Goal: Information Seeking & Learning: Learn about a topic

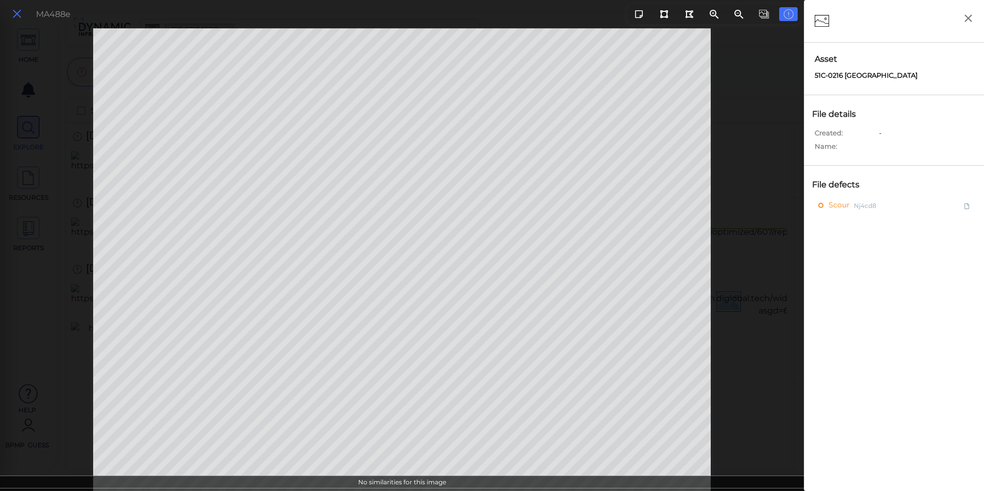
click at [18, 16] on icon at bounding box center [16, 14] width 11 height 14
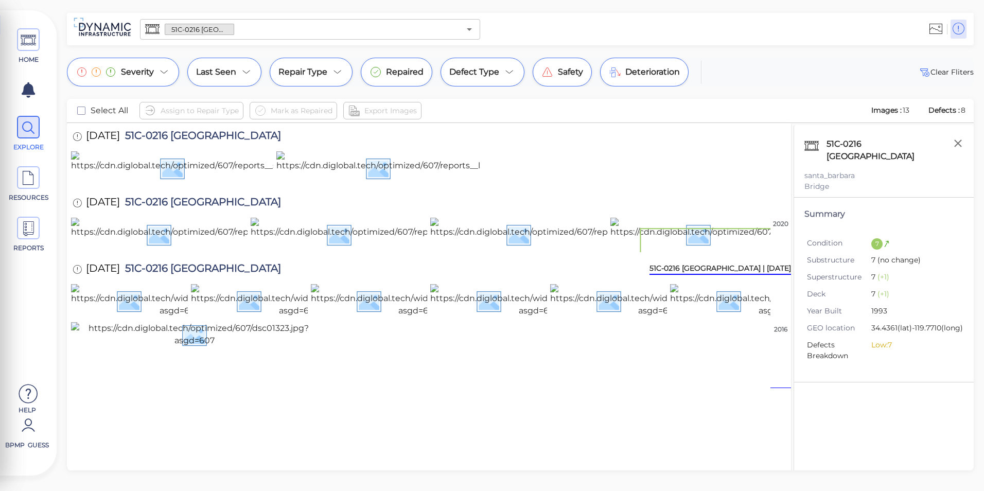
scroll to position [206, 0]
drag, startPoint x: 134, startPoint y: 194, endPoint x: 178, endPoint y: 185, distance: 45.1
click at [134, 218] on img at bounding box center [306, 234] width 471 height 33
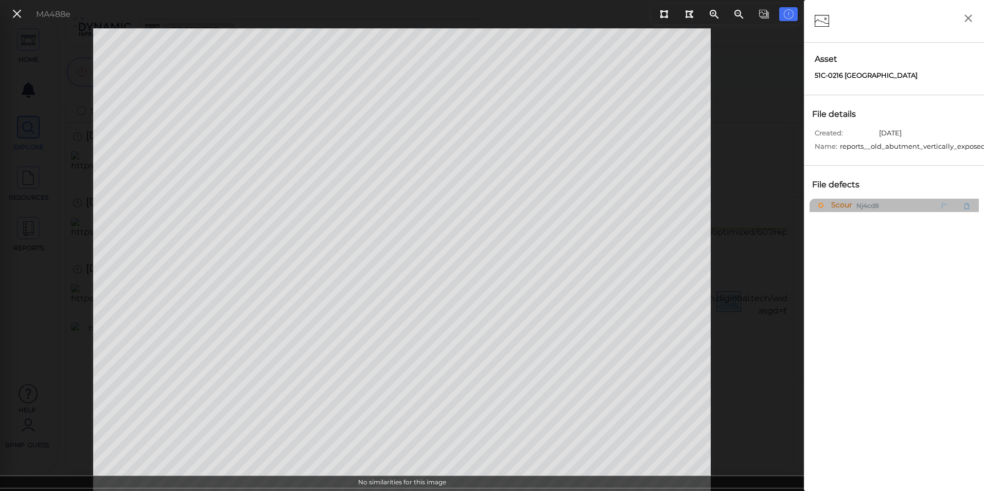
click at [907, 203] on div "Scour Nj4cd8" at bounding box center [872, 205] width 107 height 13
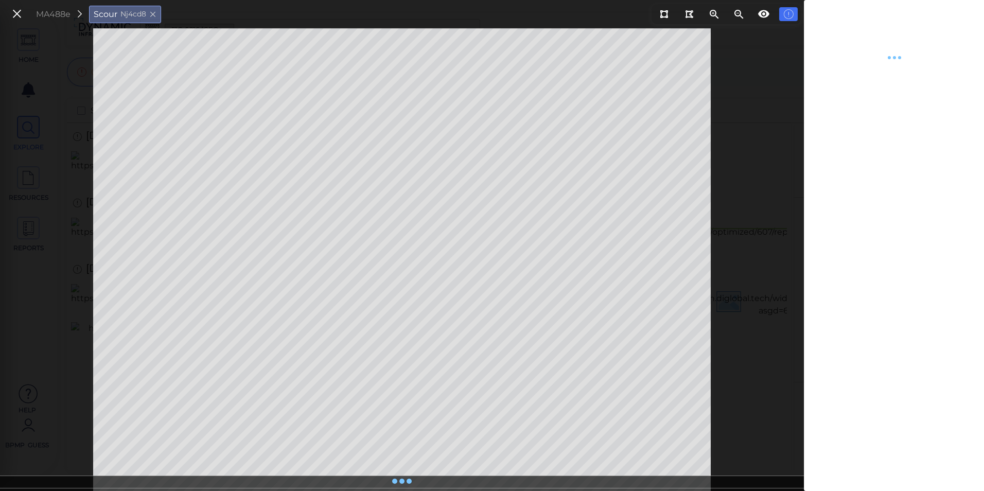
type textarea "x"
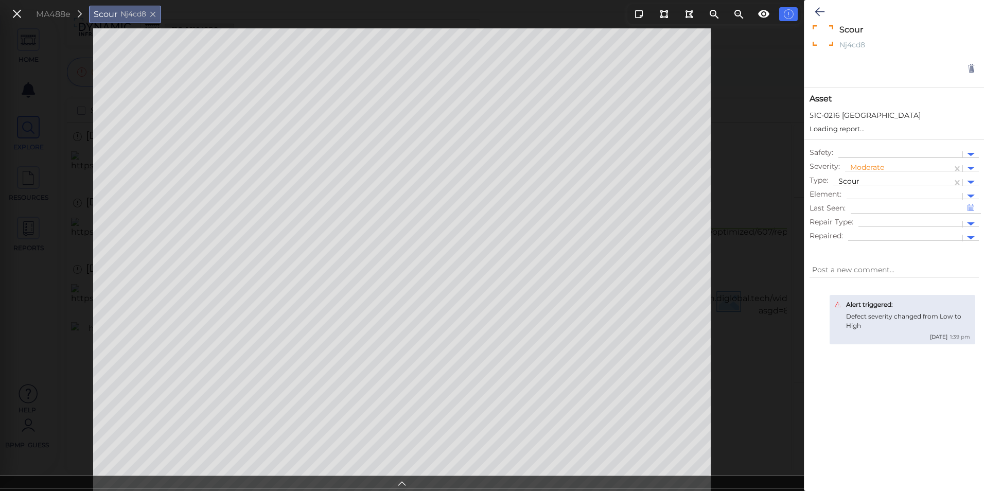
type textarea "x"
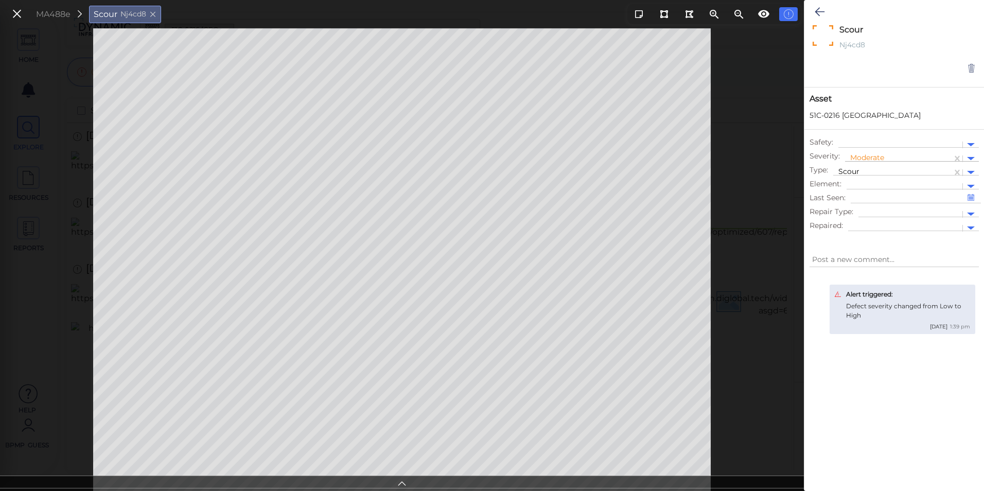
click at [974, 162] on div at bounding box center [971, 159] width 16 height 12
click at [880, 192] on div "Low" at bounding box center [873, 192] width 56 height 16
click at [822, 15] on icon at bounding box center [820, 12] width 10 height 12
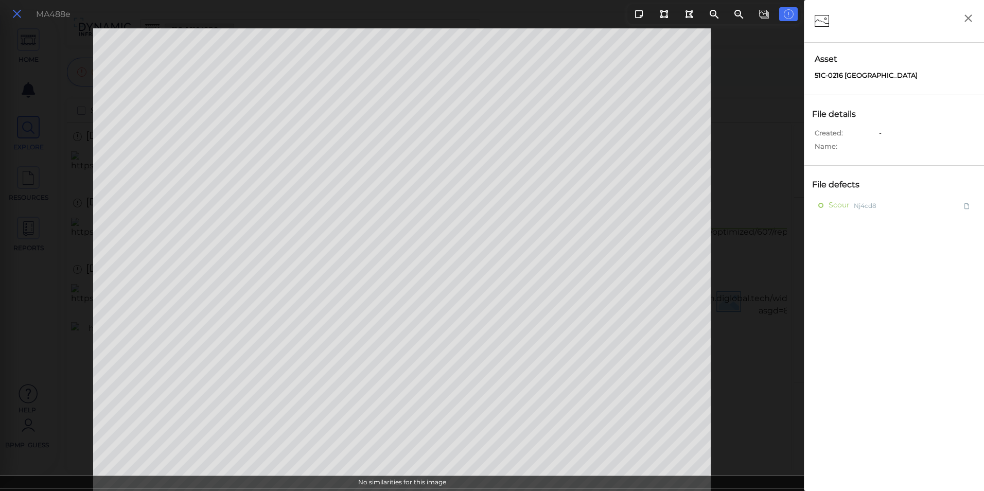
click at [24, 16] on button at bounding box center [17, 14] width 18 height 15
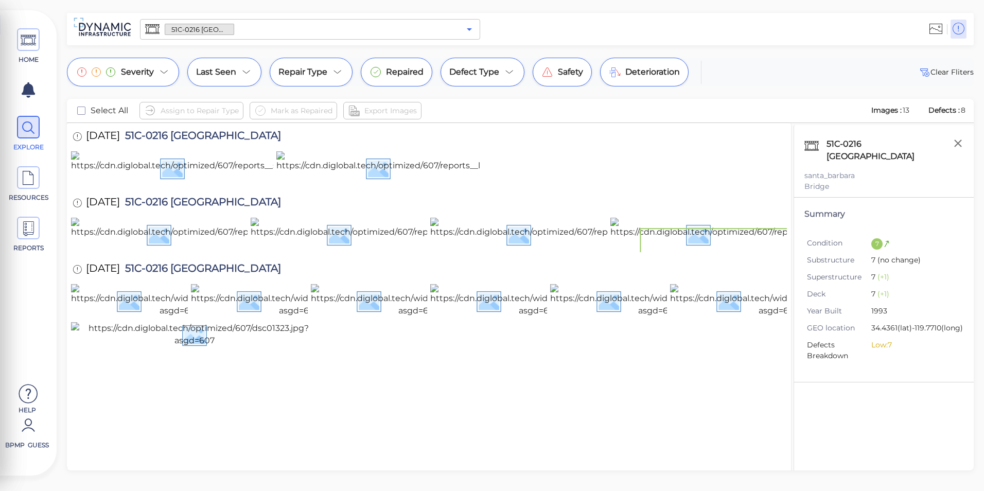
click at [474, 31] on icon "Open" at bounding box center [469, 29] width 12 height 12
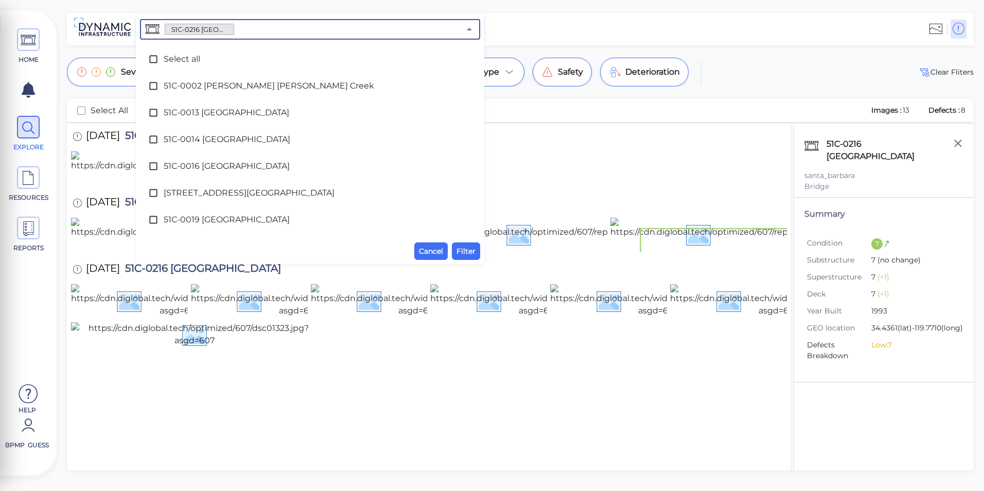
scroll to position [1789, 0]
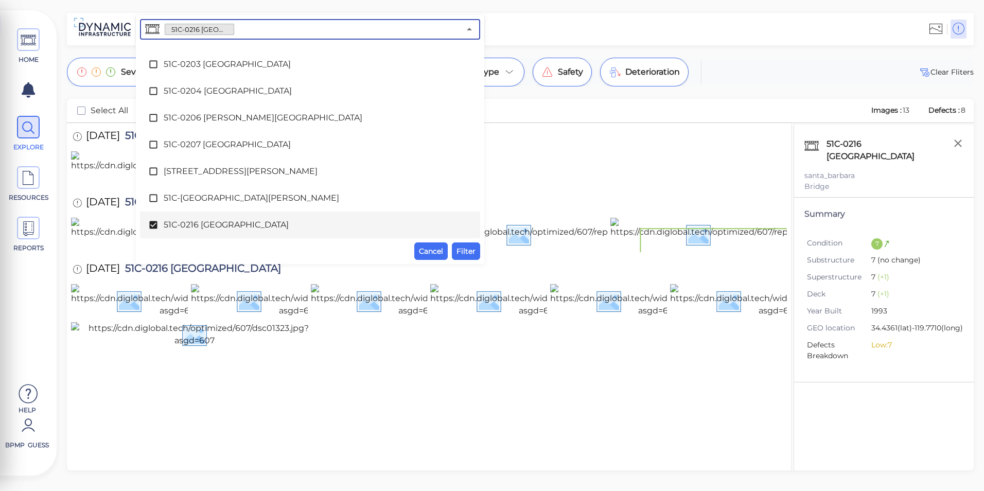
click at [276, 231] on span "51C-0216 [GEOGRAPHIC_DATA]" at bounding box center [310, 225] width 293 height 12
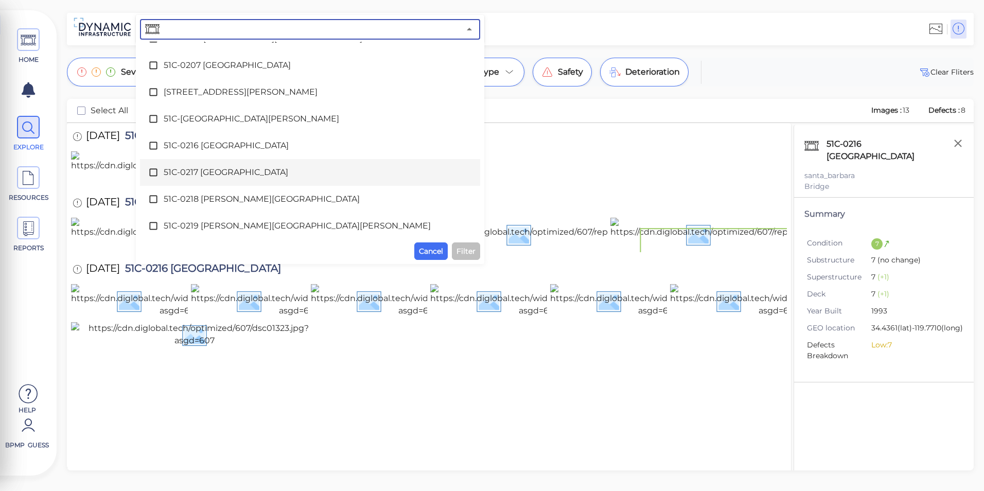
scroll to position [1892, 0]
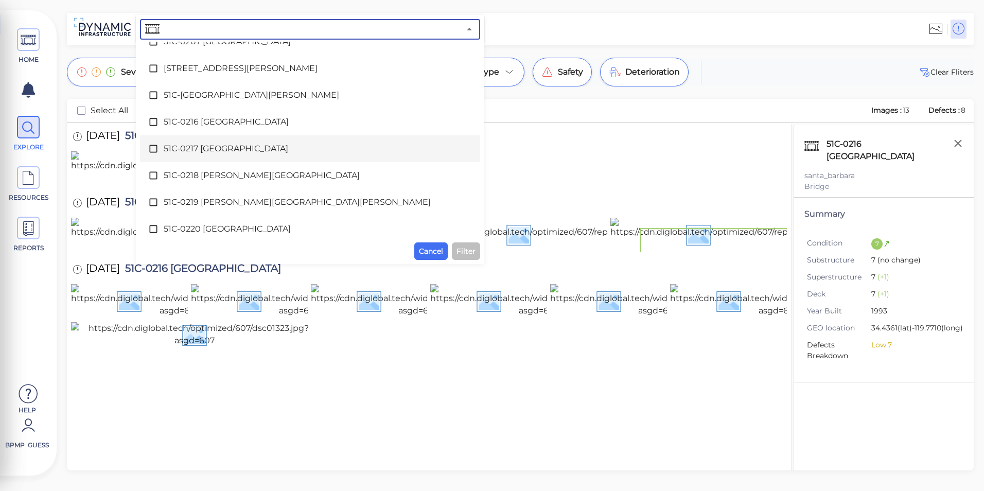
click at [227, 151] on span "51C-0217 [GEOGRAPHIC_DATA]" at bounding box center [310, 149] width 293 height 12
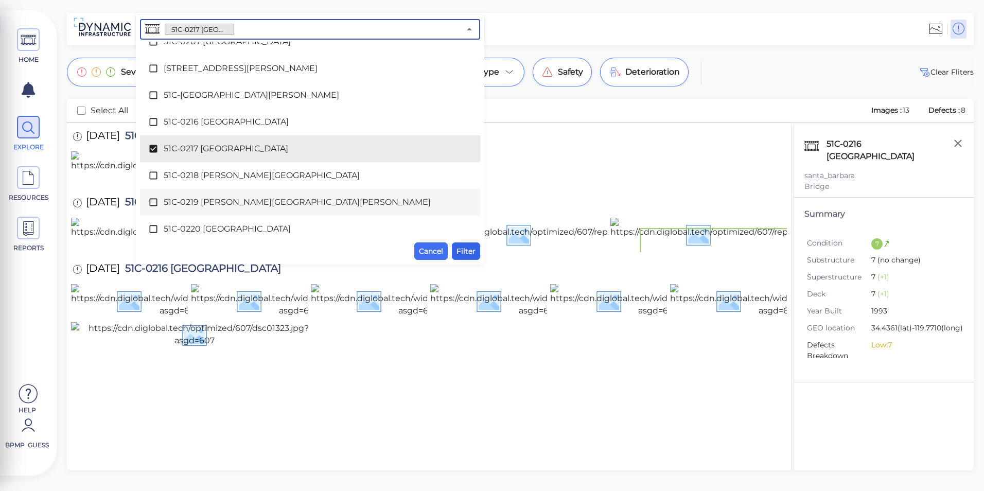
click at [463, 245] on span "Filter" at bounding box center [466, 251] width 19 height 12
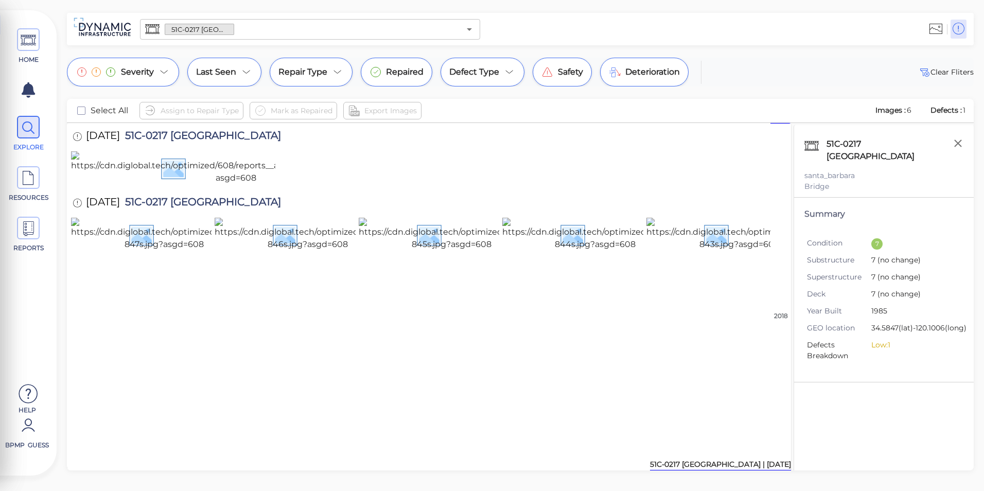
click at [781, 468] on div "51C-0217 [GEOGRAPHIC_DATA] | [DATE]" at bounding box center [720, 465] width 141 height 12
click at [478, 31] on div "51C-0217 [GEOGRAPHIC_DATA] ​" at bounding box center [310, 29] width 340 height 21
click at [470, 31] on icon "Open" at bounding box center [469, 29] width 12 height 12
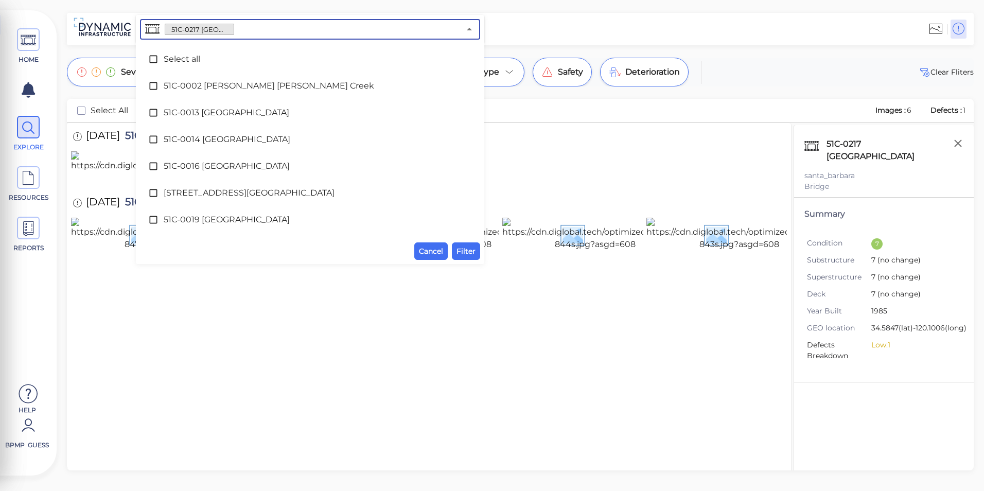
scroll to position [1815, 0]
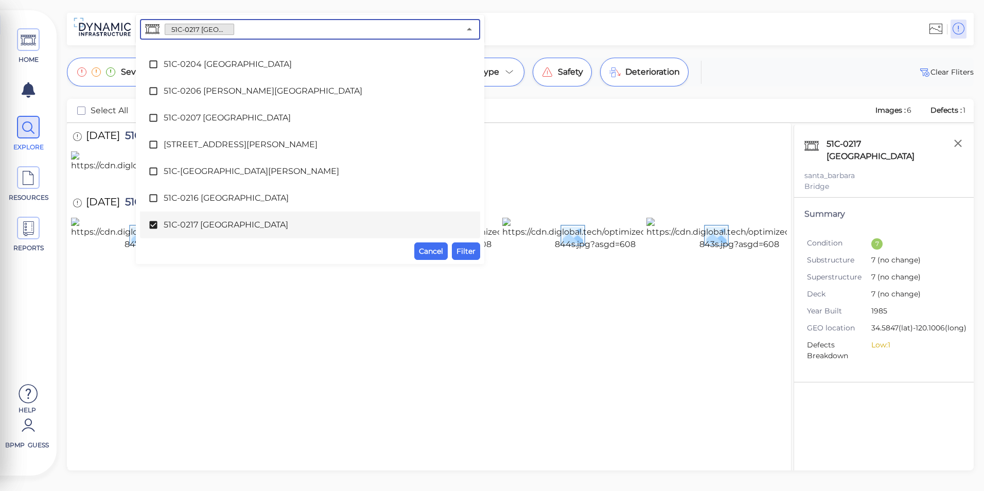
click at [259, 228] on span "51C-0217 [GEOGRAPHIC_DATA]" at bounding box center [310, 225] width 293 height 12
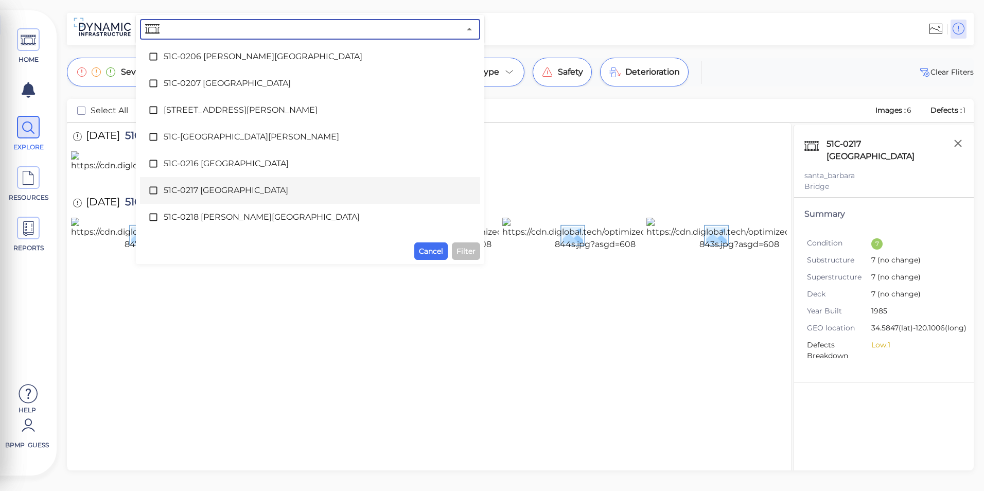
scroll to position [1867, 0]
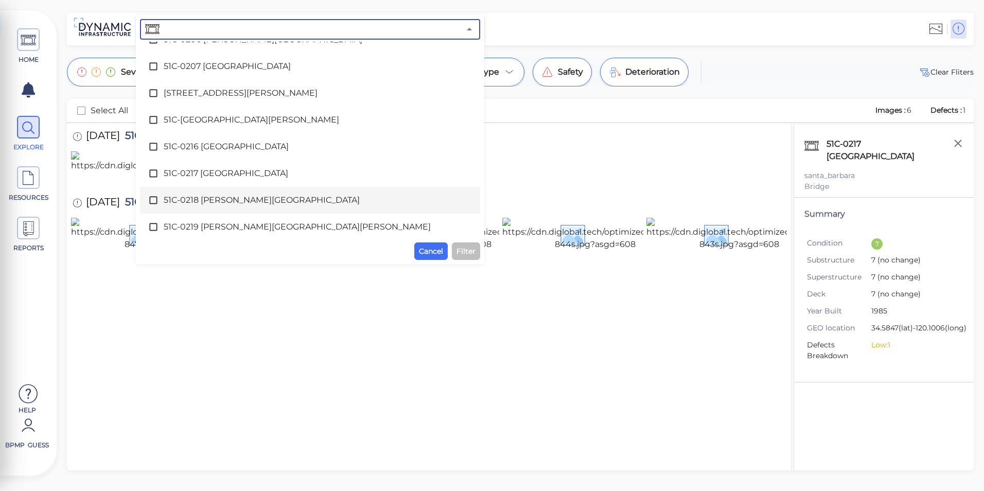
click at [245, 198] on span "51C-0218 [PERSON_NAME][GEOGRAPHIC_DATA]" at bounding box center [310, 200] width 293 height 12
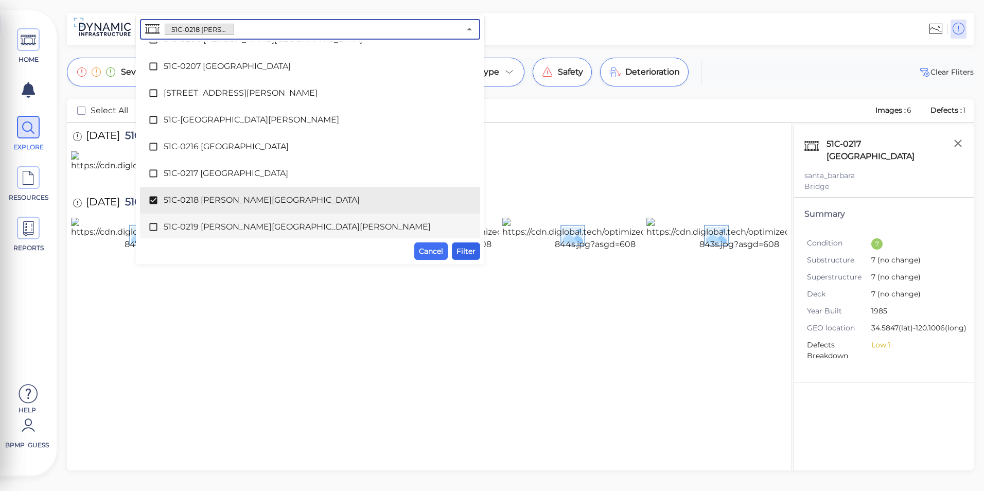
click at [476, 254] on button "Filter" at bounding box center [466, 252] width 28 height 18
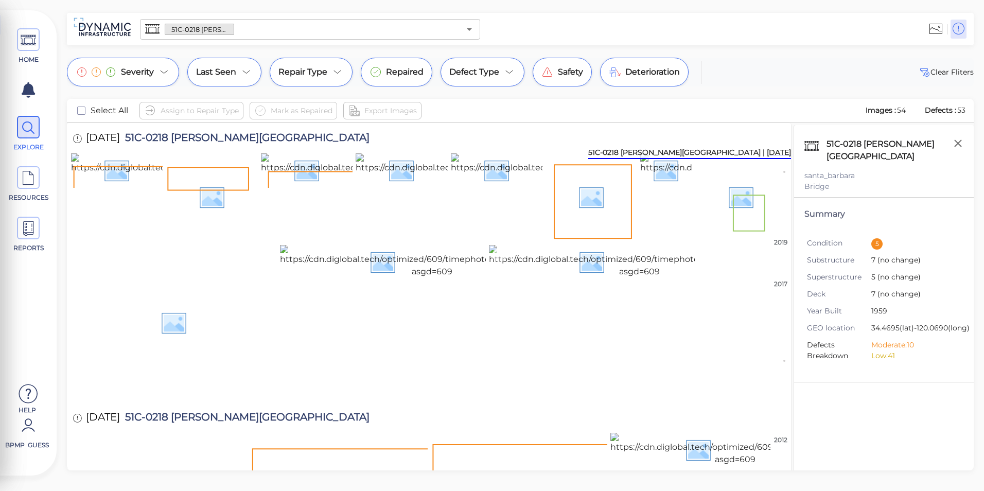
scroll to position [51, 0]
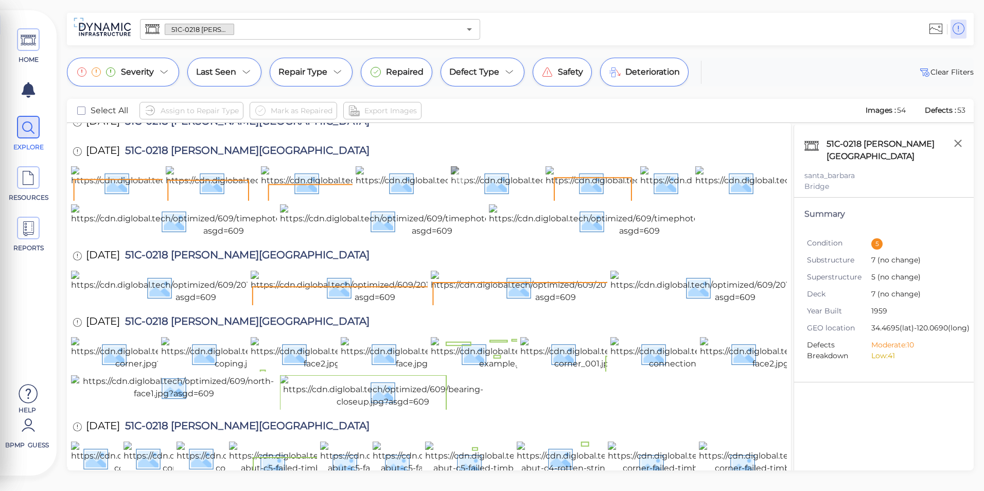
click at [498, 199] on img at bounding box center [597, 182] width 293 height 33
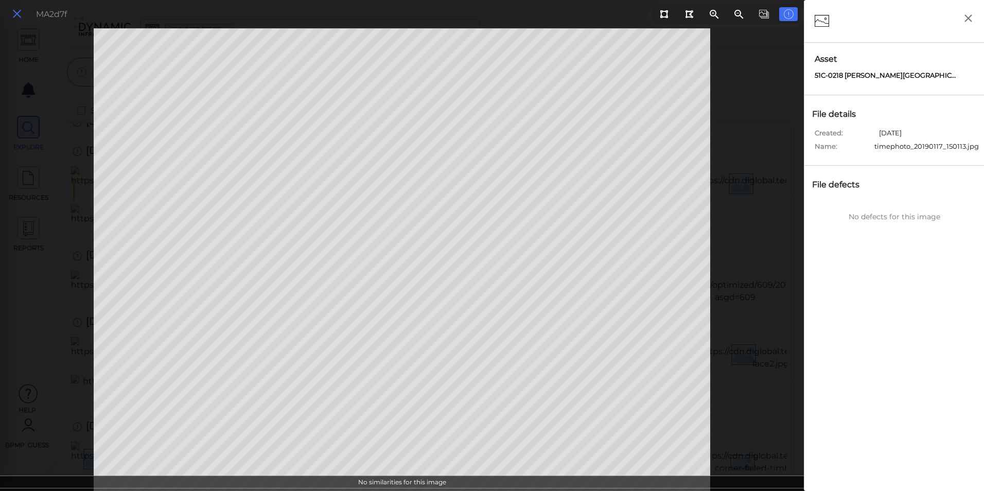
click at [15, 19] on icon at bounding box center [16, 14] width 11 height 14
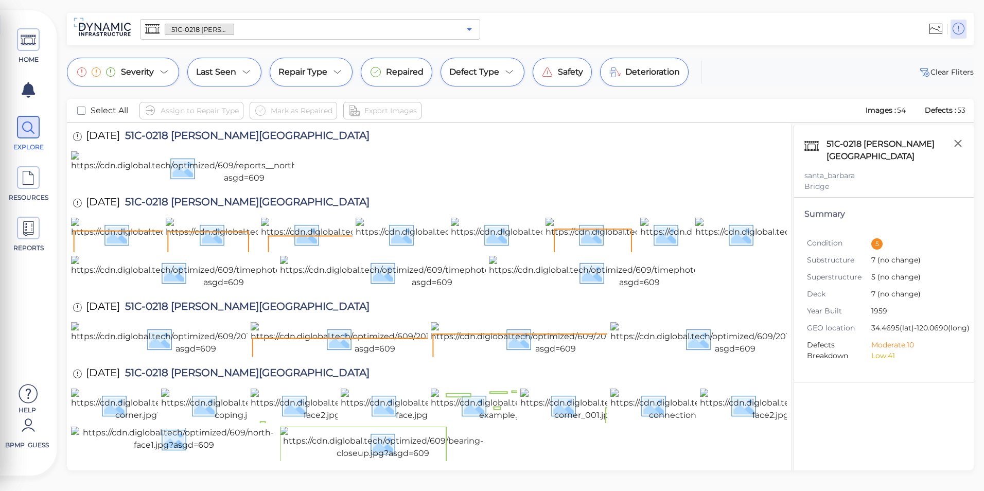
click at [470, 25] on icon "Open" at bounding box center [469, 29] width 12 height 12
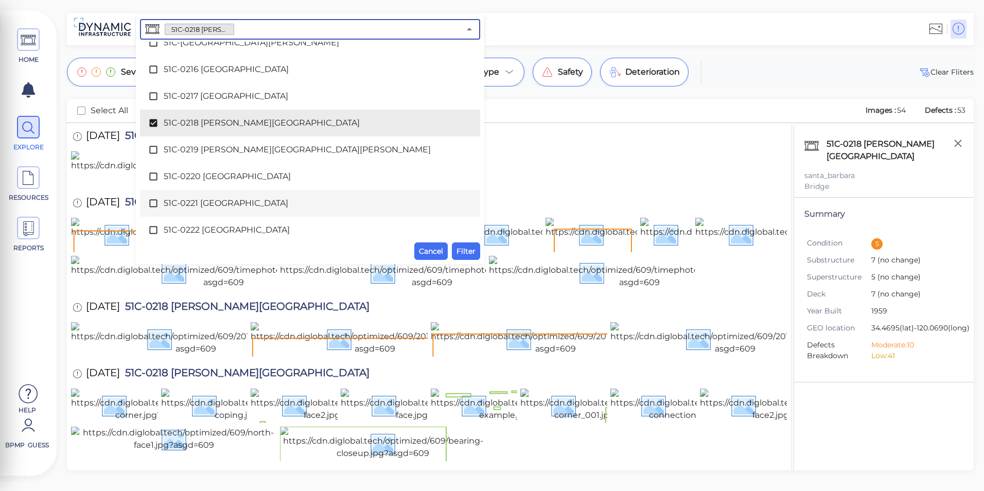
scroll to position [1945, 0]
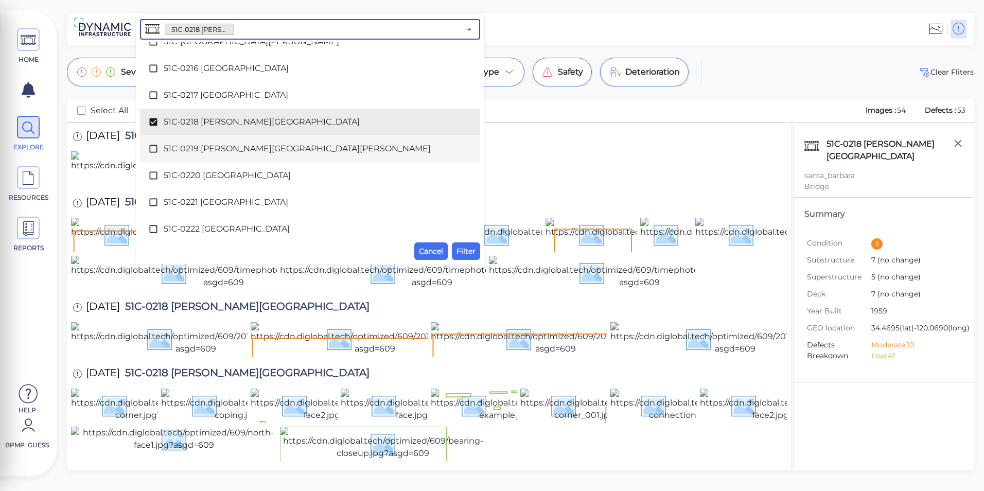
click at [221, 149] on span "51C-0219 [PERSON_NAME][GEOGRAPHIC_DATA][PERSON_NAME]" at bounding box center [310, 149] width 293 height 12
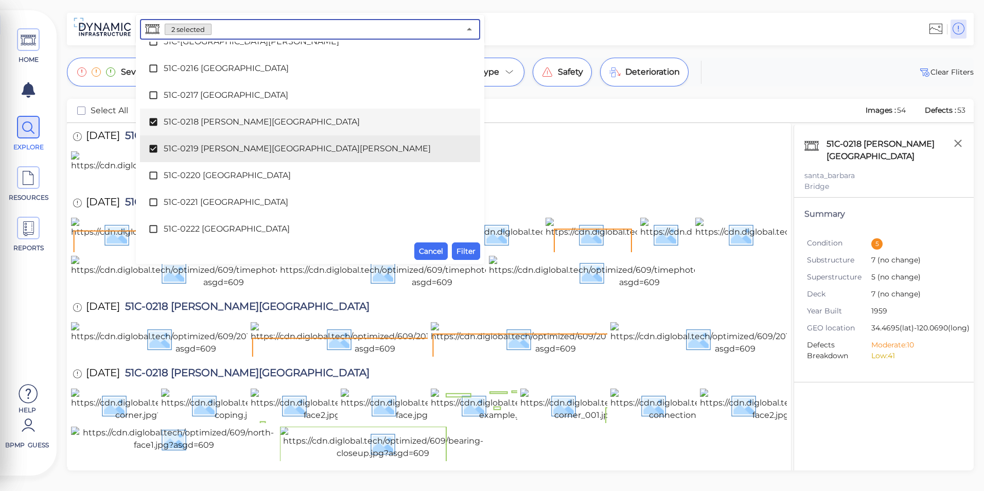
click at [219, 123] on span "51C-0218 [PERSON_NAME][GEOGRAPHIC_DATA]" at bounding box center [310, 122] width 293 height 12
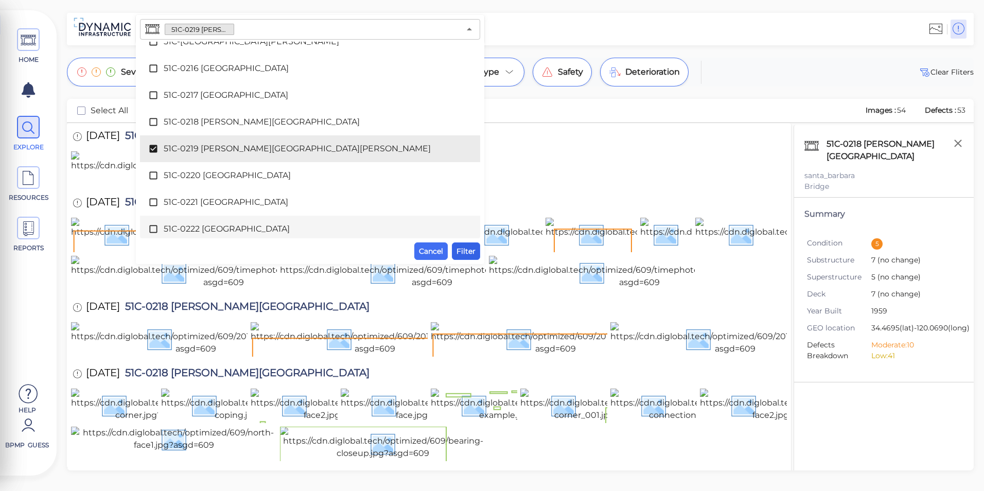
click at [462, 243] on button "Filter" at bounding box center [466, 252] width 28 height 18
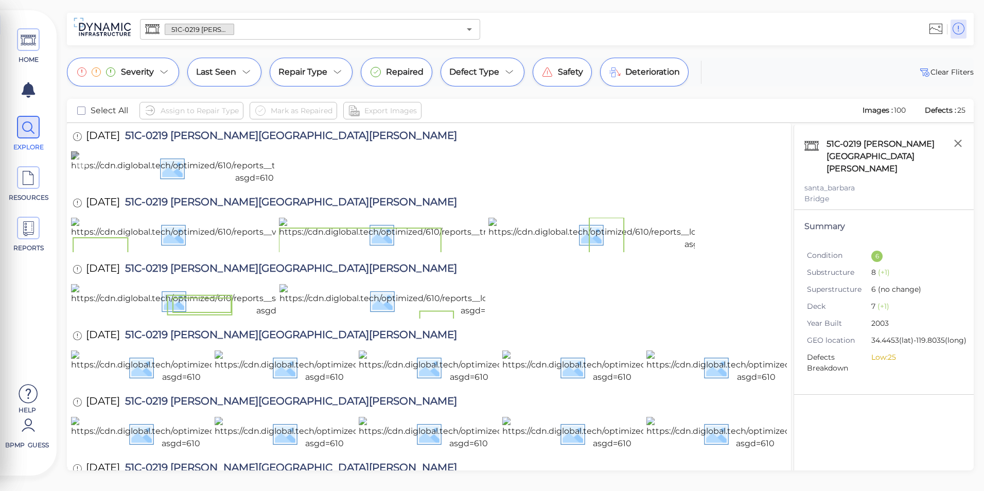
click at [205, 184] on img at bounding box center [254, 167] width 367 height 33
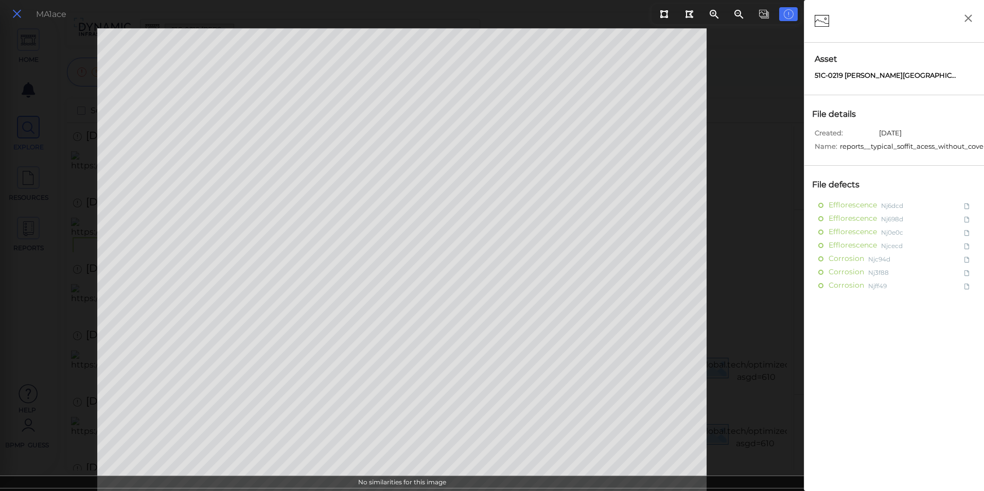
click at [15, 18] on icon at bounding box center [16, 14] width 11 height 14
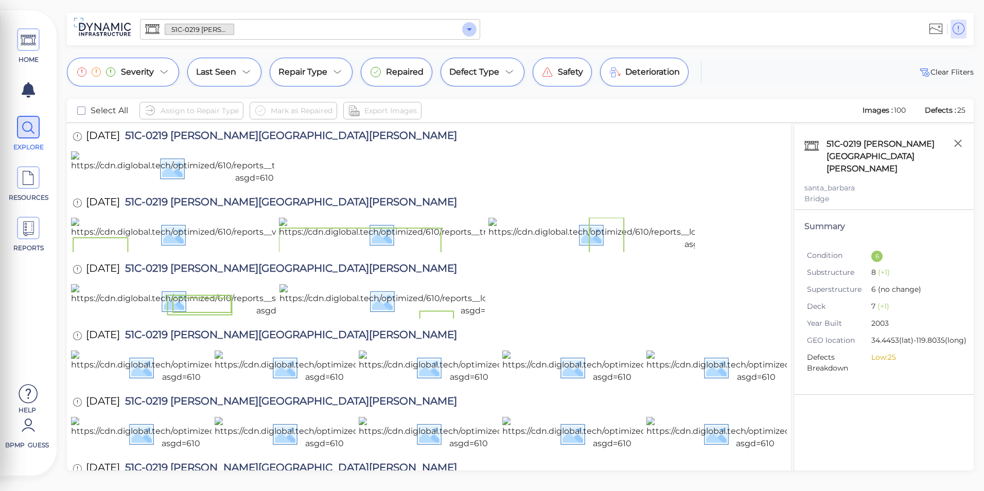
click at [463, 33] on icon "Open" at bounding box center [469, 29] width 12 height 12
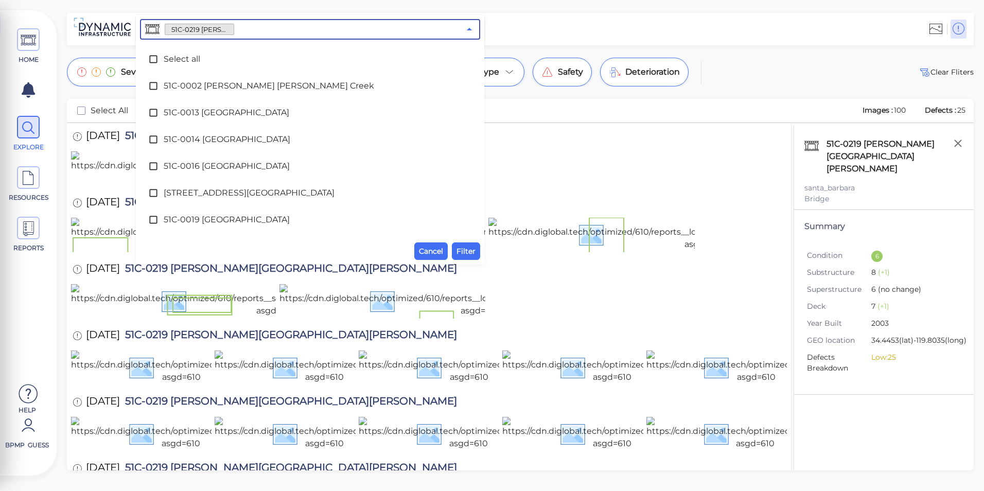
scroll to position [1869, 0]
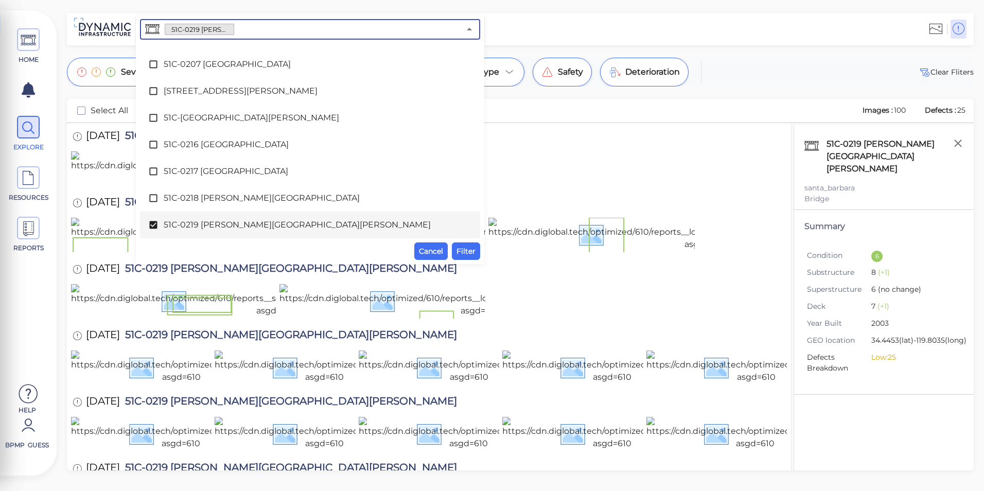
click at [317, 221] on span "51C-0219 [PERSON_NAME][GEOGRAPHIC_DATA][PERSON_NAME]" at bounding box center [310, 225] width 293 height 12
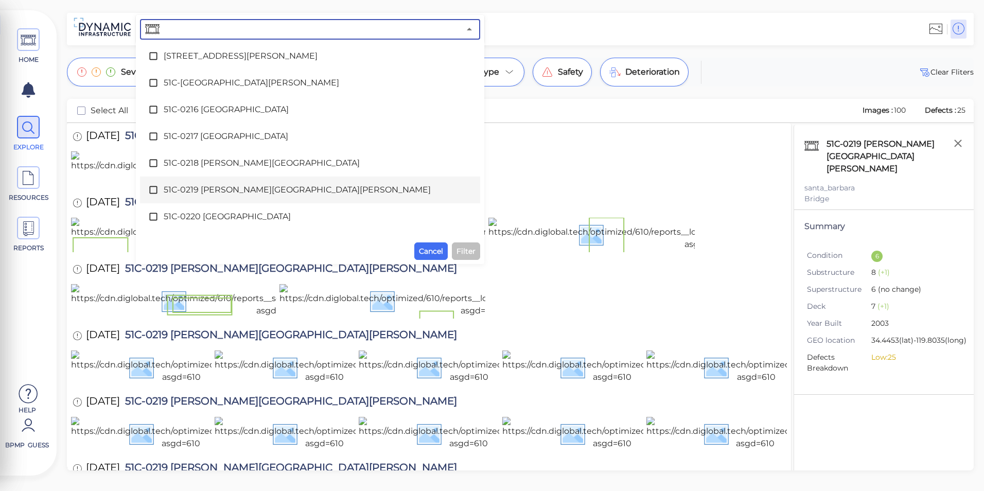
scroll to position [1920, 0]
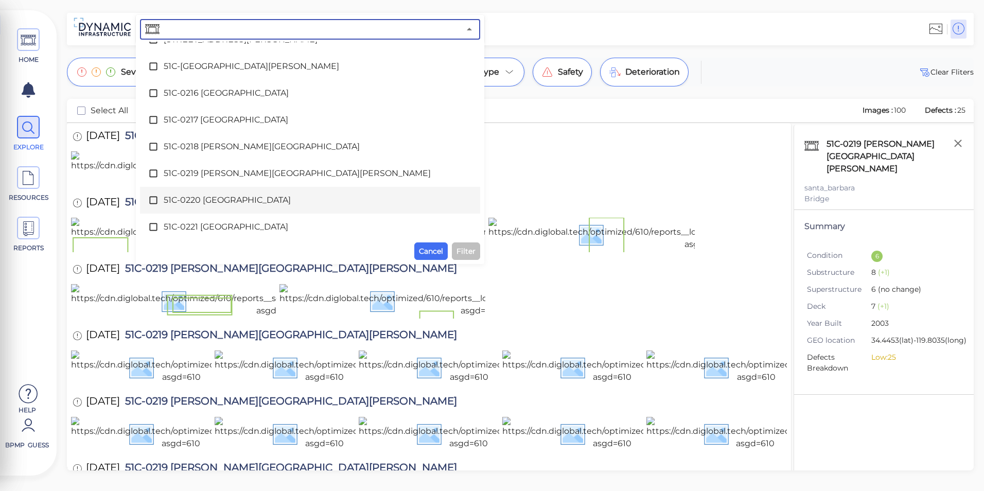
click at [249, 198] on span "51C-0220 [GEOGRAPHIC_DATA]" at bounding box center [310, 200] width 293 height 12
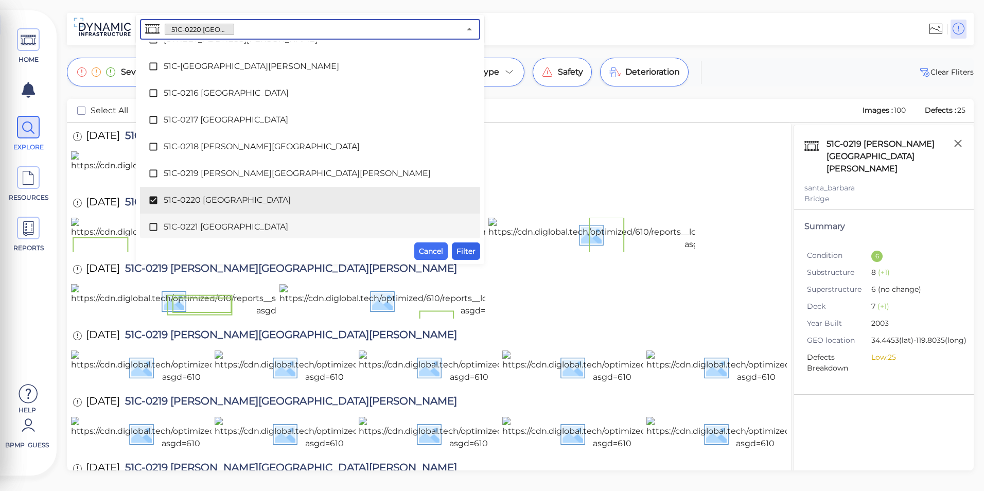
click at [472, 251] on span "Filter" at bounding box center [466, 251] width 19 height 12
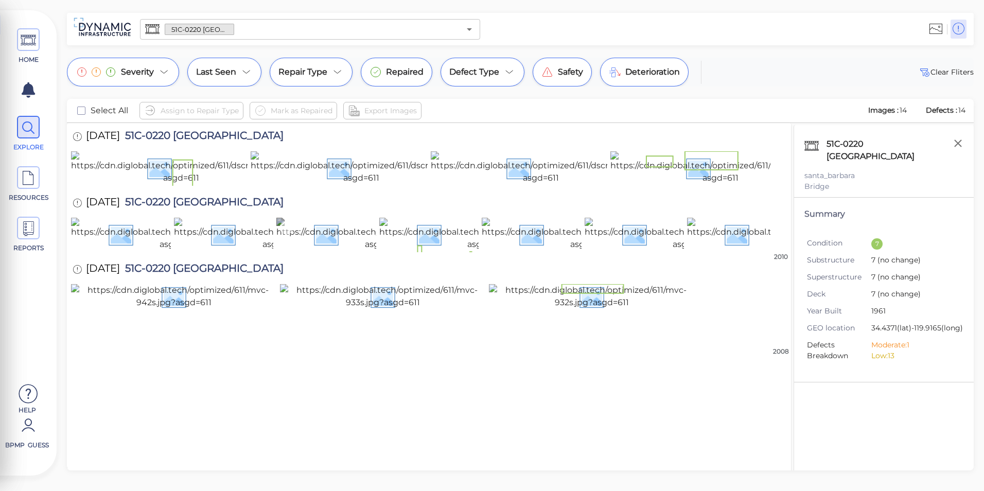
scroll to position [131, 0]
click at [473, 29] on icon "Open" at bounding box center [469, 29] width 12 height 12
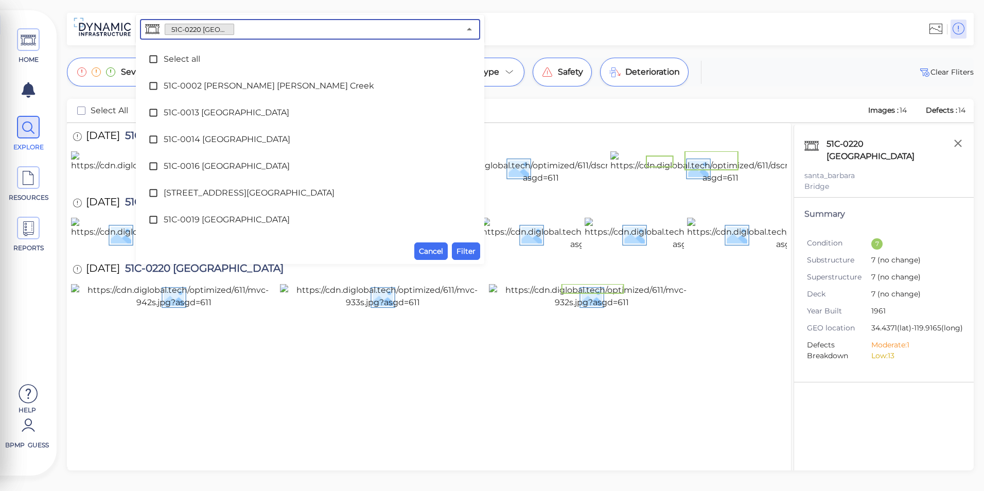
scroll to position [1896, 0]
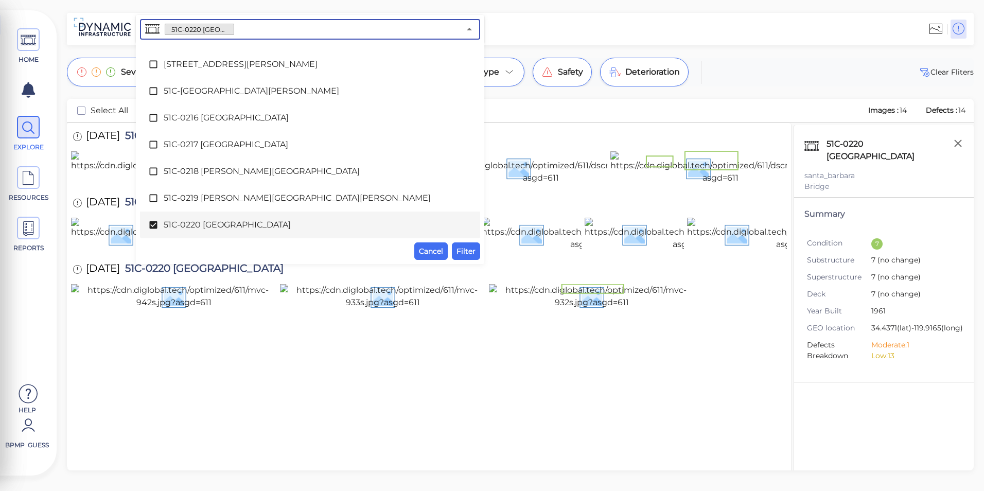
click at [250, 225] on span "51C-0220 [GEOGRAPHIC_DATA]" at bounding box center [310, 225] width 293 height 12
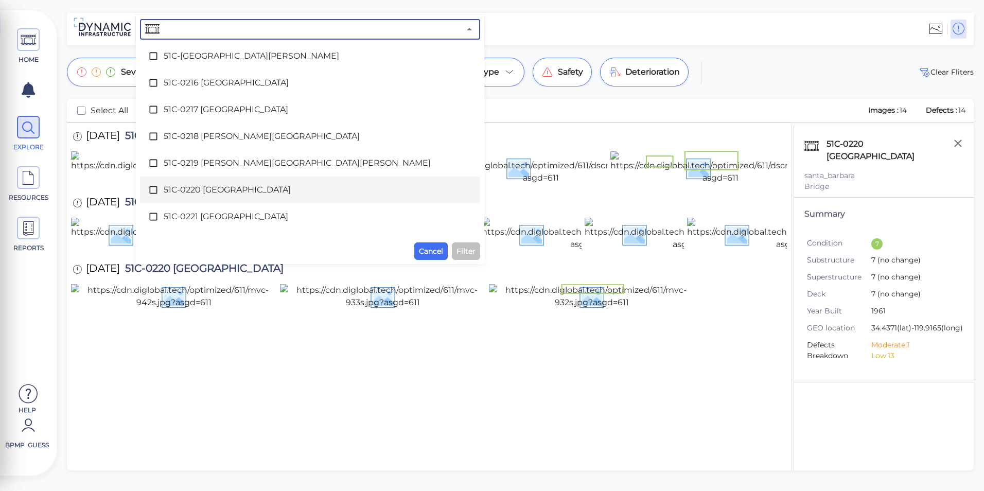
scroll to position [1947, 0]
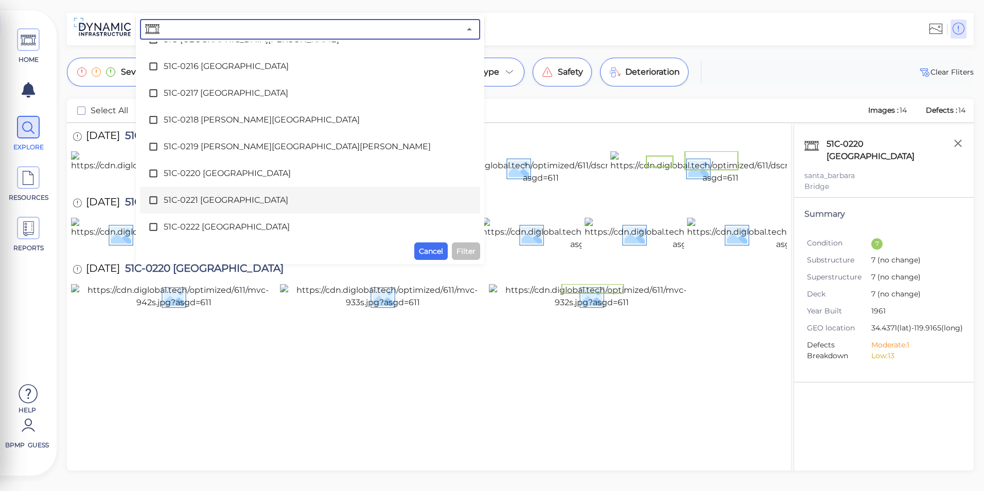
click at [234, 189] on li "51C-0221 [GEOGRAPHIC_DATA]" at bounding box center [310, 200] width 340 height 27
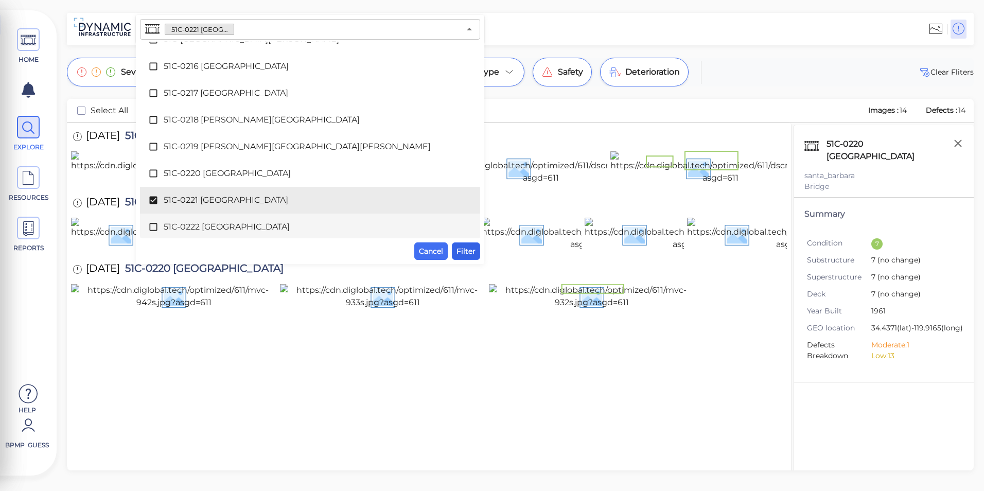
click at [460, 246] on span "Filter" at bounding box center [466, 251] width 19 height 12
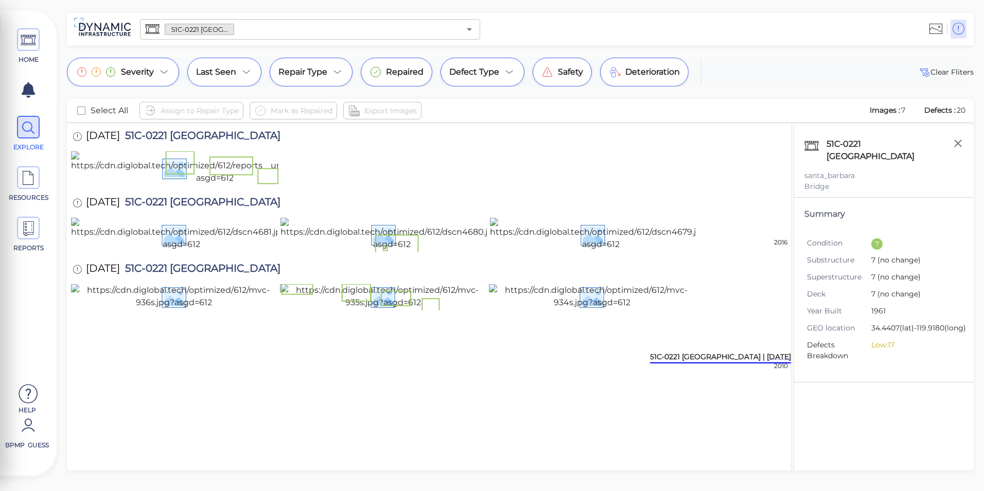
scroll to position [194, 0]
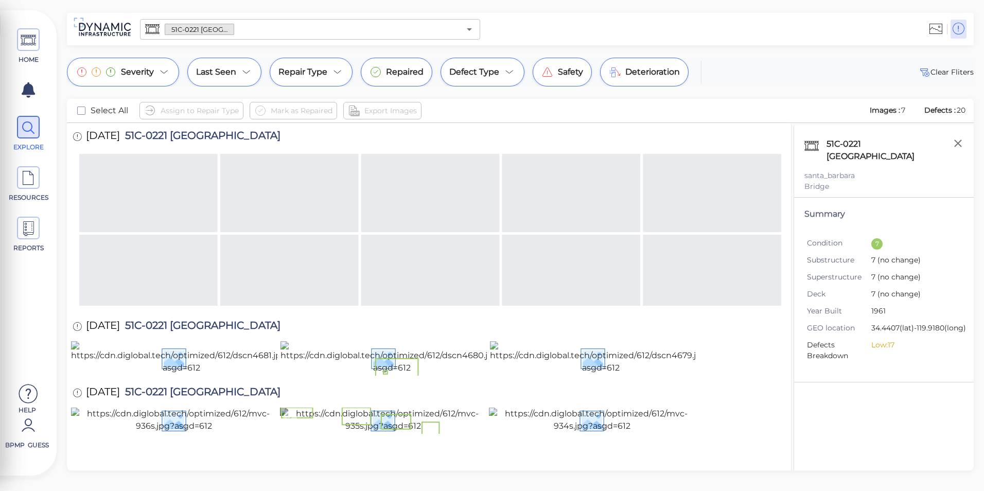
click at [402, 408] on img at bounding box center [383, 420] width 206 height 25
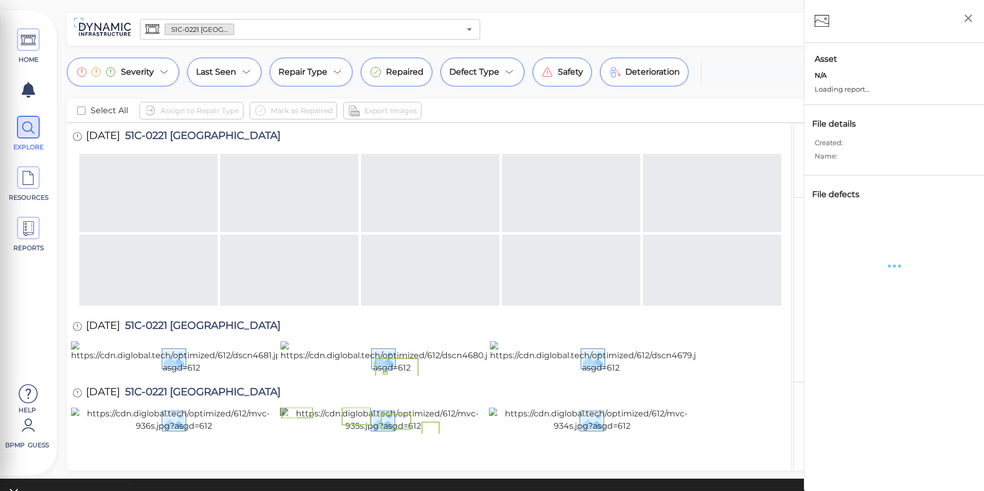
scroll to position [192, 0]
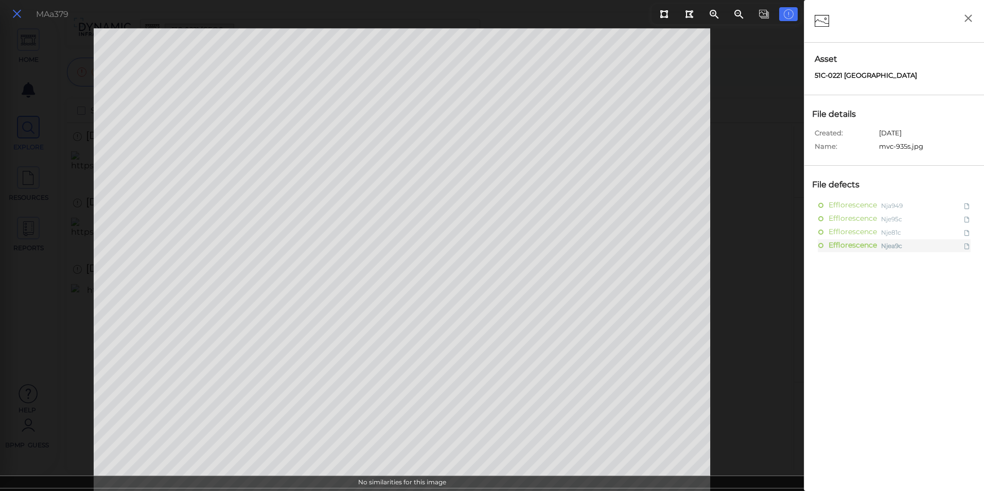
click at [12, 14] on icon at bounding box center [16, 14] width 11 height 14
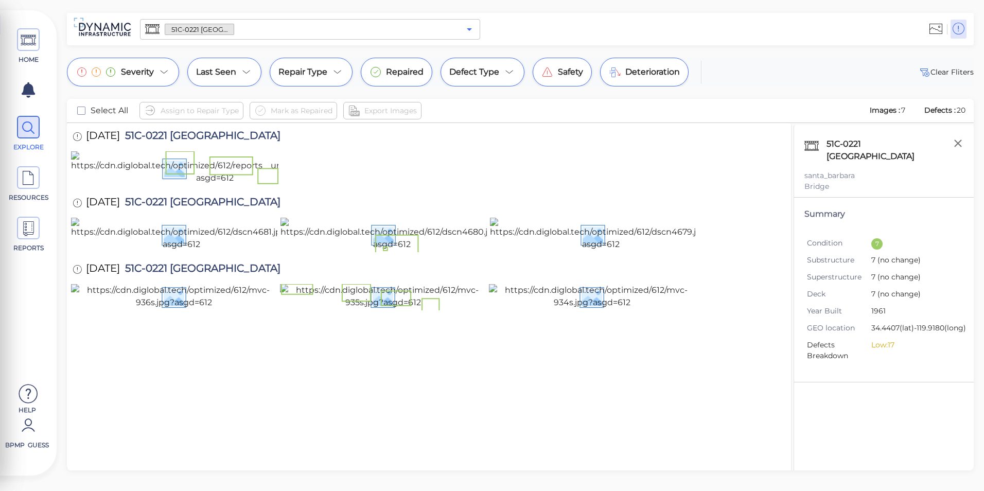
click at [465, 27] on icon "Open" at bounding box center [469, 29] width 12 height 12
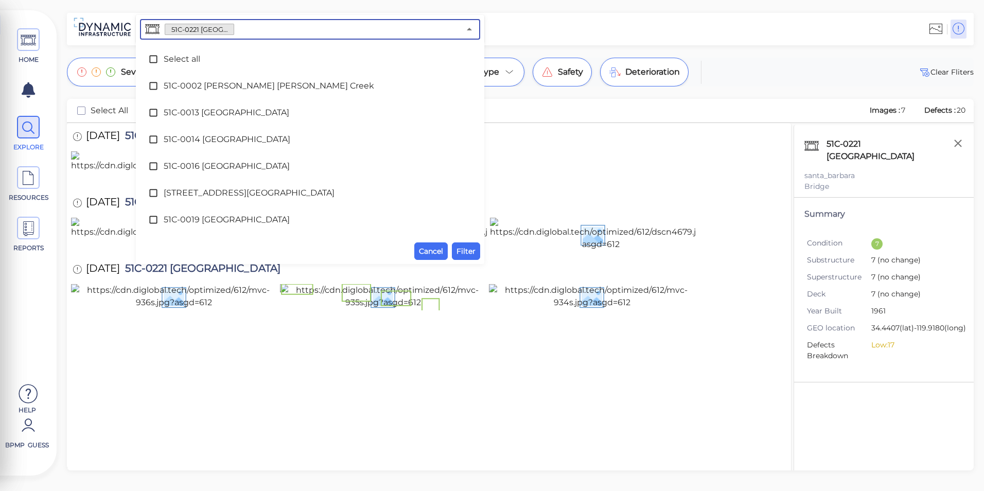
scroll to position [1923, 0]
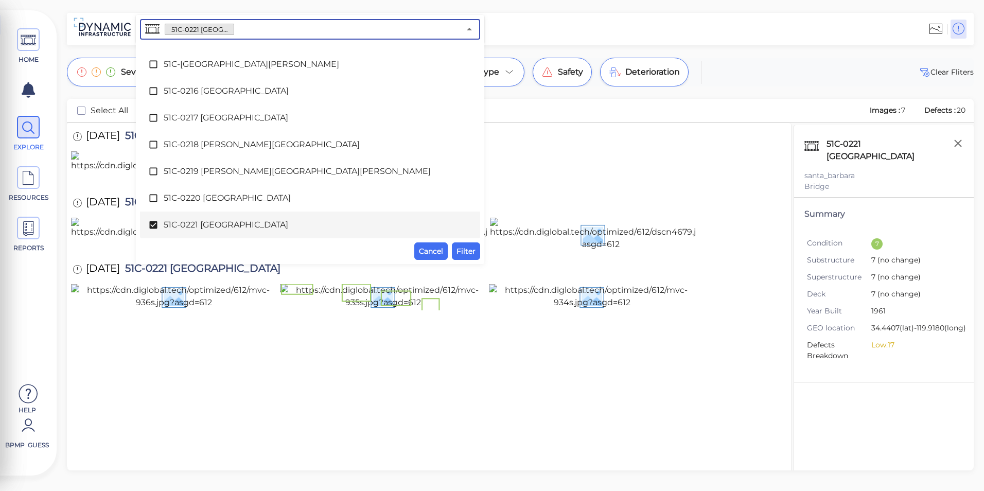
click at [238, 226] on span "51C-0221 [GEOGRAPHIC_DATA]" at bounding box center [310, 225] width 293 height 12
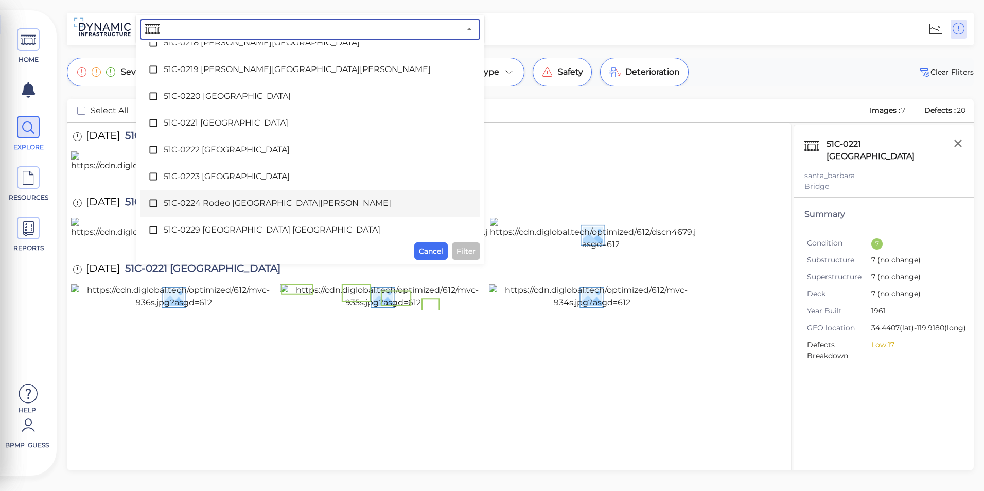
scroll to position [2025, 0]
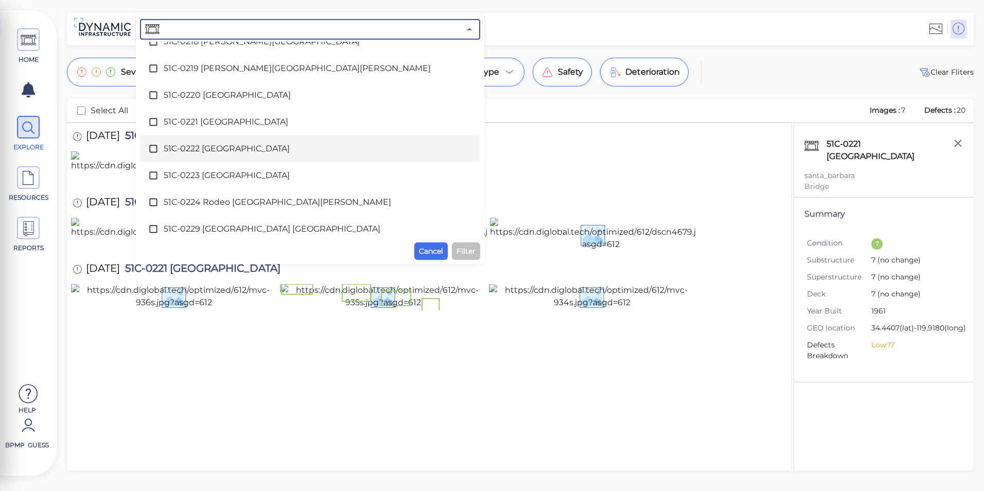
click at [225, 150] on span "51C-0222 [GEOGRAPHIC_DATA]" at bounding box center [310, 149] width 293 height 12
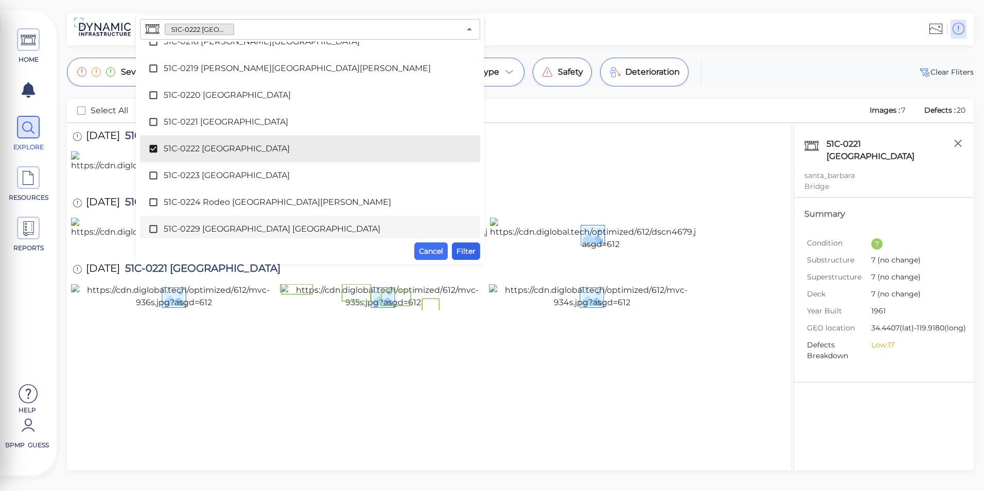
click at [470, 246] on span "Filter" at bounding box center [466, 251] width 19 height 12
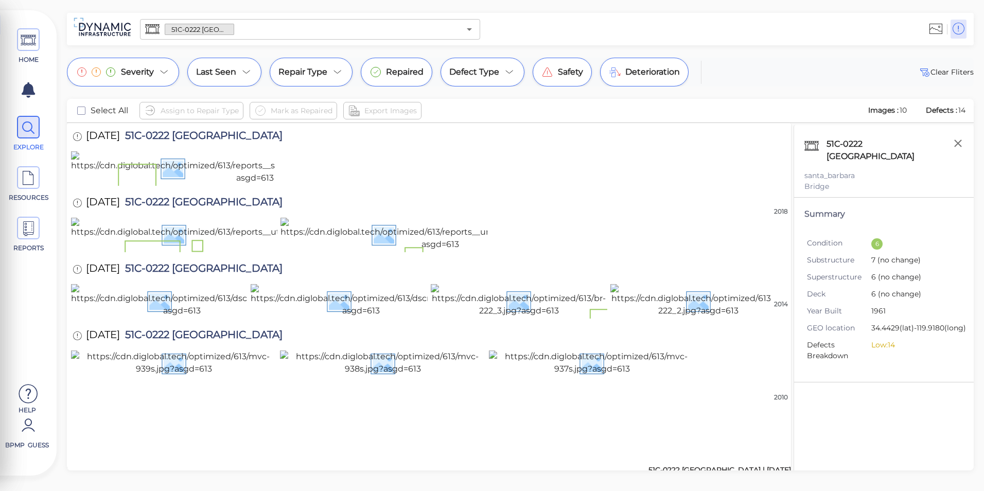
scroll to position [380, 0]
click at [473, 30] on icon "Open" at bounding box center [469, 29] width 12 height 12
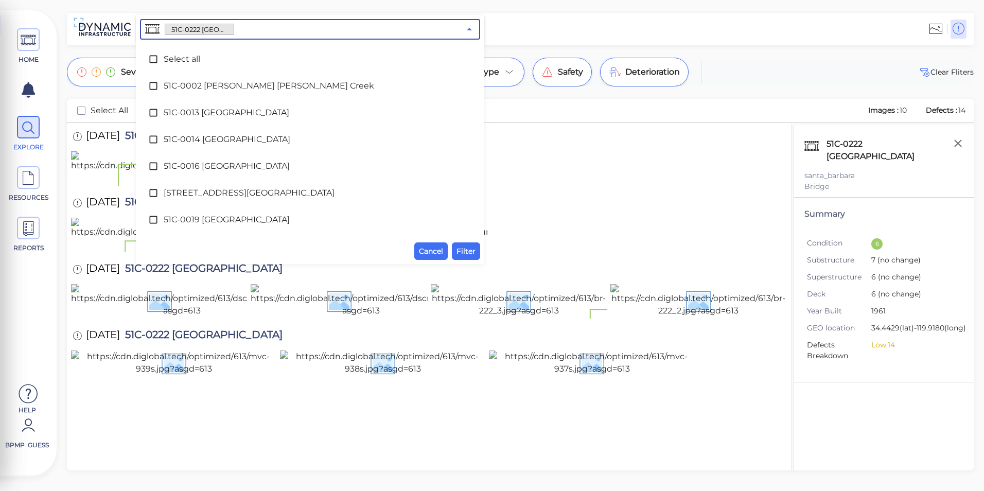
scroll to position [1949, 0]
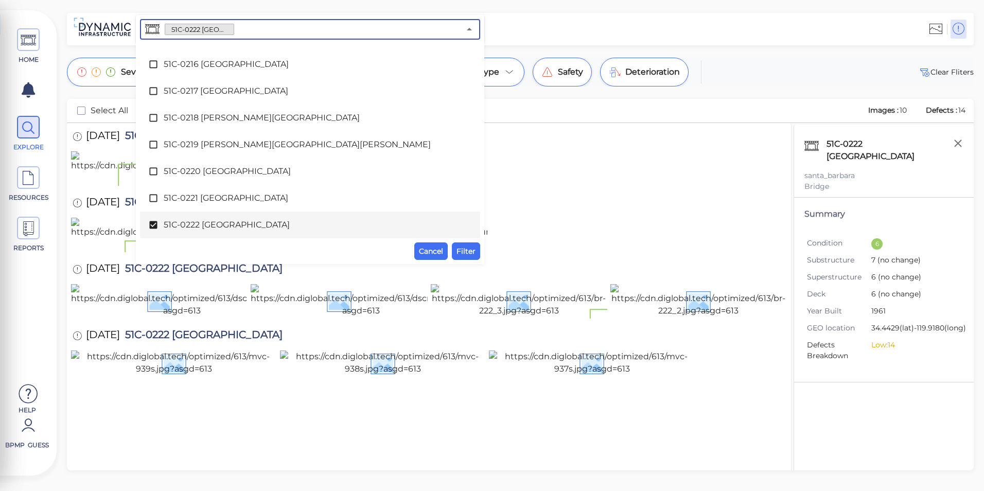
click at [248, 225] on span "51C-0222 [GEOGRAPHIC_DATA]" at bounding box center [310, 225] width 293 height 12
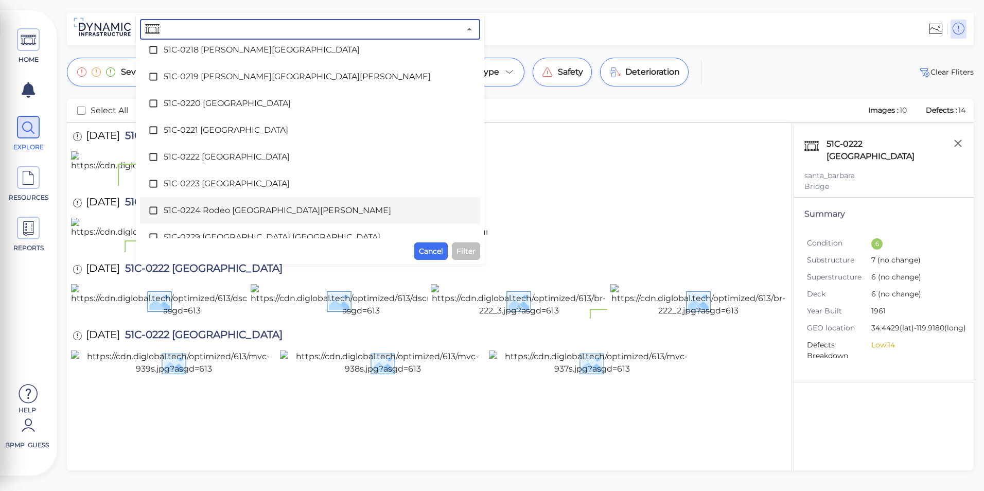
scroll to position [2001, 0]
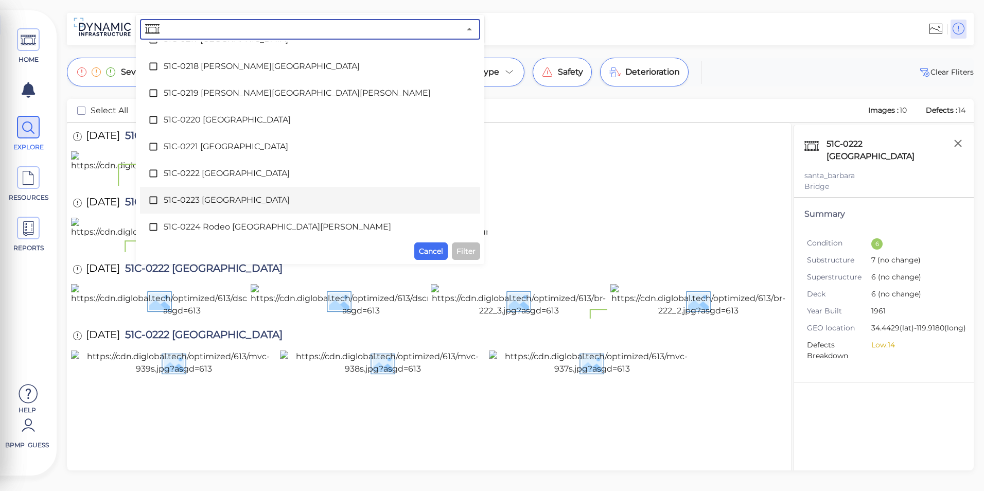
click at [212, 202] on span "51C-0223 [GEOGRAPHIC_DATA]" at bounding box center [310, 200] width 293 height 12
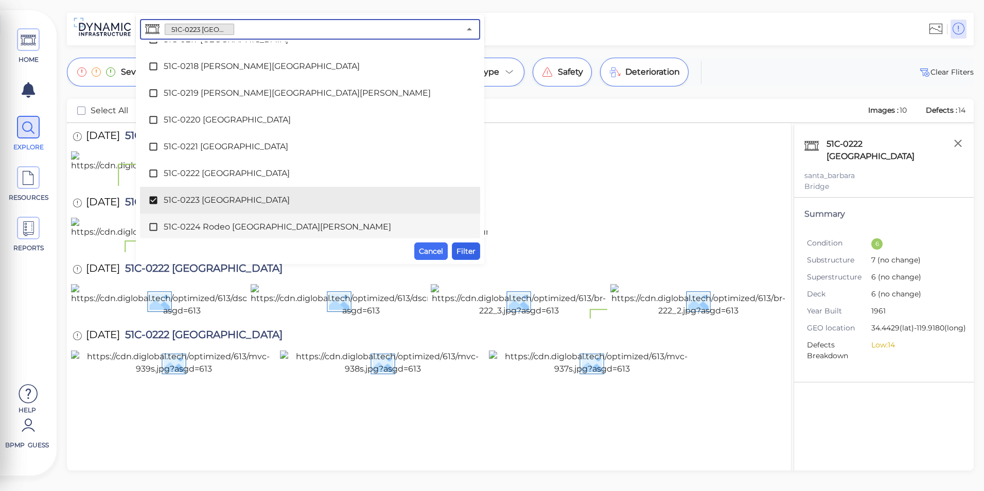
click at [467, 254] on span "Filter" at bounding box center [466, 251] width 19 height 12
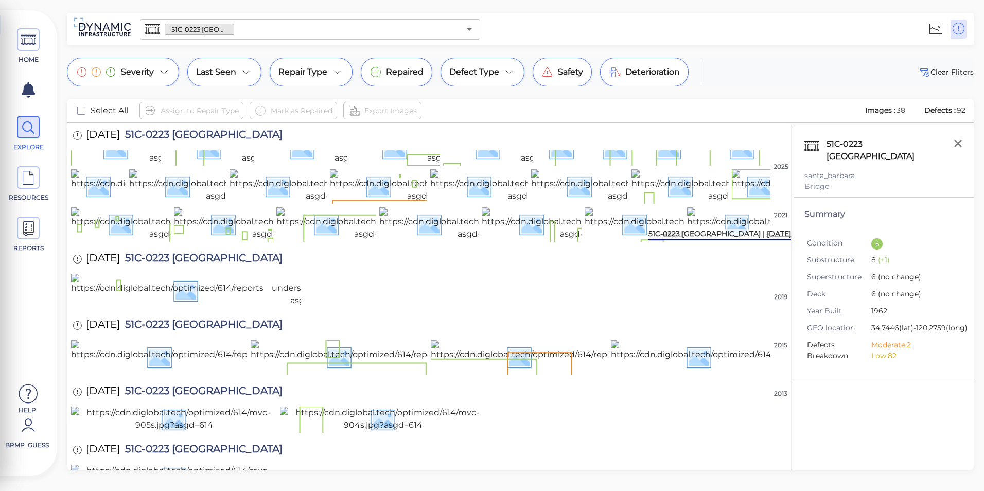
scroll to position [328, 0]
click at [212, 202] on img at bounding box center [225, 185] width 193 height 33
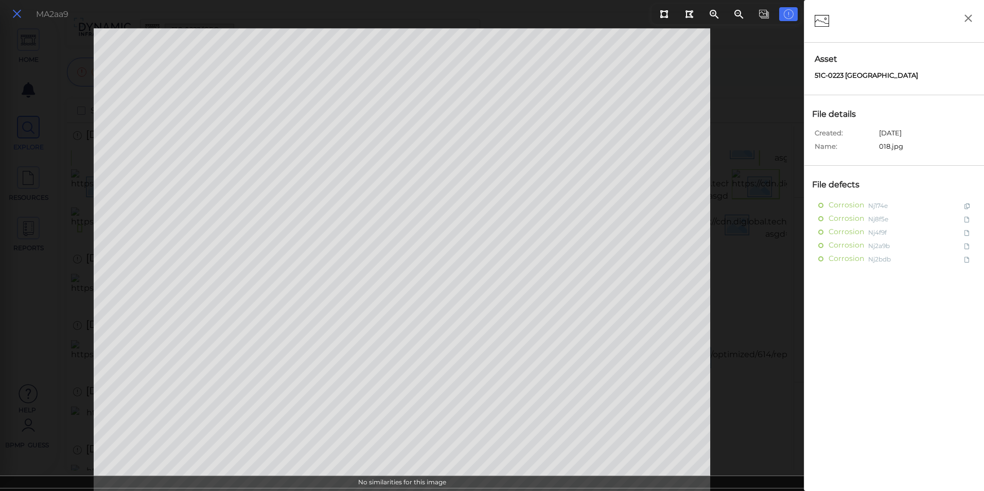
click at [13, 11] on icon at bounding box center [16, 14] width 11 height 14
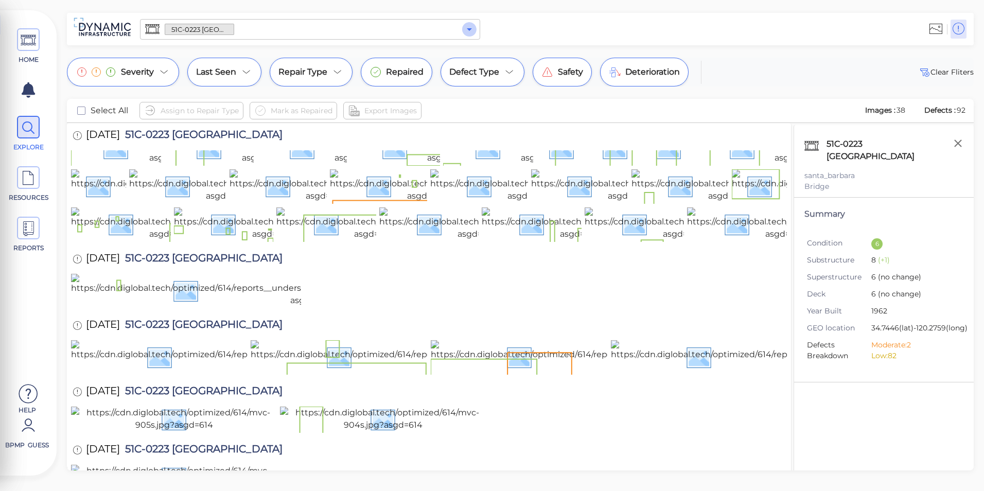
click at [469, 30] on icon "Open" at bounding box center [469, 29] width 5 height 3
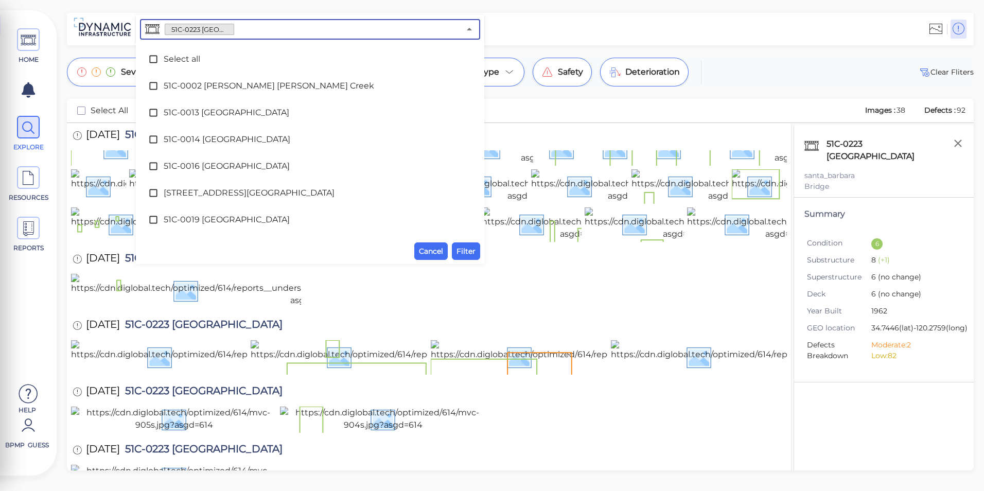
scroll to position [1976, 0]
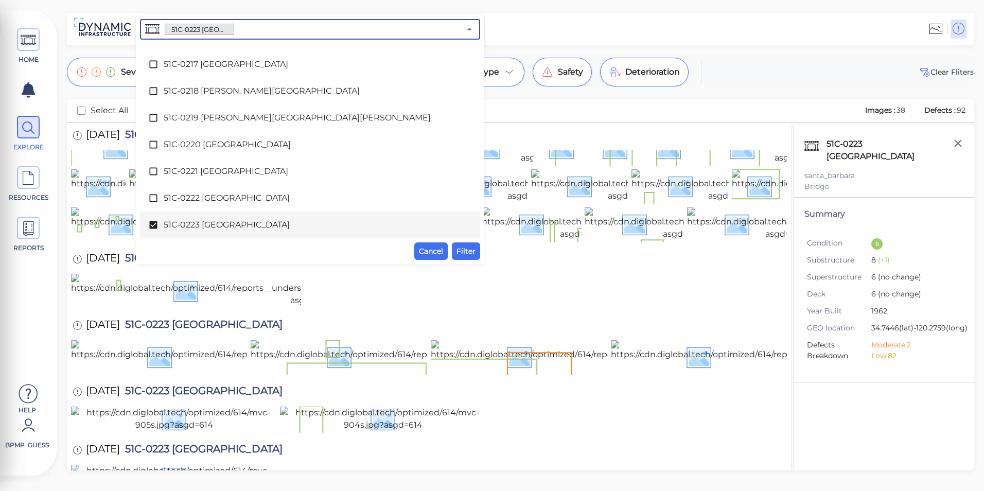
click at [250, 223] on span "51C-0223 [GEOGRAPHIC_DATA]" at bounding box center [310, 225] width 293 height 12
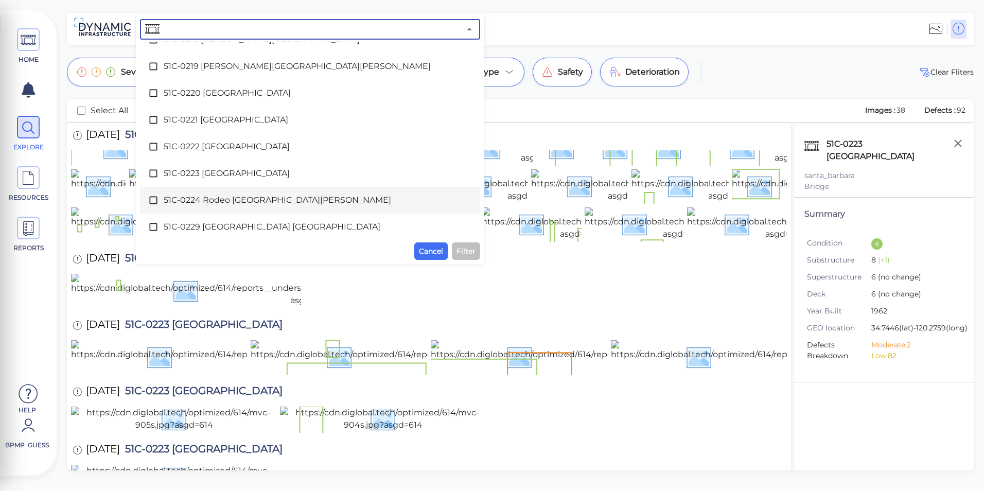
click at [244, 202] on span "51C-0224 Rodeo [GEOGRAPHIC_DATA][PERSON_NAME]" at bounding box center [310, 200] width 293 height 12
click at [459, 245] on span "Filter" at bounding box center [466, 251] width 19 height 12
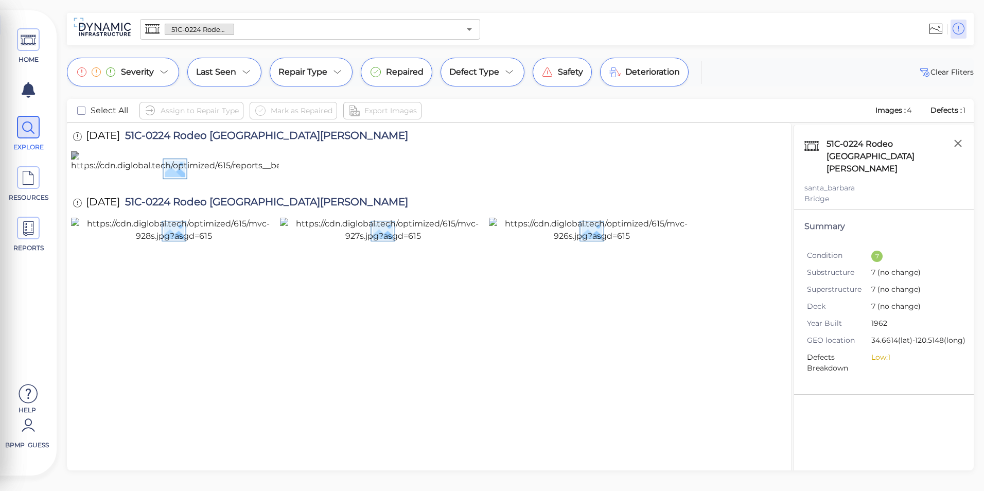
click at [189, 184] on img at bounding box center [338, 167] width 535 height 33
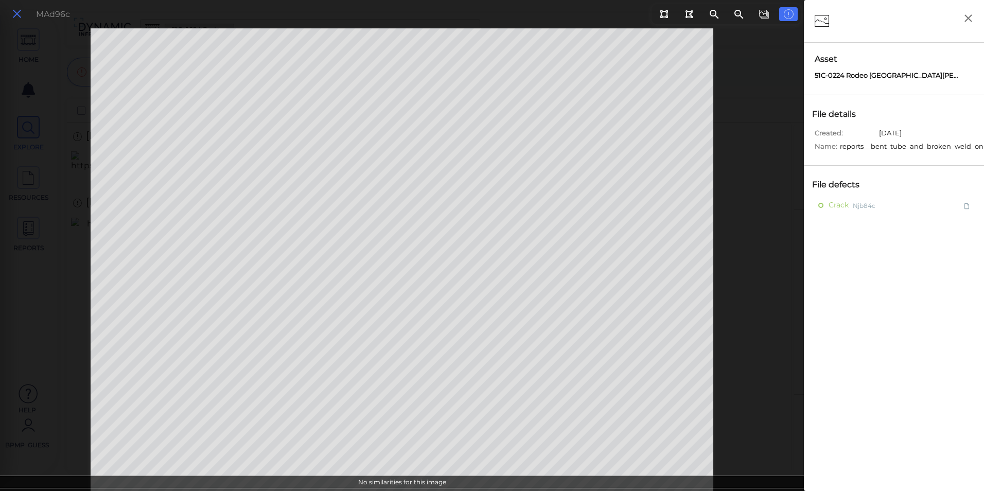
click at [19, 19] on icon at bounding box center [16, 14] width 11 height 14
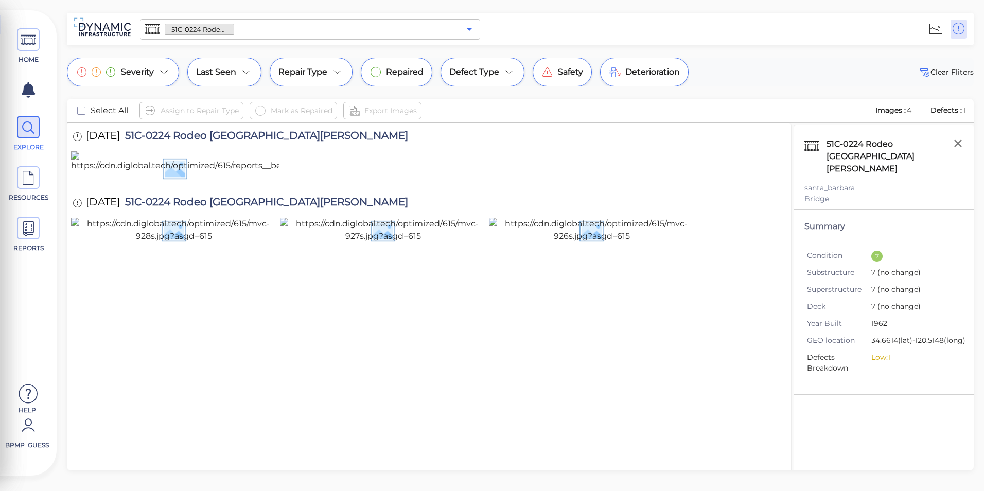
click at [471, 28] on icon "Open" at bounding box center [469, 29] width 12 height 12
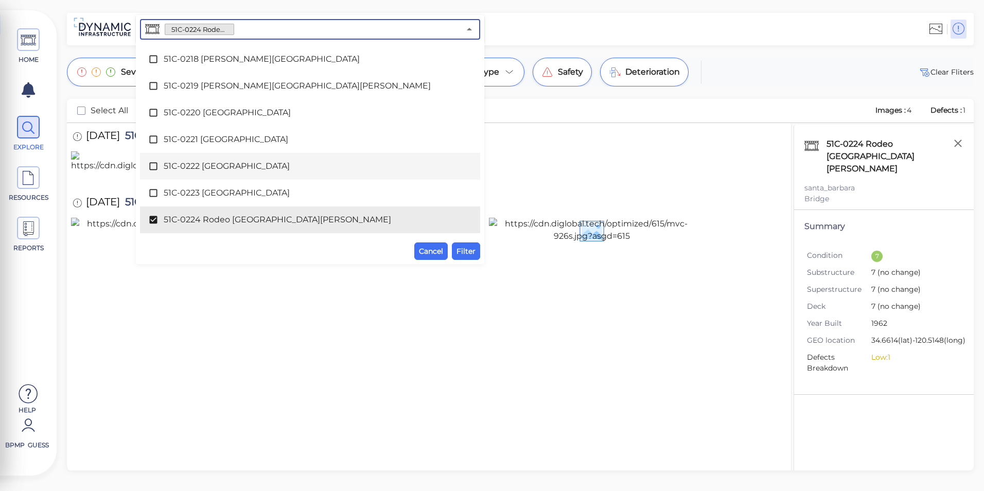
scroll to position [2162, 0]
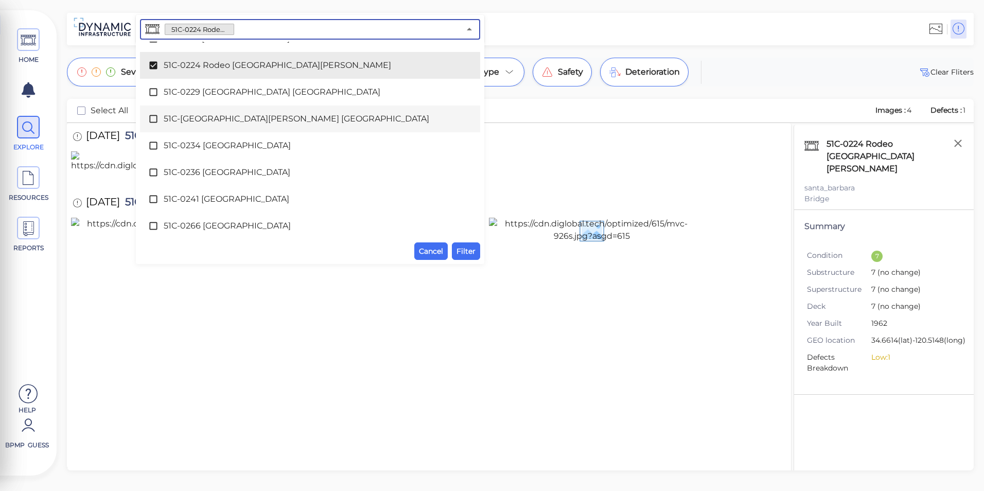
click at [236, 120] on span "51C-[GEOGRAPHIC_DATA][PERSON_NAME] [GEOGRAPHIC_DATA]" at bounding box center [310, 119] width 293 height 12
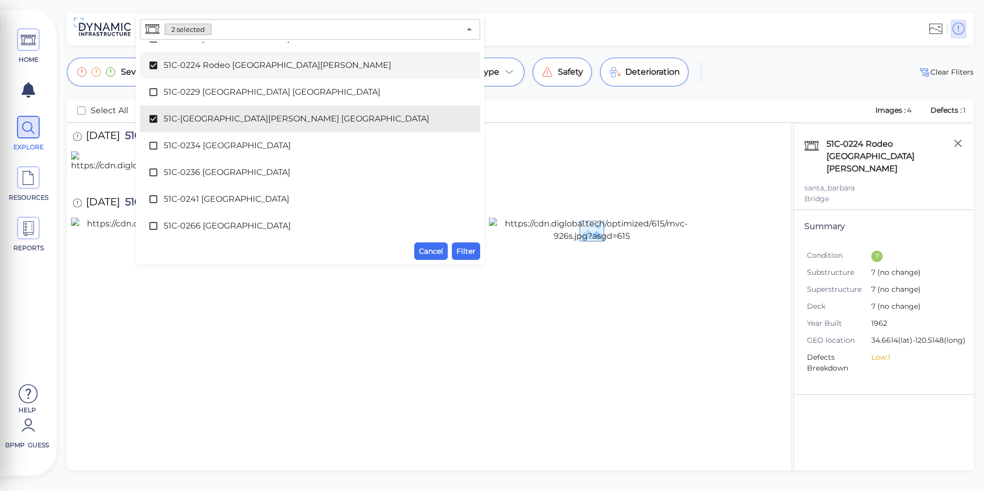
click at [203, 67] on span "51C-0224 Rodeo [GEOGRAPHIC_DATA][PERSON_NAME]" at bounding box center [310, 65] width 293 height 12
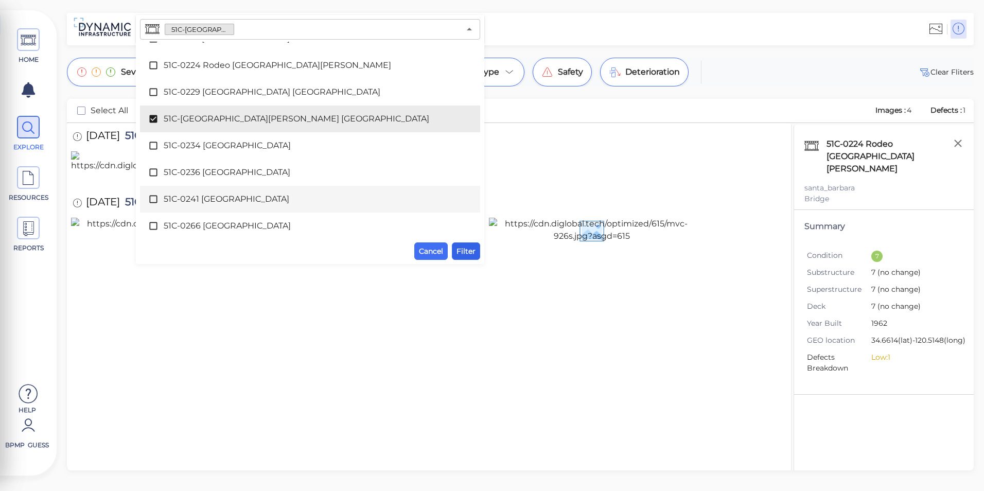
click at [468, 257] on span "Filter" at bounding box center [466, 251] width 19 height 12
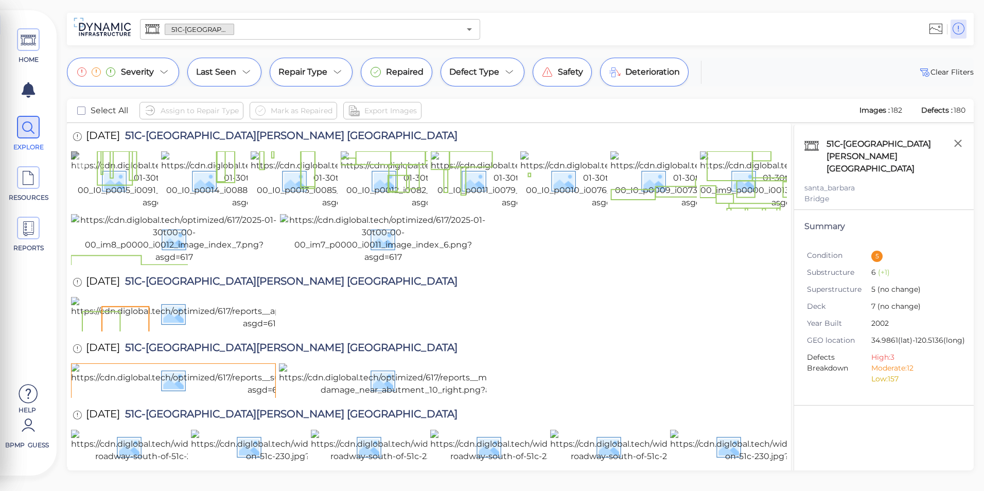
click at [133, 209] on img at bounding box center [161, 180] width 180 height 58
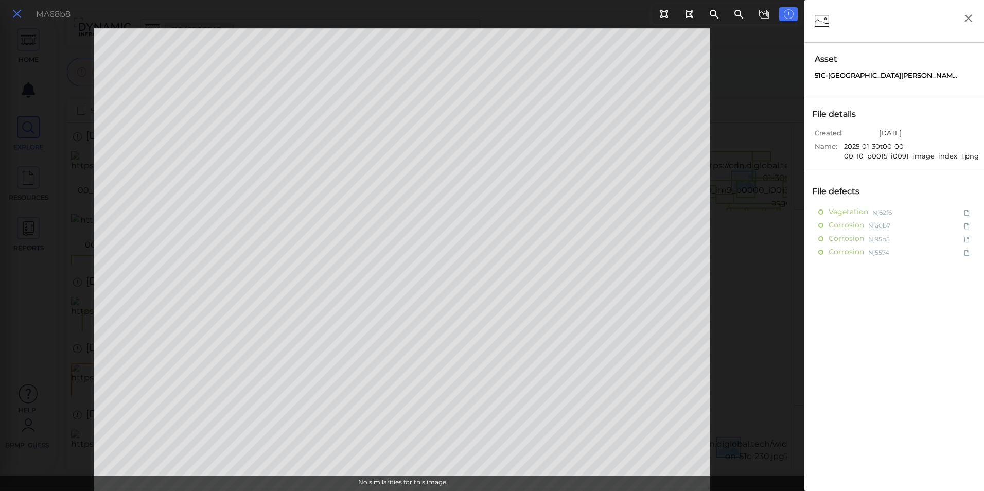
click at [9, 15] on button at bounding box center [17, 14] width 18 height 15
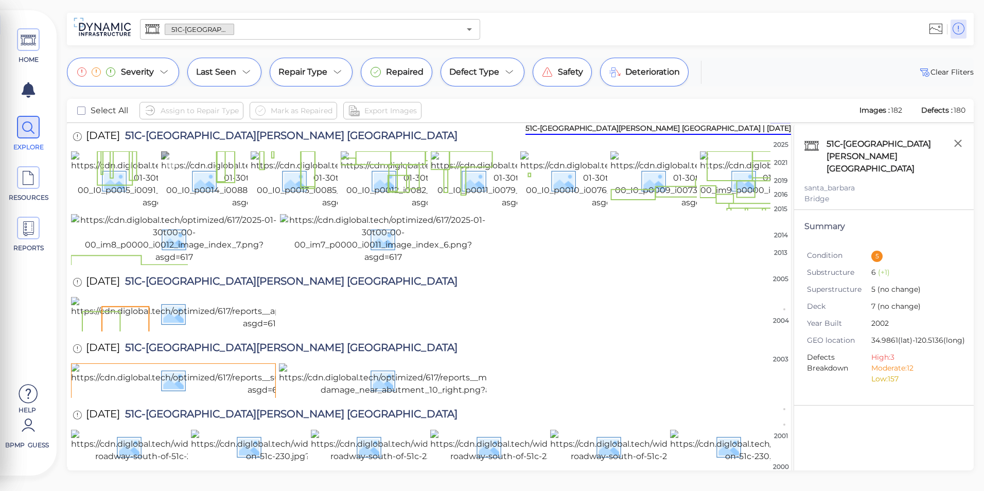
click at [209, 199] on img at bounding box center [251, 180] width 180 height 58
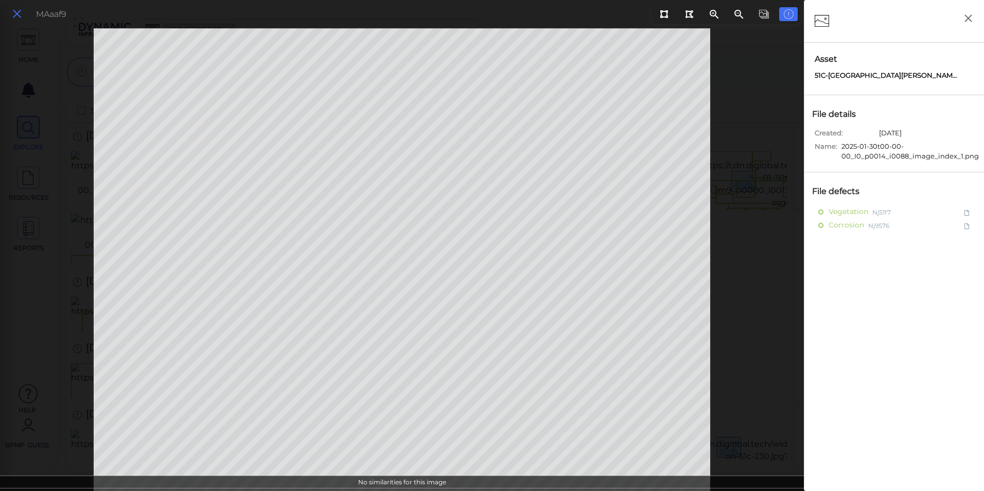
click at [15, 18] on icon at bounding box center [16, 14] width 11 height 14
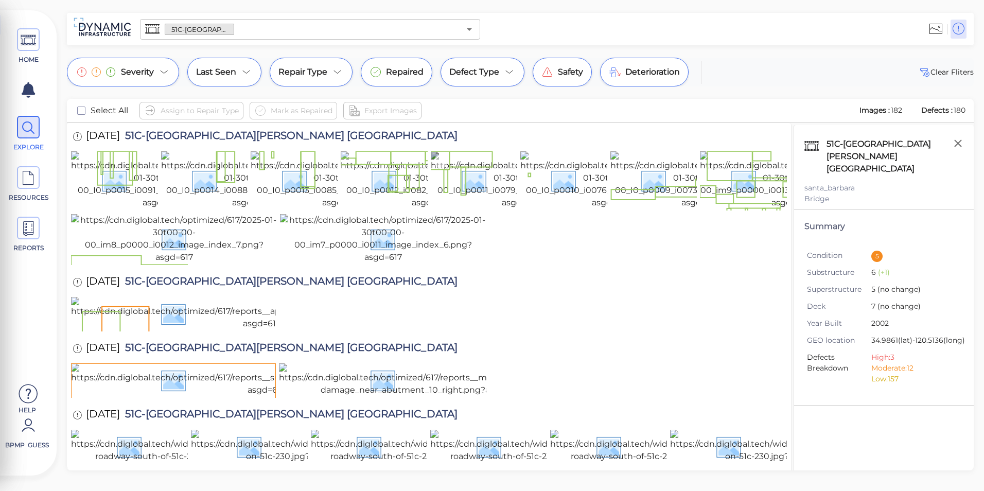
click at [481, 202] on img at bounding box center [521, 180] width 180 height 58
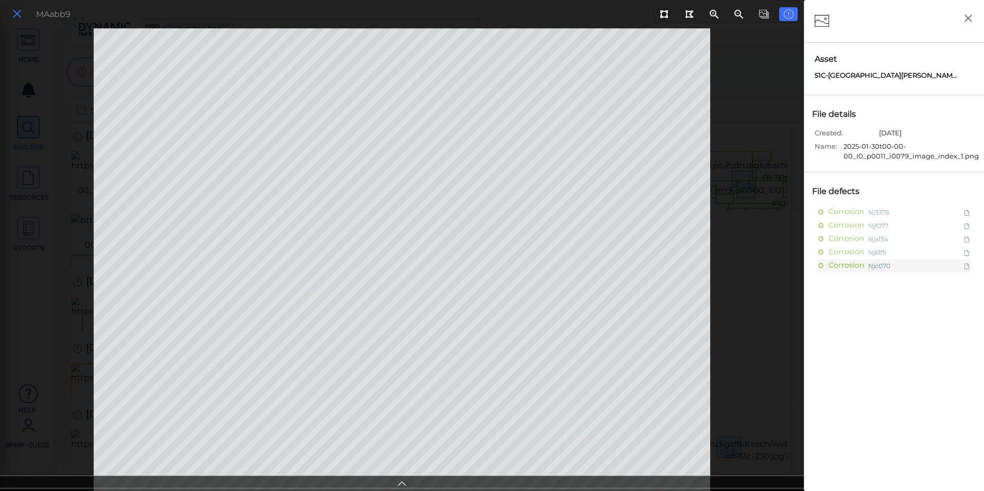
click at [20, 17] on icon at bounding box center [16, 14] width 11 height 14
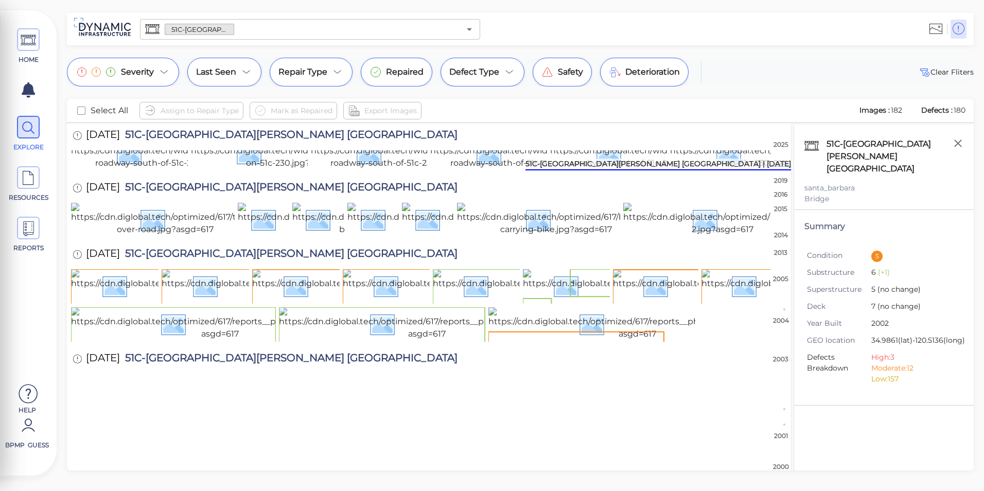
scroll to position [412, 0]
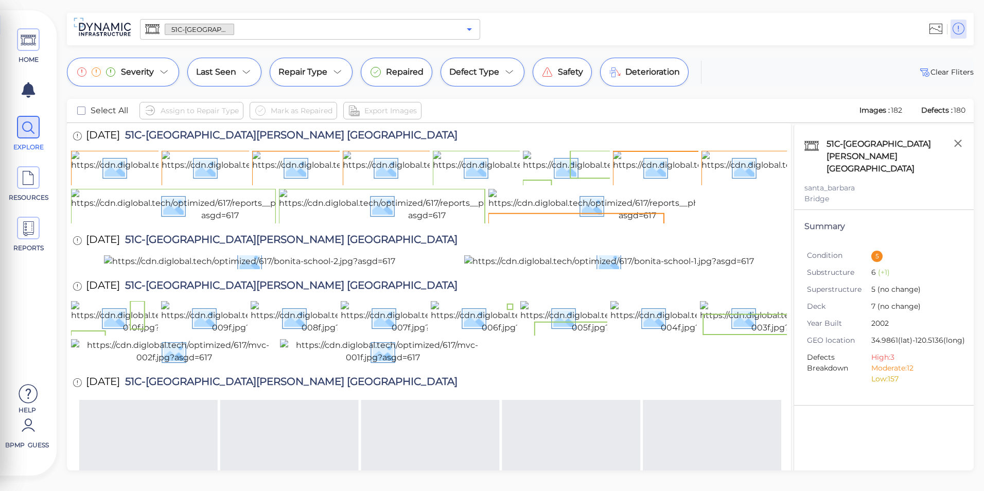
click at [463, 27] on icon "Open" at bounding box center [469, 29] width 12 height 12
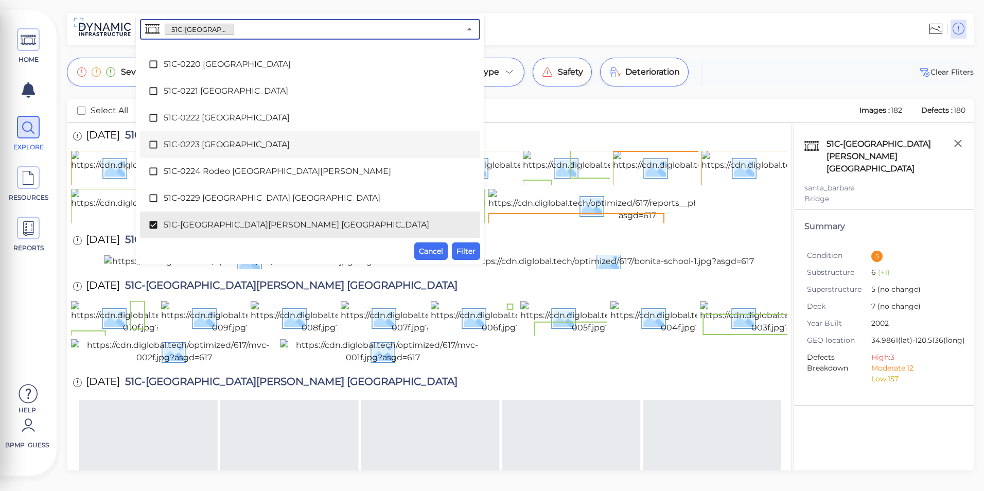
scroll to position [2108, 0]
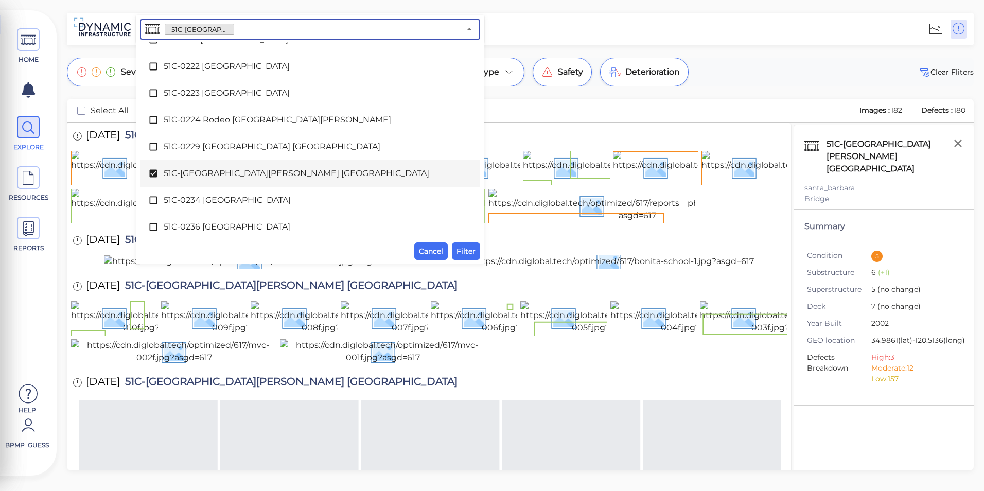
click at [249, 169] on span "51C-[GEOGRAPHIC_DATA][PERSON_NAME] [GEOGRAPHIC_DATA]" at bounding box center [310, 173] width 293 height 12
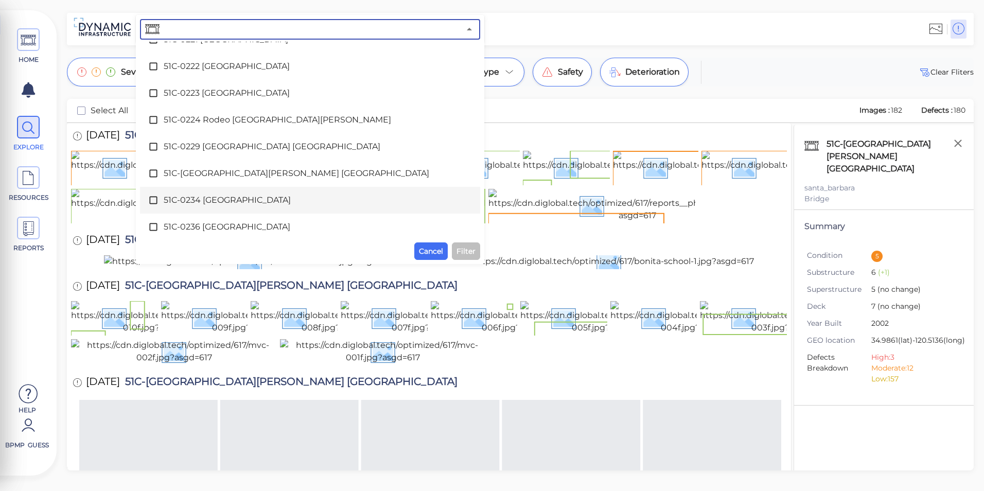
click at [234, 197] on span "51C-0234 [GEOGRAPHIC_DATA]" at bounding box center [310, 200] width 293 height 12
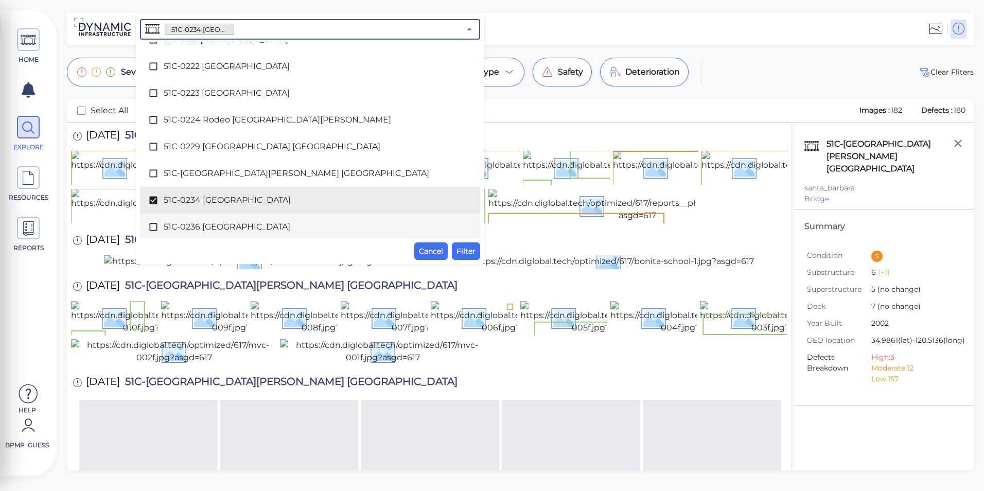
click at [471, 249] on span "Filter" at bounding box center [466, 251] width 19 height 12
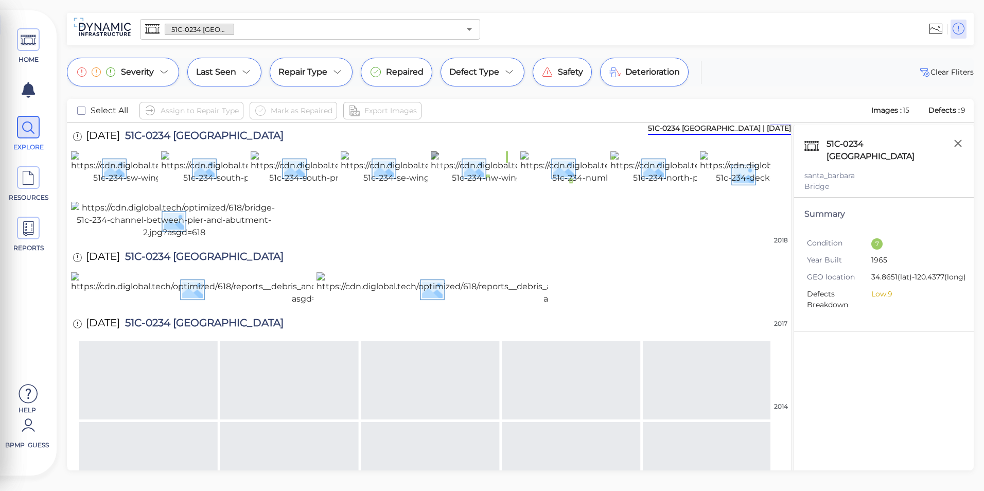
scroll to position [51, 0]
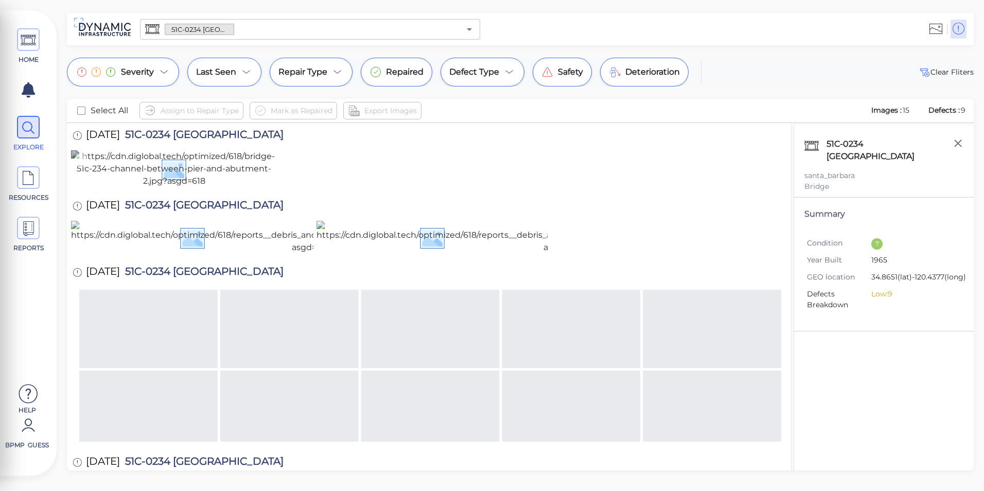
click at [194, 187] on img at bounding box center [174, 168] width 206 height 37
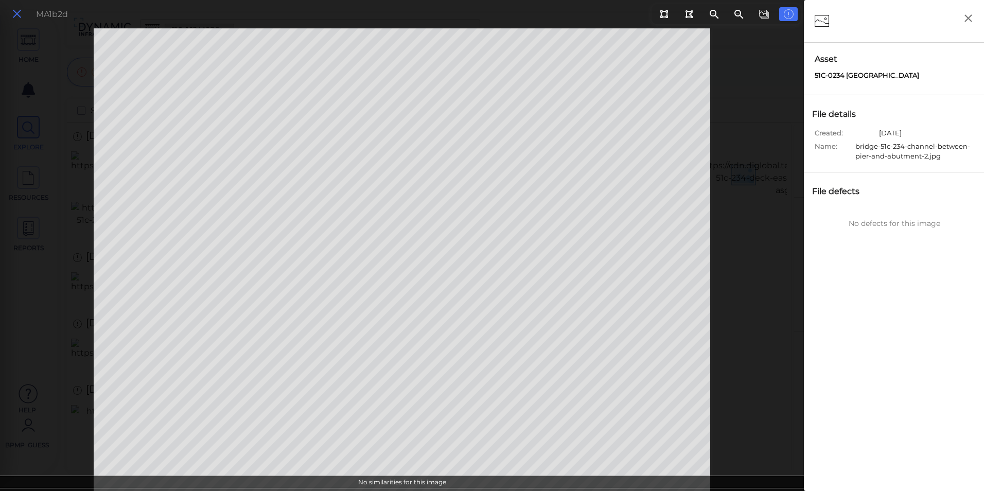
click at [20, 20] on icon at bounding box center [16, 14] width 11 height 14
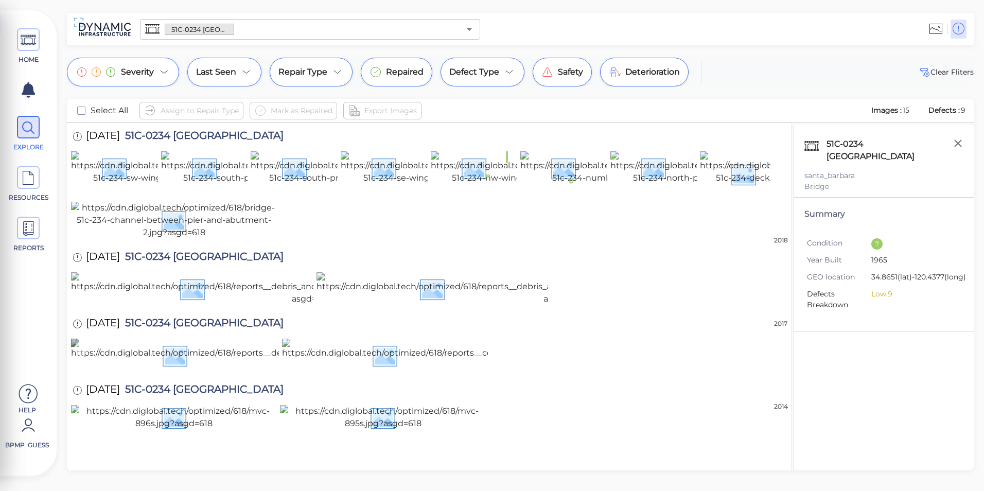
scroll to position [467, 0]
click at [473, 32] on icon "Open" at bounding box center [469, 29] width 12 height 12
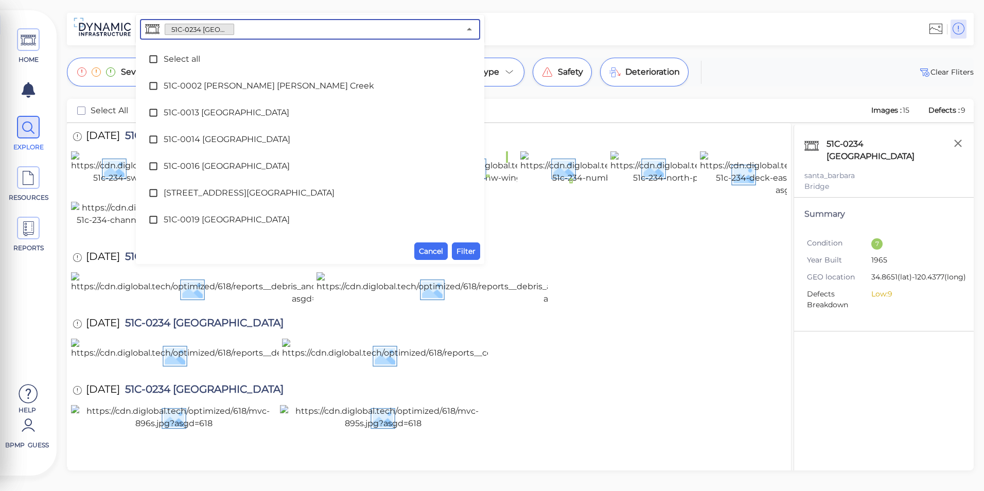
scroll to position [2083, 0]
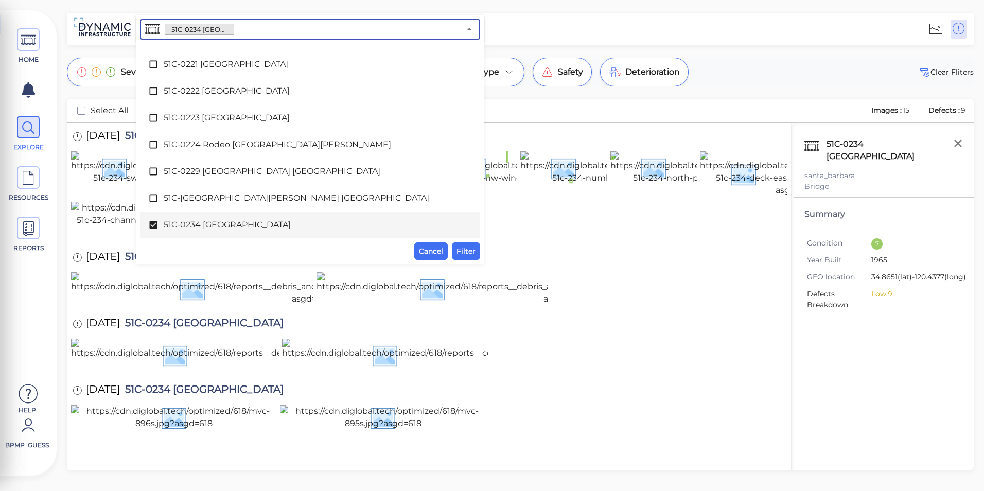
click at [265, 215] on div "51C-0234 [GEOGRAPHIC_DATA]" at bounding box center [310, 225] width 324 height 21
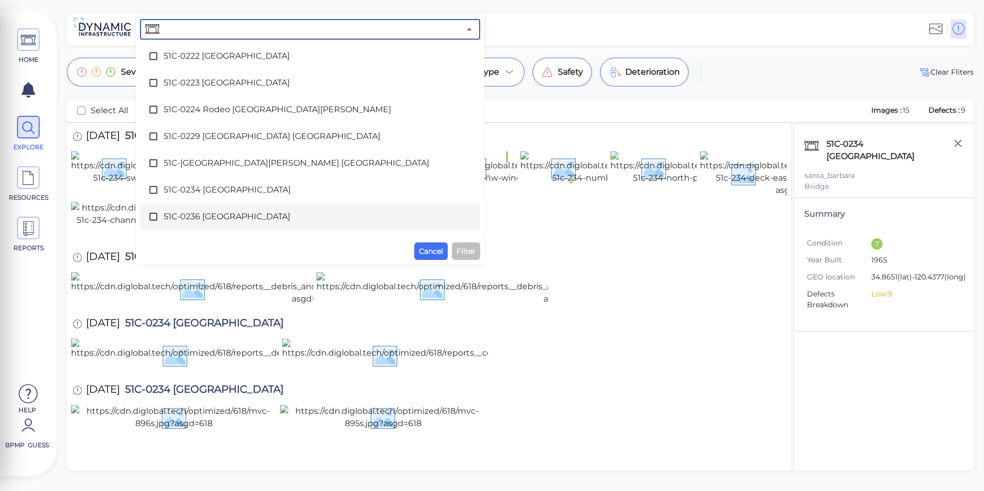
scroll to position [2135, 0]
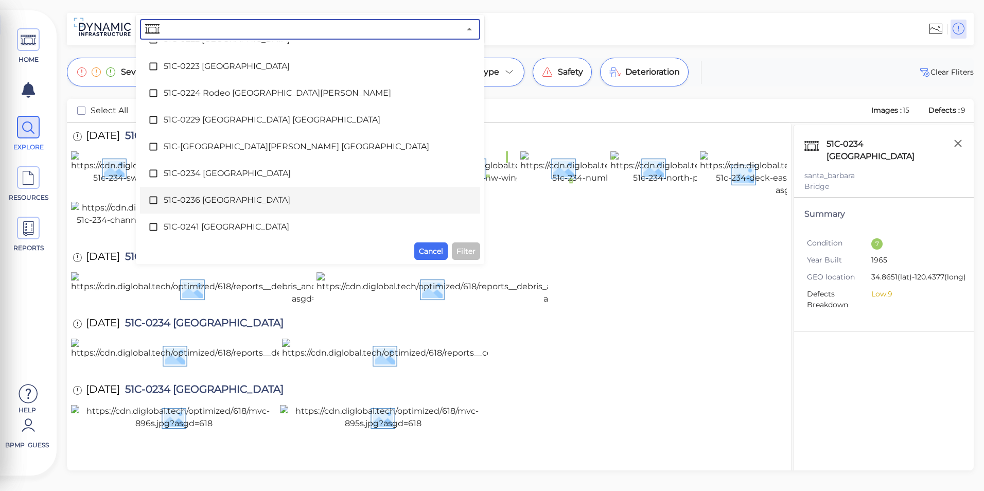
click at [262, 200] on span "51C-0236 [GEOGRAPHIC_DATA]" at bounding box center [310, 200] width 293 height 12
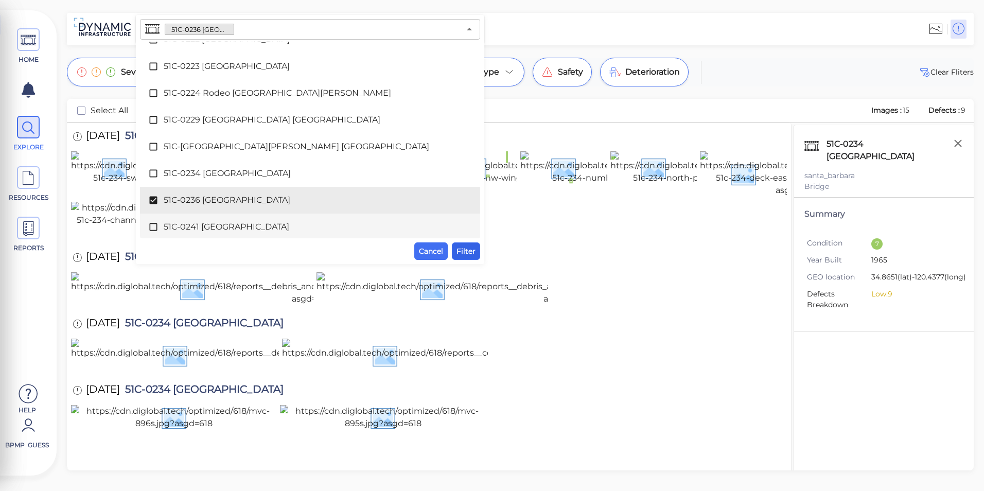
click at [459, 250] on span "Filter" at bounding box center [466, 251] width 19 height 12
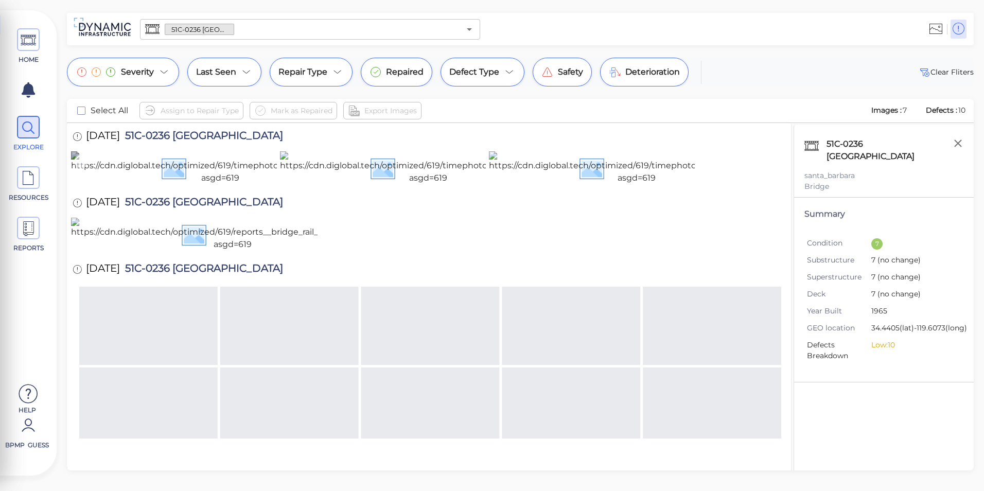
click at [190, 184] on img at bounding box center [220, 167] width 299 height 33
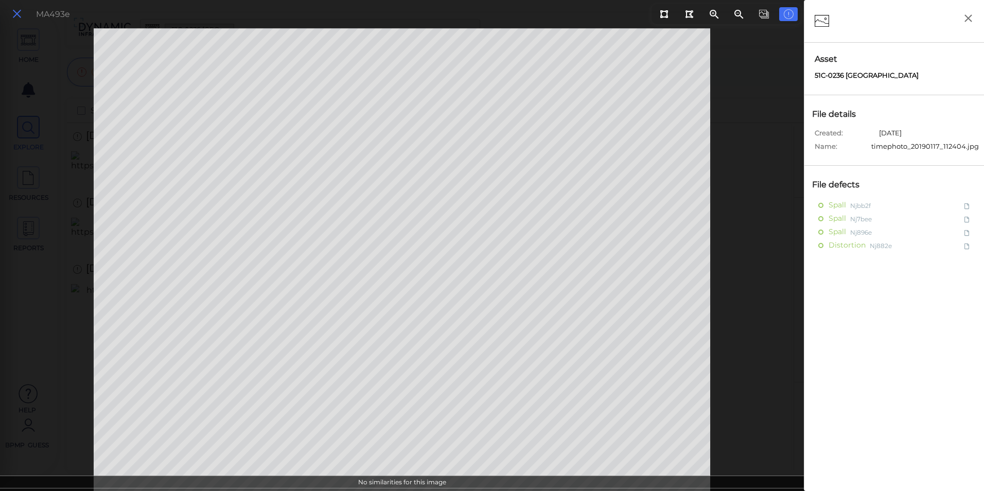
click at [13, 15] on icon at bounding box center [16, 14] width 11 height 14
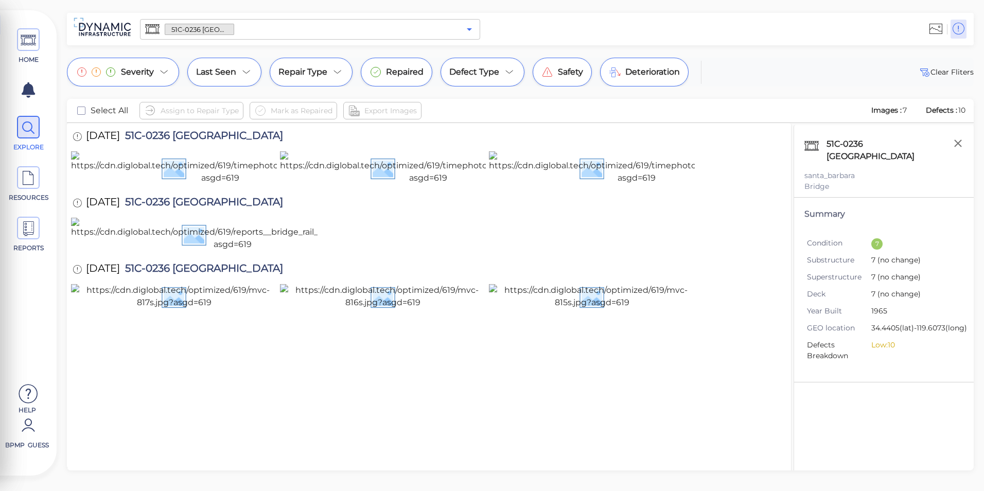
click at [470, 28] on icon "Open" at bounding box center [469, 29] width 5 height 3
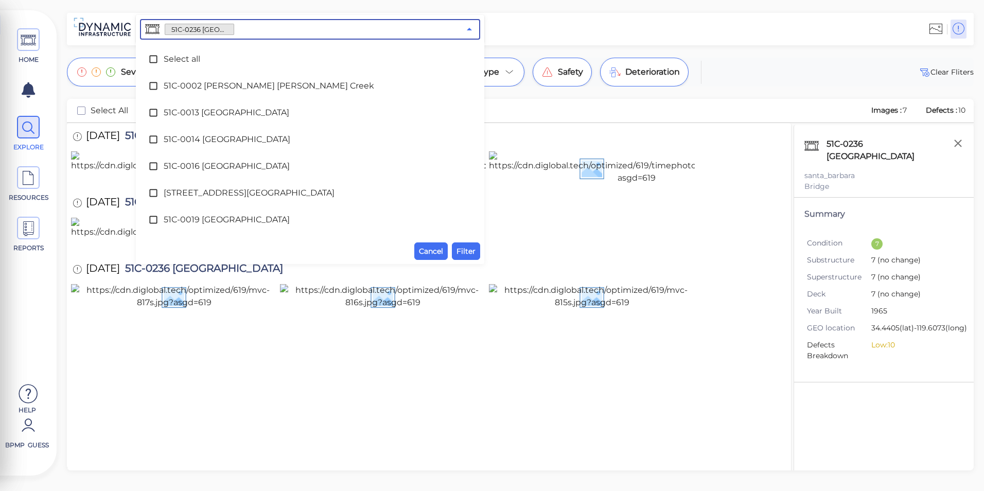
scroll to position [2110, 0]
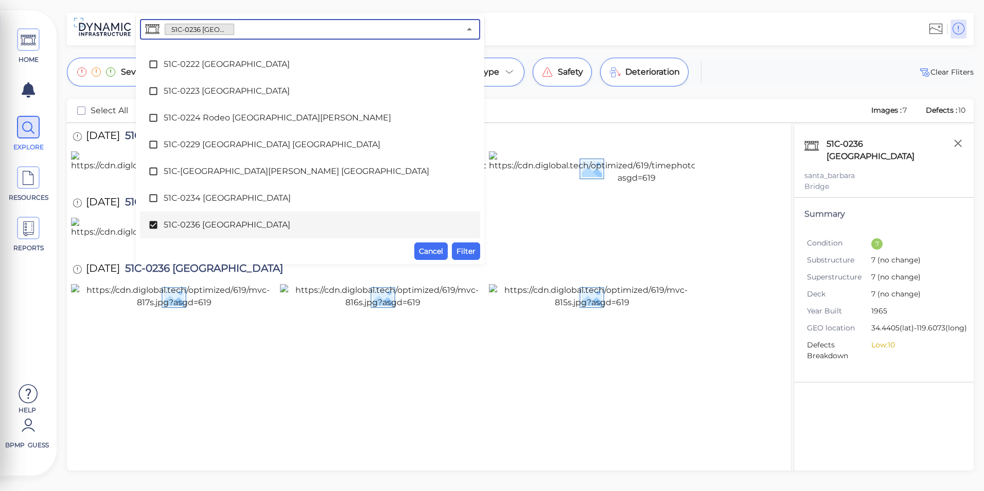
click at [255, 235] on div "51C-0236 [GEOGRAPHIC_DATA]" at bounding box center [310, 225] width 324 height 21
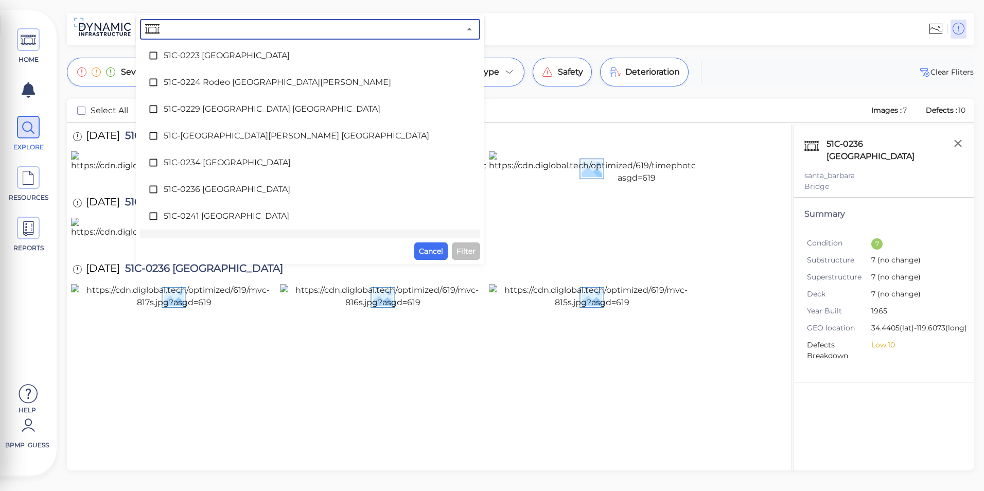
scroll to position [2161, 0]
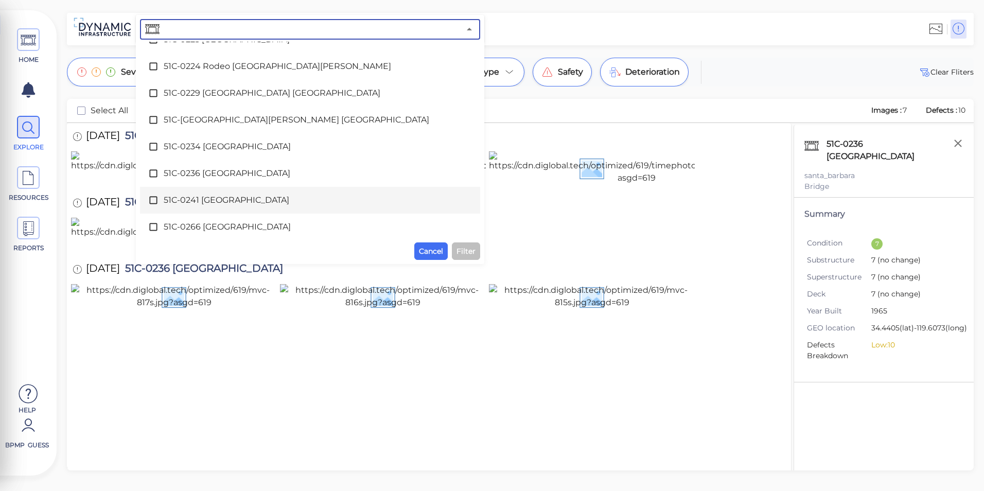
click at [249, 209] on div "51C-0241 [GEOGRAPHIC_DATA]" at bounding box center [310, 200] width 324 height 21
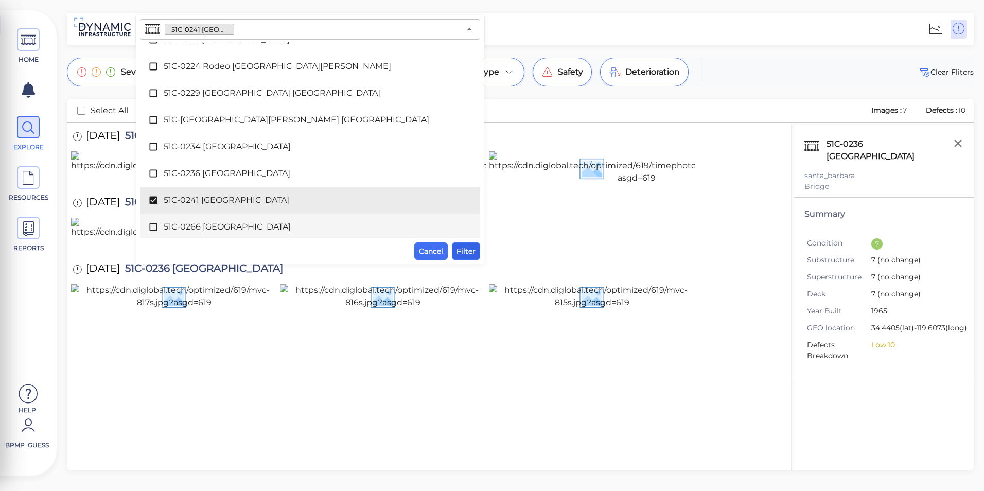
click at [473, 249] on span "Filter" at bounding box center [466, 251] width 19 height 12
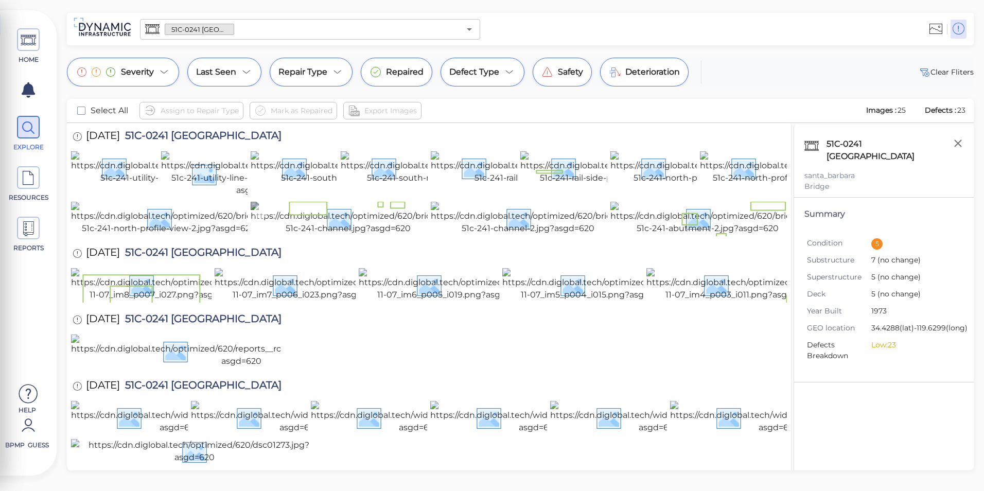
click at [295, 235] on img at bounding box center [348, 218] width 195 height 33
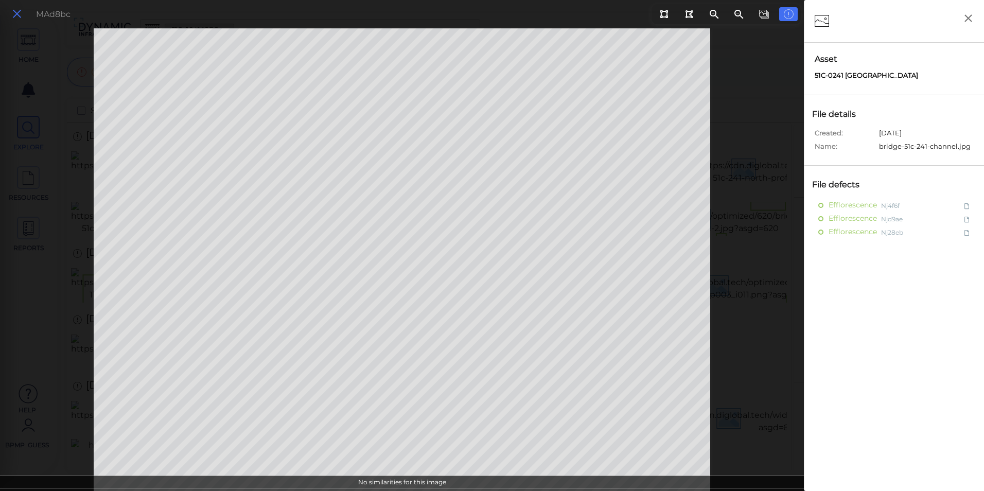
click at [20, 16] on icon at bounding box center [16, 14] width 11 height 14
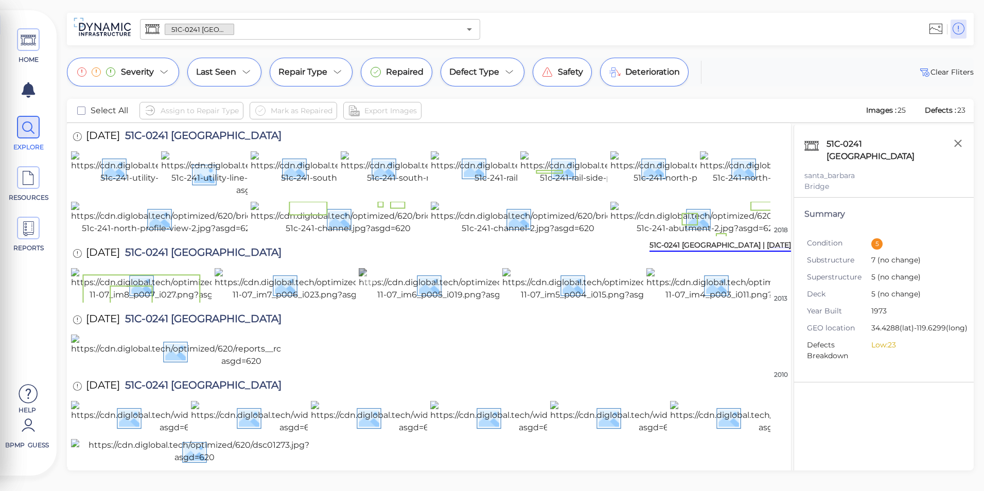
scroll to position [206, 0]
click at [163, 295] on img at bounding box center [164, 284] width 186 height 33
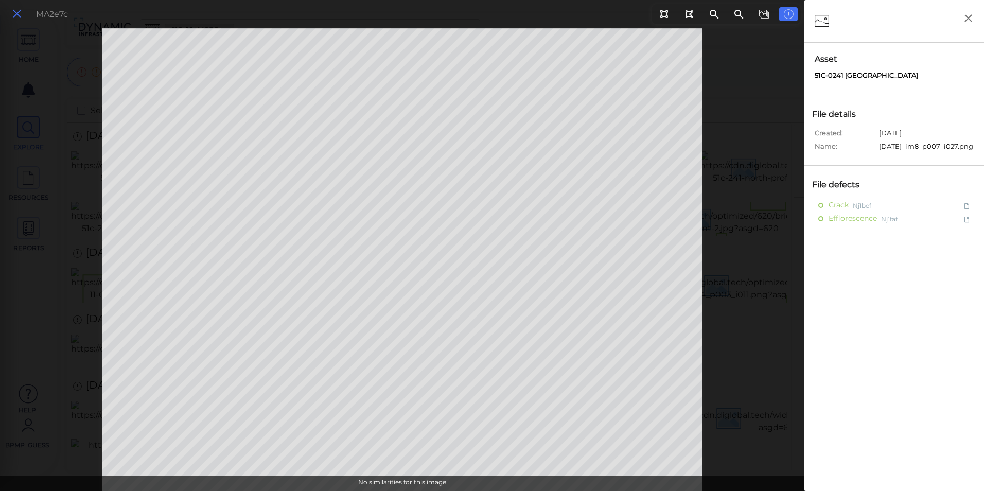
click at [16, 9] on icon at bounding box center [16, 14] width 11 height 14
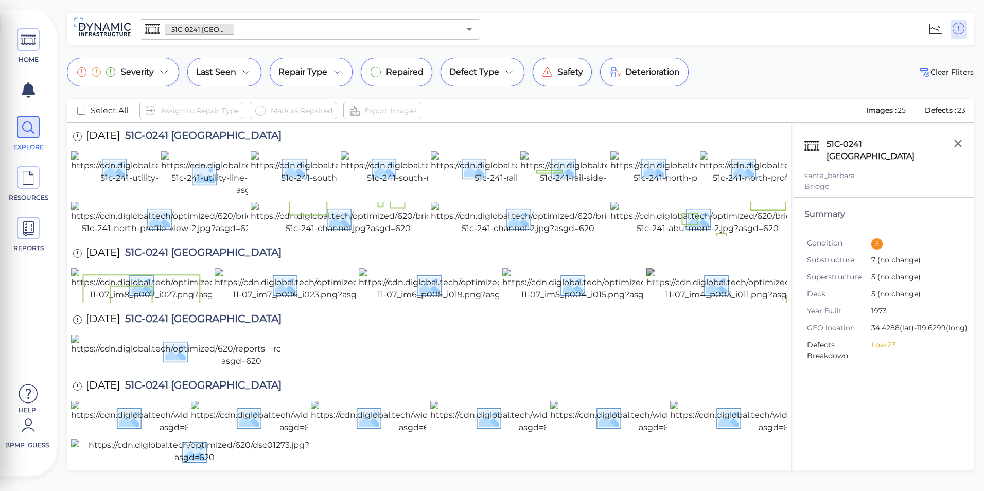
click at [702, 301] on img at bounding box center [740, 284] width 186 height 33
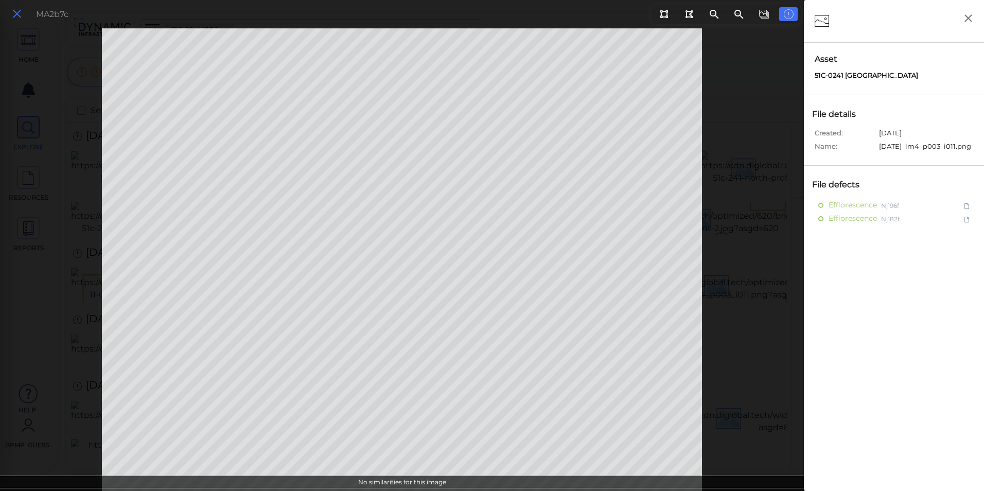
click at [11, 13] on icon at bounding box center [16, 14] width 11 height 14
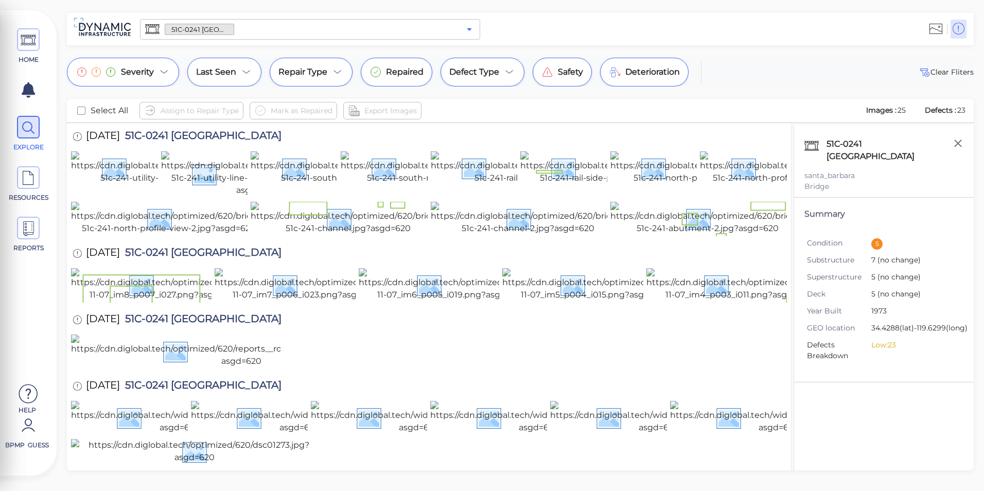
click at [465, 29] on icon "Open" at bounding box center [469, 29] width 12 height 12
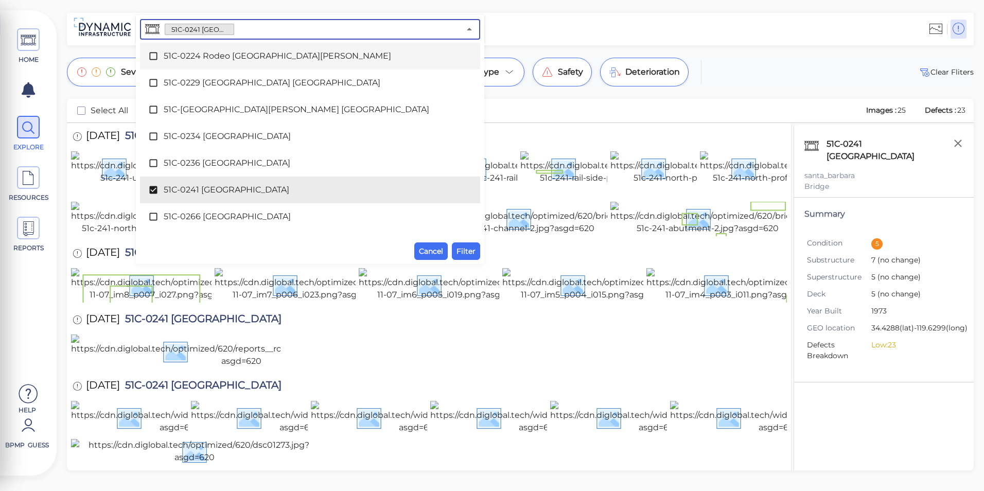
scroll to position [2188, 0]
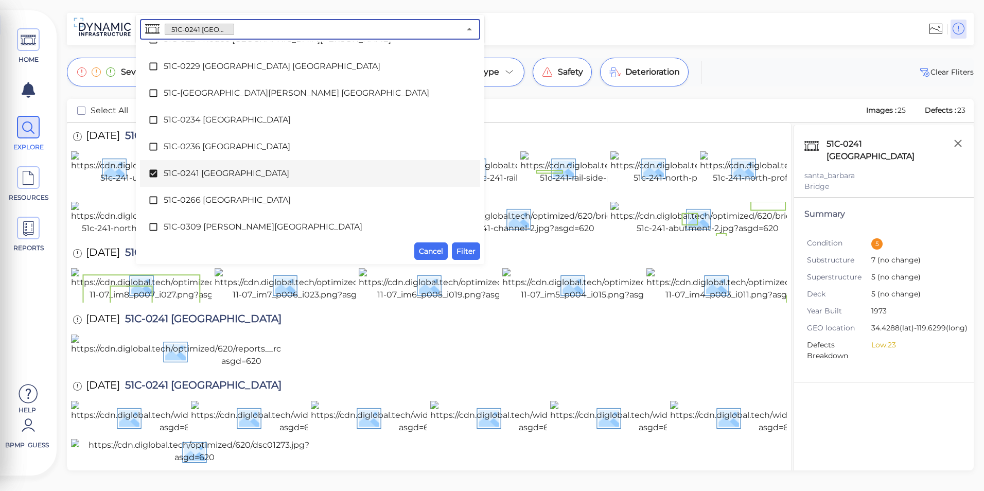
click at [233, 177] on span "51C-0241 [GEOGRAPHIC_DATA]" at bounding box center [310, 173] width 293 height 12
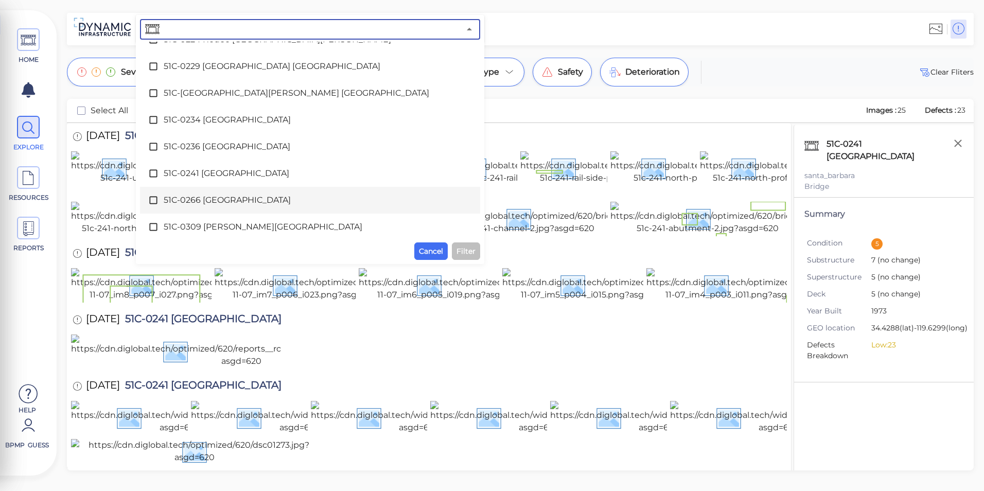
click at [234, 201] on span "51C-0266 [GEOGRAPHIC_DATA]" at bounding box center [310, 200] width 293 height 12
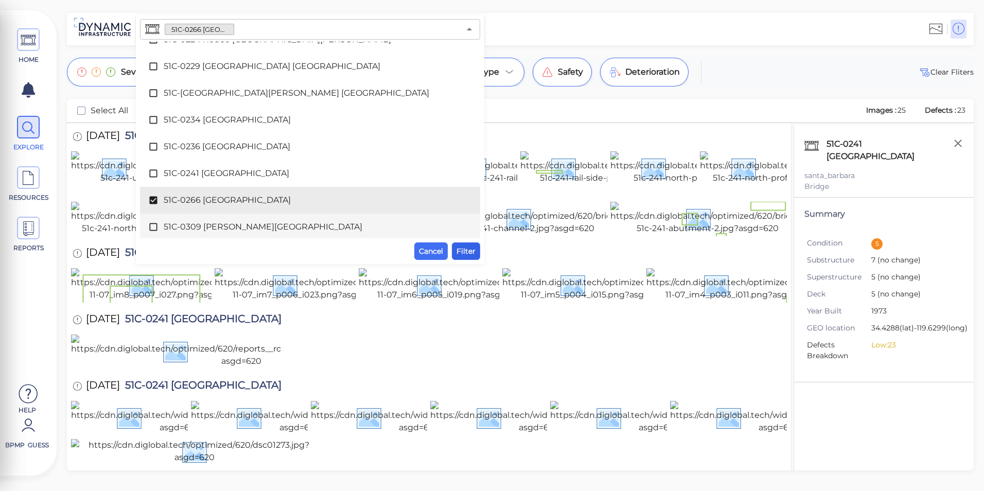
click at [454, 247] on button "Filter" at bounding box center [466, 252] width 28 height 18
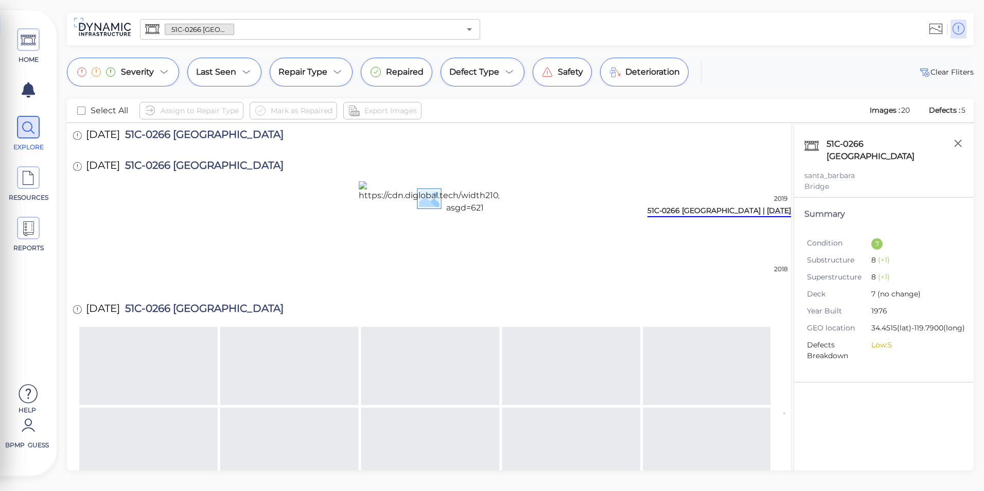
scroll to position [154, 0]
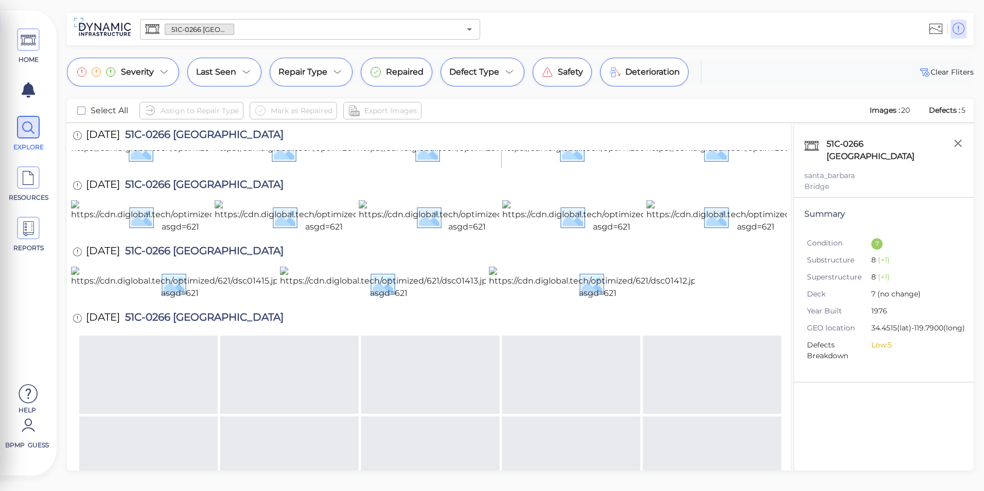
click at [432, 167] on img at bounding box center [582, 150] width 451 height 33
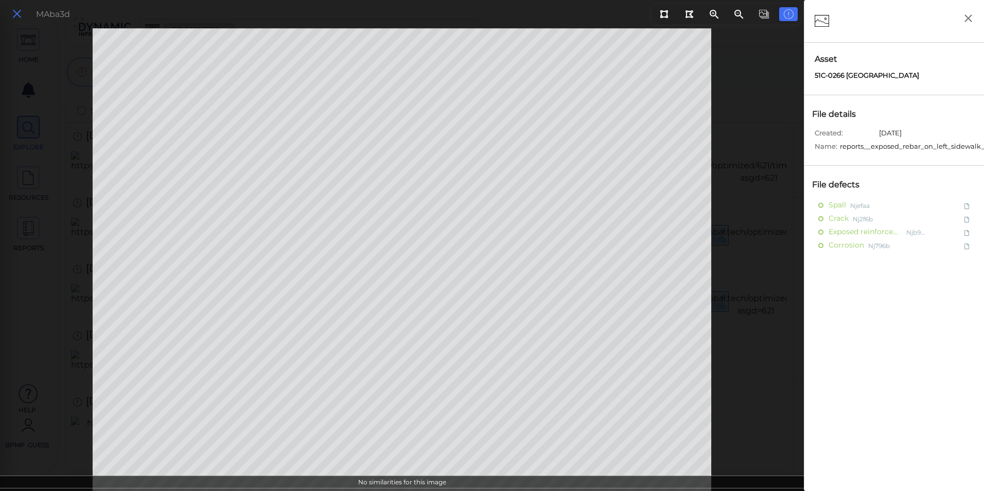
click at [14, 8] on icon at bounding box center [16, 14] width 11 height 14
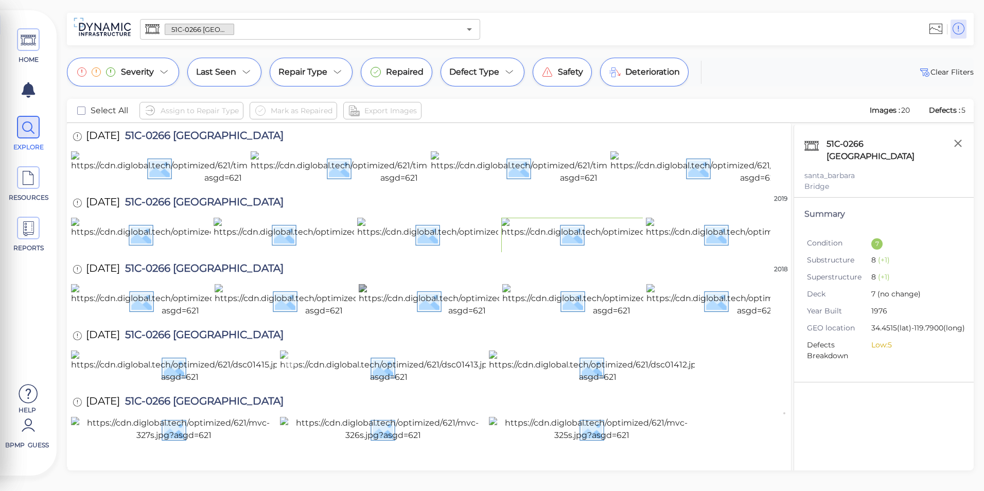
scroll to position [500, 0]
click at [466, 27] on icon "Open" at bounding box center [469, 29] width 12 height 12
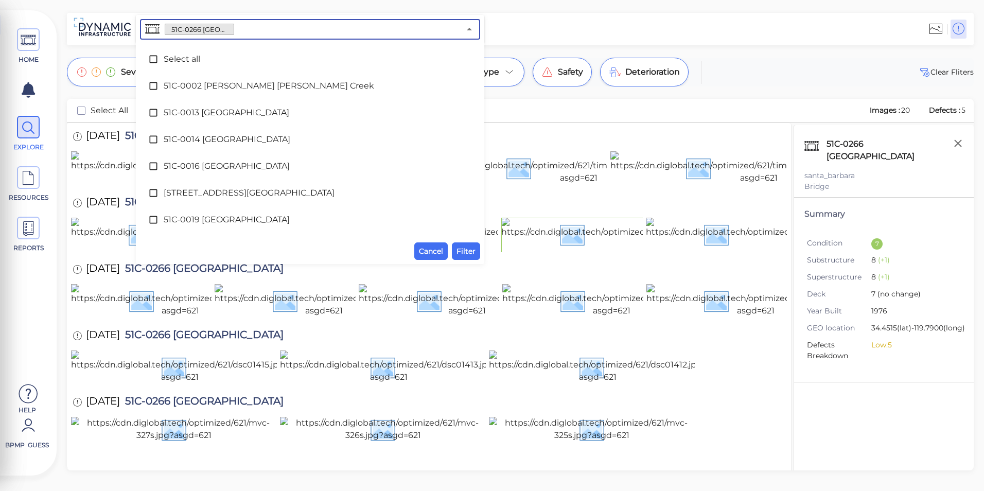
scroll to position [2163, 0]
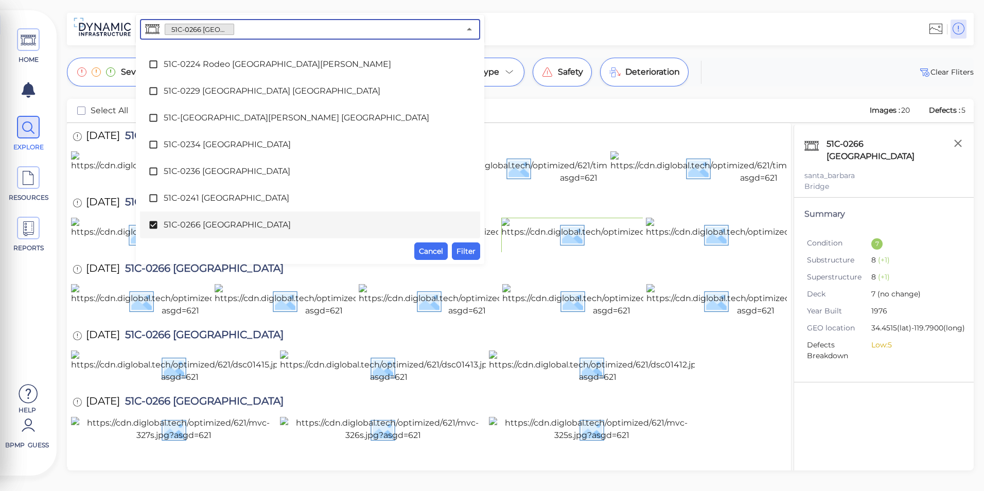
click at [247, 221] on span "51C-0266 [GEOGRAPHIC_DATA]" at bounding box center [310, 225] width 293 height 12
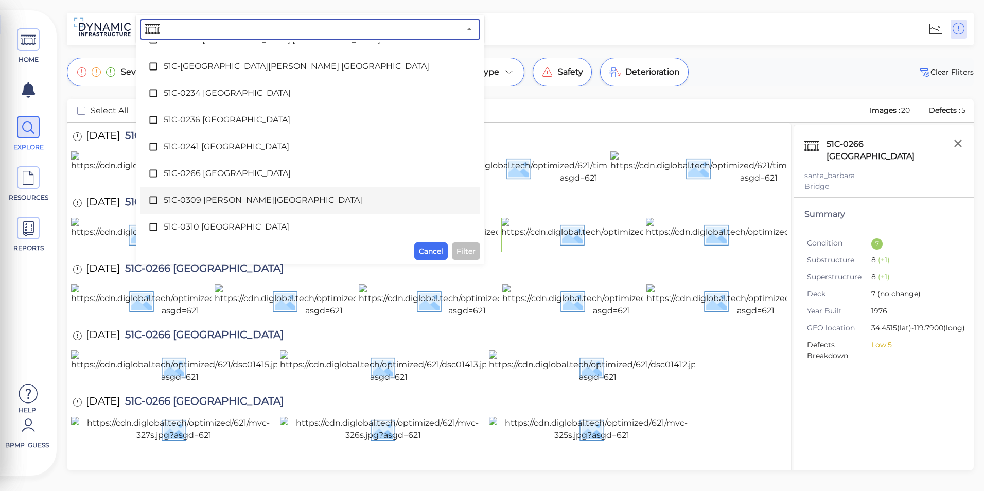
click at [235, 202] on span "51C-0309 [PERSON_NAME][GEOGRAPHIC_DATA]" at bounding box center [310, 200] width 293 height 12
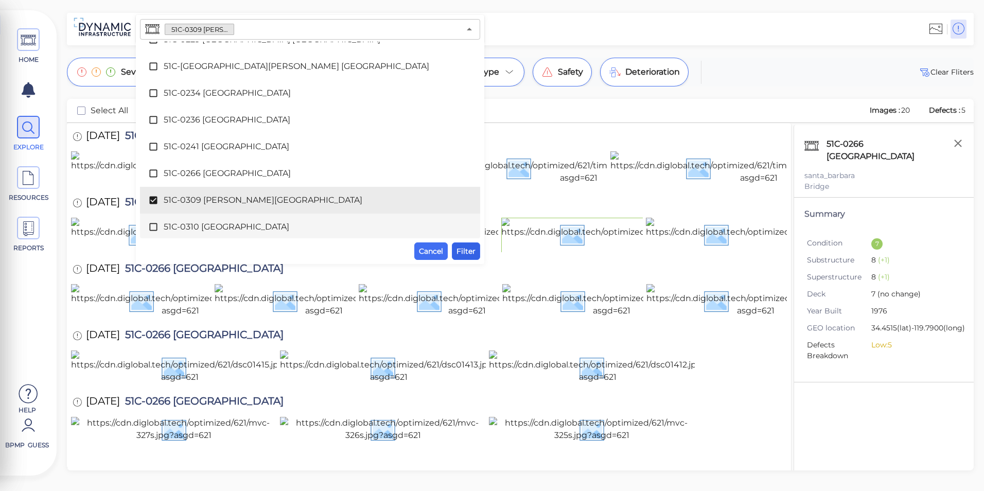
click at [465, 254] on span "Filter" at bounding box center [466, 251] width 19 height 12
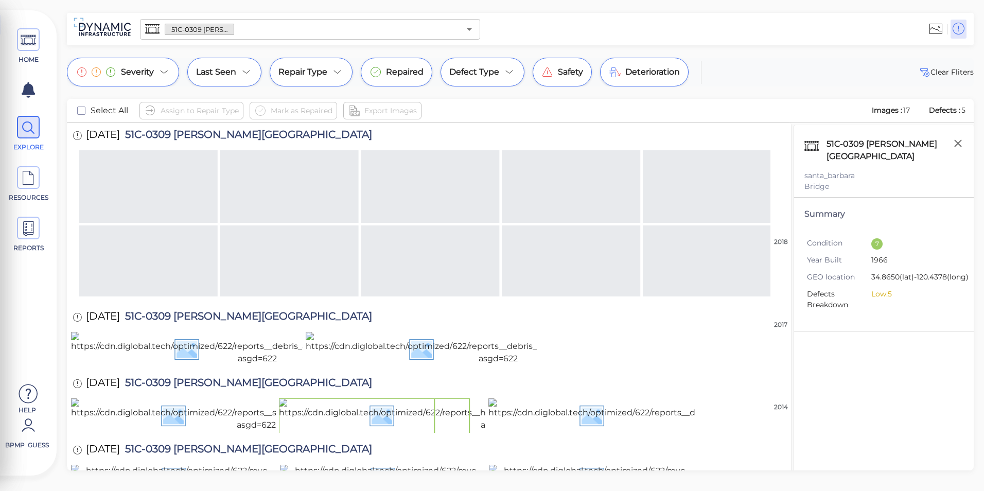
scroll to position [478, 0]
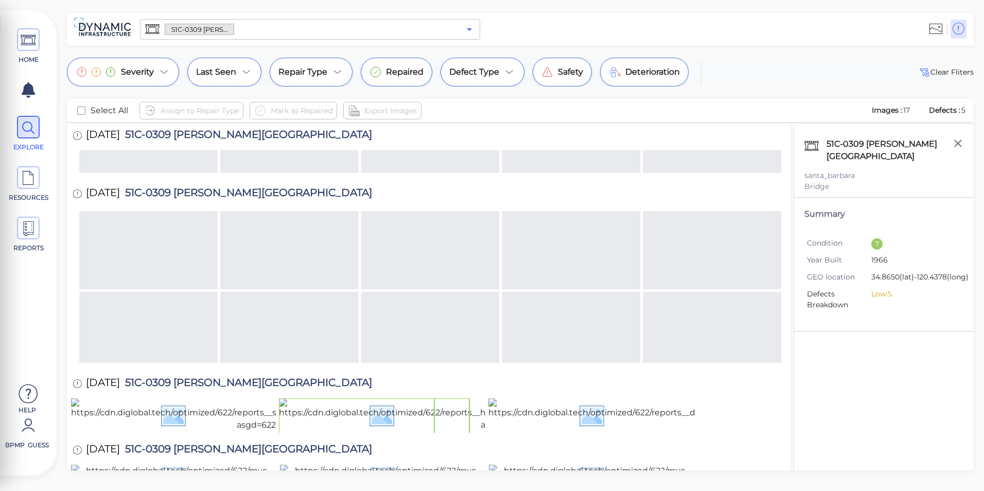
click at [469, 26] on icon "Open" at bounding box center [469, 29] width 12 height 12
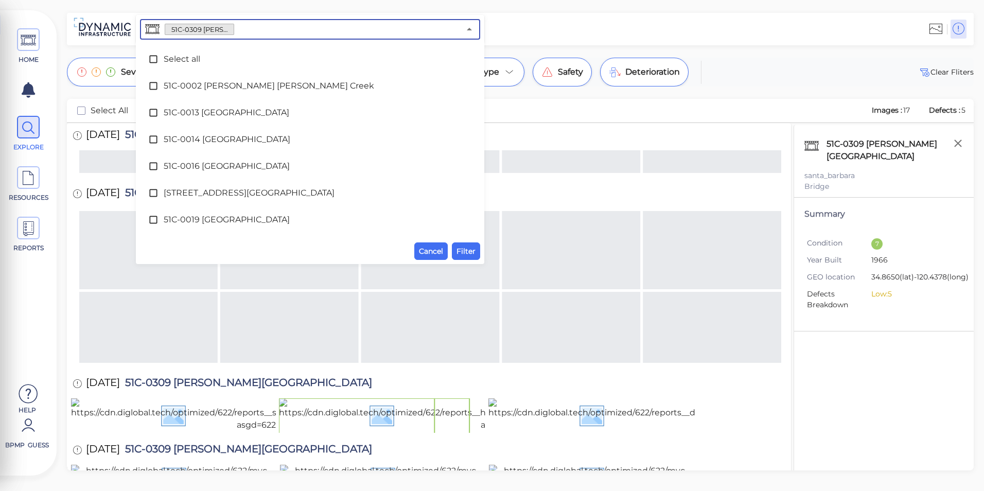
scroll to position [2190, 0]
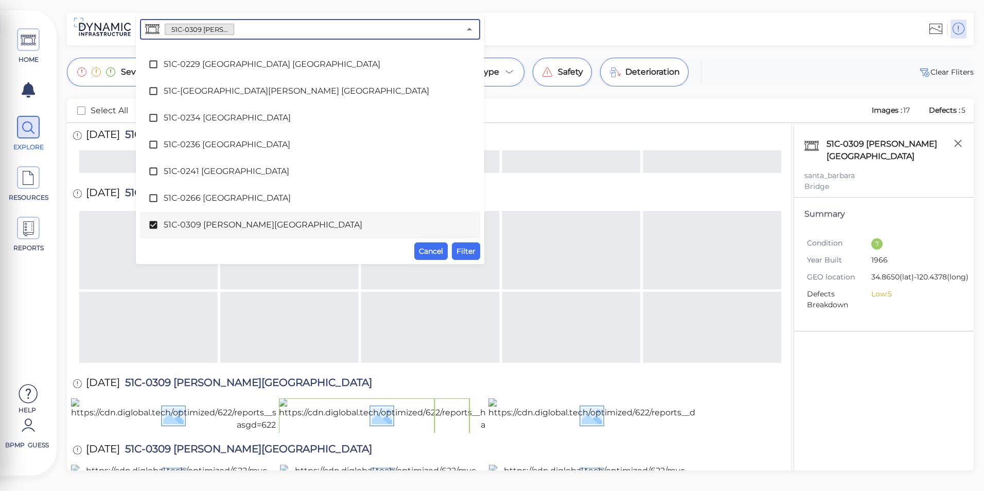
click at [198, 224] on span "51C-0309 [PERSON_NAME][GEOGRAPHIC_DATA]" at bounding box center [310, 225] width 293 height 12
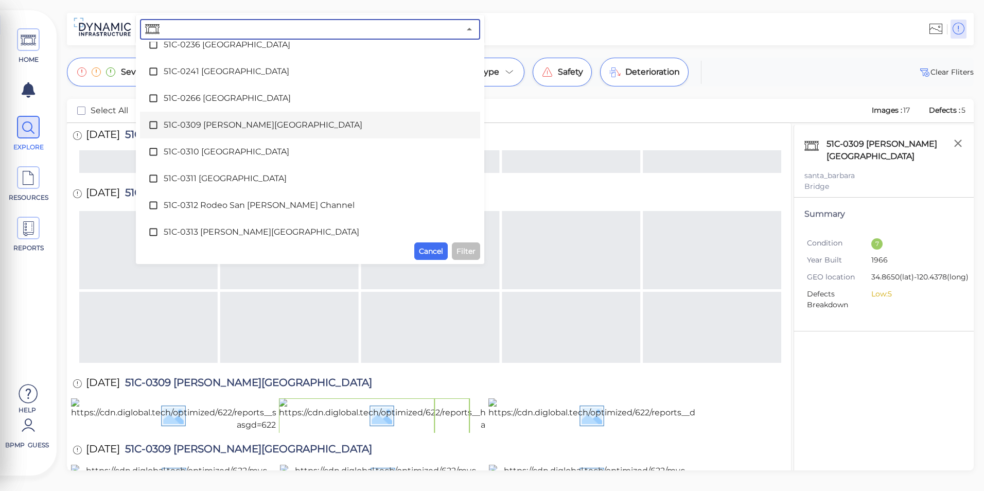
scroll to position [2293, 0]
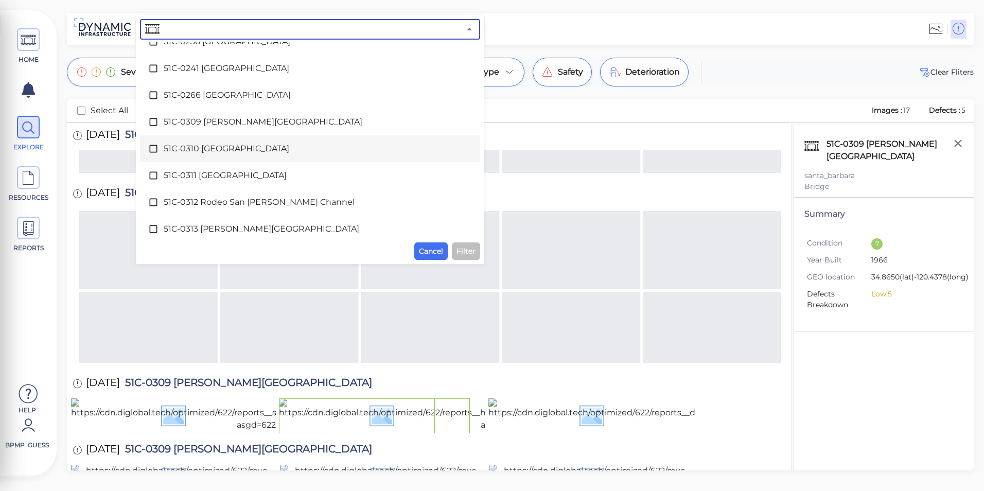
click at [207, 142] on div "51C-0310 [GEOGRAPHIC_DATA]" at bounding box center [310, 148] width 324 height 21
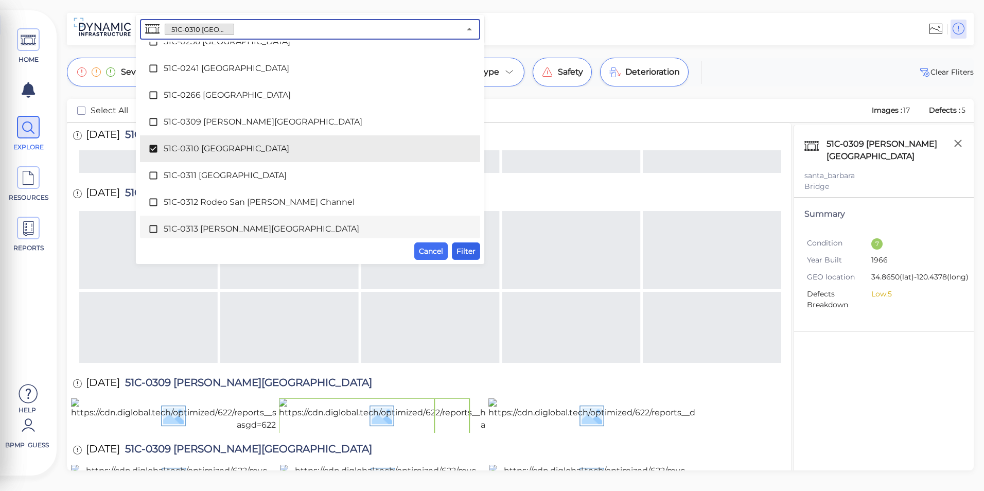
click at [462, 247] on span "Filter" at bounding box center [466, 251] width 19 height 12
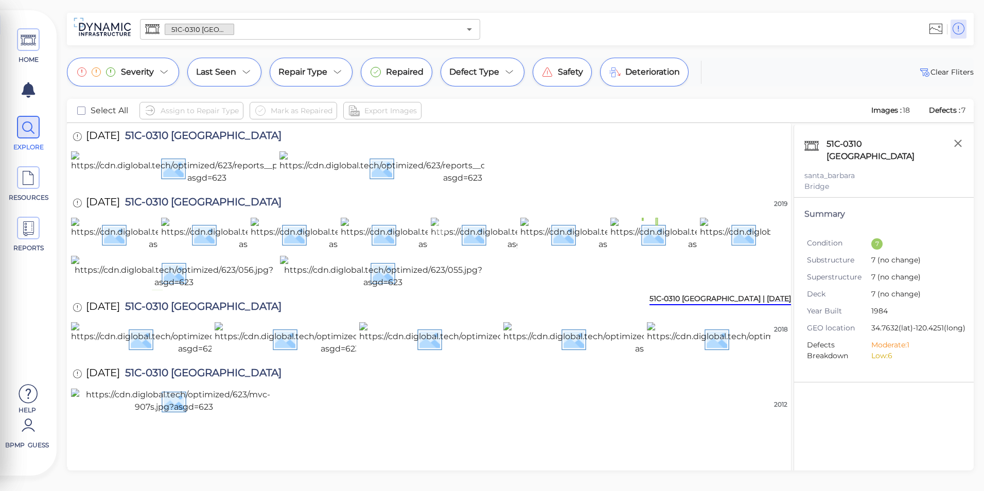
scroll to position [257, 0]
click at [256, 256] on img at bounding box center [174, 272] width 206 height 33
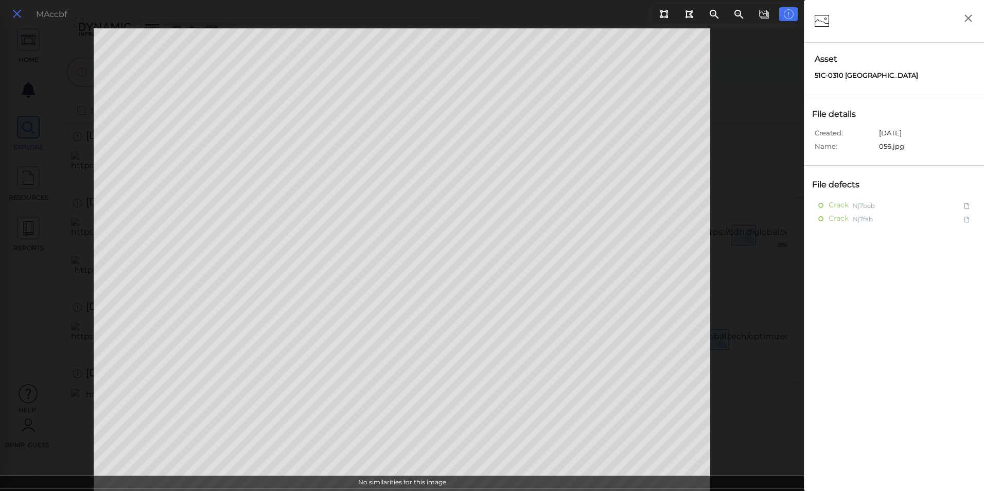
click at [12, 14] on icon at bounding box center [16, 14] width 11 height 14
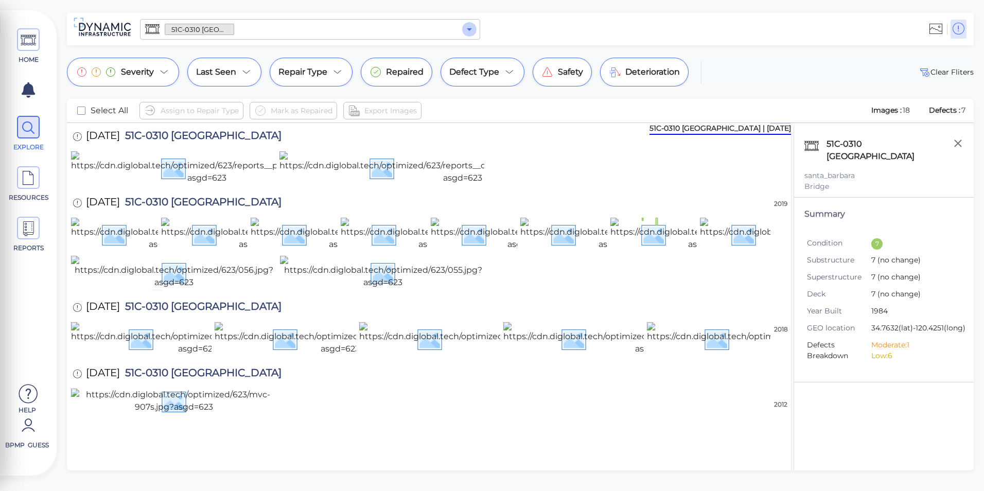
click at [469, 36] on button "Open" at bounding box center [469, 29] width 14 height 14
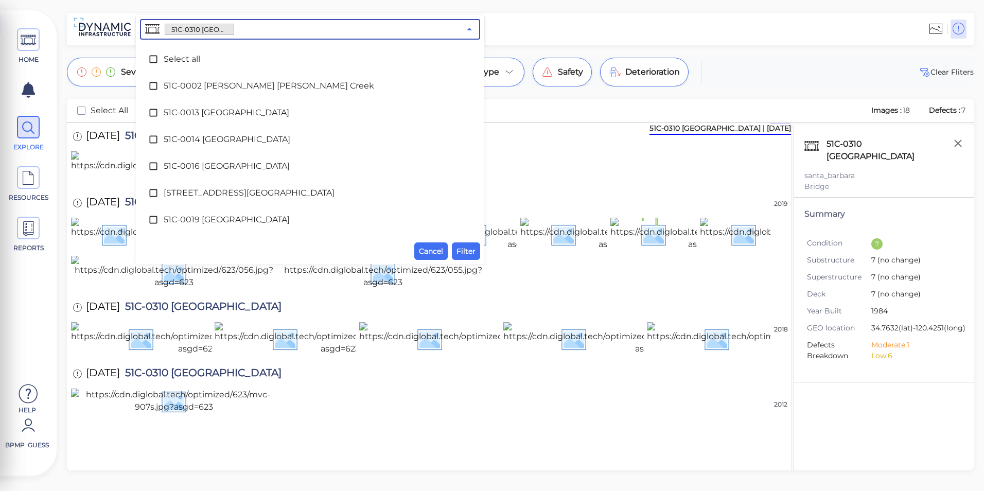
scroll to position [2217, 0]
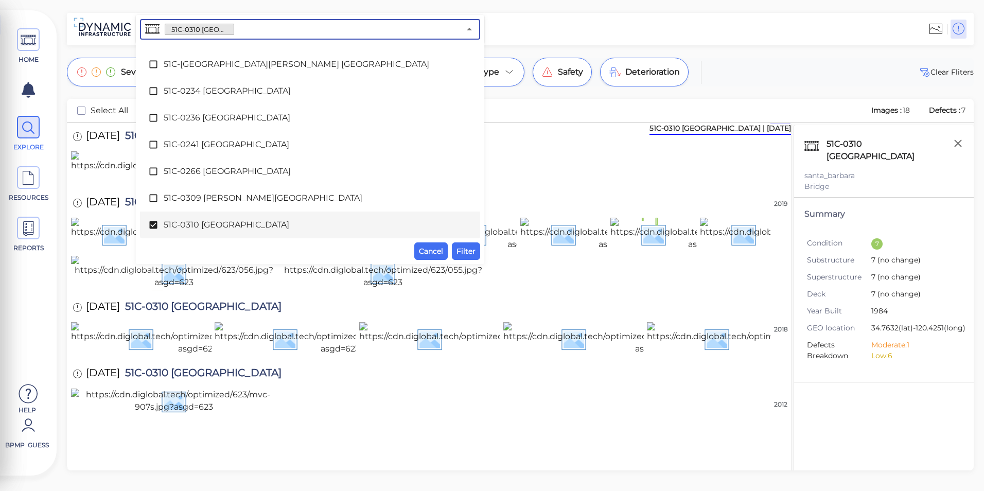
click at [218, 225] on span "51C-0310 [GEOGRAPHIC_DATA]" at bounding box center [310, 225] width 293 height 12
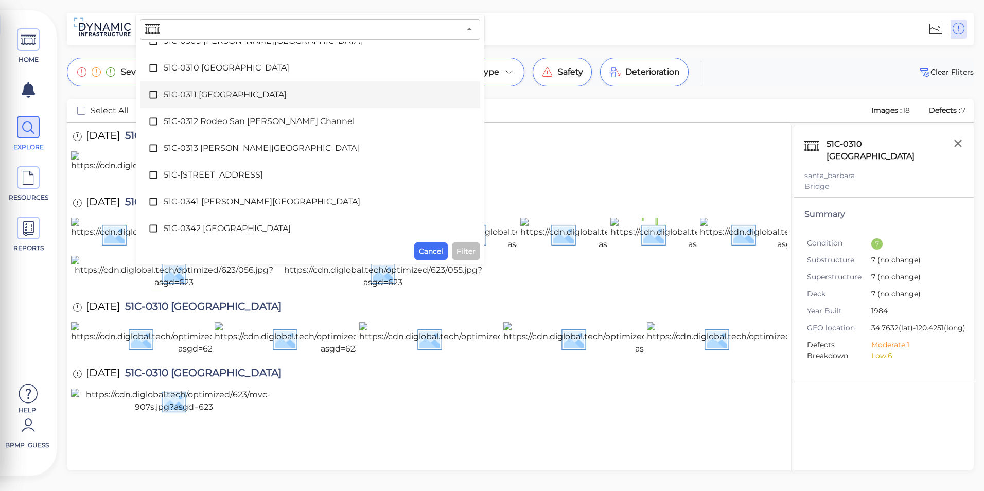
scroll to position [2320, 0]
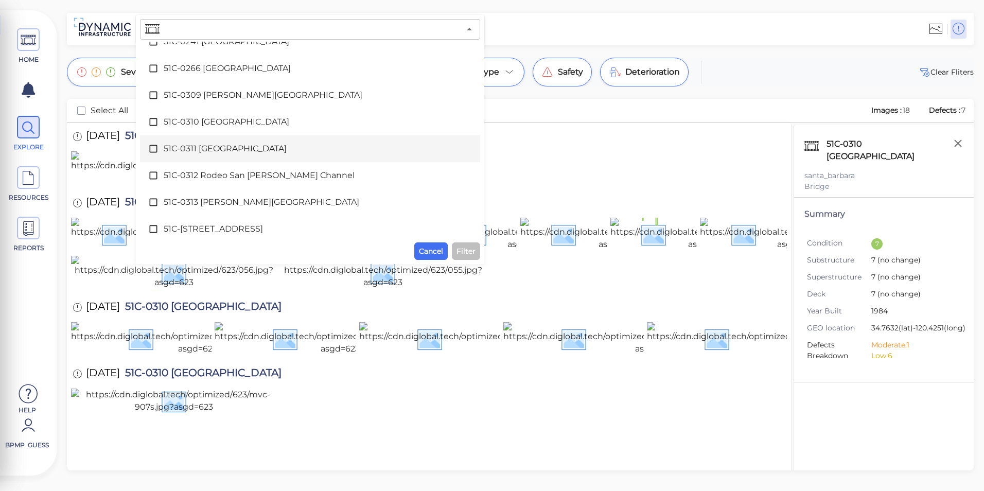
click at [209, 150] on span "51C-0311 [GEOGRAPHIC_DATA]" at bounding box center [310, 149] width 293 height 12
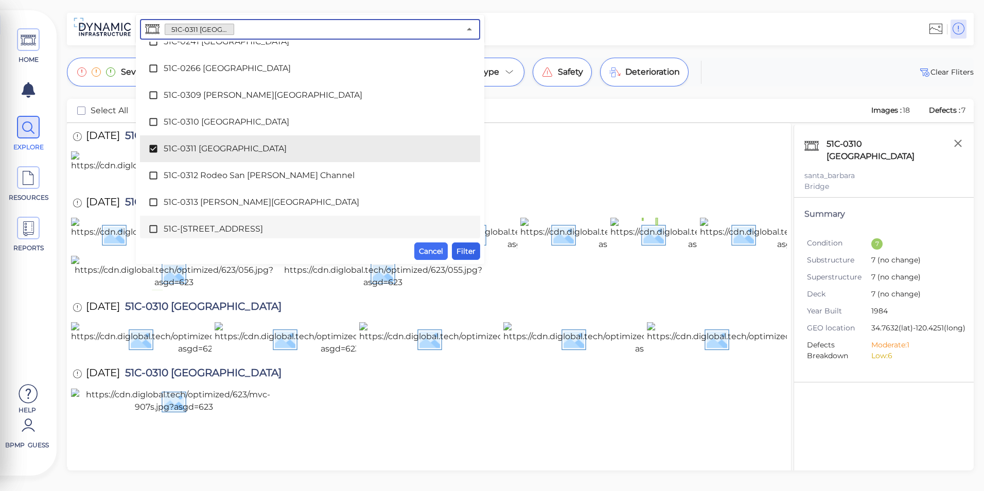
click at [460, 252] on span "Filter" at bounding box center [466, 251] width 19 height 12
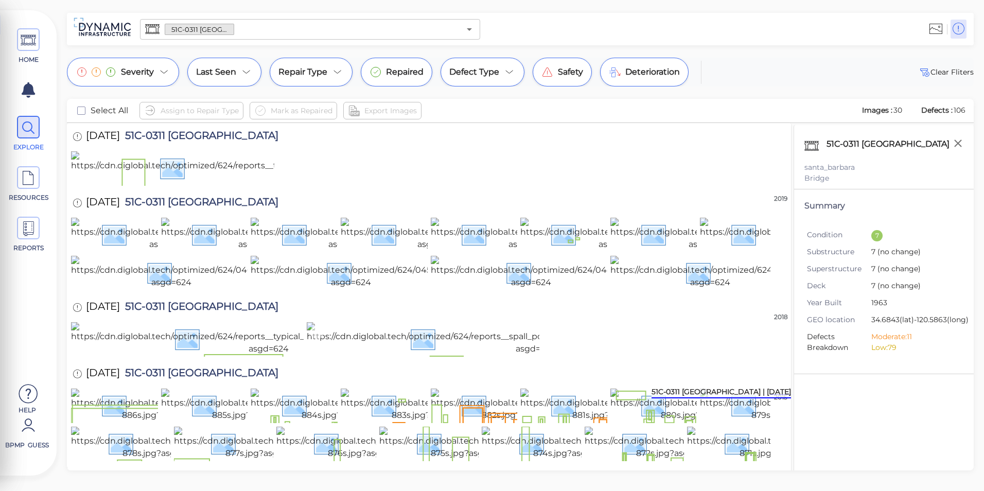
scroll to position [339, 0]
click at [392, 354] on img at bounding box center [536, 338] width 458 height 33
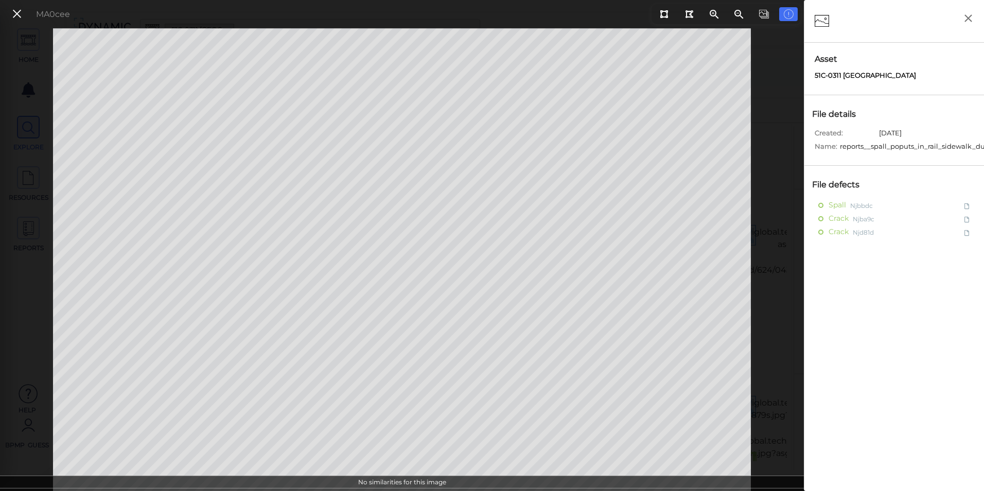
click at [6, 22] on div "MA0cee" at bounding box center [39, 14] width 72 height 22
click at [11, 12] on button at bounding box center [17, 14] width 18 height 15
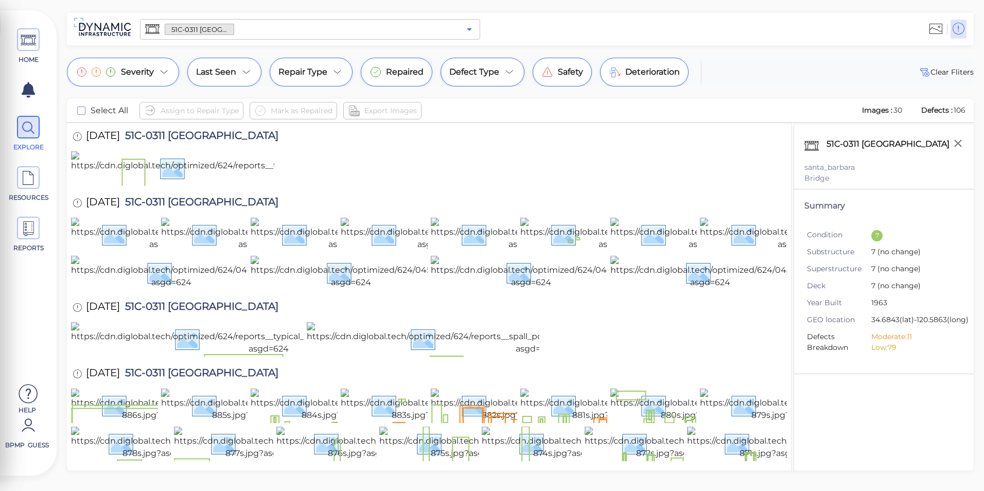
click at [473, 26] on icon "Open" at bounding box center [469, 29] width 12 height 12
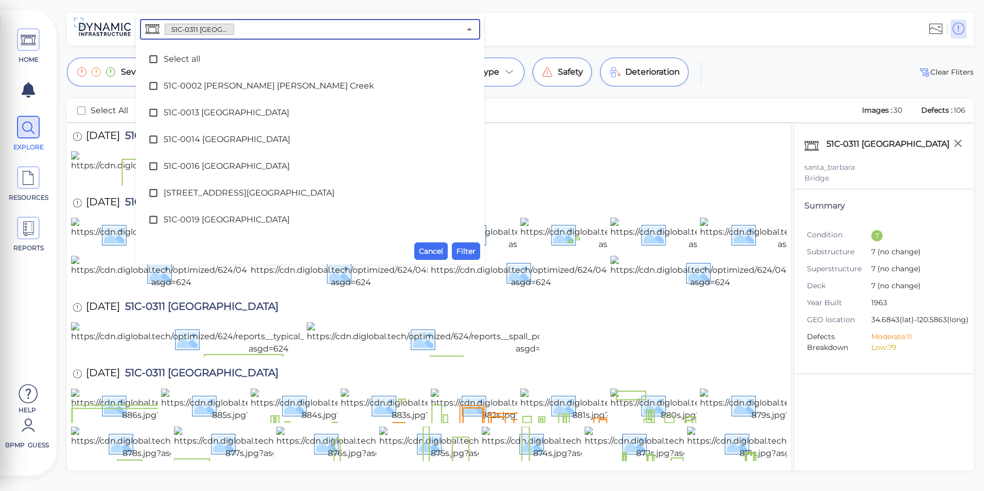
scroll to position [2244, 0]
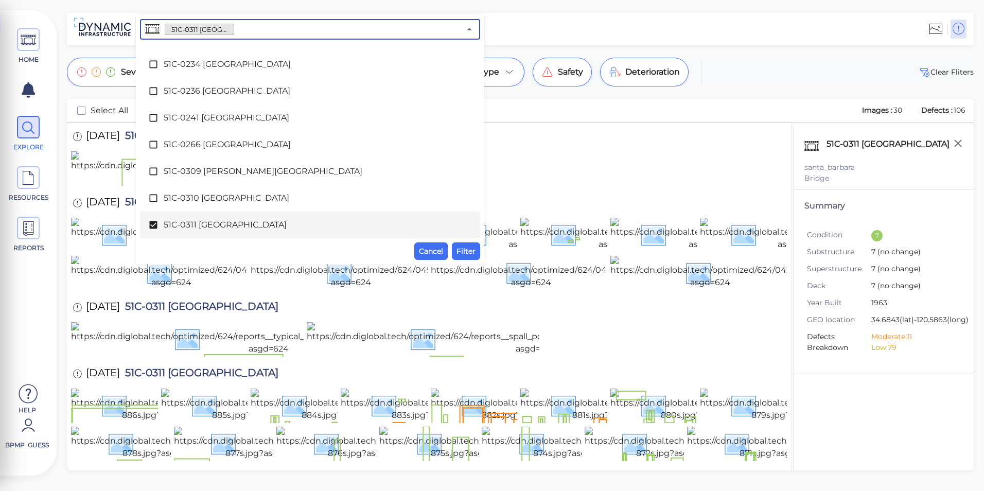
click at [274, 224] on span "51C-0311 [GEOGRAPHIC_DATA]" at bounding box center [310, 225] width 293 height 12
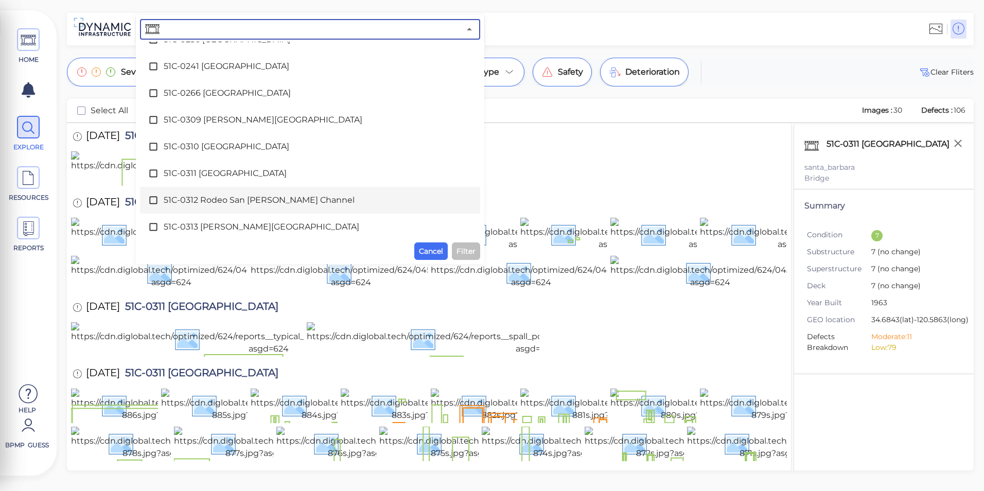
click at [265, 201] on span "51C-0312 Rodeo San [PERSON_NAME] Channel" at bounding box center [310, 200] width 293 height 12
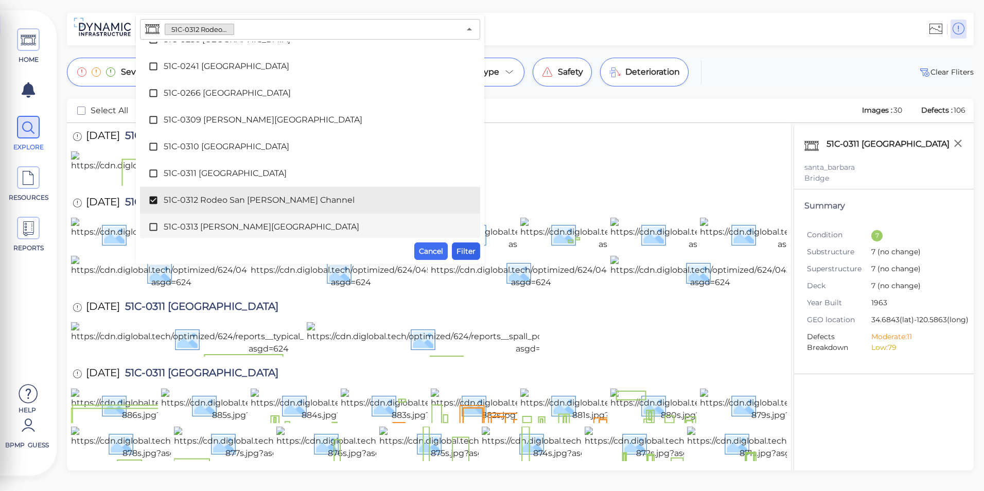
click at [473, 250] on span "Filter" at bounding box center [466, 251] width 19 height 12
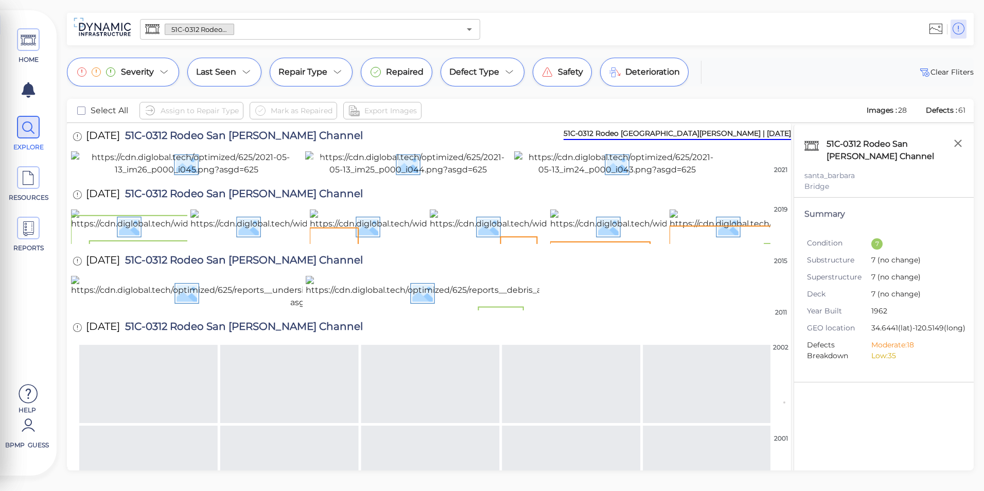
scroll to position [103, 0]
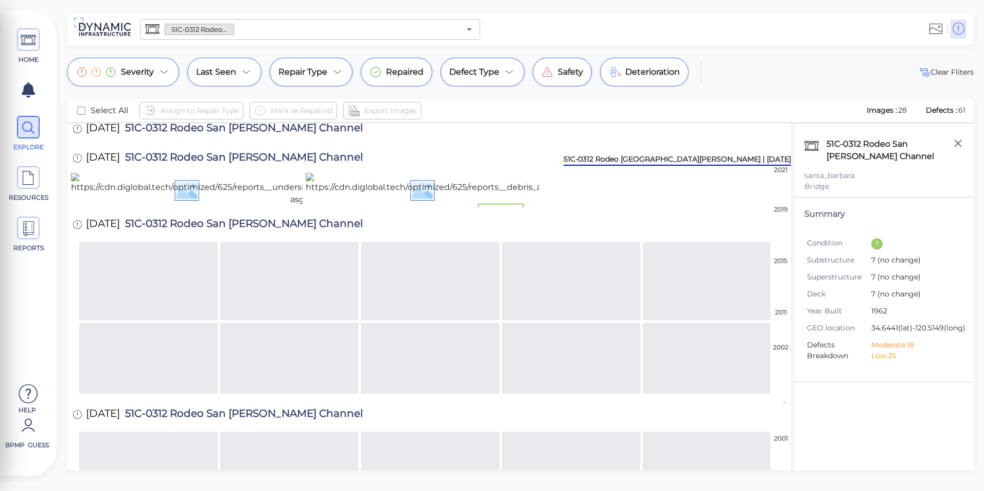
click at [476, 140] on img at bounding box center [701, 123] width 543 height 33
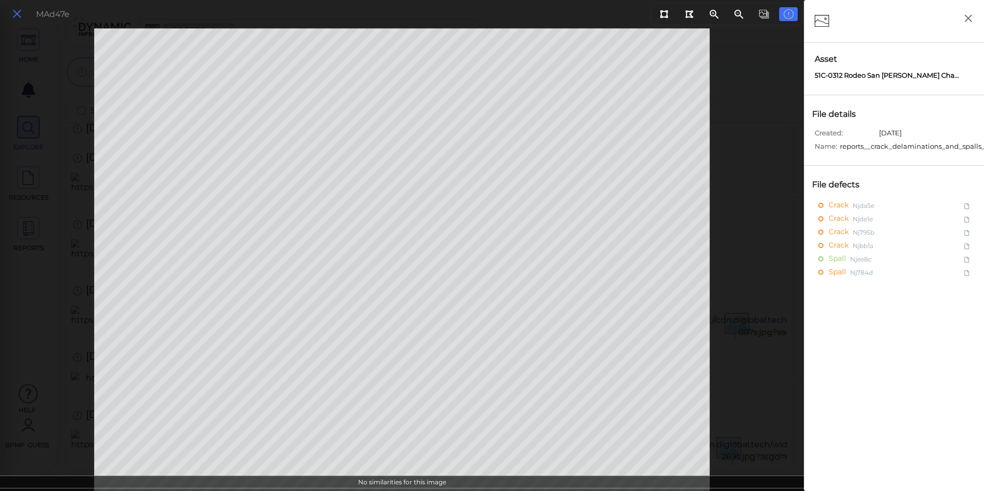
click at [18, 12] on icon at bounding box center [16, 14] width 11 height 14
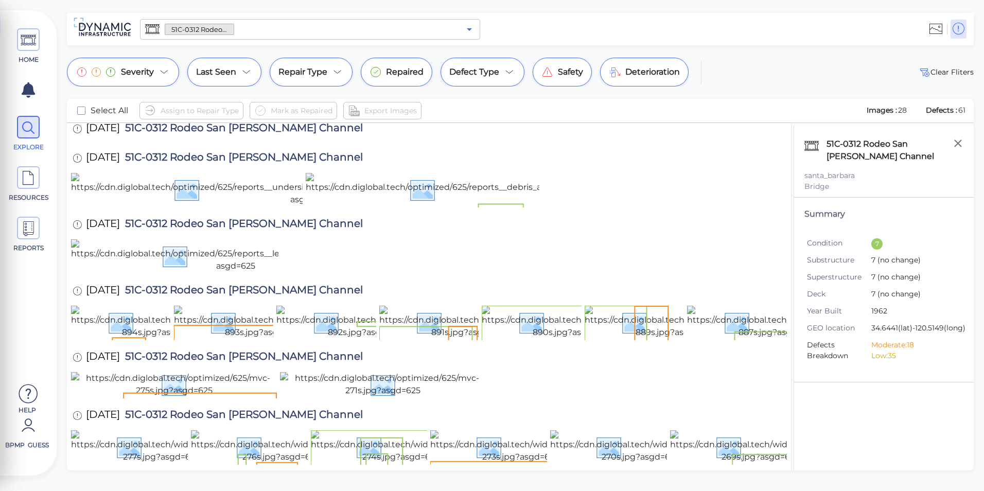
click at [471, 28] on icon "Open" at bounding box center [469, 29] width 12 height 12
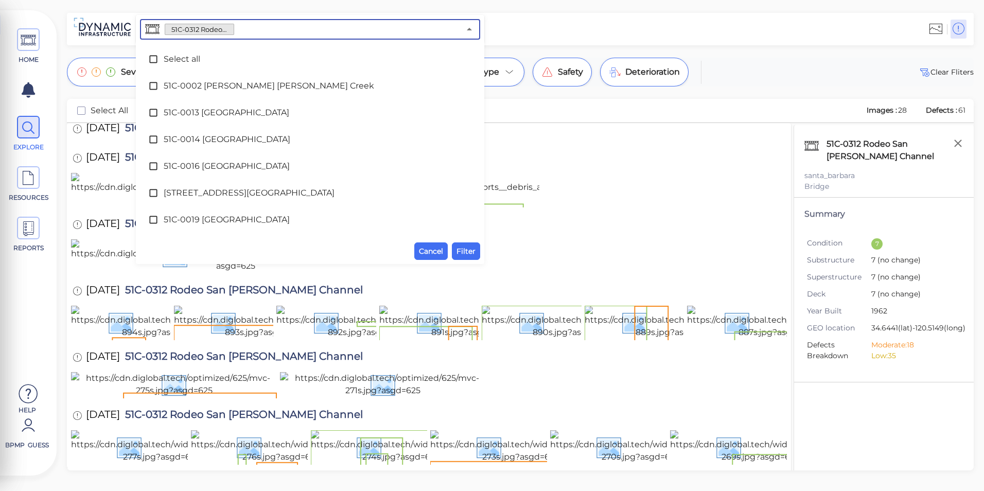
scroll to position [2271, 0]
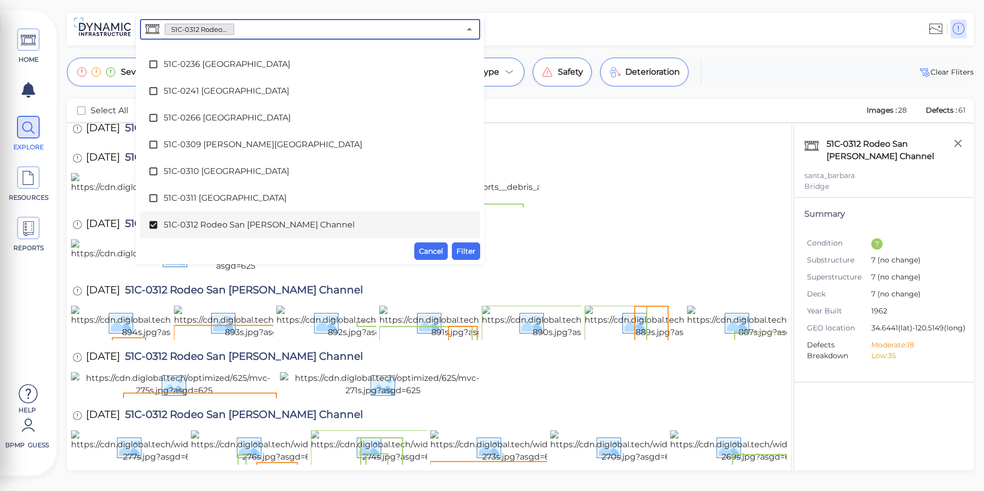
click at [291, 220] on span "51C-0312 Rodeo San [PERSON_NAME] Channel" at bounding box center [310, 225] width 293 height 12
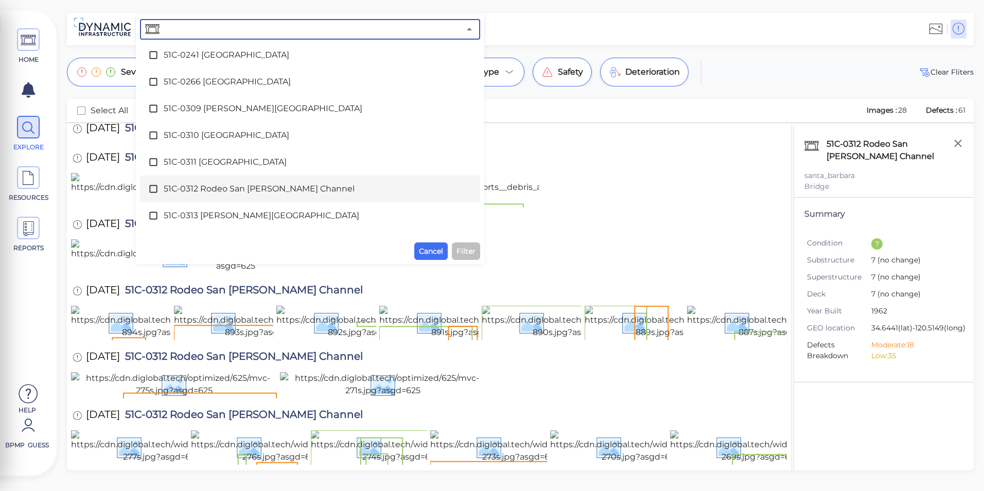
scroll to position [2322, 0]
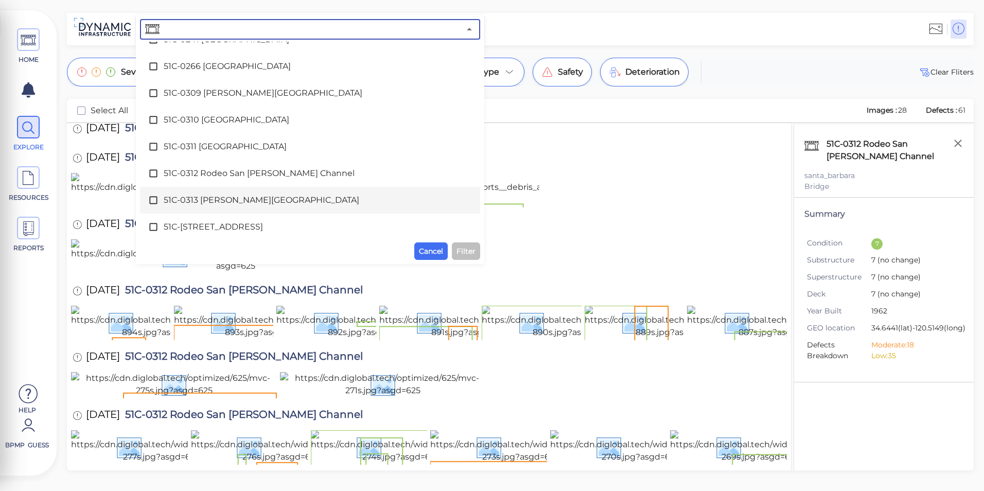
click at [282, 205] on span "51C-0313 [PERSON_NAME][GEOGRAPHIC_DATA]" at bounding box center [310, 200] width 293 height 12
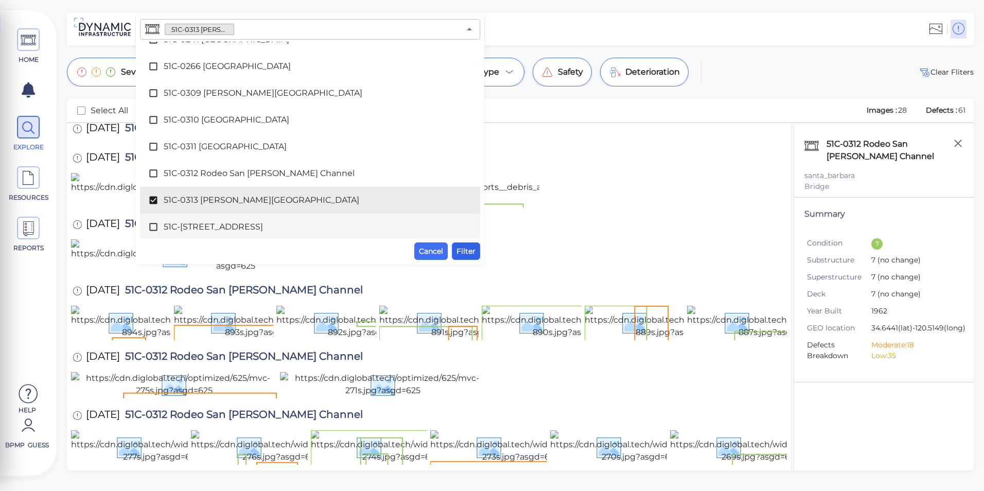
click at [468, 250] on span "Filter" at bounding box center [466, 251] width 19 height 12
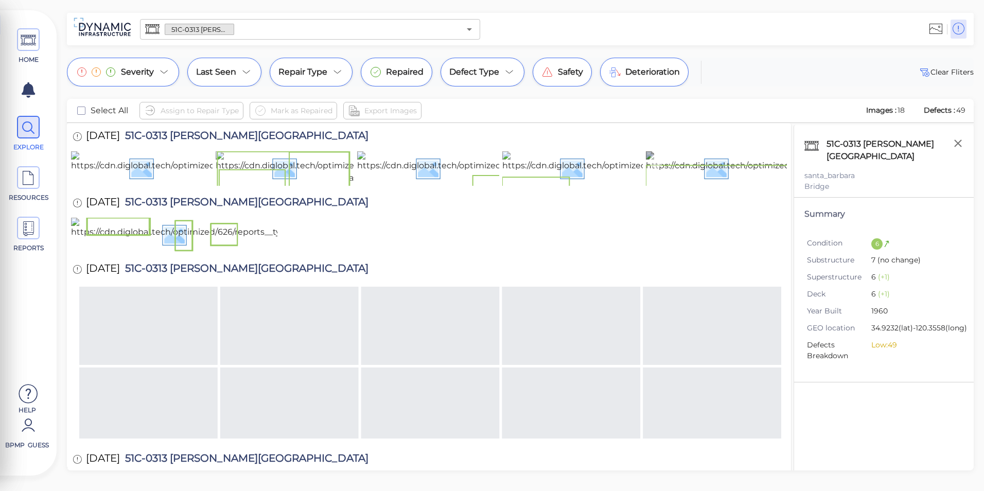
click at [715, 170] on img at bounding box center [827, 167] width 363 height 33
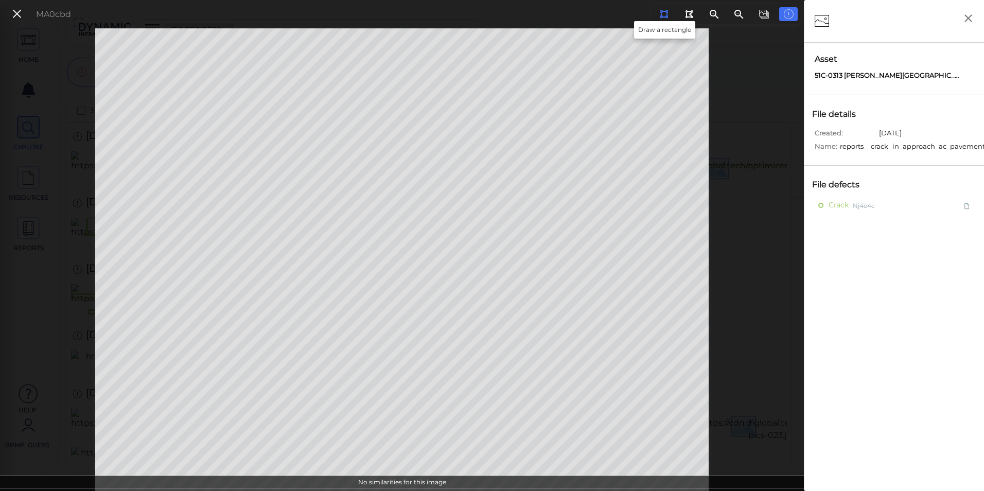
click at [665, 11] on icon at bounding box center [664, 14] width 8 height 8
click at [12, 17] on icon at bounding box center [16, 14] width 11 height 14
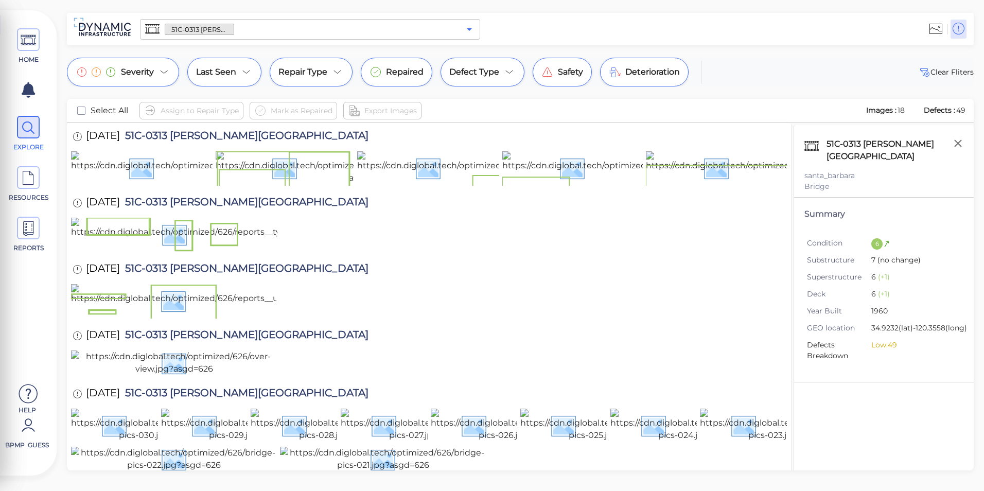
click at [469, 35] on icon "Open" at bounding box center [469, 29] width 12 height 12
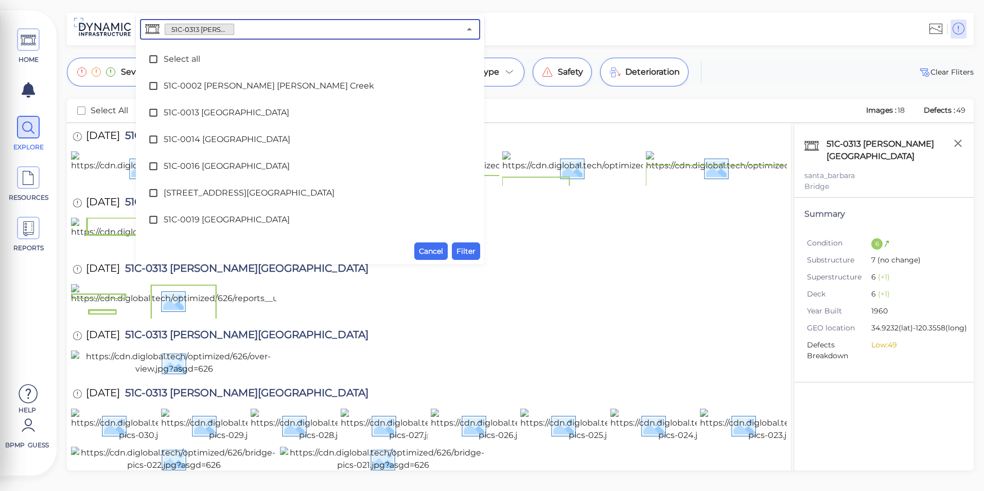
scroll to position [2297, 0]
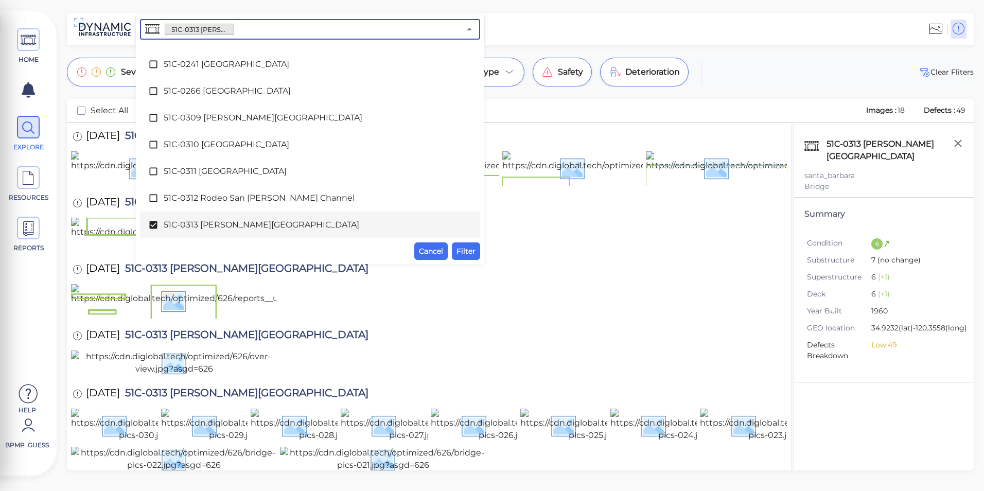
click at [215, 221] on span "51C-0313 [PERSON_NAME][GEOGRAPHIC_DATA]" at bounding box center [310, 225] width 293 height 12
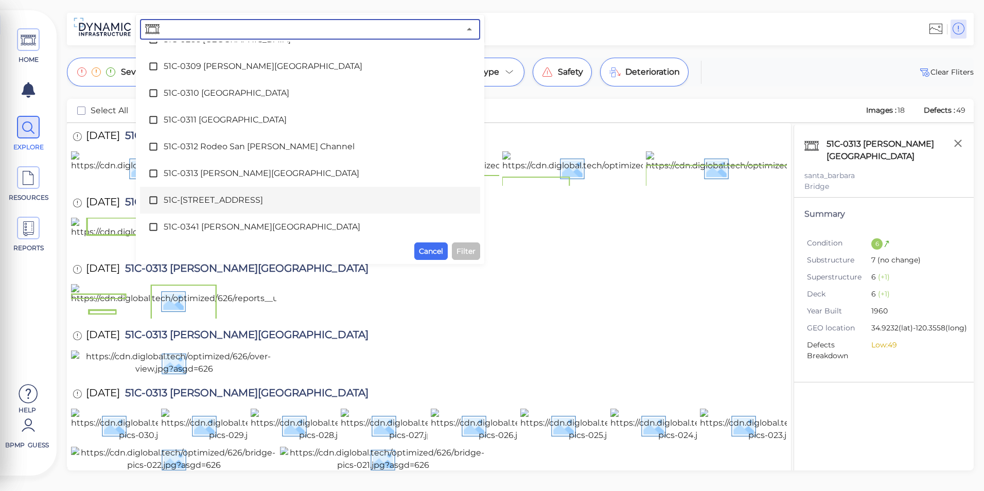
click at [216, 199] on span "51C-[STREET_ADDRESS]" at bounding box center [310, 200] width 293 height 12
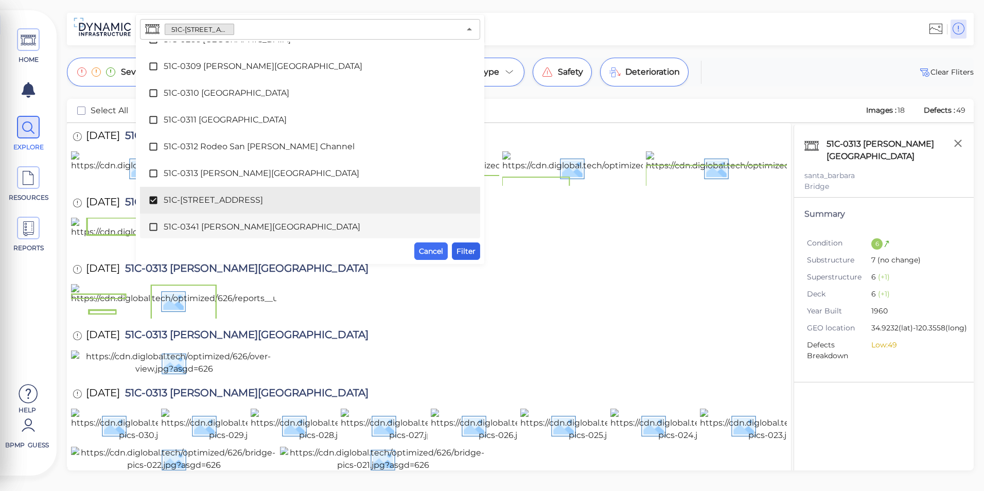
click at [471, 251] on span "Filter" at bounding box center [466, 251] width 19 height 12
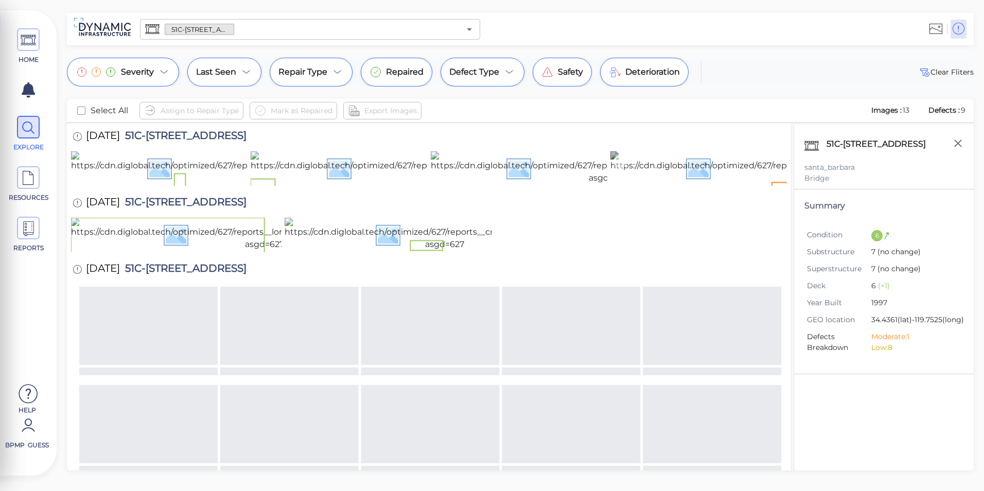
click at [700, 184] on img at bounding box center [818, 167] width 414 height 33
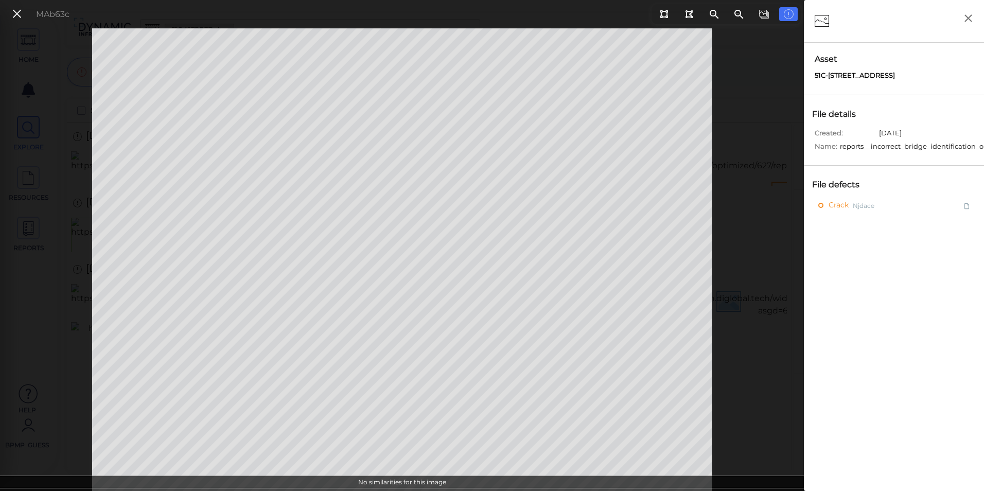
drag, startPoint x: 14, startPoint y: 19, endPoint x: 18, endPoint y: 23, distance: 5.6
click at [15, 19] on icon at bounding box center [16, 14] width 11 height 14
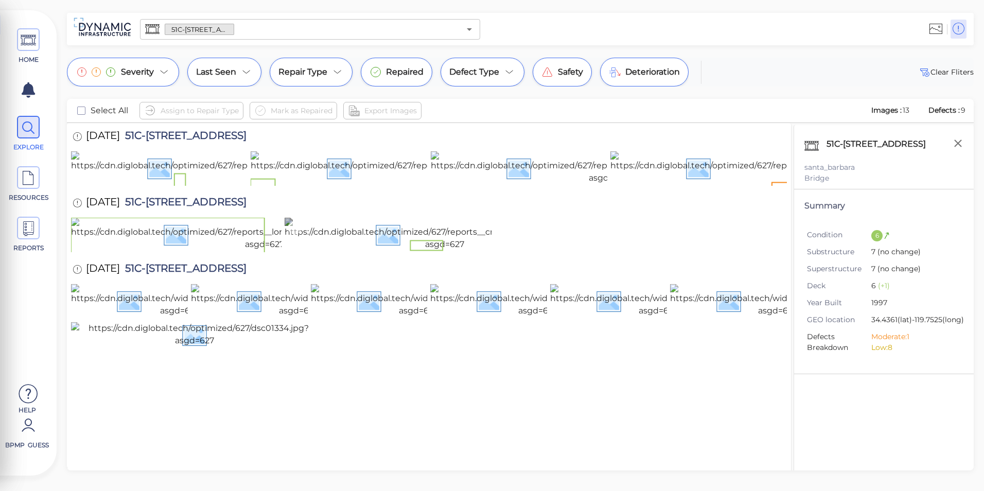
click at [393, 251] on img at bounding box center [445, 234] width 321 height 33
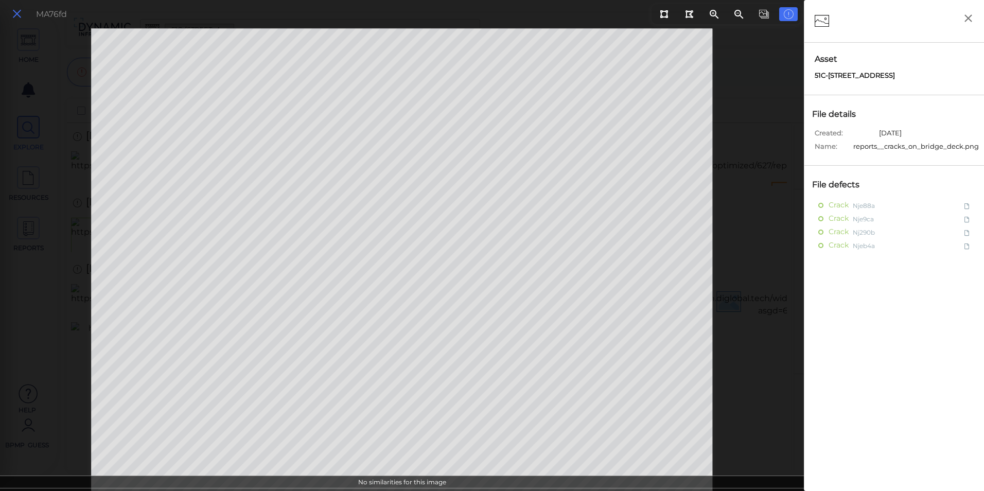
click at [15, 16] on icon at bounding box center [16, 14] width 11 height 14
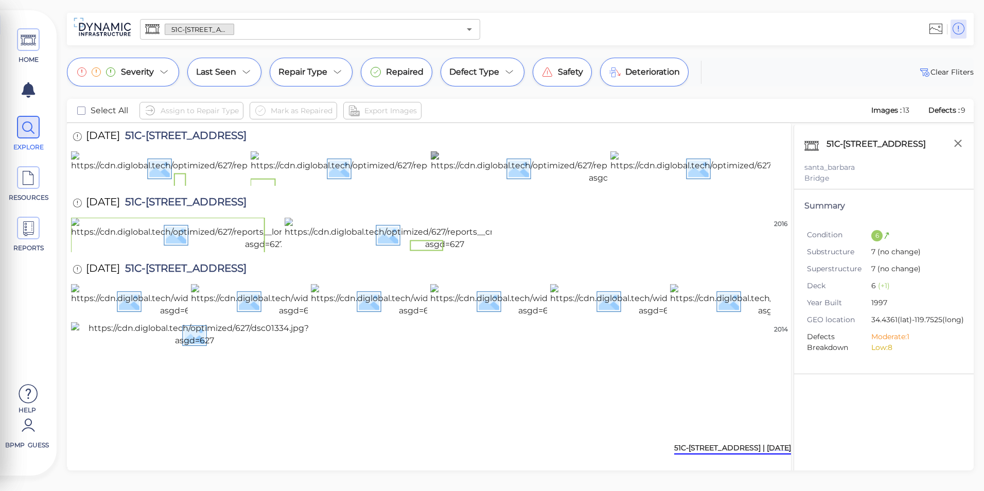
scroll to position [288, 0]
click at [472, 35] on icon "Open" at bounding box center [469, 29] width 12 height 12
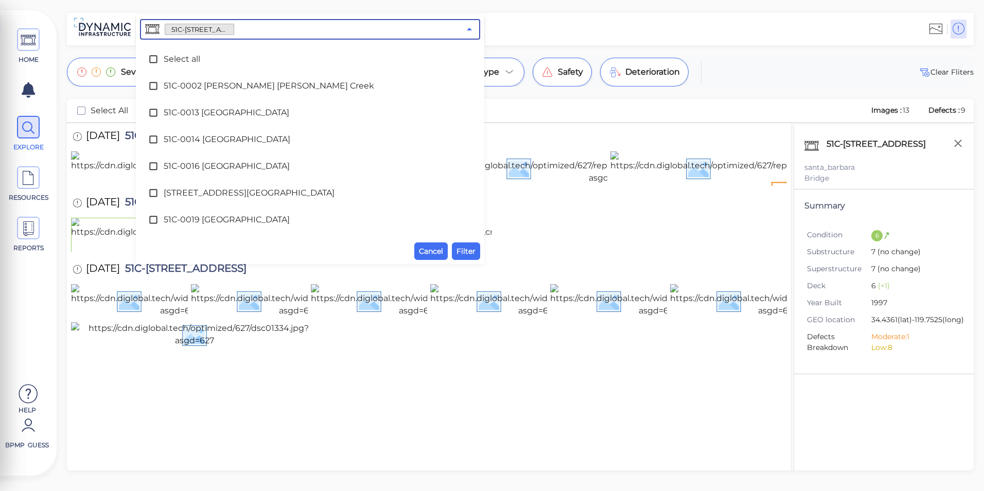
scroll to position [2324, 0]
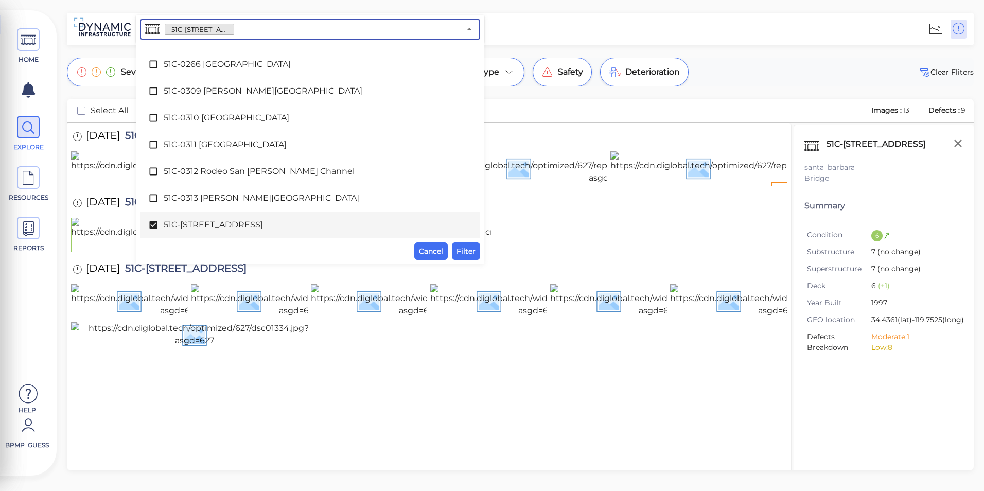
click at [191, 222] on span "51C-[STREET_ADDRESS]" at bounding box center [310, 225] width 293 height 12
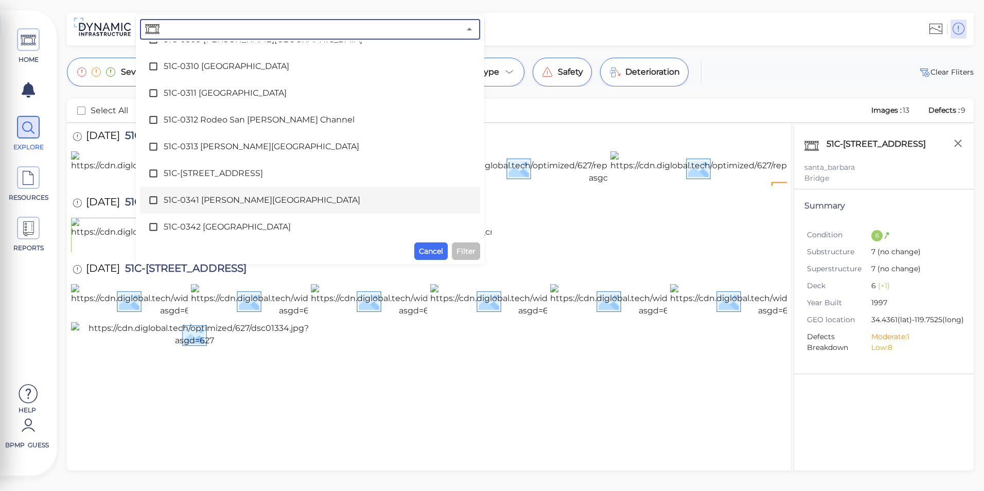
click at [197, 198] on span "51C-0341 [PERSON_NAME][GEOGRAPHIC_DATA]" at bounding box center [310, 200] width 293 height 12
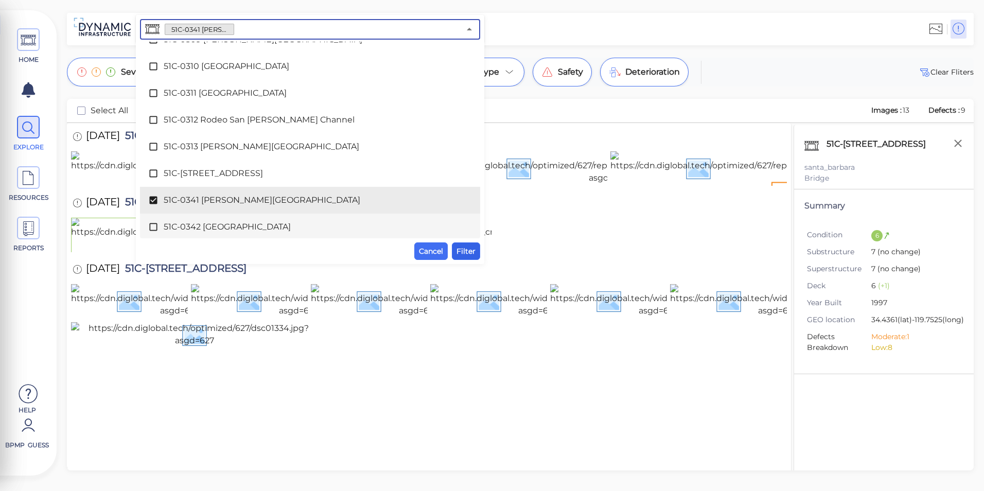
click at [457, 247] on span "Filter" at bounding box center [466, 251] width 19 height 12
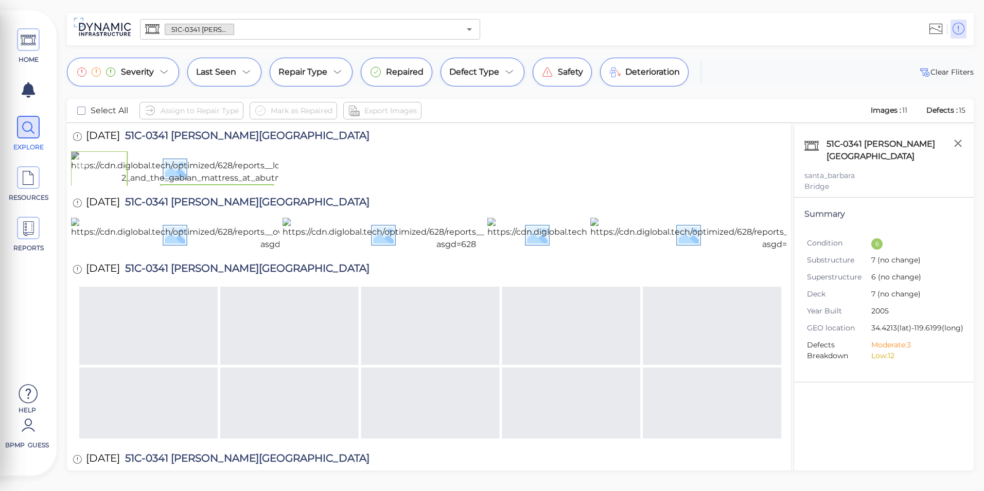
click at [211, 184] on img at bounding box center [264, 167] width 387 height 33
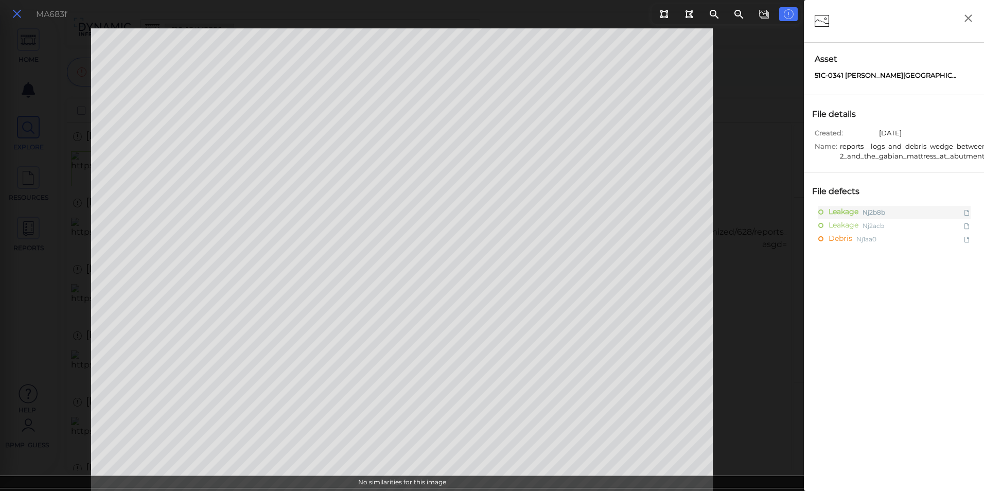
click at [19, 20] on icon at bounding box center [16, 14] width 11 height 14
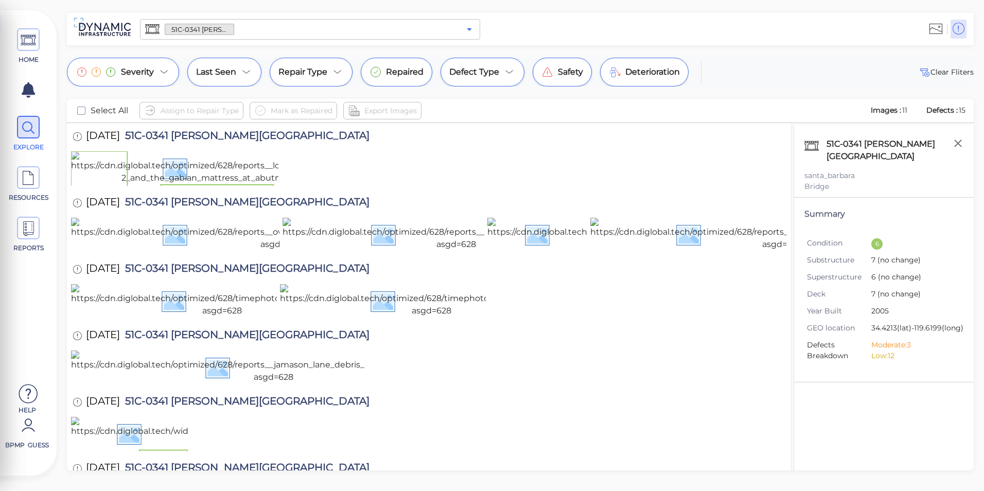
click at [469, 28] on icon "Open" at bounding box center [469, 29] width 5 height 3
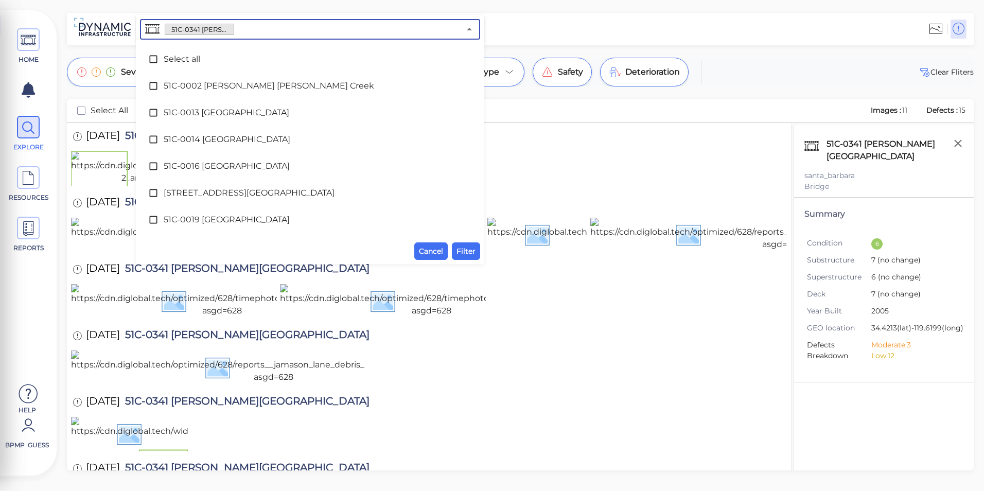
scroll to position [2351, 0]
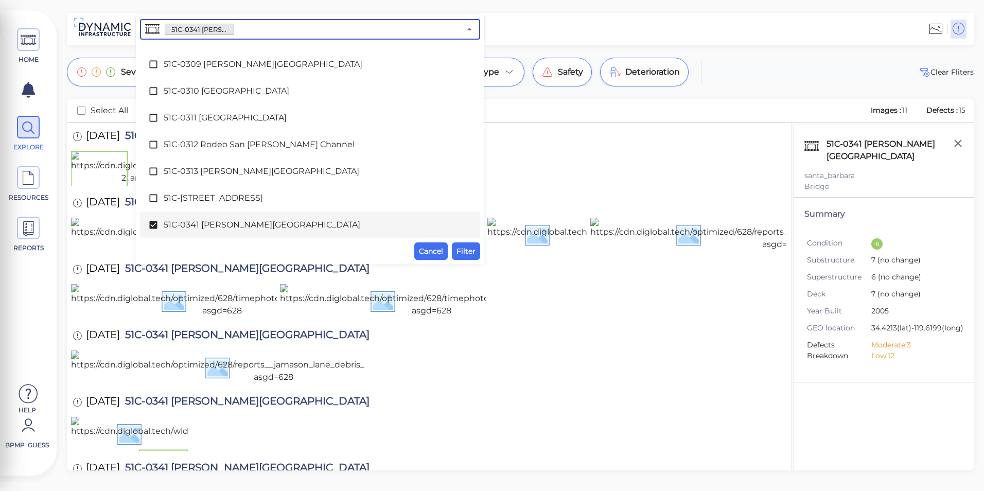
click at [305, 232] on div "51C-0341 [PERSON_NAME][GEOGRAPHIC_DATA]" at bounding box center [310, 225] width 324 height 21
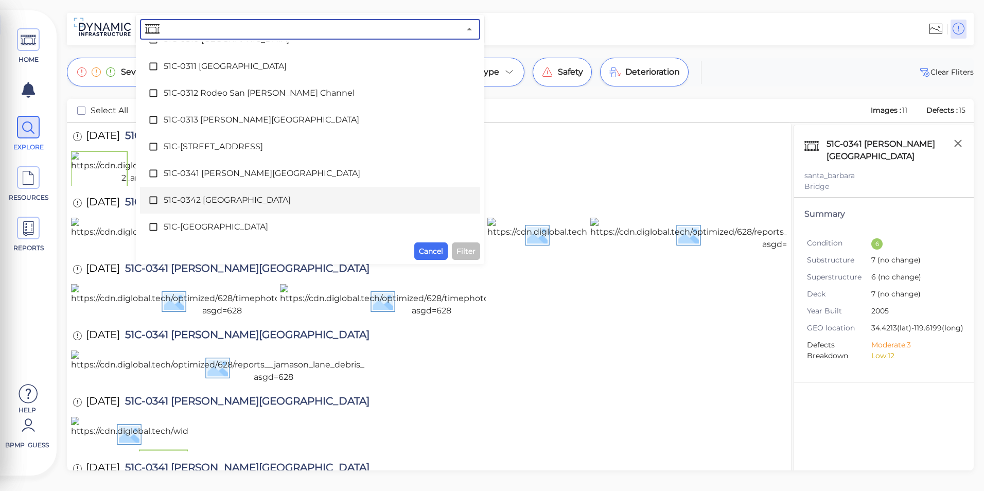
click at [301, 203] on span "51C-0342 [GEOGRAPHIC_DATA]" at bounding box center [310, 200] width 293 height 12
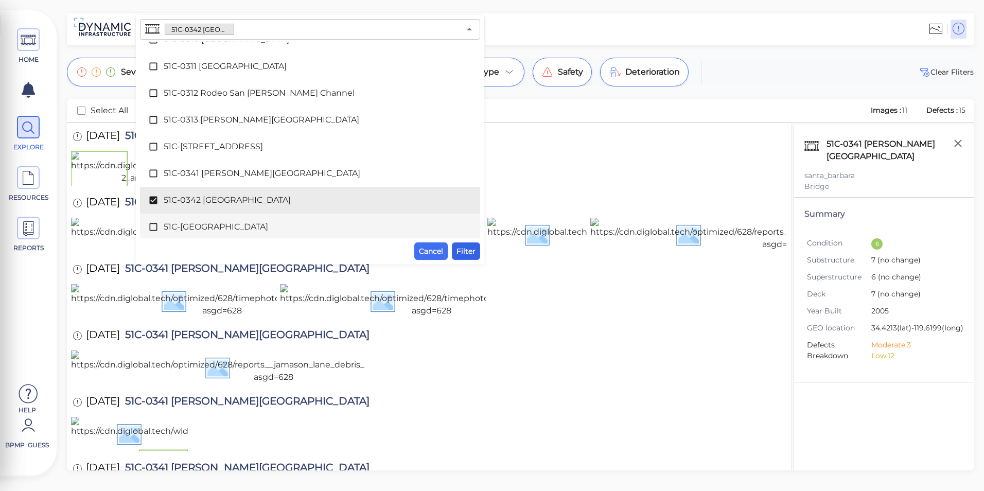
click at [461, 248] on span "Filter" at bounding box center [466, 251] width 19 height 12
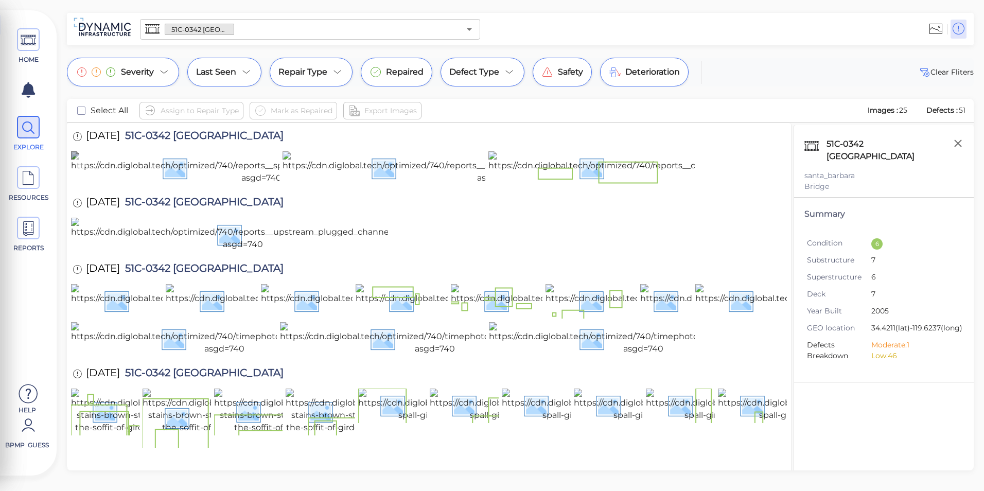
click at [239, 184] on img at bounding box center [261, 167] width 380 height 33
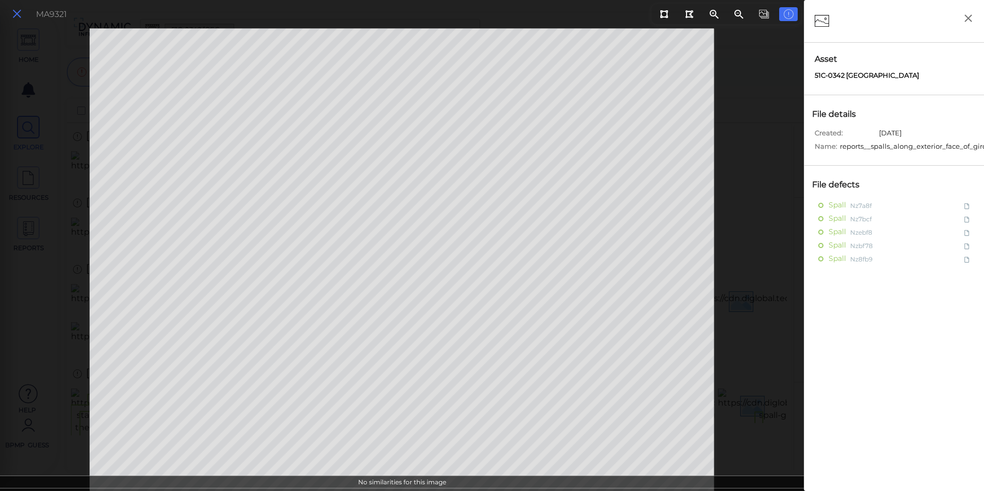
click at [16, 19] on icon at bounding box center [16, 14] width 11 height 14
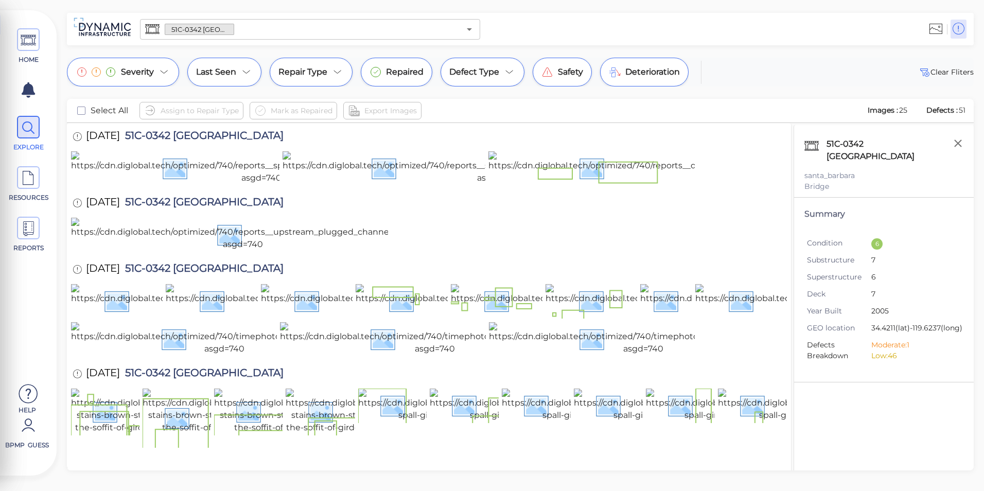
click at [476, 34] on div "51C-0342 [GEOGRAPHIC_DATA] ​" at bounding box center [310, 29] width 340 height 21
click at [470, 29] on icon "Open" at bounding box center [469, 29] width 5 height 3
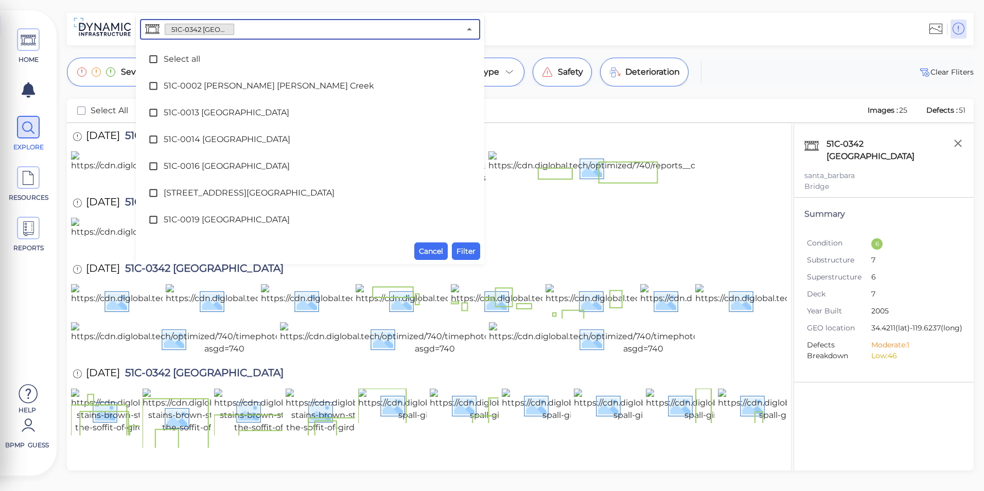
scroll to position [2378, 0]
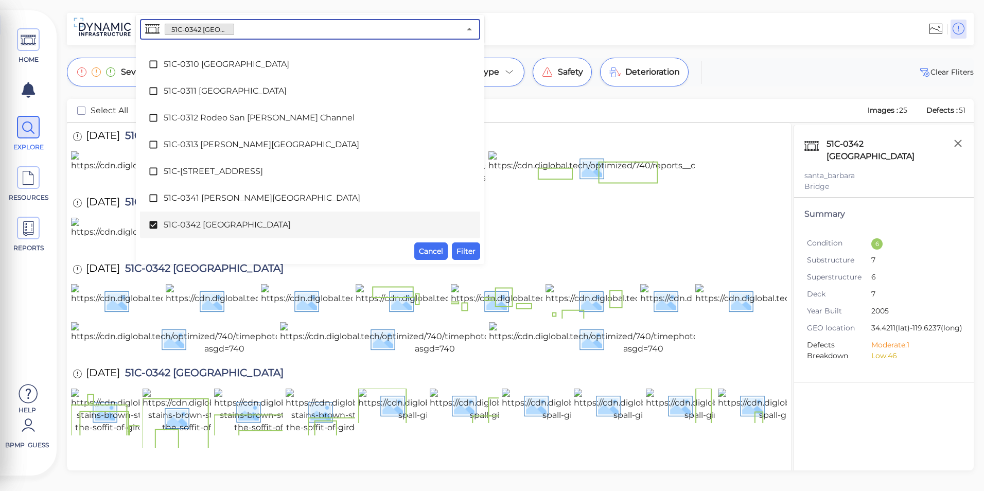
click at [299, 226] on span "51C-0342 [GEOGRAPHIC_DATA]" at bounding box center [310, 225] width 293 height 12
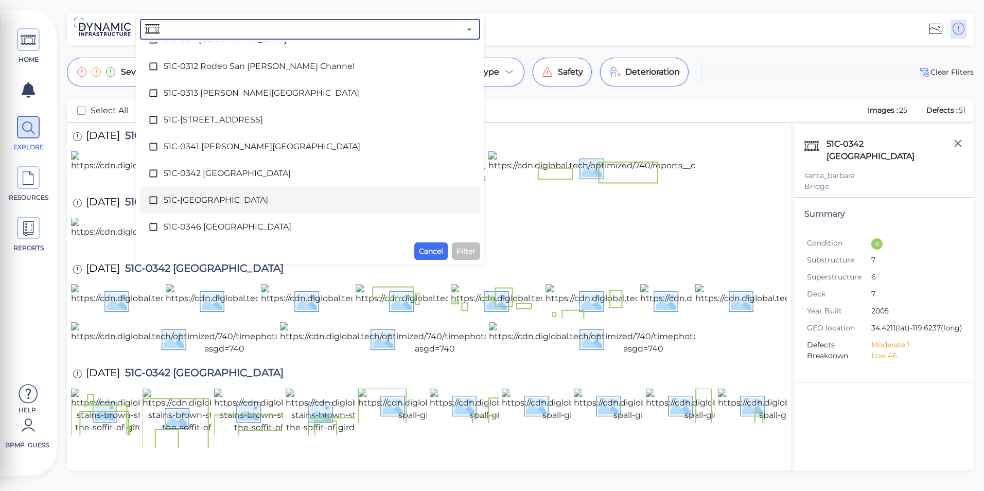
click at [279, 208] on div "51C-[GEOGRAPHIC_DATA]" at bounding box center [310, 200] width 324 height 21
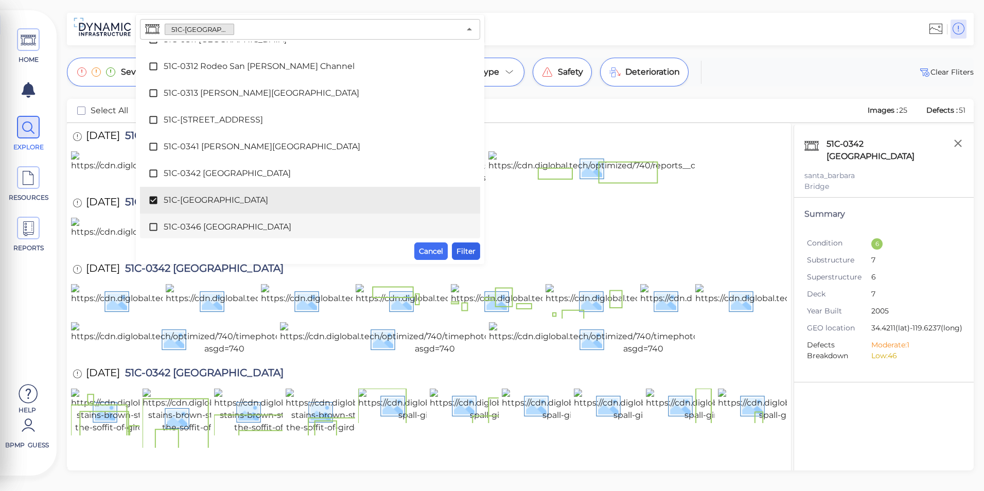
click at [464, 246] on span "Filter" at bounding box center [466, 251] width 19 height 12
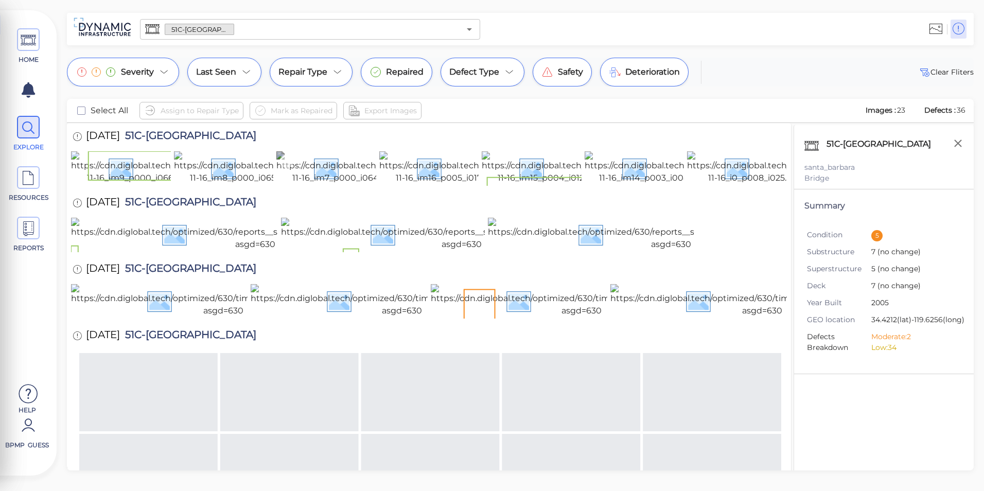
click at [339, 184] on img at bounding box center [367, 167] width 182 height 33
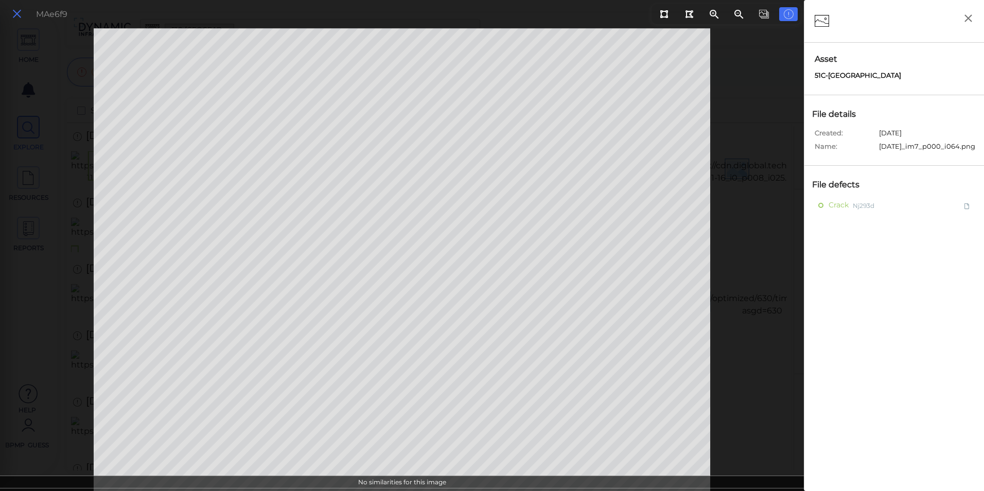
click at [21, 17] on icon at bounding box center [16, 14] width 11 height 14
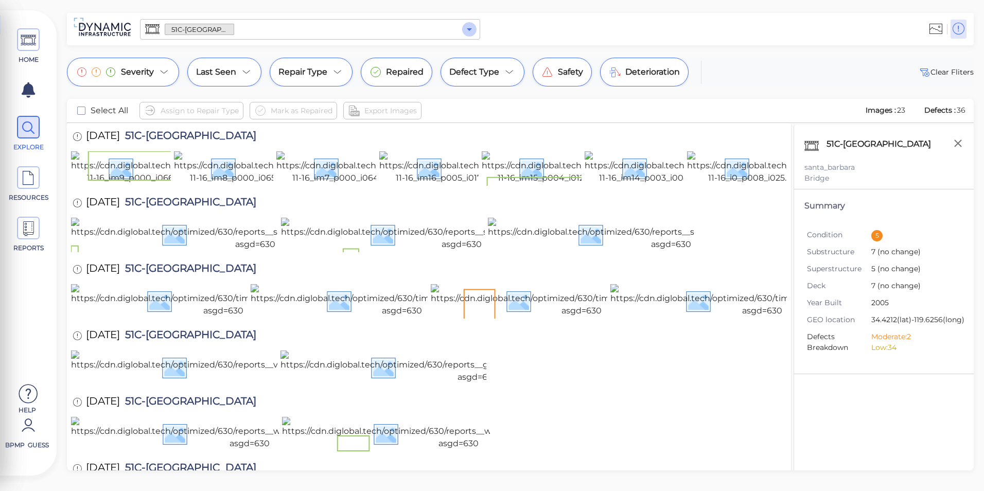
click at [471, 27] on icon "Open" at bounding box center [469, 29] width 12 height 12
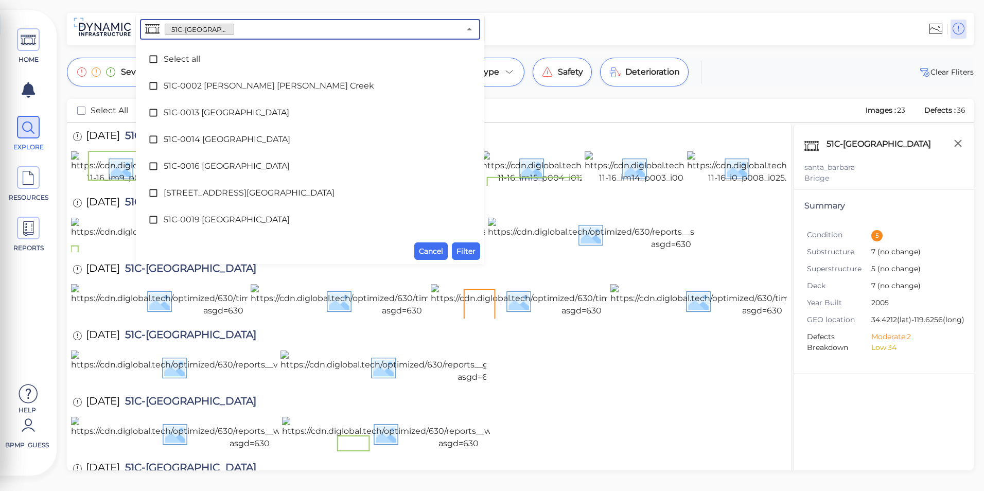
scroll to position [2404, 0]
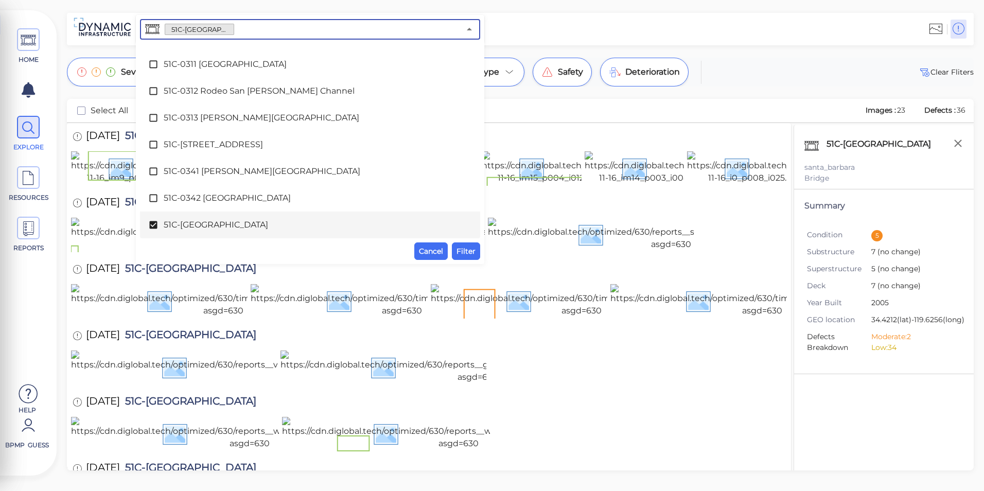
click at [291, 218] on div "51C-[GEOGRAPHIC_DATA]" at bounding box center [310, 225] width 324 height 21
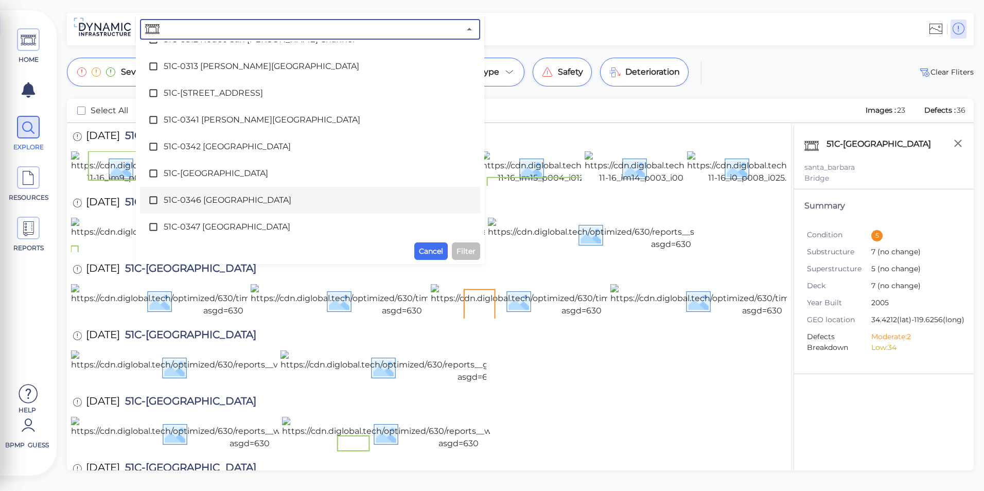
click at [293, 202] on span "51C-0346 [GEOGRAPHIC_DATA]" at bounding box center [310, 200] width 293 height 12
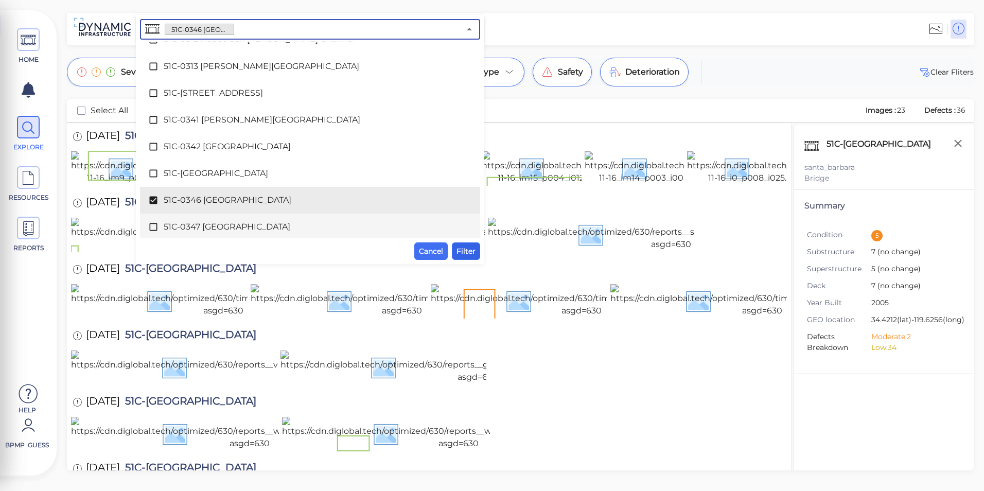
click at [461, 252] on span "Filter" at bounding box center [466, 251] width 19 height 12
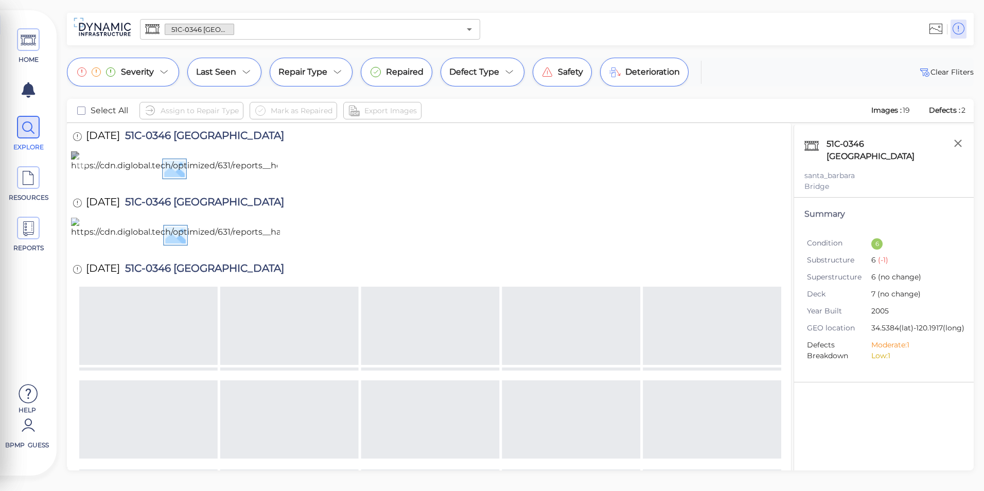
click at [184, 184] on img at bounding box center [307, 167] width 473 height 33
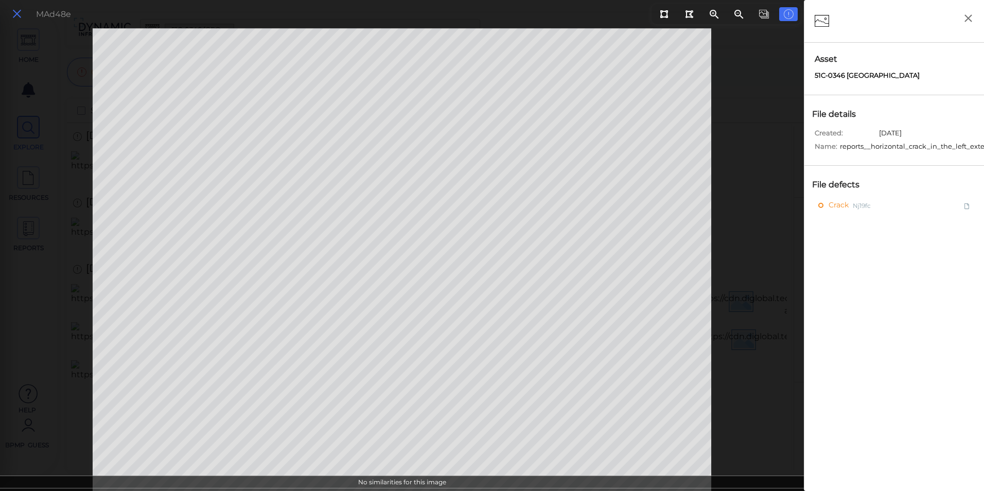
click at [18, 10] on icon at bounding box center [16, 14] width 11 height 14
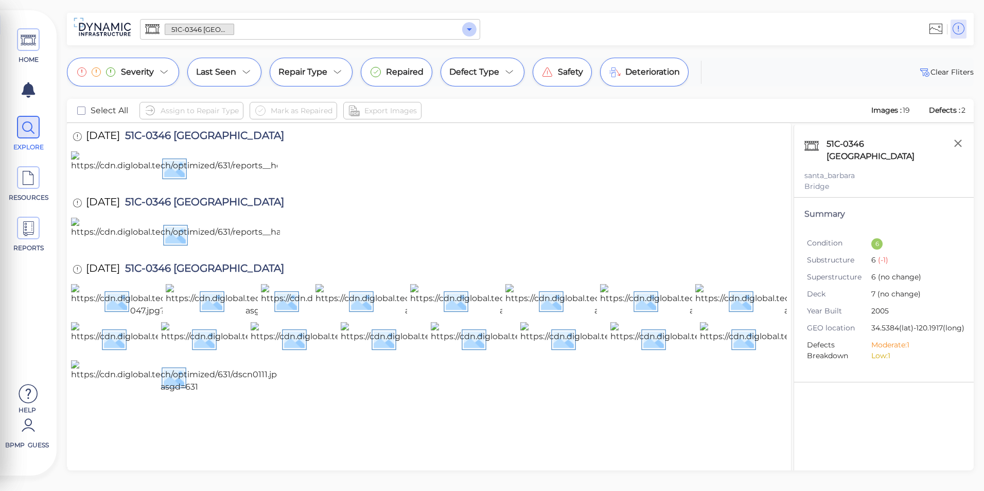
click at [471, 29] on icon "Open" at bounding box center [469, 29] width 5 height 3
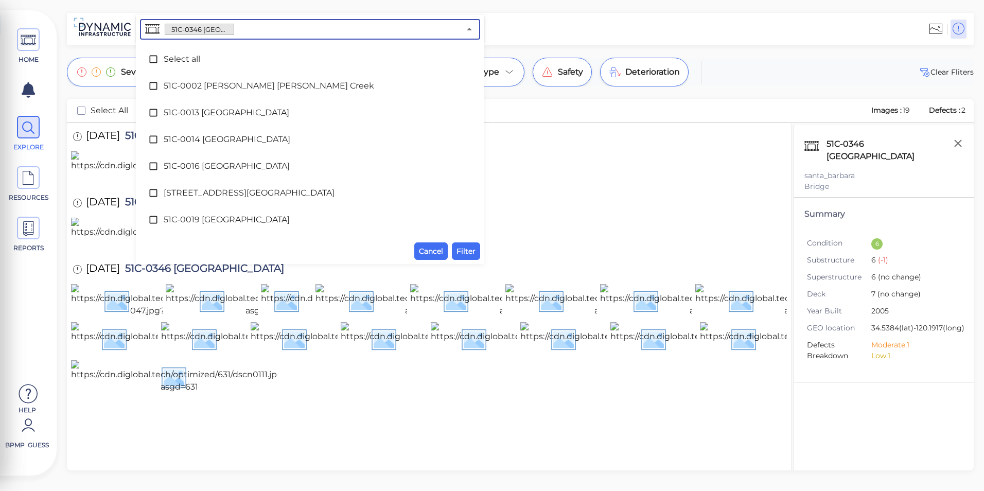
scroll to position [2431, 0]
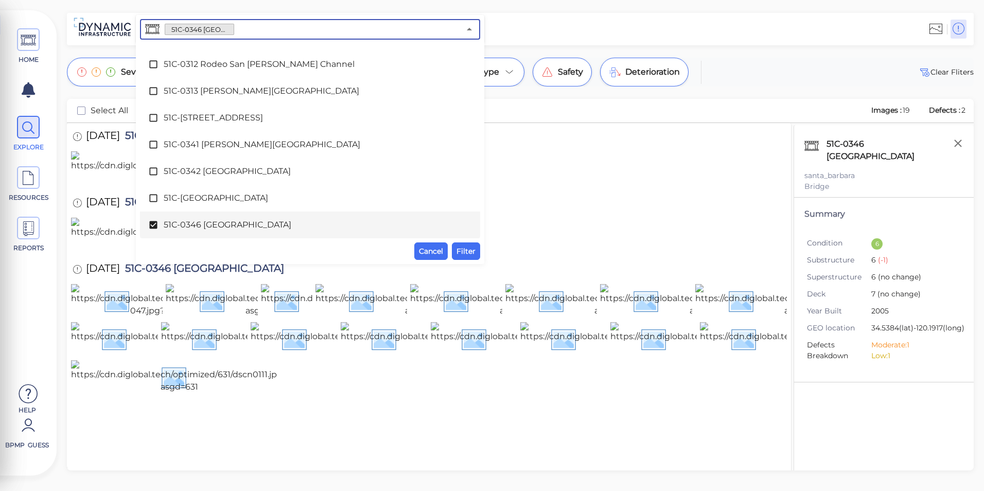
click at [226, 224] on span "51C-0346 [GEOGRAPHIC_DATA]" at bounding box center [310, 225] width 293 height 12
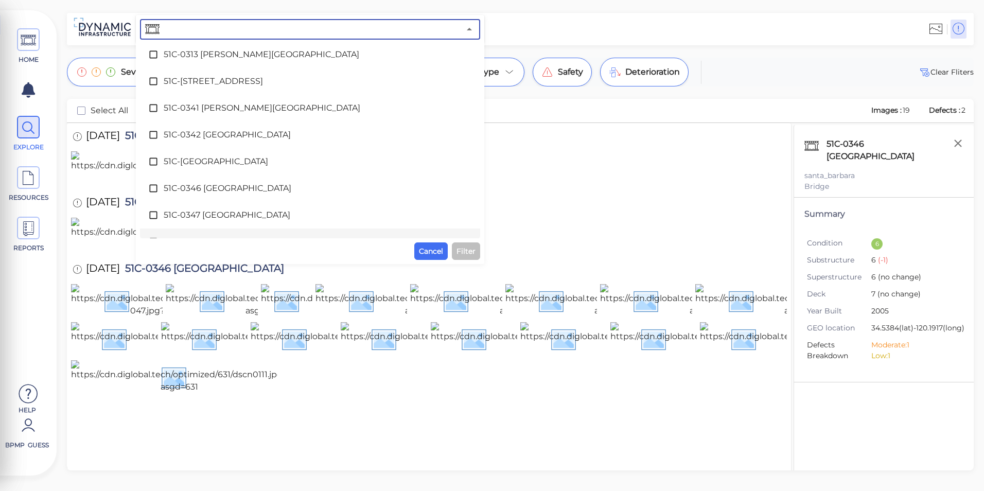
scroll to position [2483, 0]
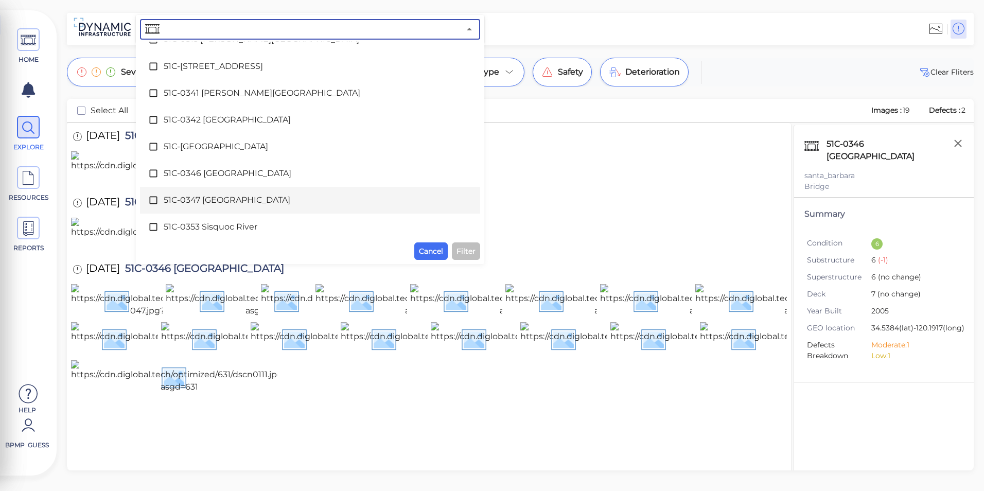
click at [230, 193] on div "51C-0347 [GEOGRAPHIC_DATA]" at bounding box center [310, 200] width 324 height 21
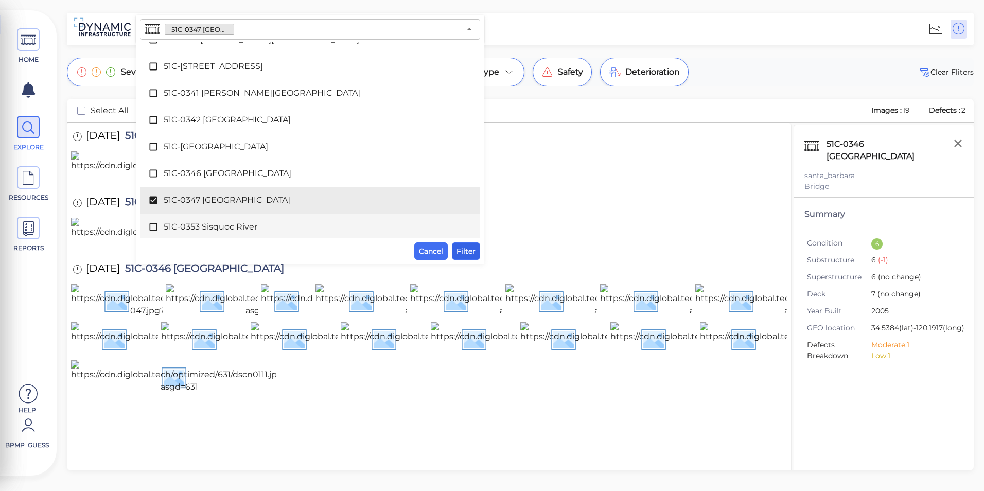
click at [476, 250] on button "Filter" at bounding box center [466, 252] width 28 height 18
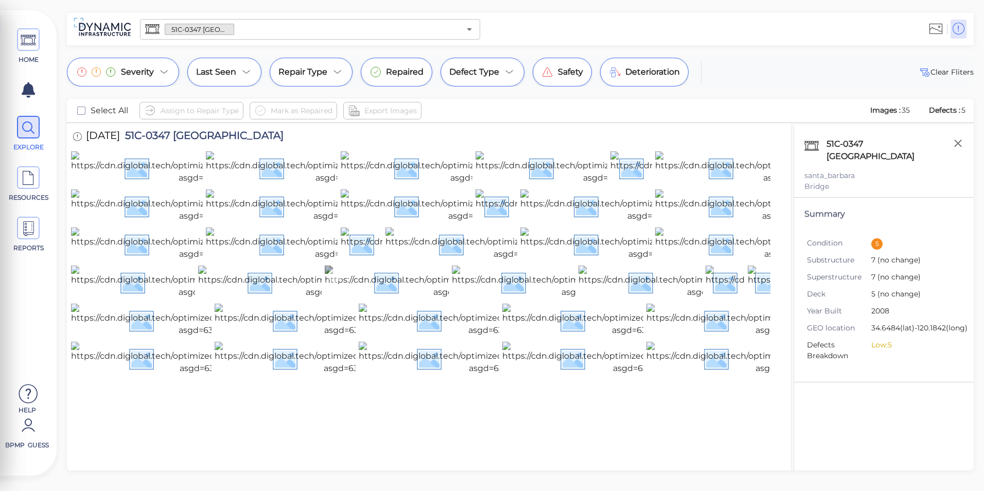
scroll to position [251, 0]
click at [462, 32] on div at bounding box center [468, 29] width 13 height 14
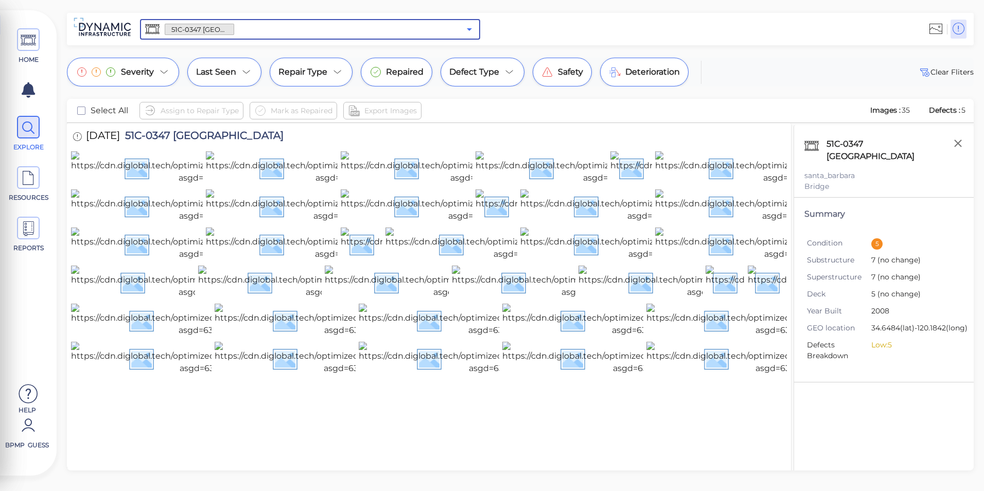
click at [469, 31] on icon "Open" at bounding box center [469, 29] width 12 height 12
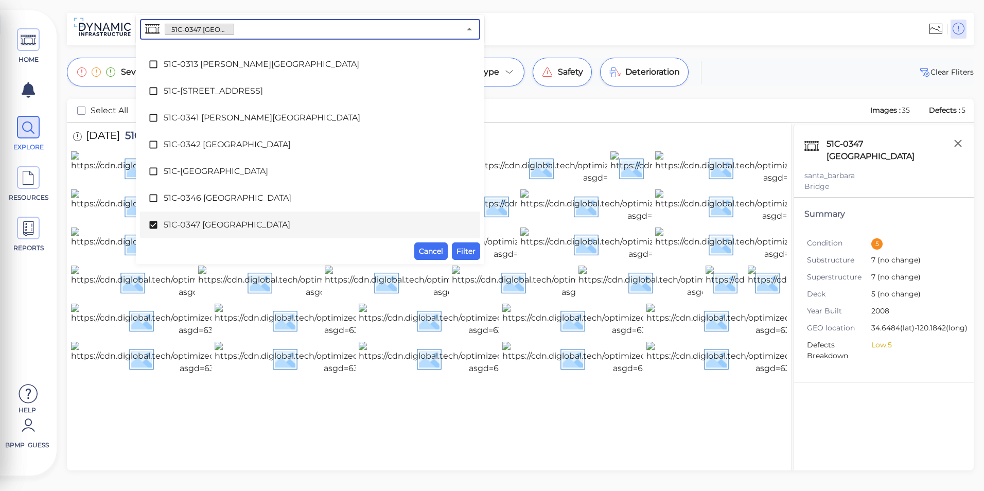
click at [286, 227] on span "51C-0347 [GEOGRAPHIC_DATA]" at bounding box center [310, 225] width 293 height 12
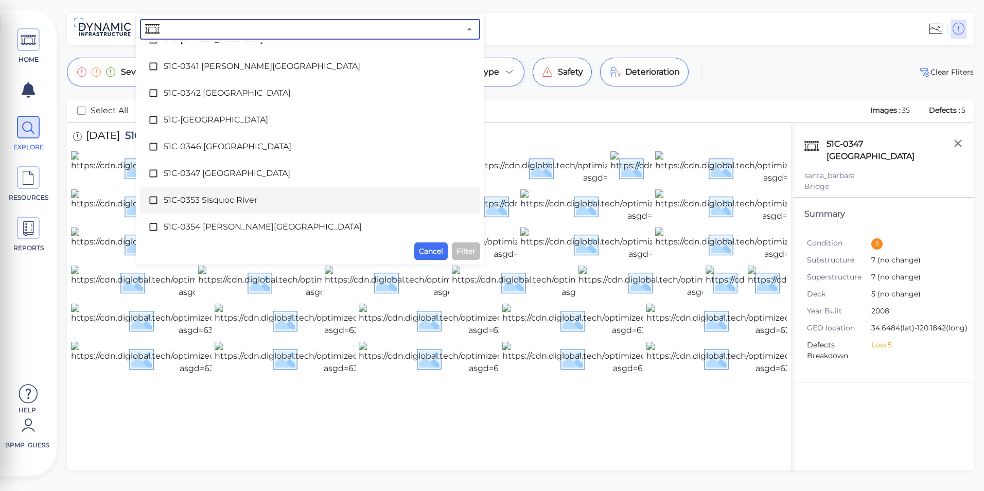
click at [275, 201] on span "51C-0353 Sisquoc River" at bounding box center [310, 200] width 293 height 12
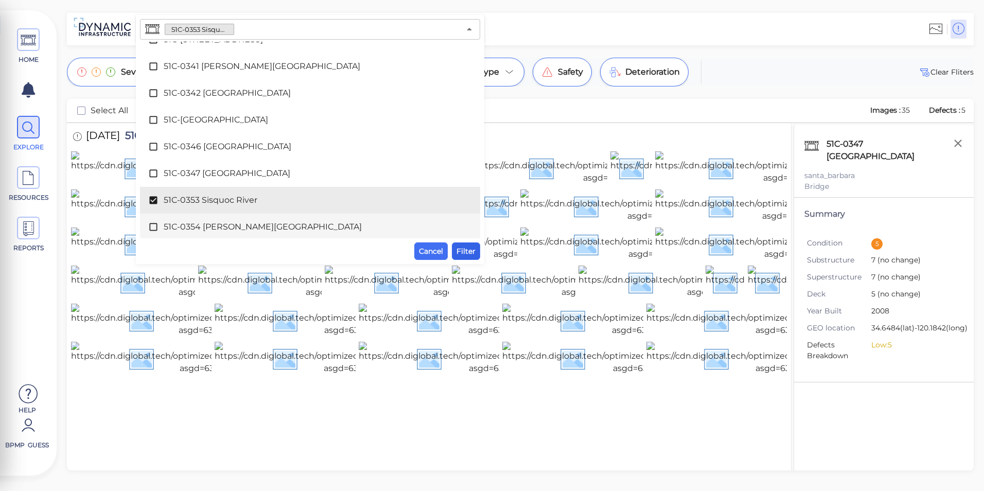
click at [469, 252] on span "Filter" at bounding box center [466, 251] width 19 height 12
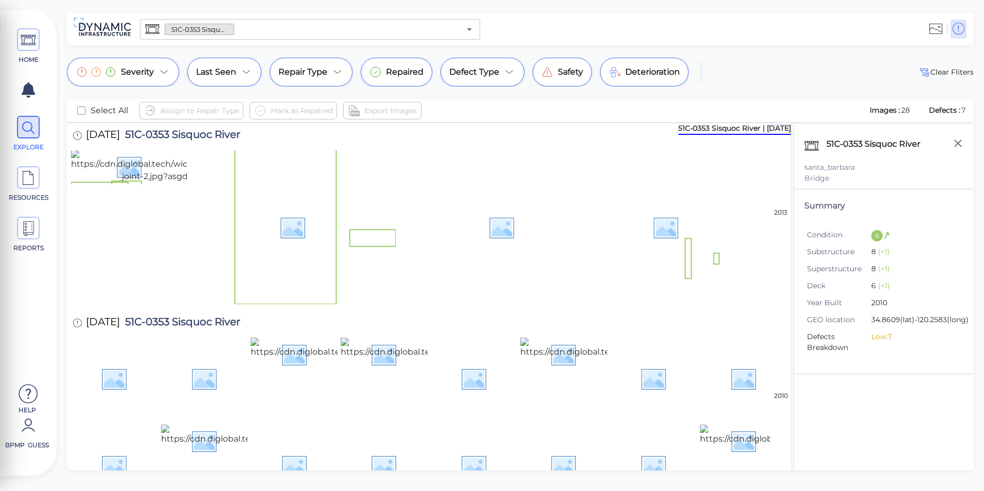
scroll to position [0, 0]
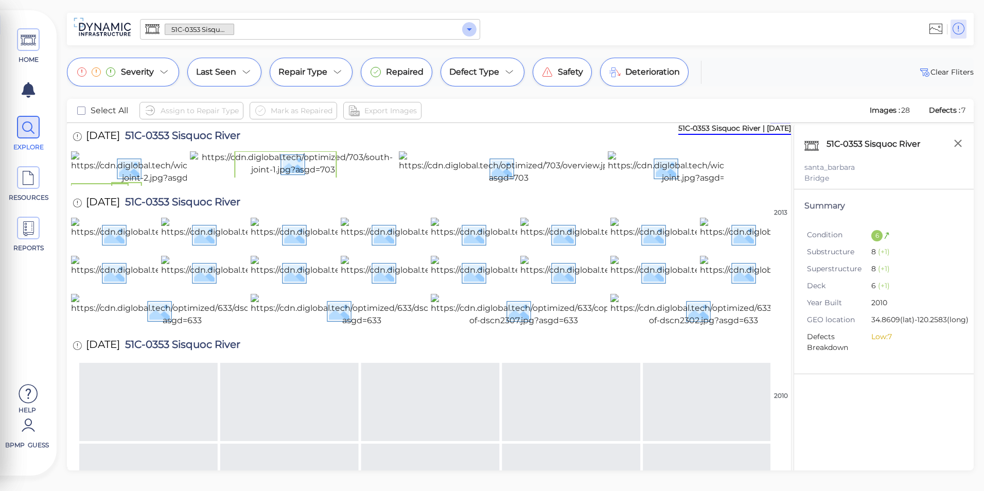
click at [470, 30] on icon "Open" at bounding box center [469, 29] width 5 height 3
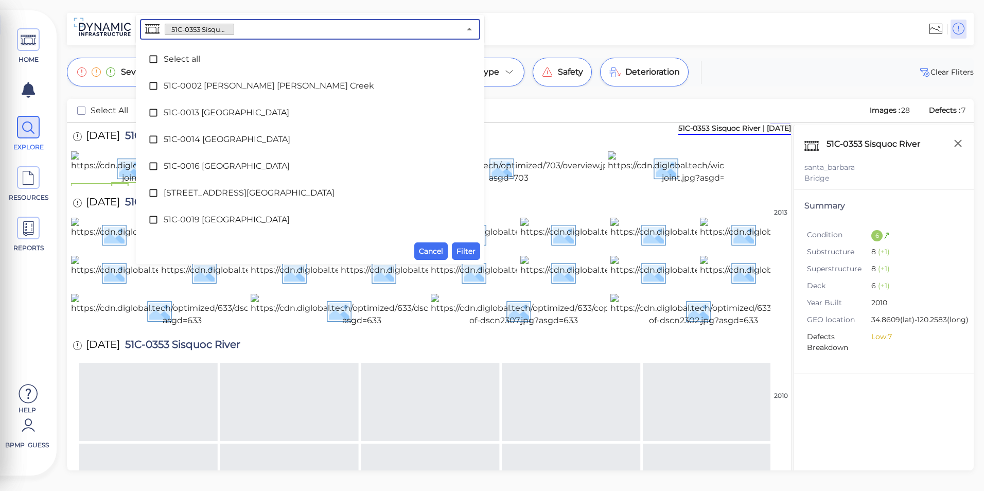
scroll to position [2485, 0]
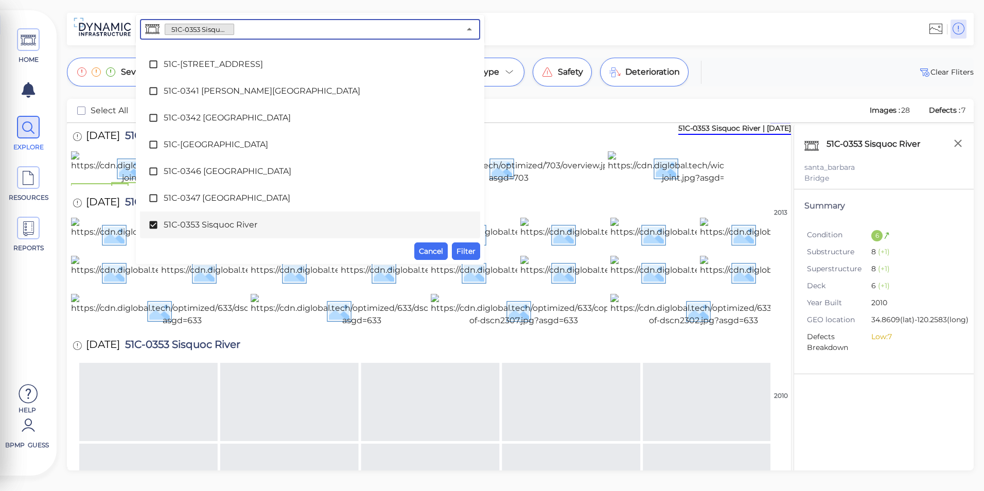
click at [234, 221] on span "51C-0353 Sisquoc River" at bounding box center [310, 225] width 293 height 12
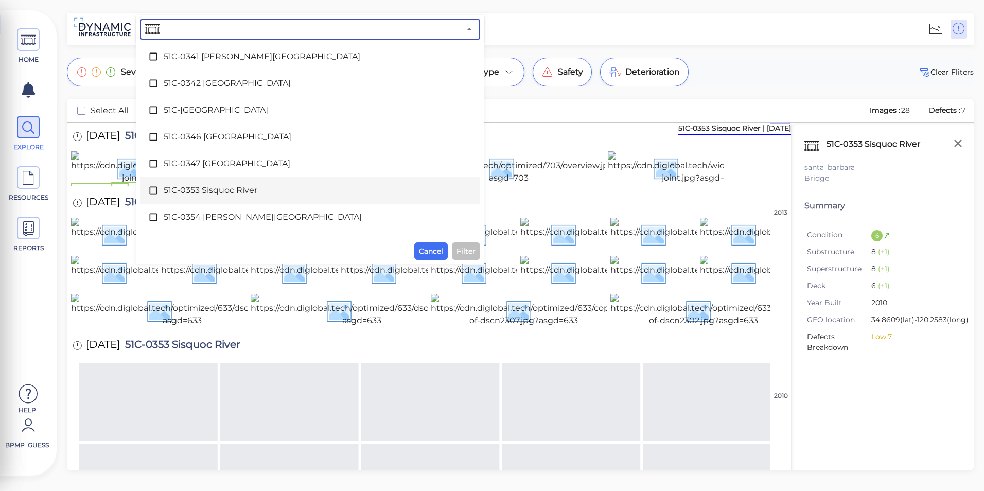
scroll to position [2536, 0]
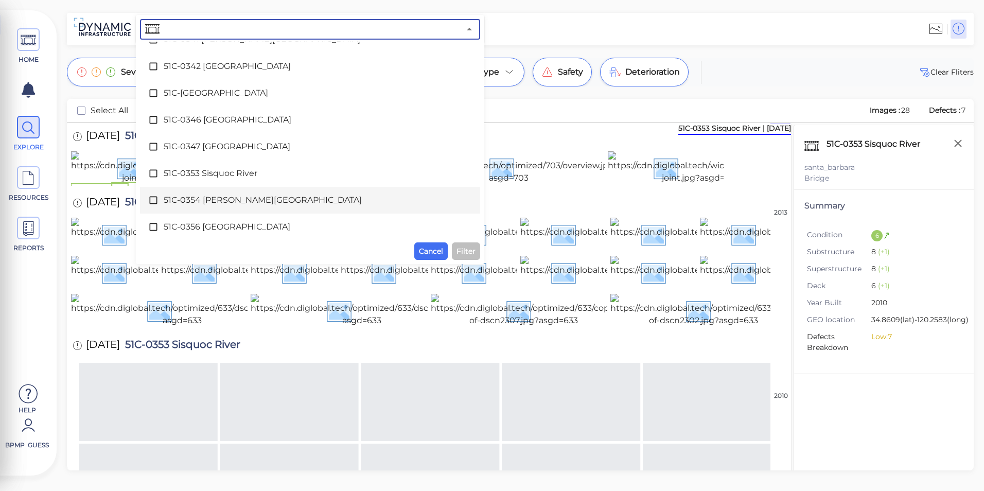
click at [218, 191] on div "51C-0354 [PERSON_NAME][GEOGRAPHIC_DATA]" at bounding box center [310, 200] width 324 height 21
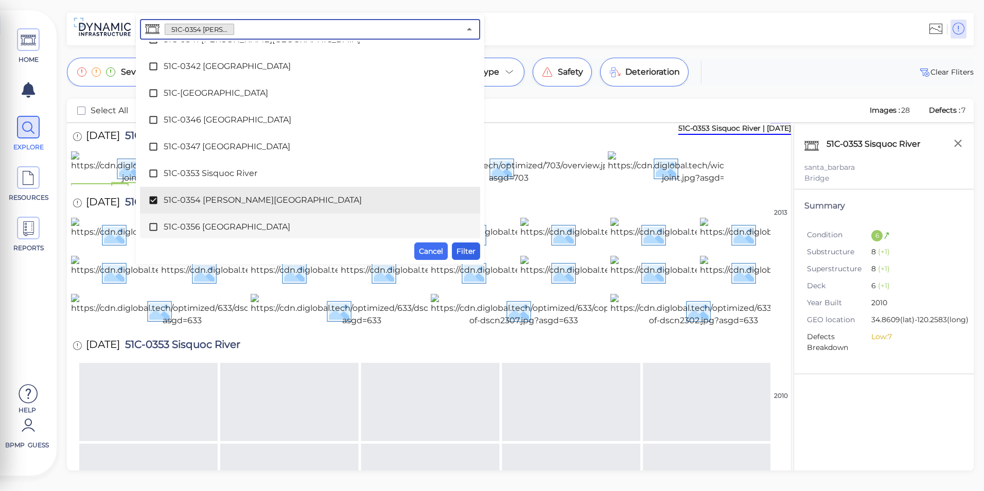
click at [460, 248] on span "Filter" at bounding box center [466, 251] width 19 height 12
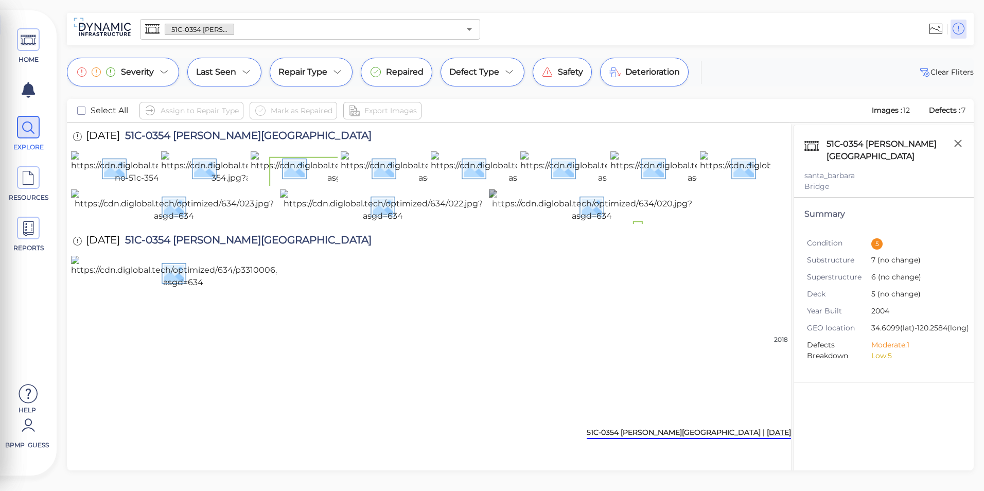
scroll to position [0, 0]
drag, startPoint x: 471, startPoint y: 26, endPoint x: 466, endPoint y: 31, distance: 6.6
click at [471, 26] on icon "Open" at bounding box center [469, 29] width 12 height 12
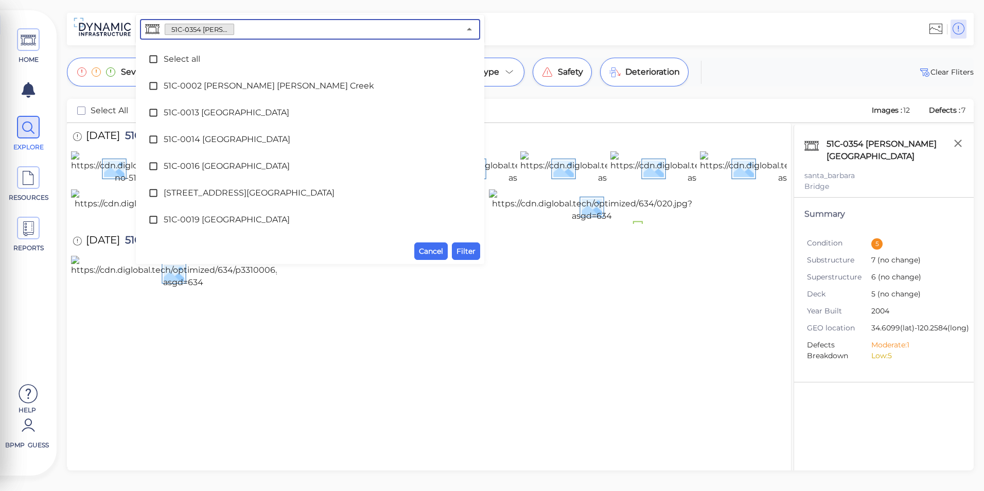
scroll to position [2512, 0]
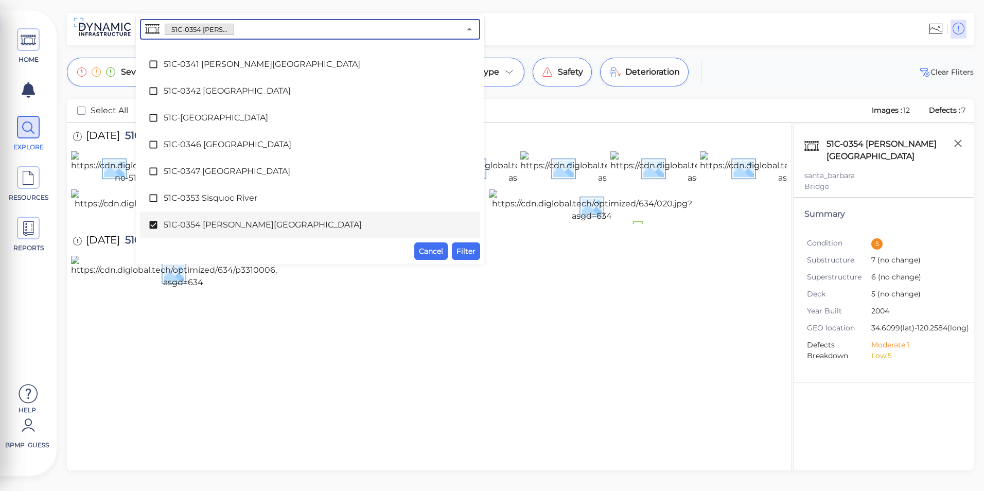
click at [212, 227] on span "51C-0354 [PERSON_NAME][GEOGRAPHIC_DATA]" at bounding box center [310, 225] width 293 height 12
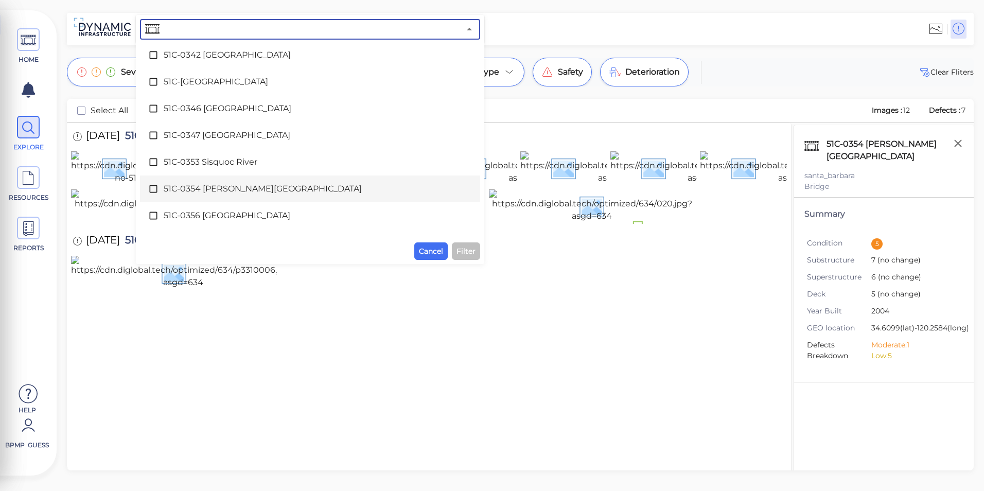
scroll to position [2563, 0]
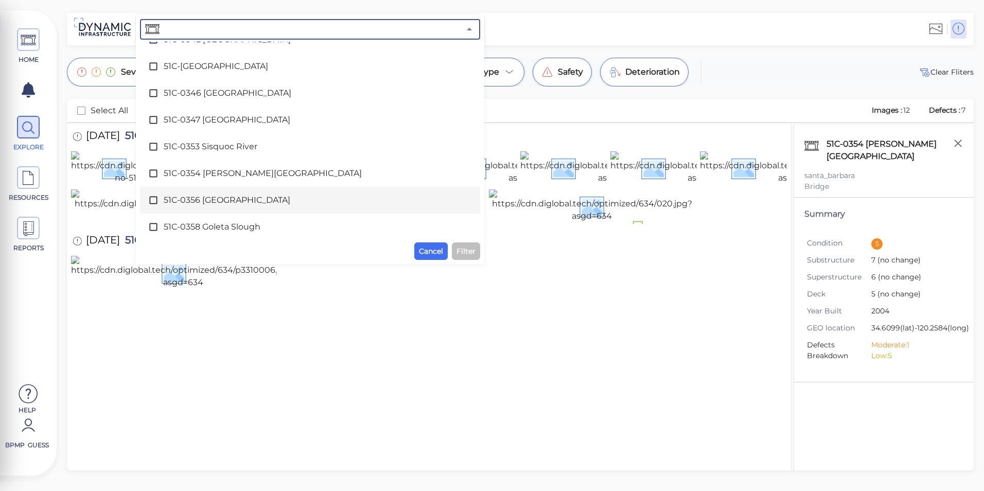
click at [213, 198] on span "51C-0356 [GEOGRAPHIC_DATA]" at bounding box center [310, 200] width 293 height 12
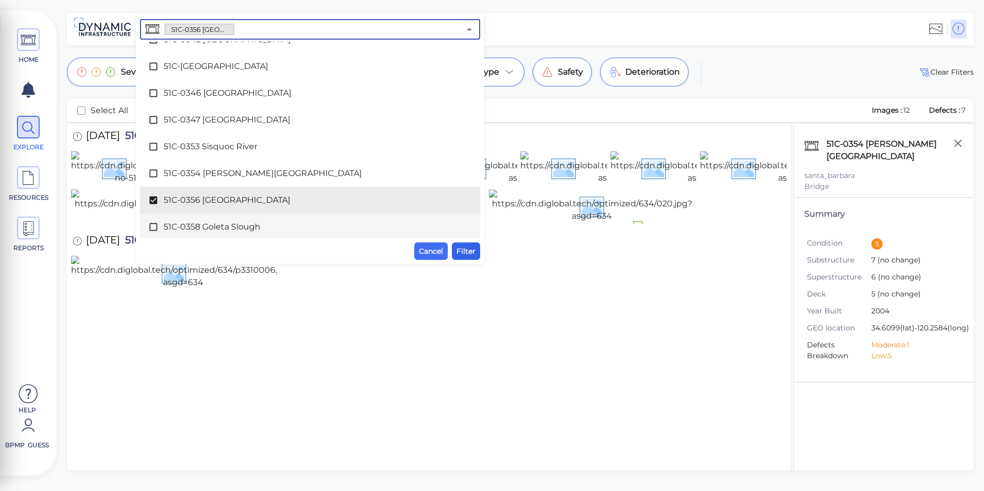
click at [461, 254] on span "Filter" at bounding box center [466, 251] width 19 height 12
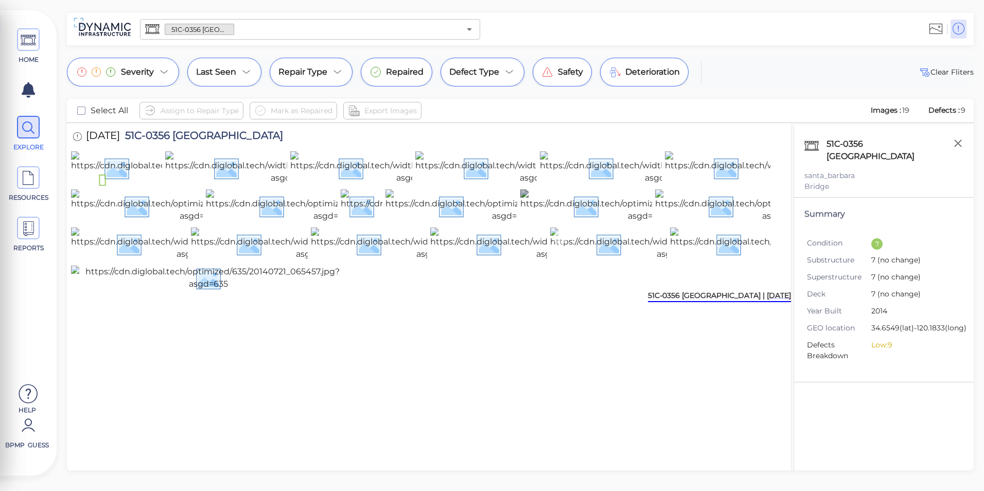
scroll to position [0, 0]
click at [472, 35] on icon "Open" at bounding box center [469, 29] width 12 height 12
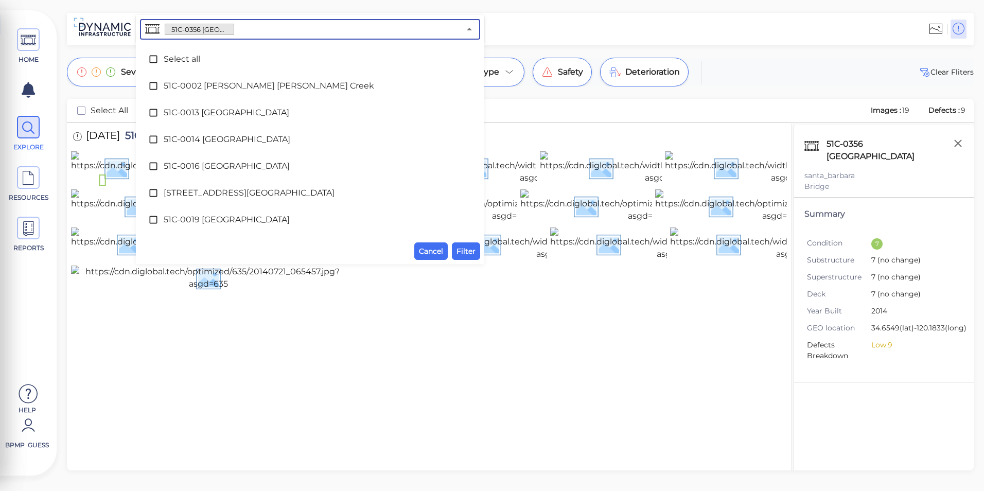
scroll to position [2538, 0]
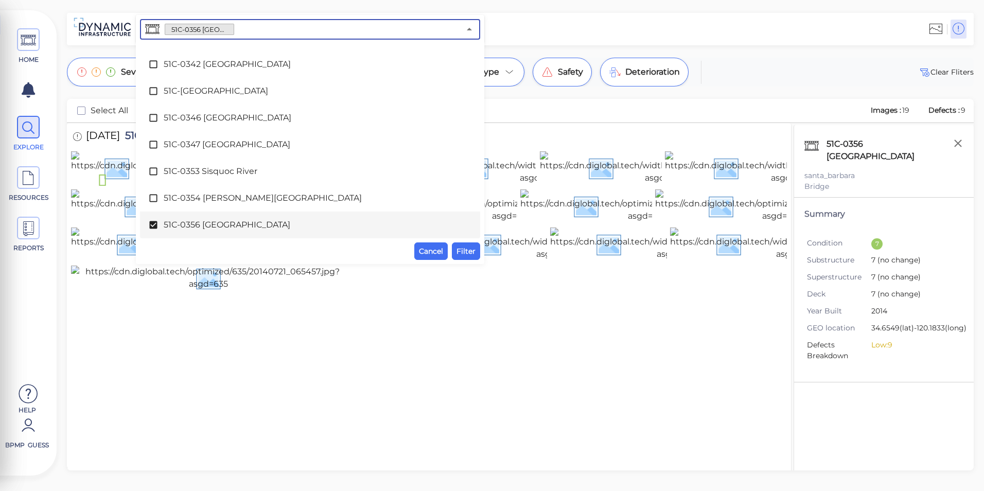
click at [241, 226] on span "51C-0356 [GEOGRAPHIC_DATA]" at bounding box center [310, 225] width 293 height 12
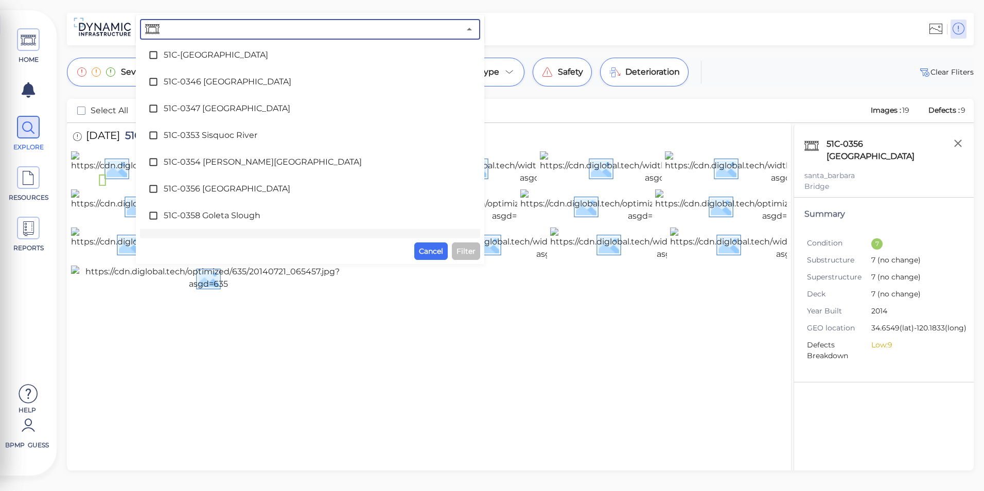
scroll to position [2590, 0]
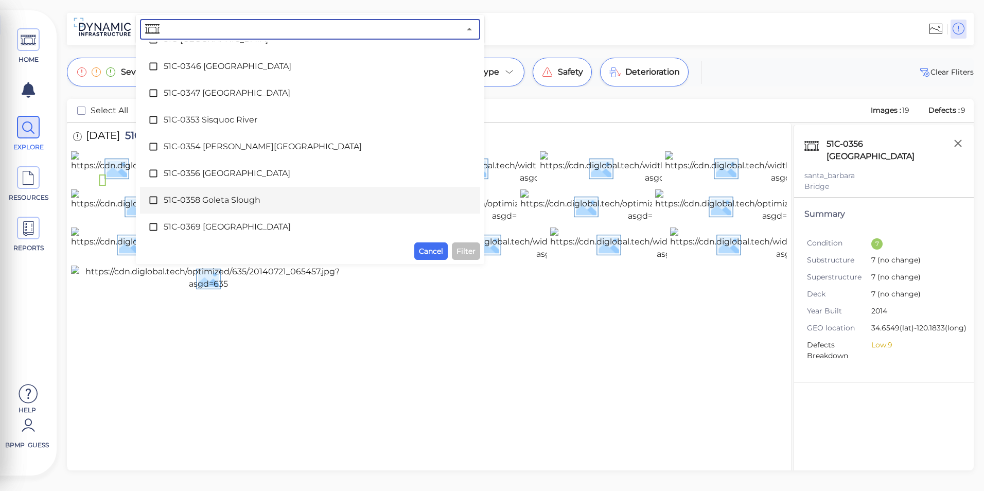
click at [247, 207] on div "51C-0358 Goleta Slough" at bounding box center [310, 200] width 324 height 21
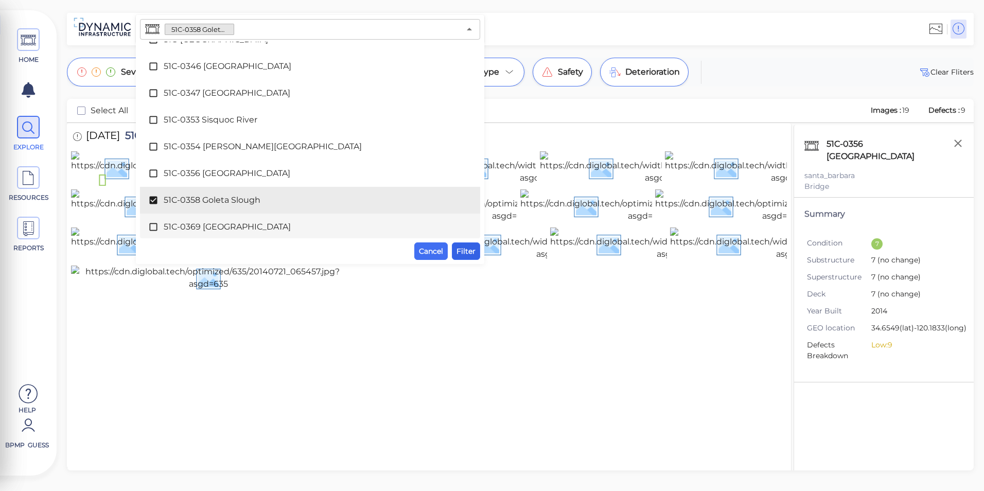
click at [468, 250] on span "Filter" at bounding box center [466, 251] width 19 height 12
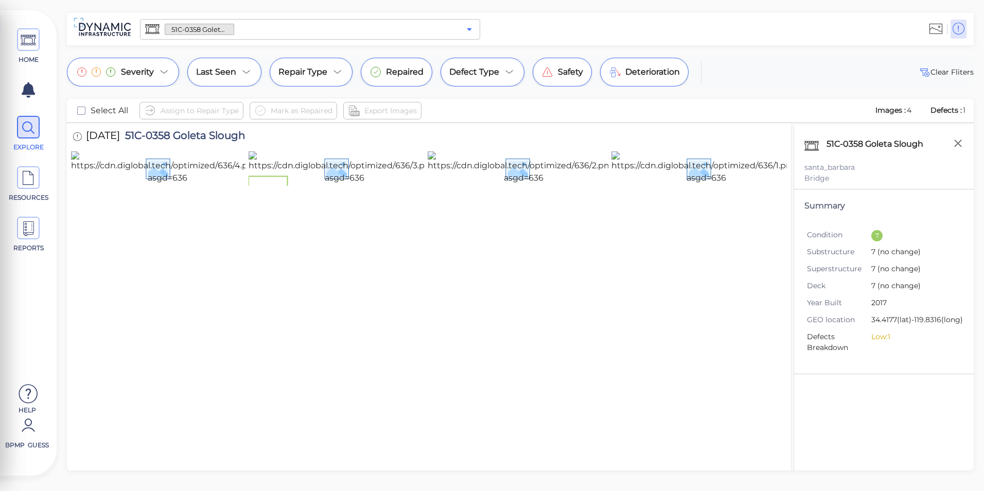
click at [474, 23] on icon "Open" at bounding box center [469, 29] width 12 height 12
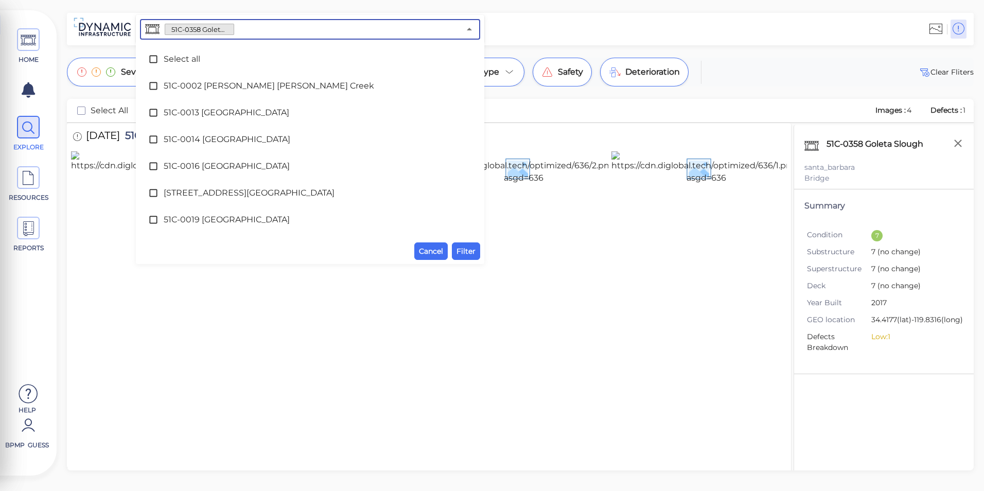
scroll to position [2565, 0]
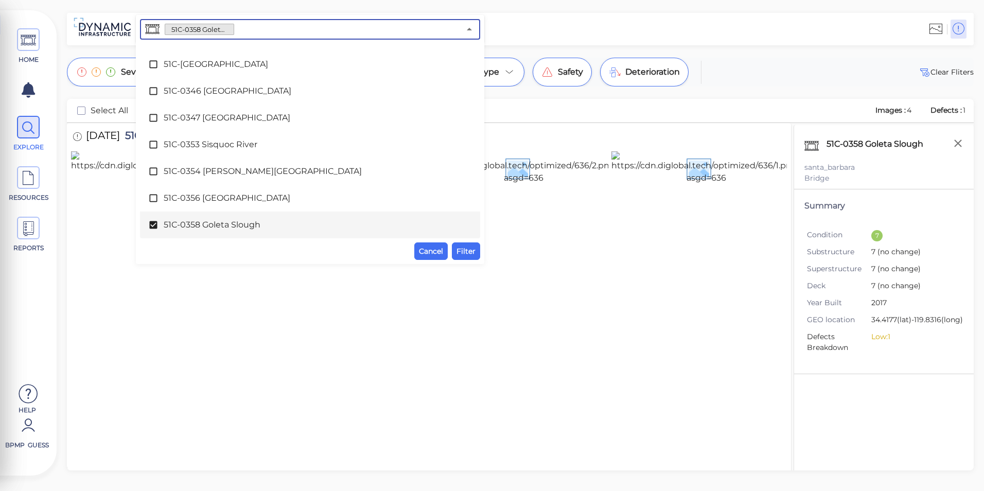
click at [233, 222] on span "51C-0358 Goleta Slough" at bounding box center [310, 225] width 293 height 12
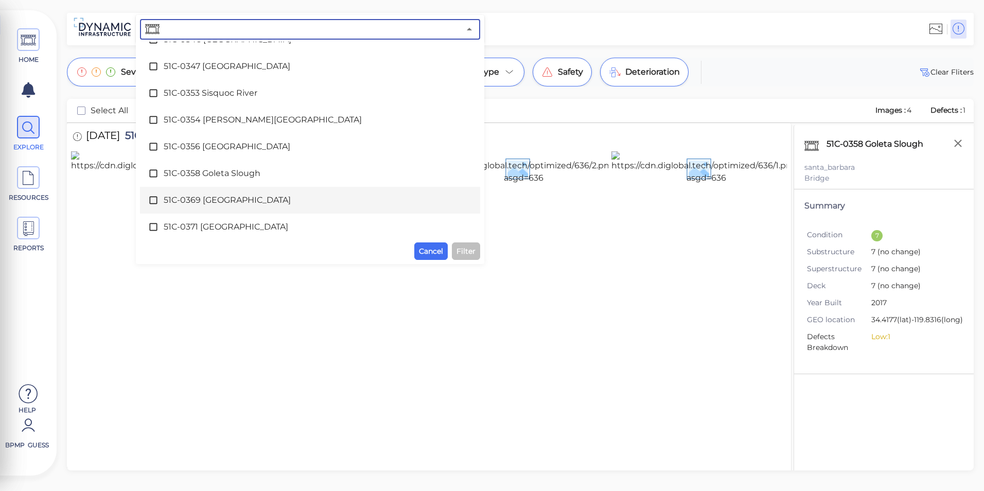
click at [231, 207] on div "51C-0369 [GEOGRAPHIC_DATA]" at bounding box center [310, 200] width 324 height 21
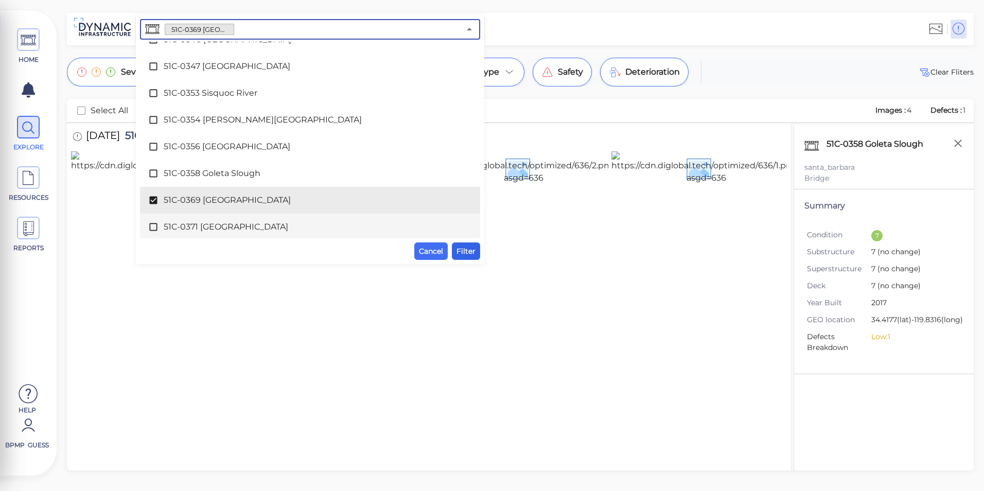
click at [469, 251] on span "Filter" at bounding box center [466, 251] width 19 height 12
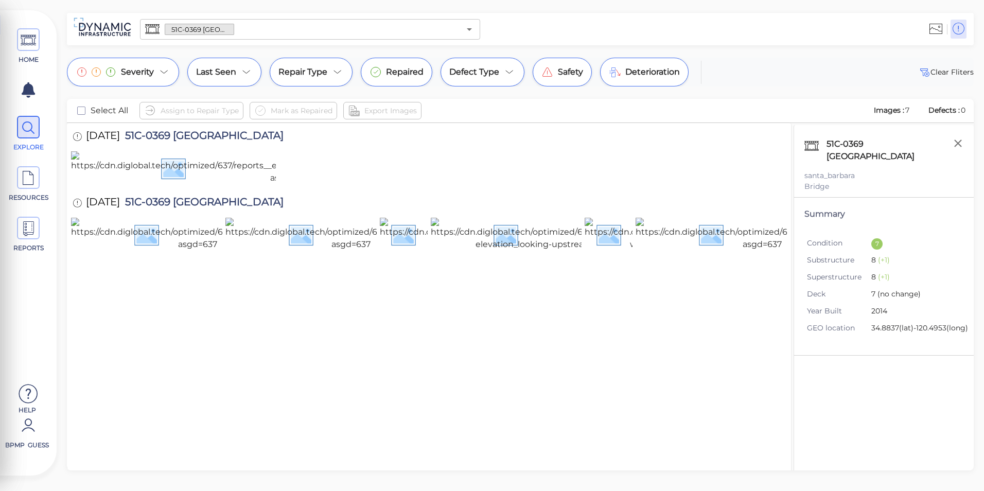
click at [461, 32] on div "51C-0369 [GEOGRAPHIC_DATA] ​" at bounding box center [310, 29] width 340 height 21
click at [470, 28] on icon "Open" at bounding box center [469, 29] width 5 height 3
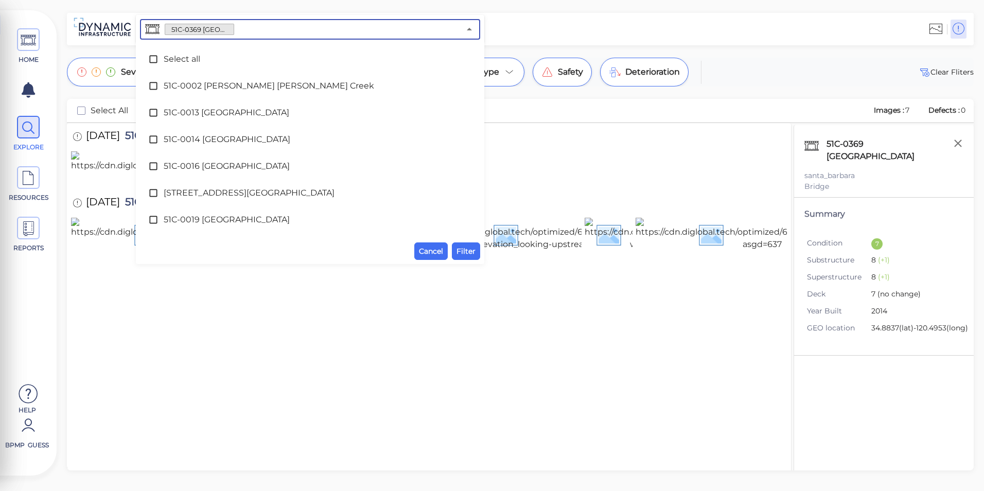
scroll to position [2592, 0]
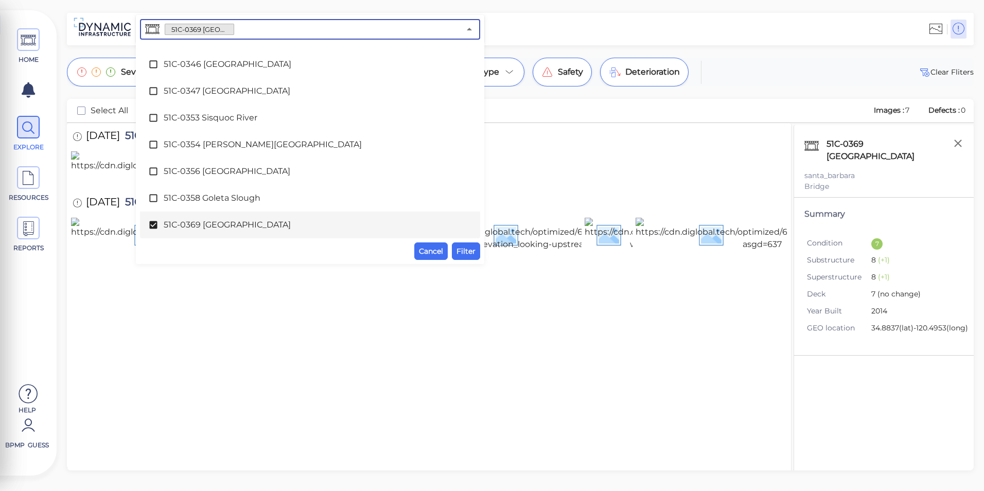
click at [275, 220] on span "51C-0369 [GEOGRAPHIC_DATA]" at bounding box center [310, 225] width 293 height 12
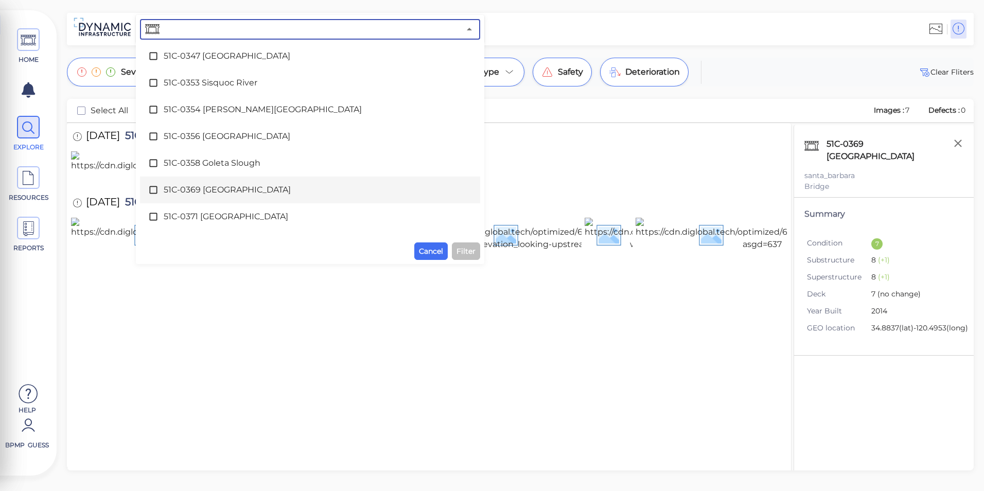
scroll to position [2643, 0]
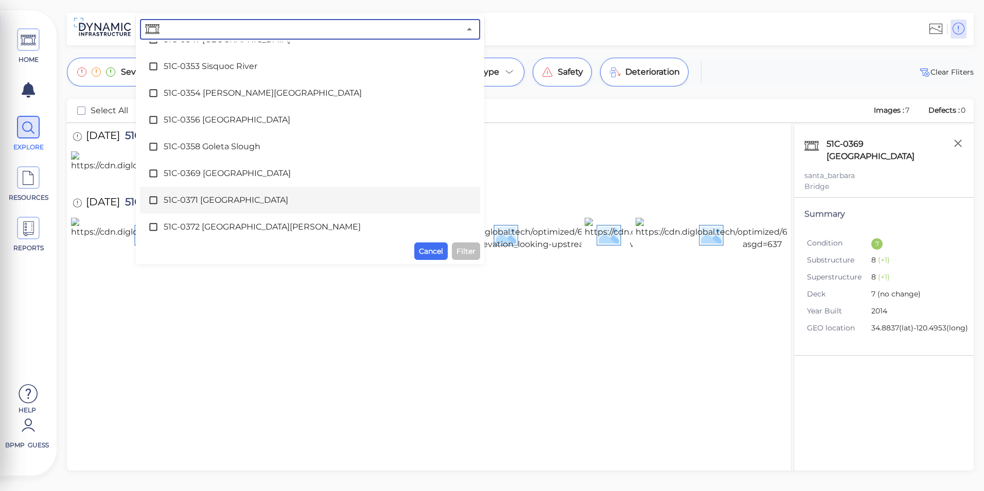
click at [276, 204] on span "51C-0371 [GEOGRAPHIC_DATA]" at bounding box center [310, 200] width 293 height 12
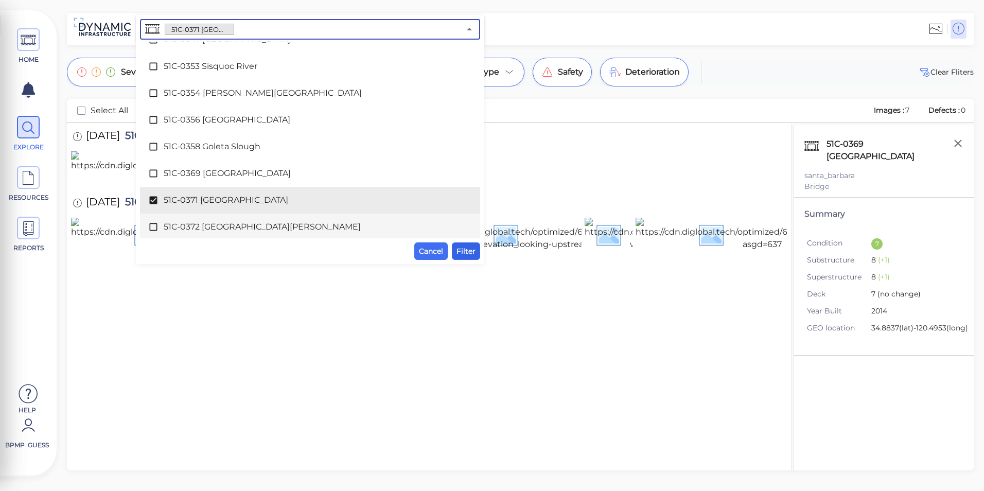
click at [471, 255] on span "Filter" at bounding box center [466, 251] width 19 height 12
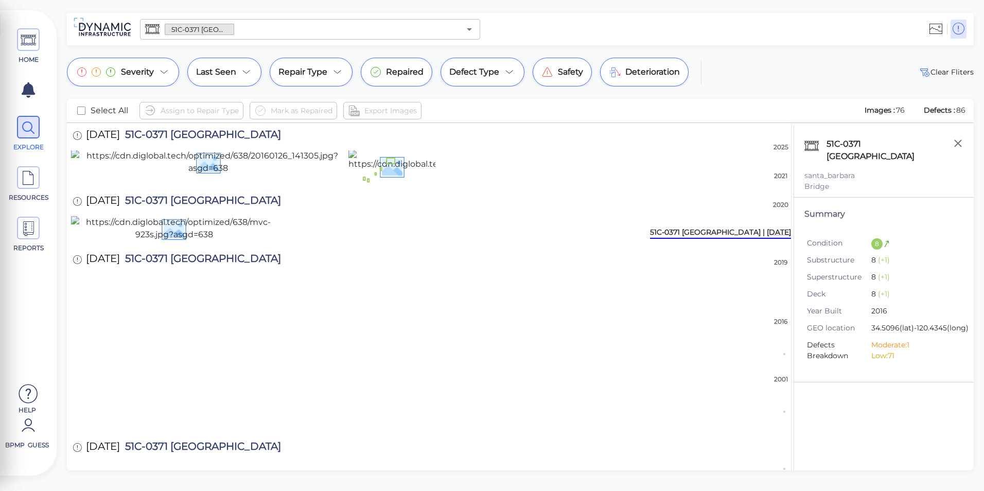
scroll to position [618, 0]
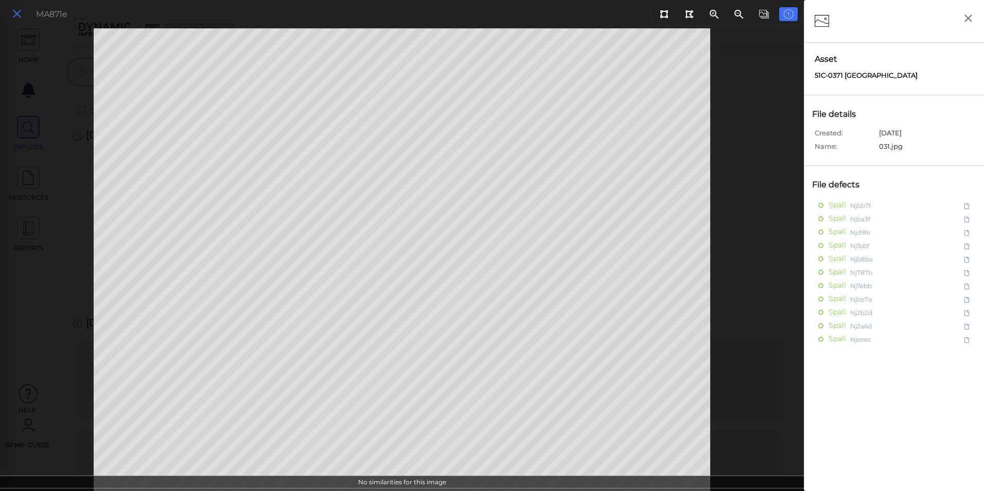
click at [18, 14] on icon at bounding box center [16, 14] width 11 height 14
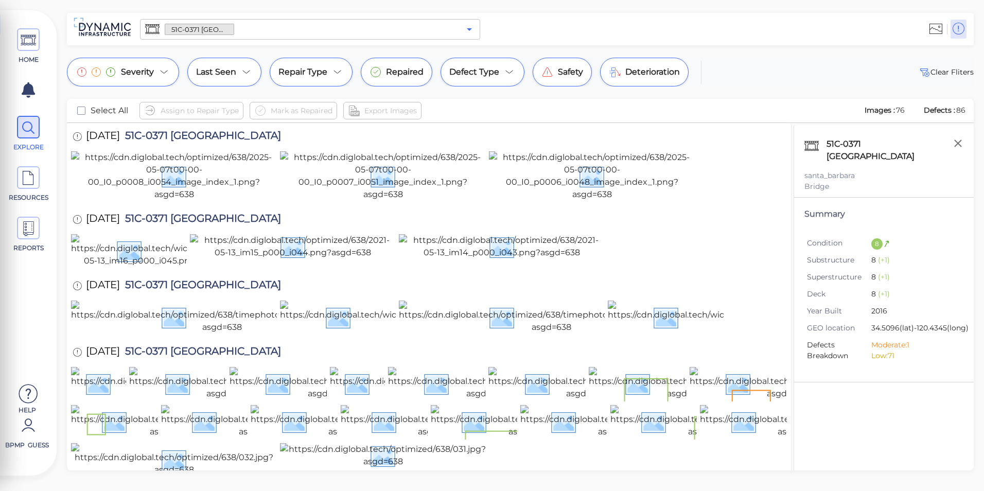
click at [471, 29] on icon "Open" at bounding box center [469, 29] width 5 height 3
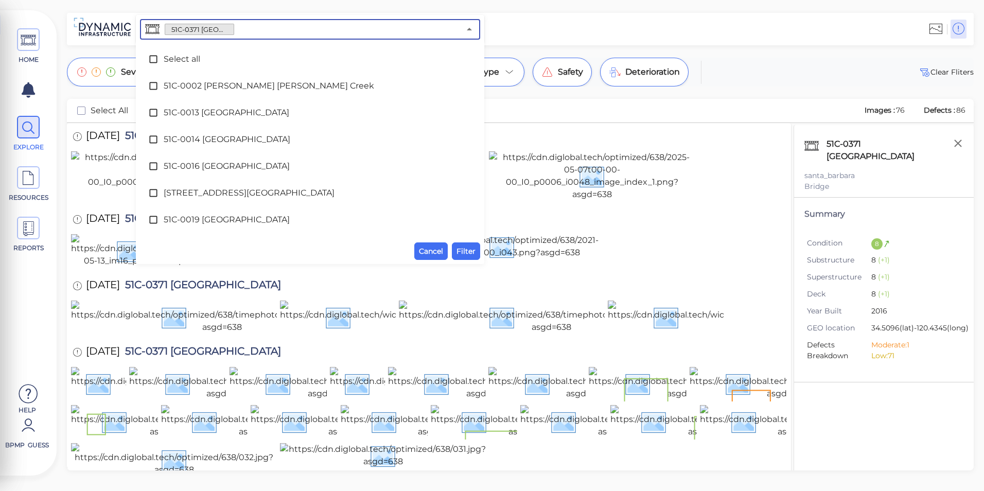
scroll to position [2619, 0]
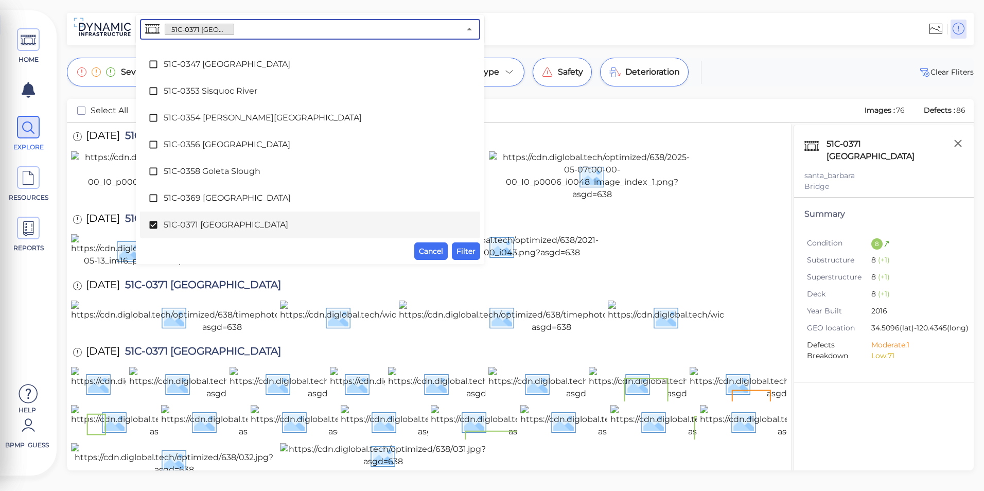
click at [272, 217] on div "51C-0371 [GEOGRAPHIC_DATA]" at bounding box center [310, 225] width 324 height 21
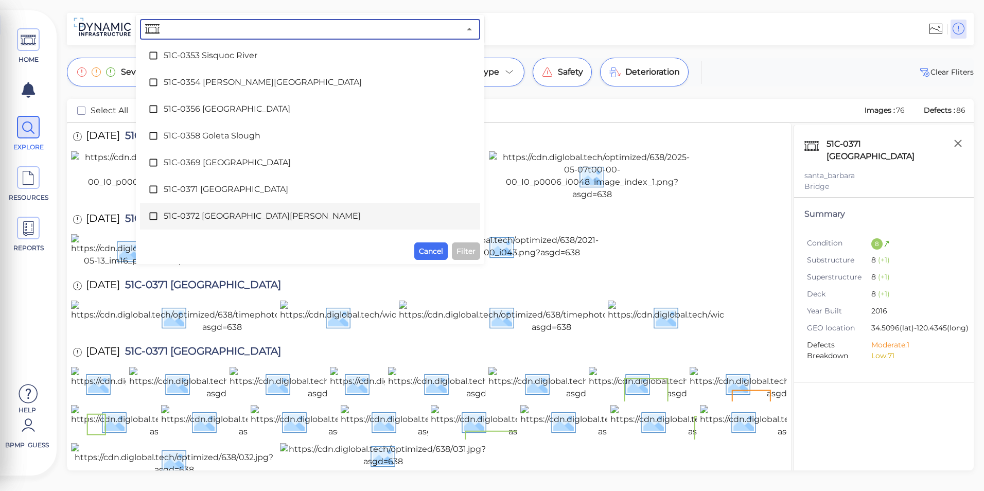
scroll to position [2670, 0]
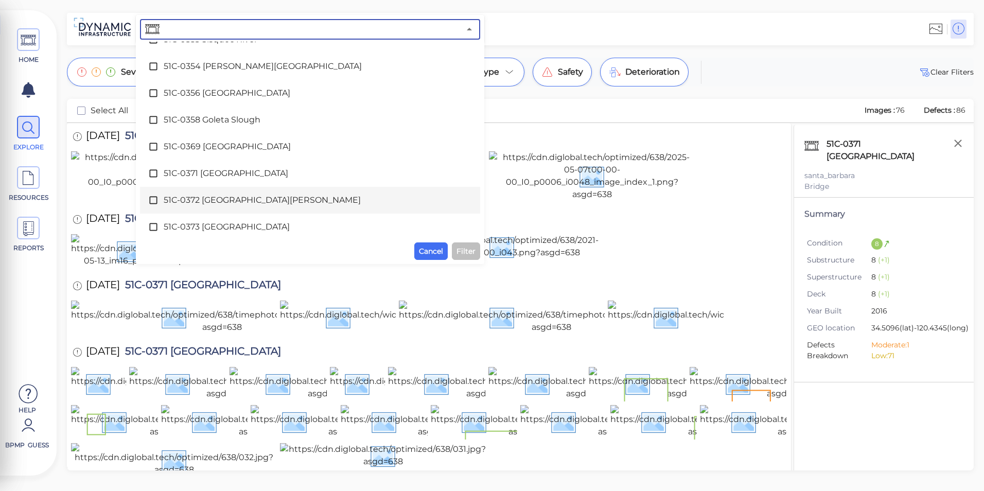
click at [268, 203] on span "51C-0372 [GEOGRAPHIC_DATA][PERSON_NAME]" at bounding box center [310, 200] width 293 height 12
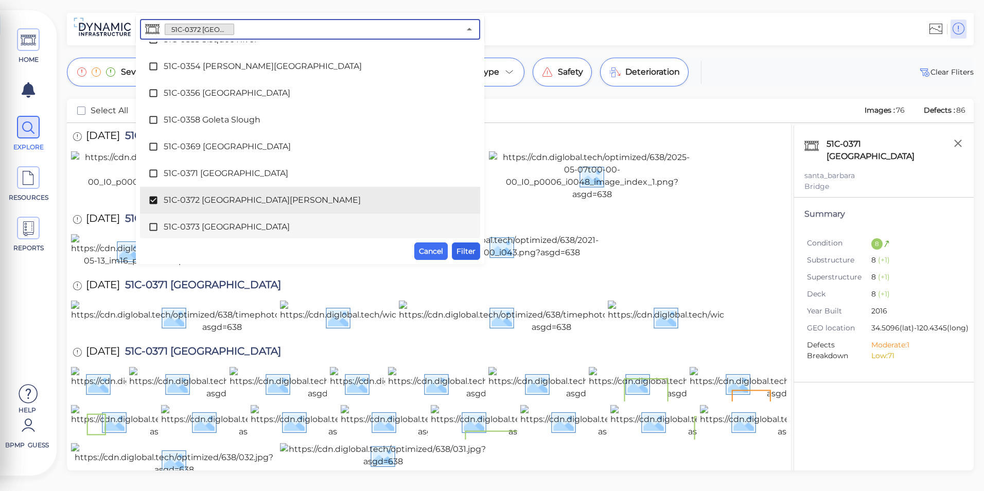
click at [468, 250] on span "Filter" at bounding box center [466, 251] width 19 height 12
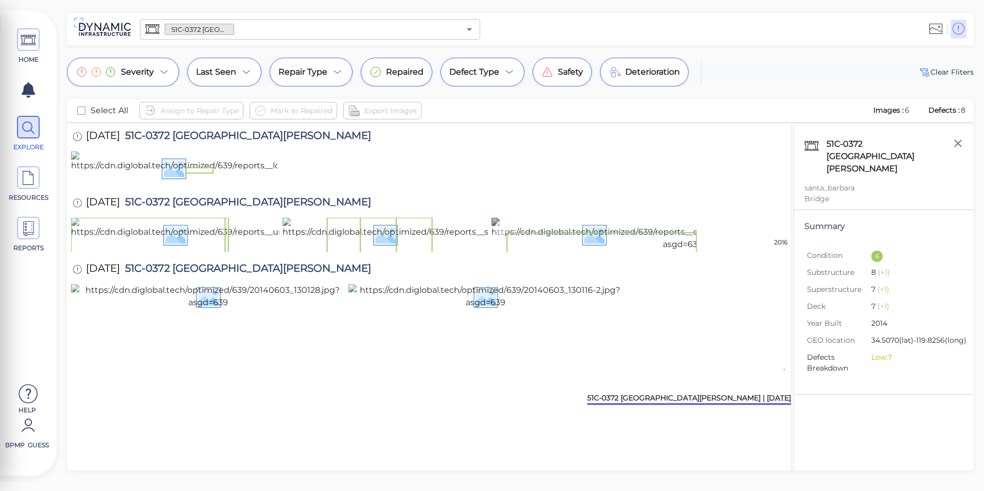
scroll to position [0, 0]
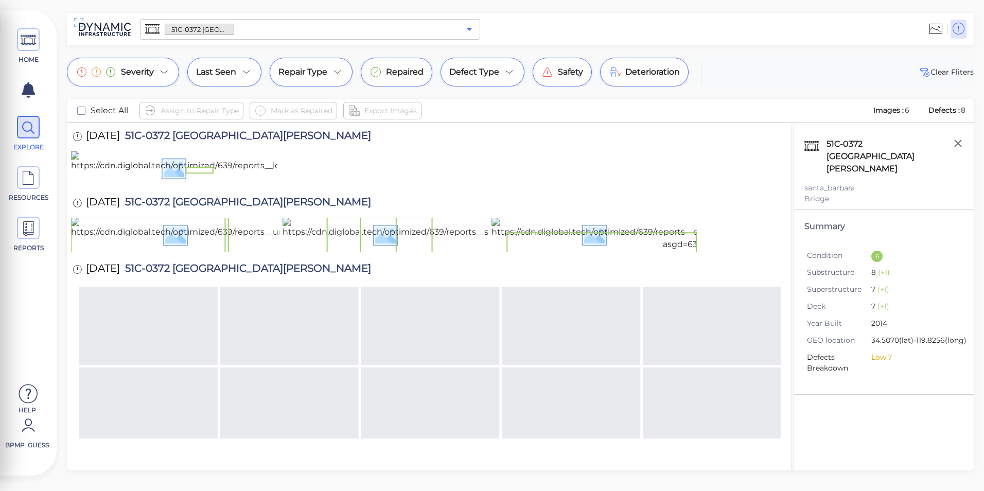
click at [469, 33] on icon "Open" at bounding box center [469, 29] width 12 height 12
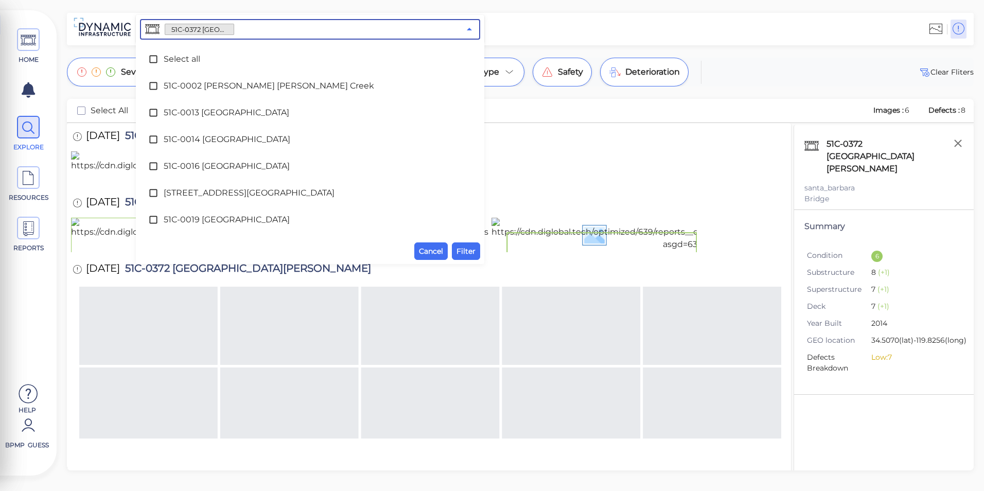
scroll to position [2645, 0]
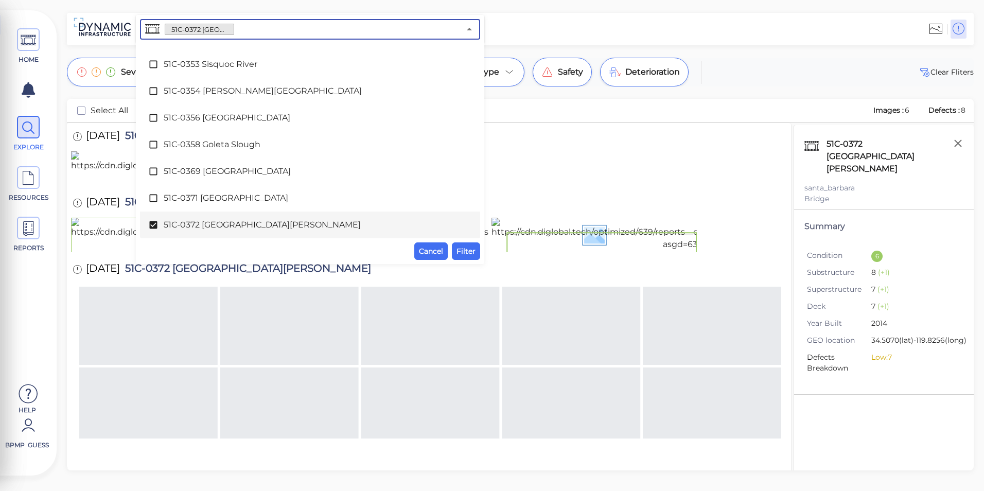
click at [233, 224] on span "51C-0372 [GEOGRAPHIC_DATA][PERSON_NAME]" at bounding box center [310, 225] width 293 height 12
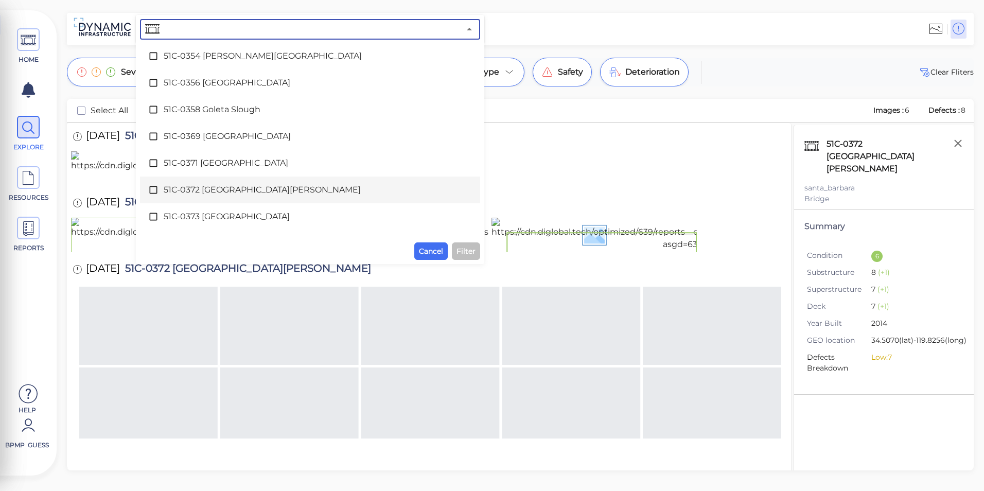
scroll to position [2697, 0]
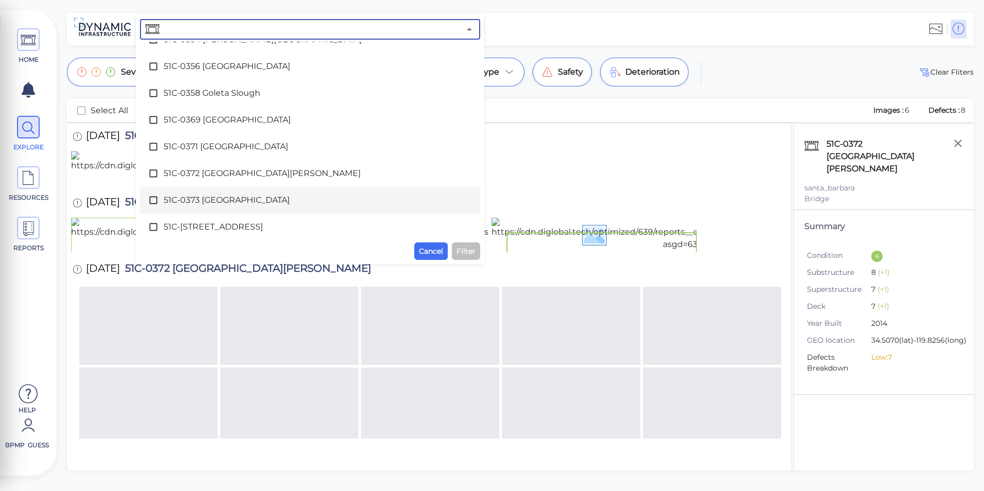
click at [227, 201] on span "51C-0373 [GEOGRAPHIC_DATA]" at bounding box center [310, 200] width 293 height 12
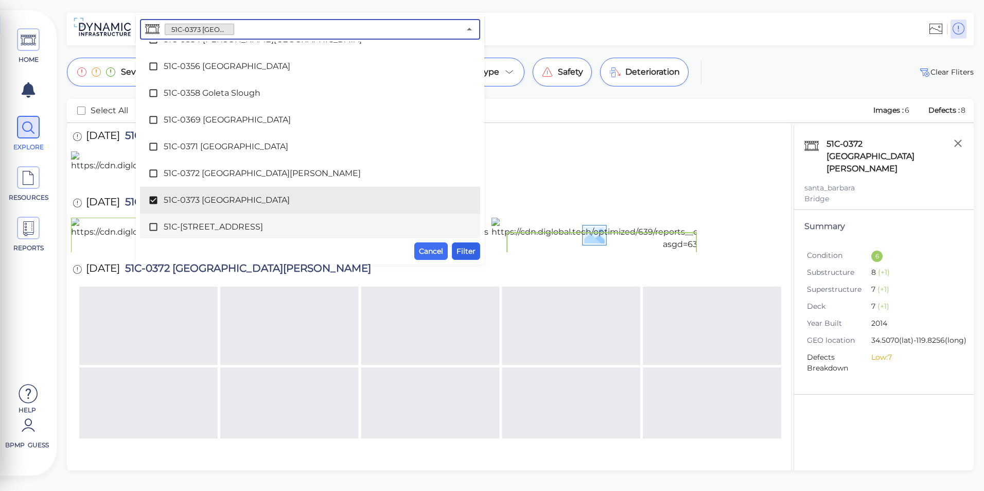
click at [465, 252] on span "Filter" at bounding box center [466, 251] width 19 height 12
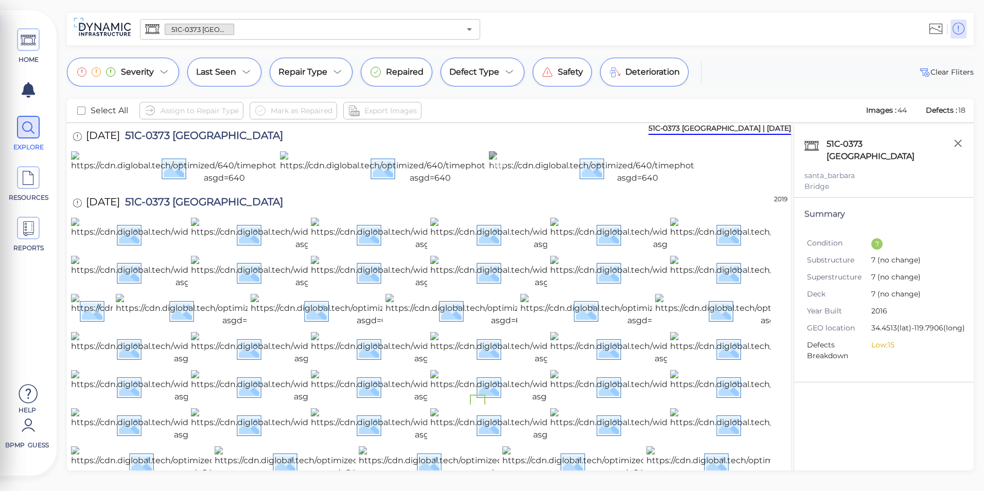
scroll to position [0, 0]
click at [465, 31] on icon "Open" at bounding box center [469, 29] width 12 height 12
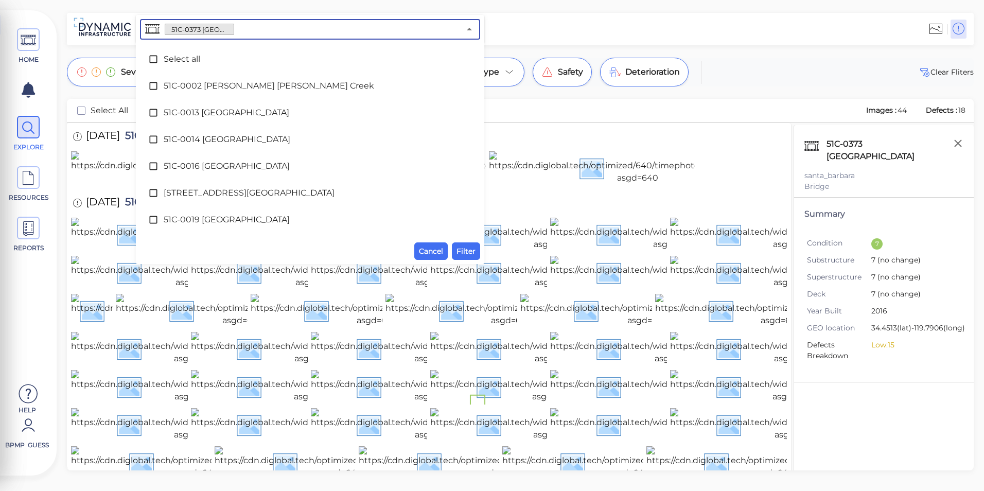
scroll to position [2672, 0]
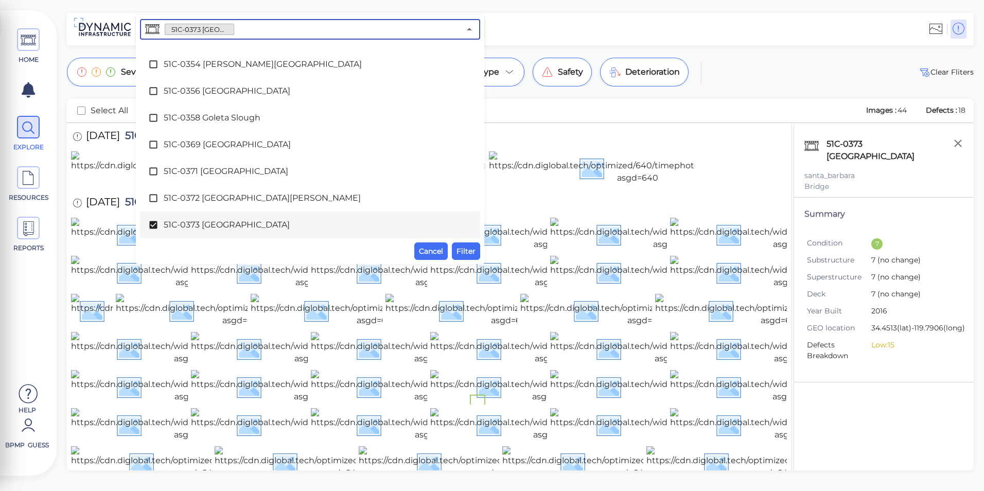
click at [257, 227] on span "51C-0373 [GEOGRAPHIC_DATA]" at bounding box center [310, 225] width 293 height 12
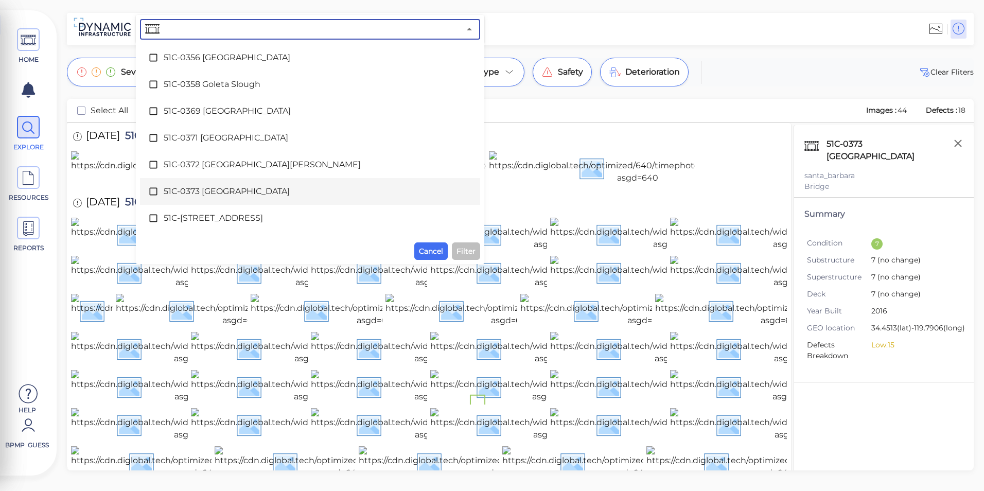
scroll to position [2724, 0]
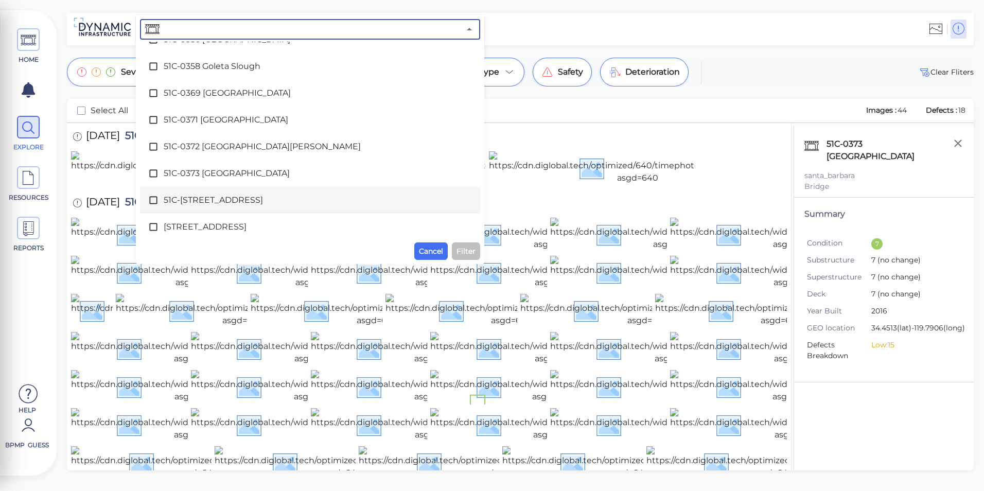
click at [244, 202] on span "51C-[STREET_ADDRESS]" at bounding box center [310, 200] width 293 height 12
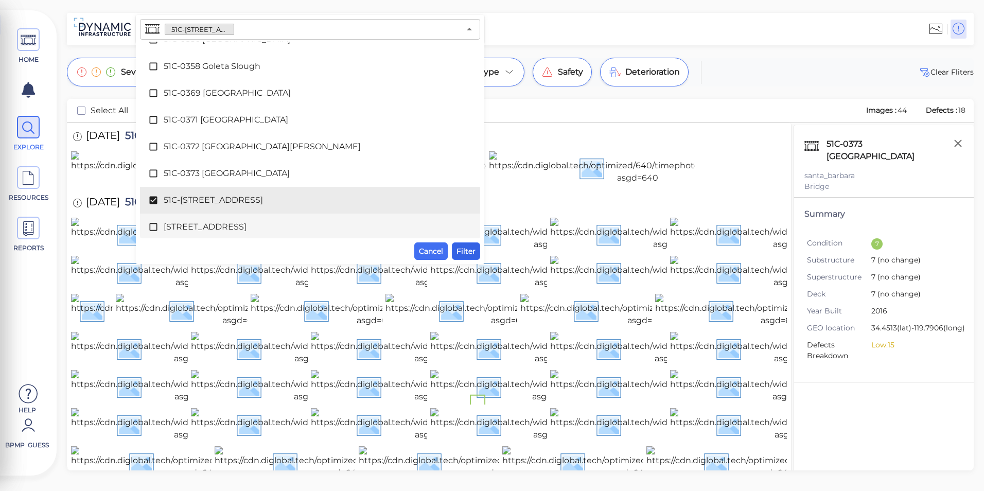
click at [461, 248] on span "Filter" at bounding box center [466, 251] width 19 height 12
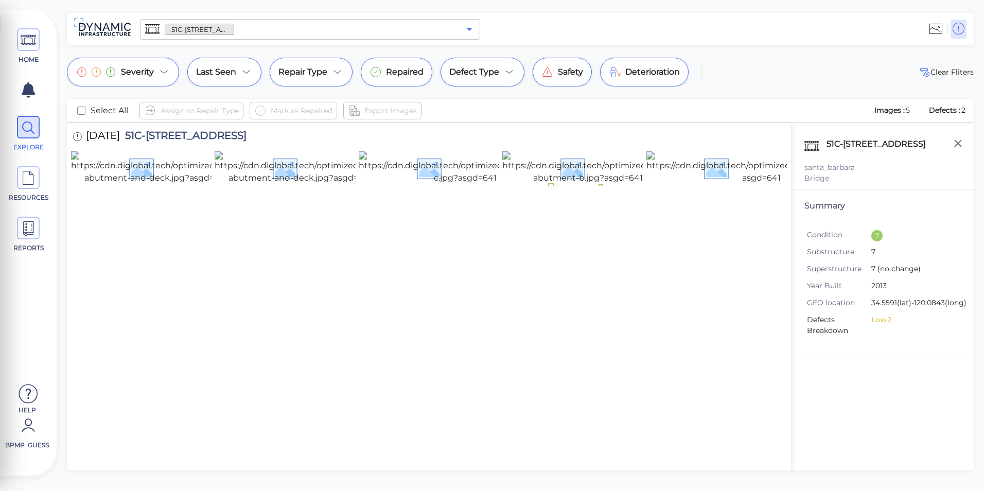
click at [472, 30] on icon "Open" at bounding box center [469, 29] width 12 height 12
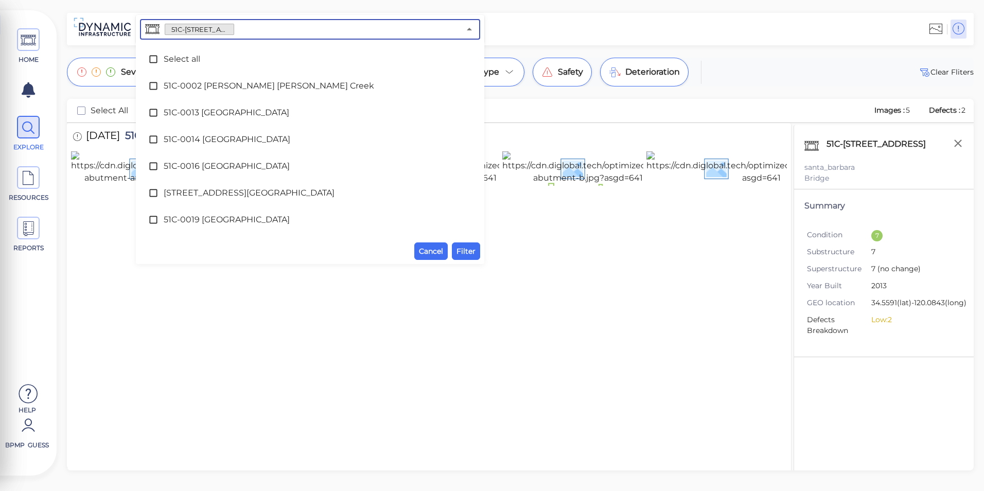
scroll to position [2699, 0]
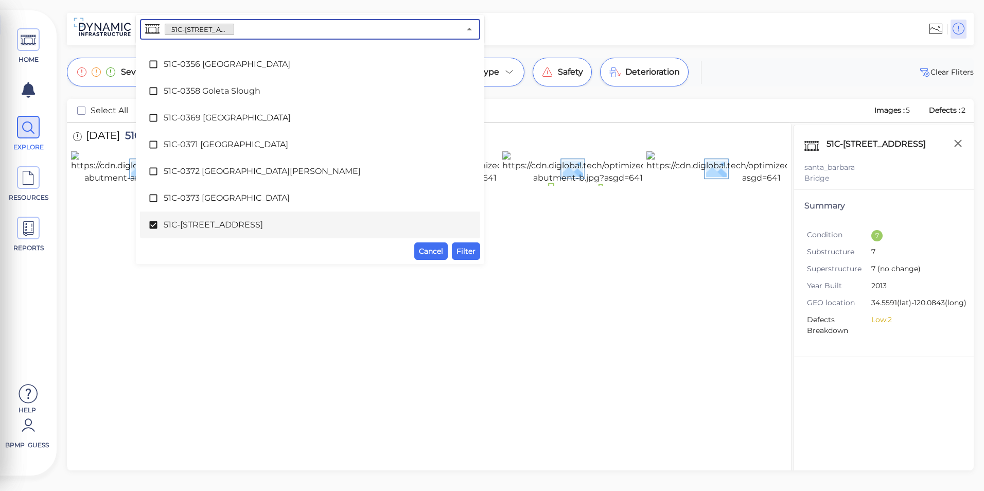
click at [235, 231] on span "51C-[STREET_ADDRESS]" at bounding box center [310, 225] width 293 height 12
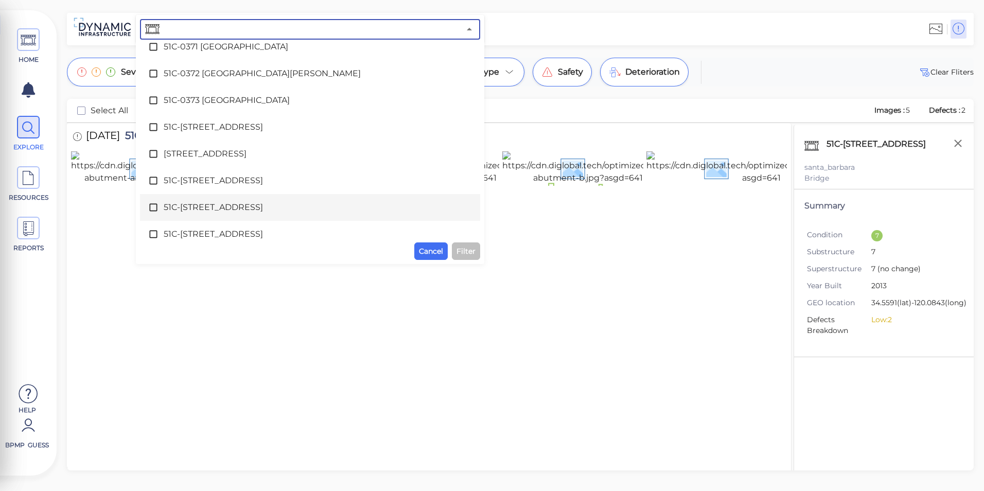
scroll to position [2802, 0]
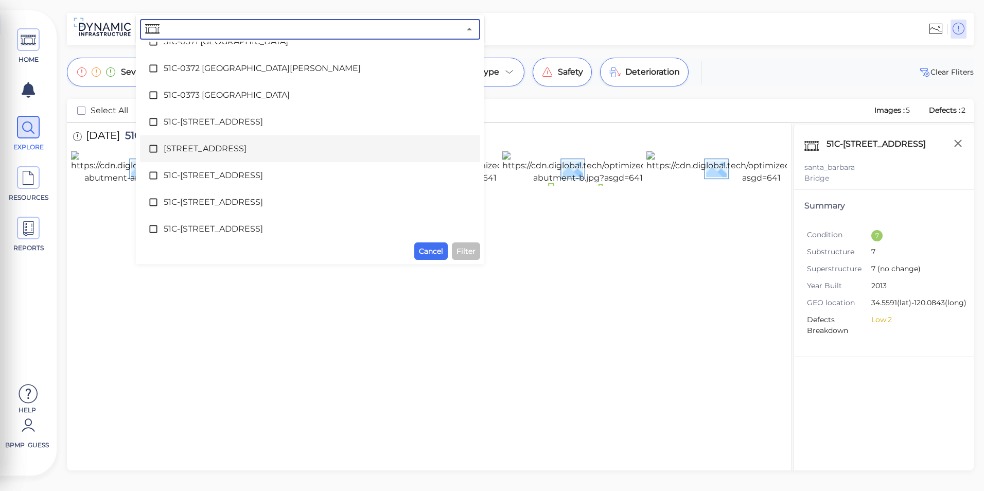
click at [217, 152] on span "[STREET_ADDRESS]" at bounding box center [310, 149] width 293 height 12
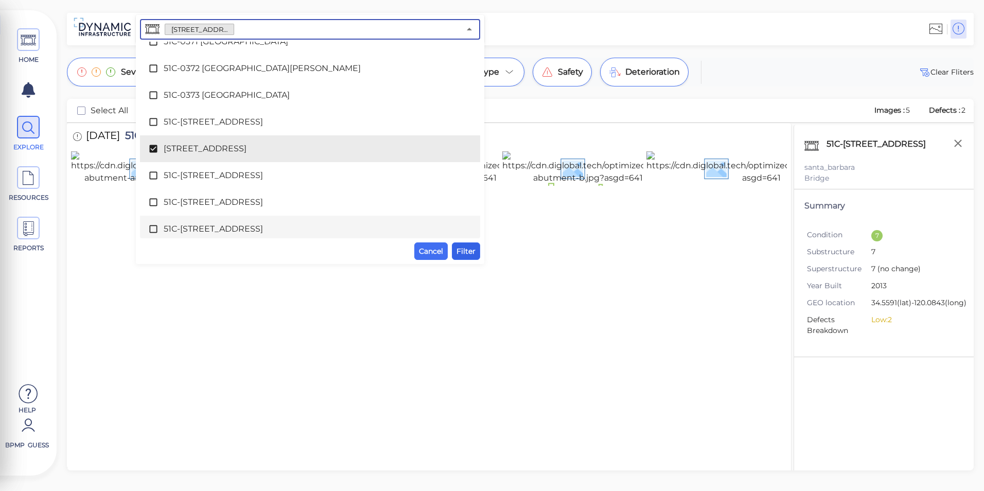
click at [468, 252] on span "Filter" at bounding box center [466, 251] width 19 height 12
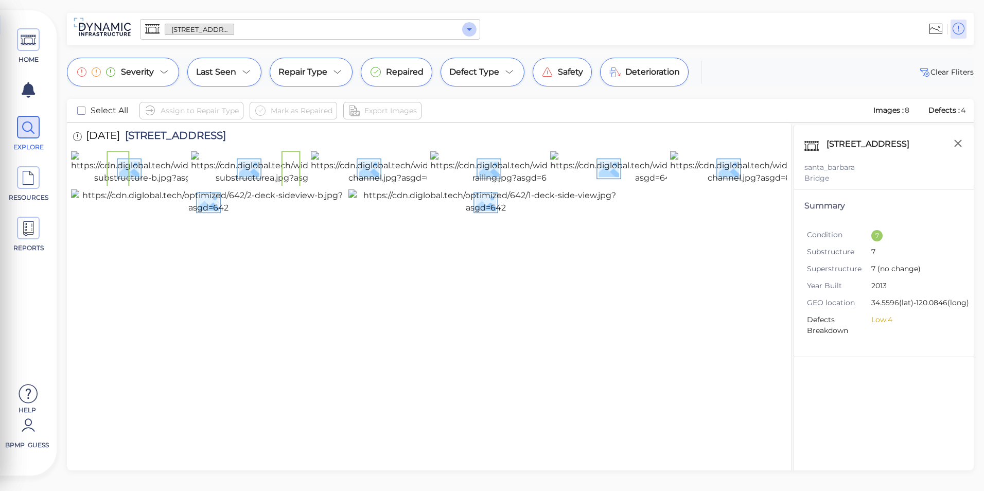
click at [474, 29] on icon "Open" at bounding box center [469, 29] width 12 height 12
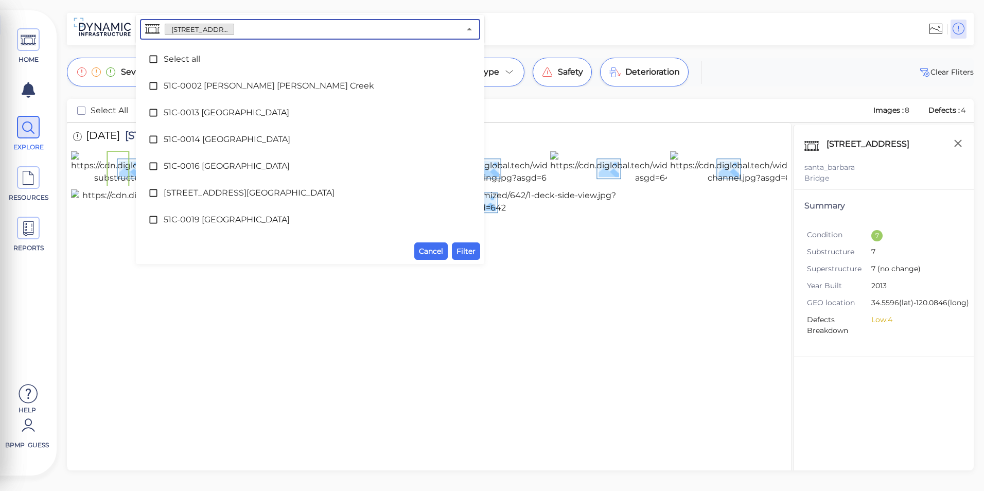
scroll to position [2726, 0]
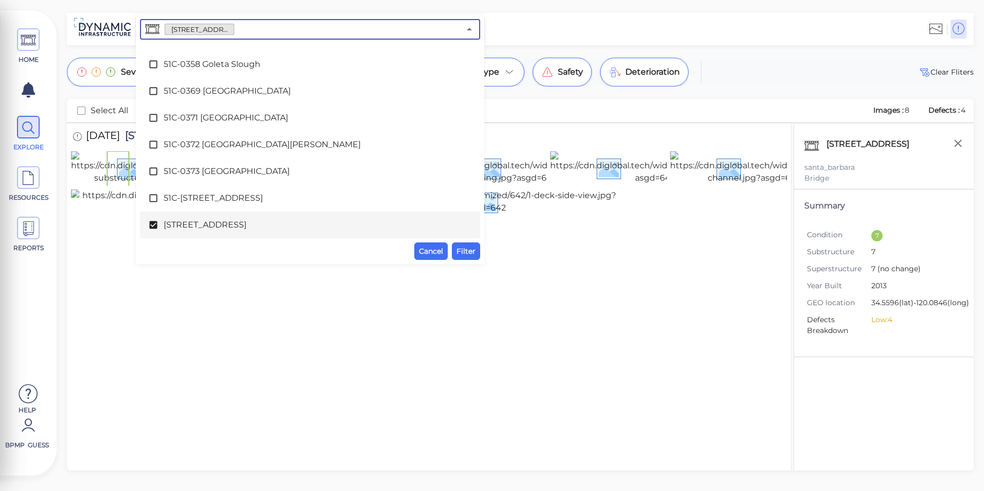
click at [270, 230] on span "[STREET_ADDRESS]" at bounding box center [310, 225] width 293 height 12
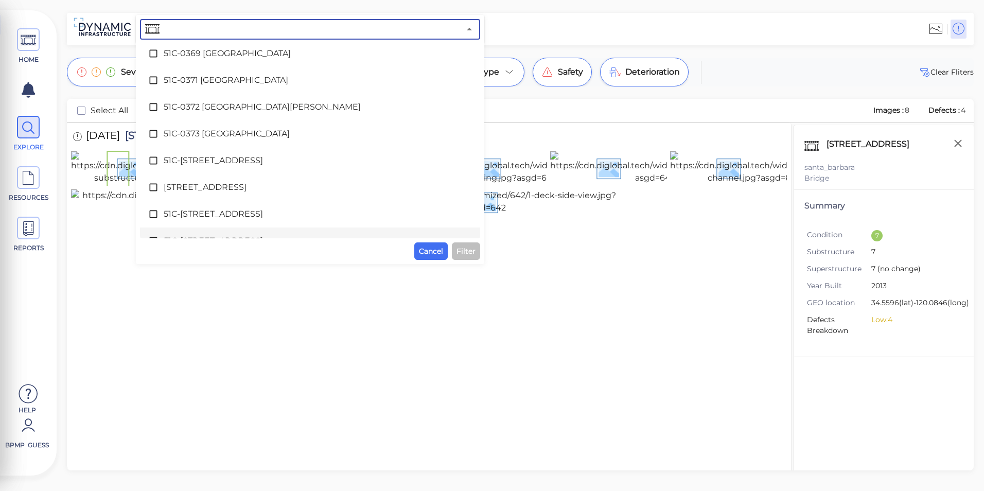
scroll to position [2777, 0]
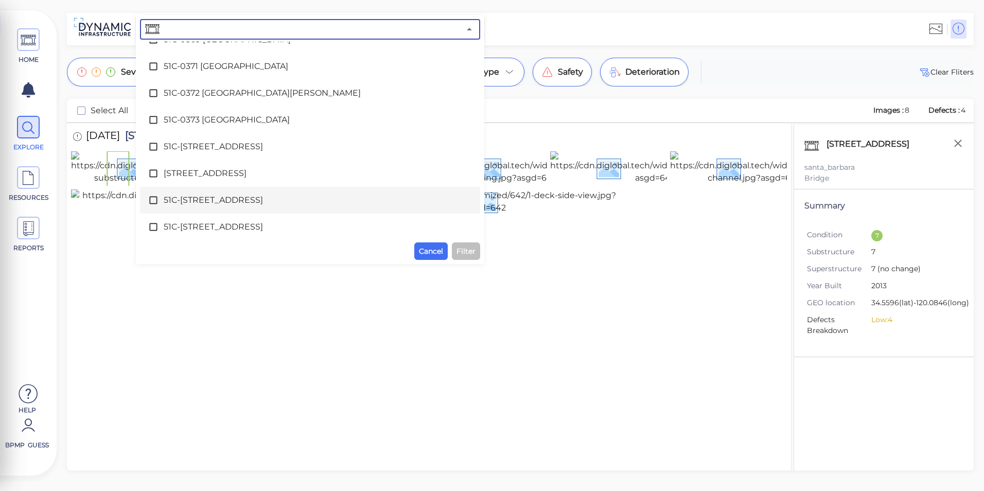
click at [235, 203] on span "51C-[STREET_ADDRESS]" at bounding box center [310, 200] width 293 height 12
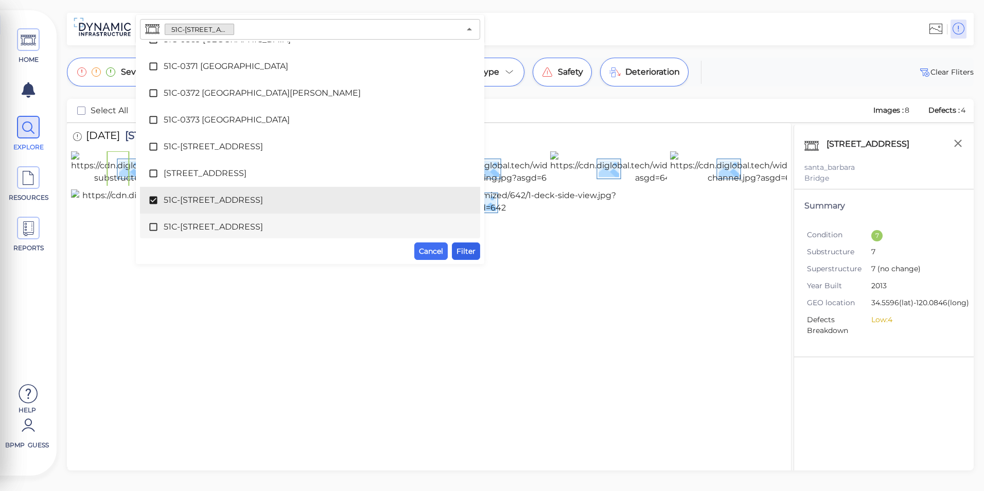
click at [468, 252] on span "Filter" at bounding box center [466, 251] width 19 height 12
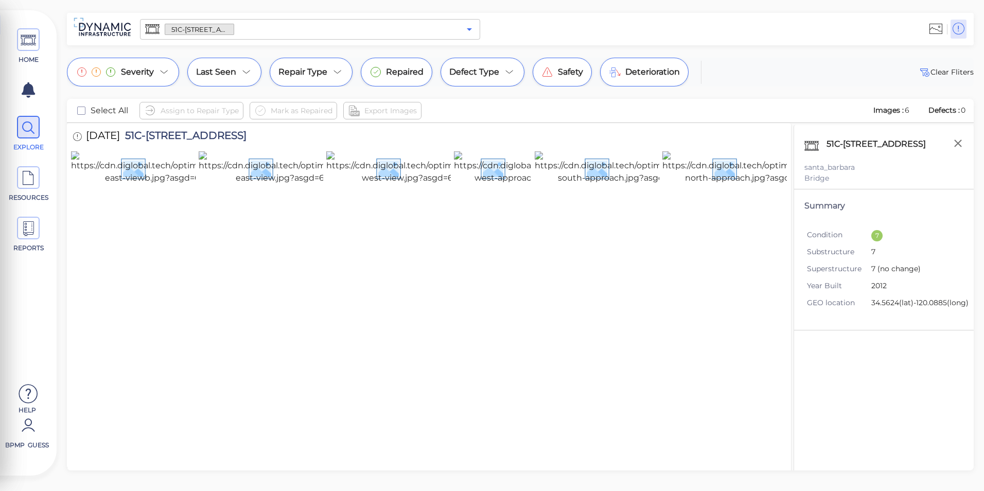
click at [468, 31] on icon "Open" at bounding box center [469, 29] width 12 height 12
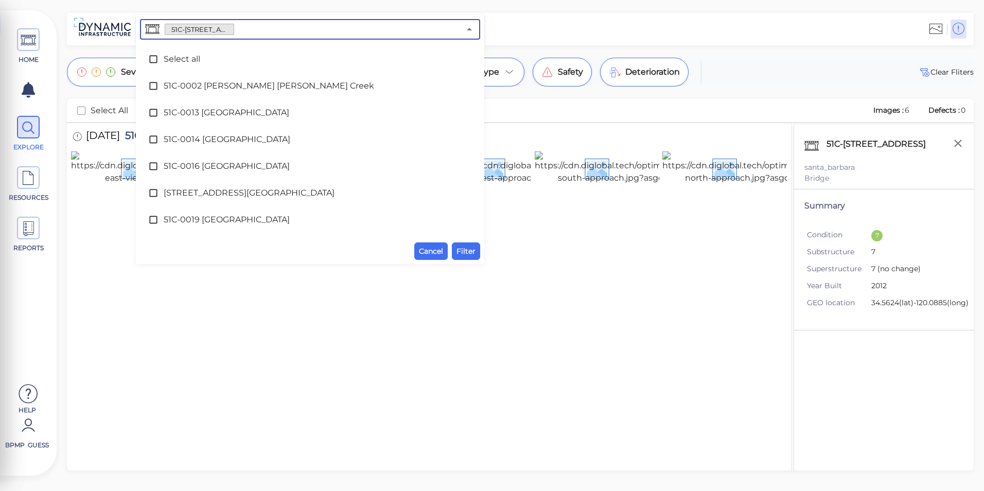
scroll to position [2752, 0]
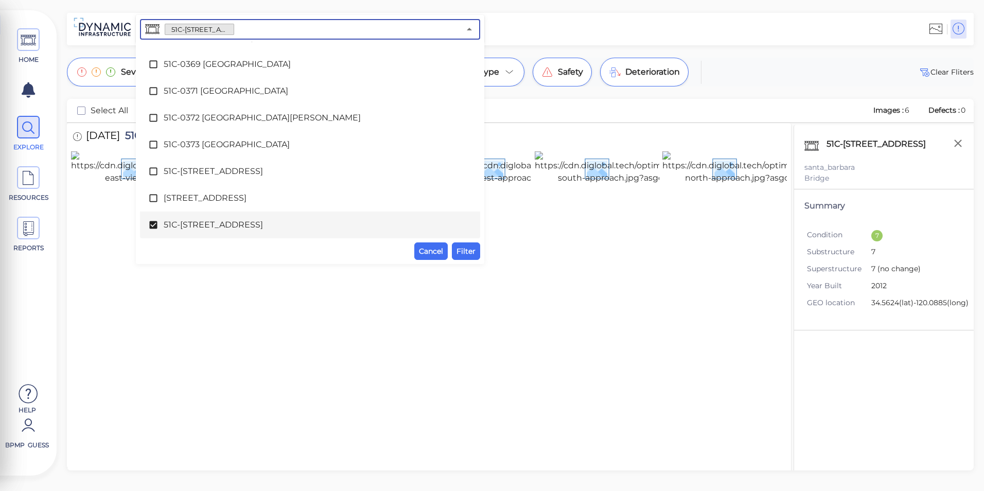
click at [234, 234] on div "51C-[STREET_ADDRESS]" at bounding box center [310, 225] width 324 height 21
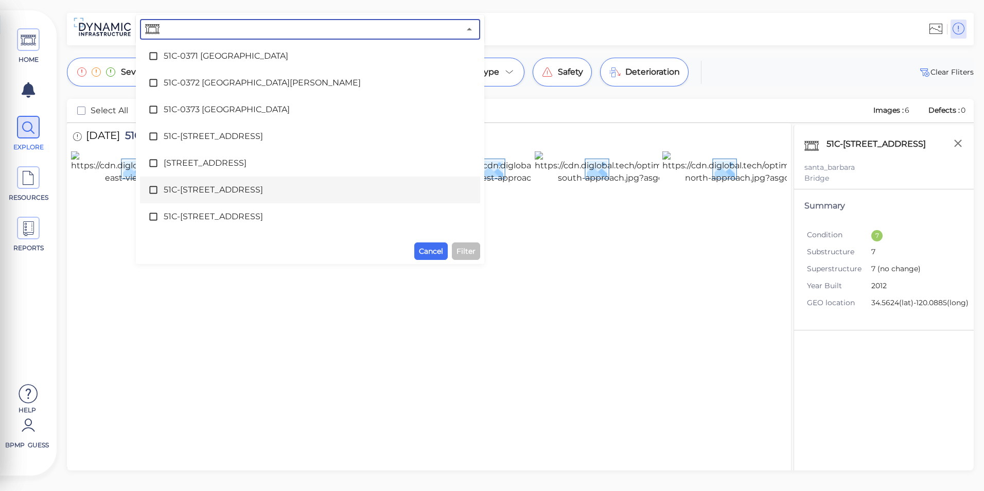
scroll to position [2804, 0]
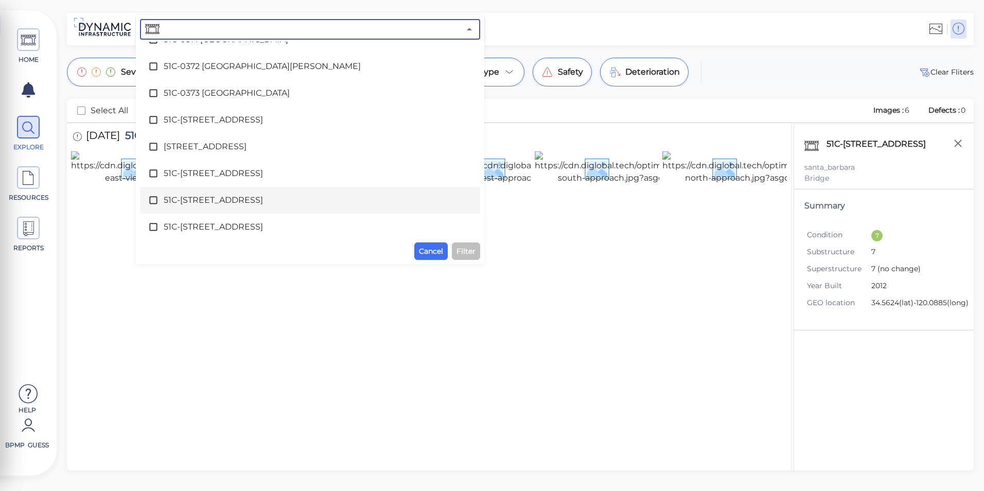
click at [230, 200] on span "51C-[STREET_ADDRESS]" at bounding box center [310, 200] width 293 height 12
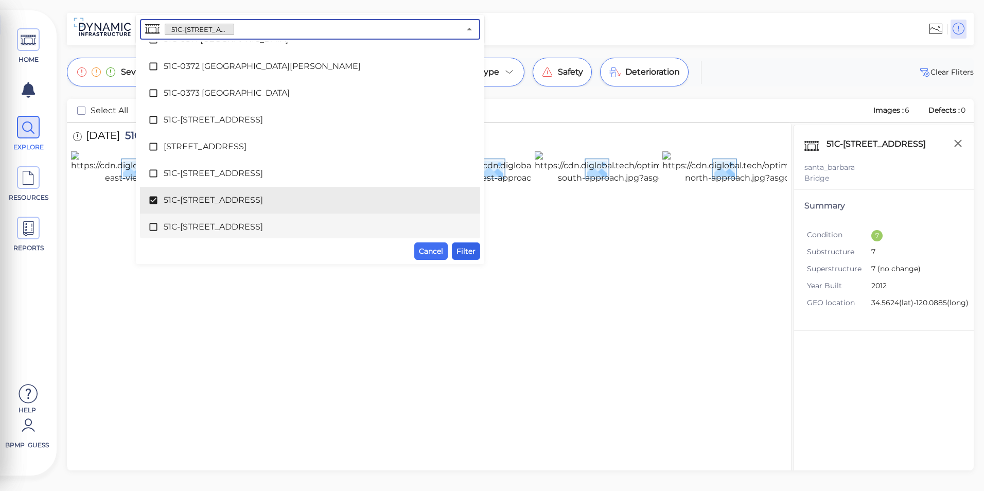
click at [457, 250] on span "Filter" at bounding box center [466, 251] width 19 height 12
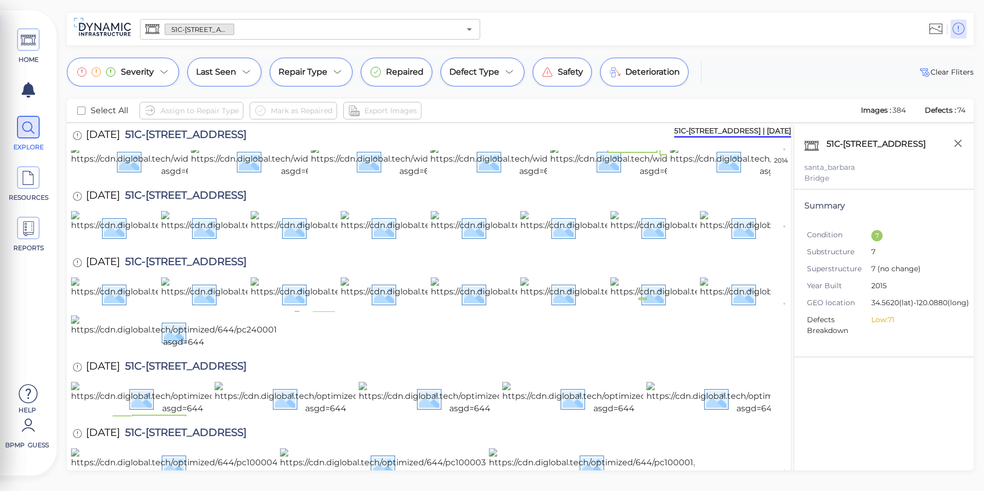
scroll to position [0, 0]
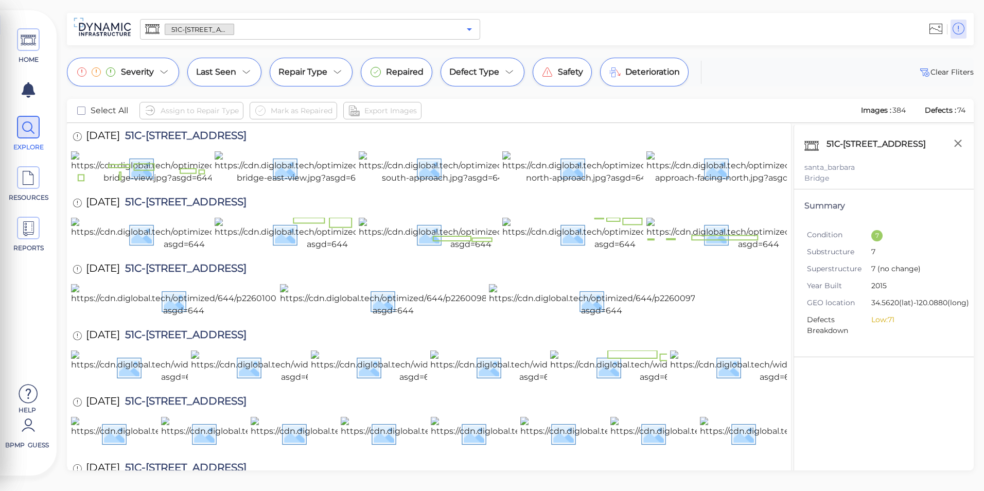
click at [466, 27] on icon "Open" at bounding box center [469, 29] width 12 height 12
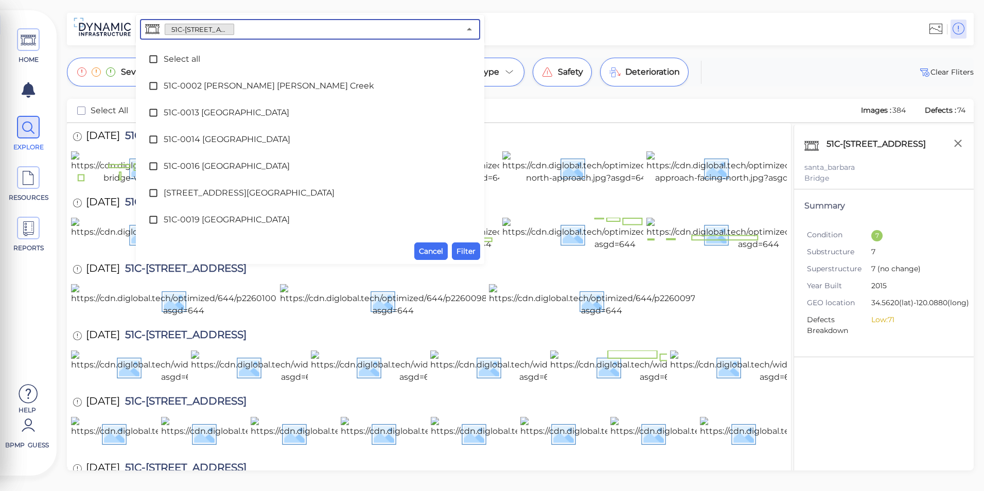
scroll to position [2779, 0]
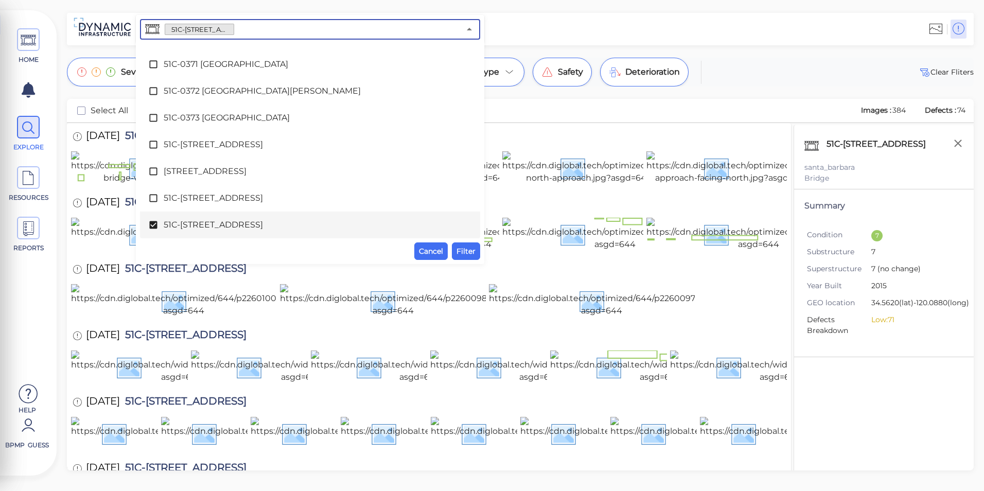
click at [275, 224] on span "51C-[STREET_ADDRESS]" at bounding box center [310, 225] width 293 height 12
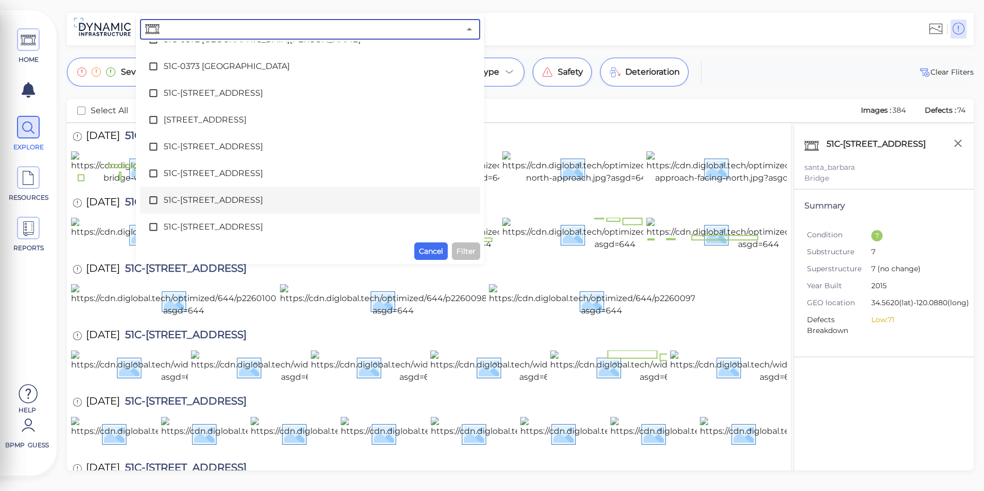
click at [279, 204] on span "51C-[STREET_ADDRESS]" at bounding box center [310, 200] width 293 height 12
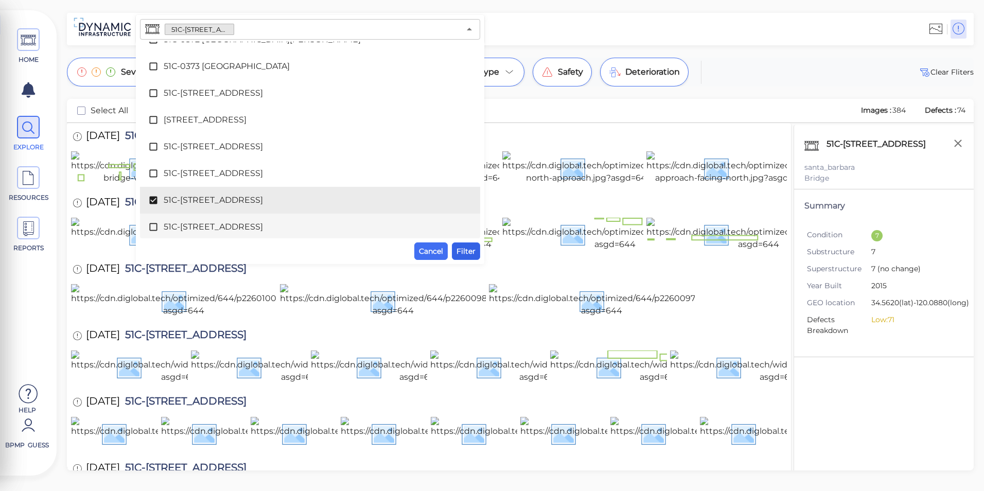
click at [465, 248] on span "Filter" at bounding box center [466, 251] width 19 height 12
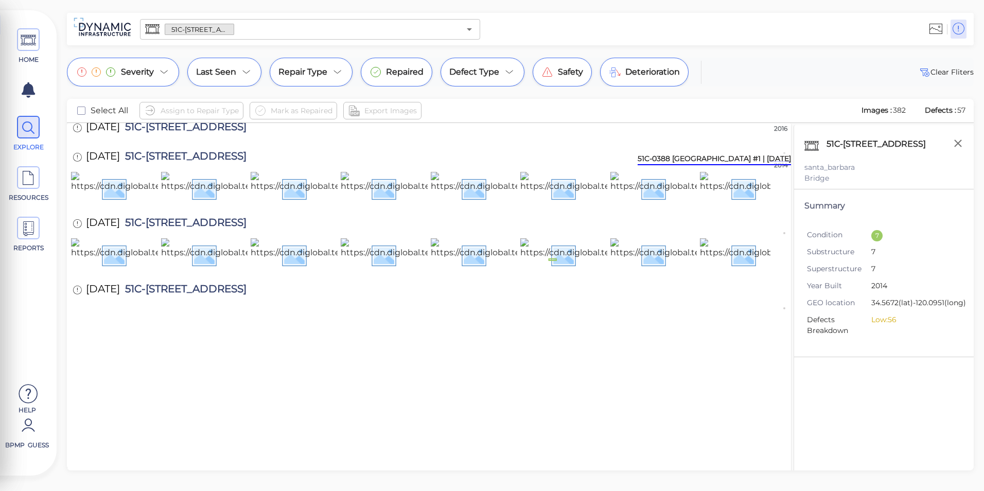
scroll to position [676, 0]
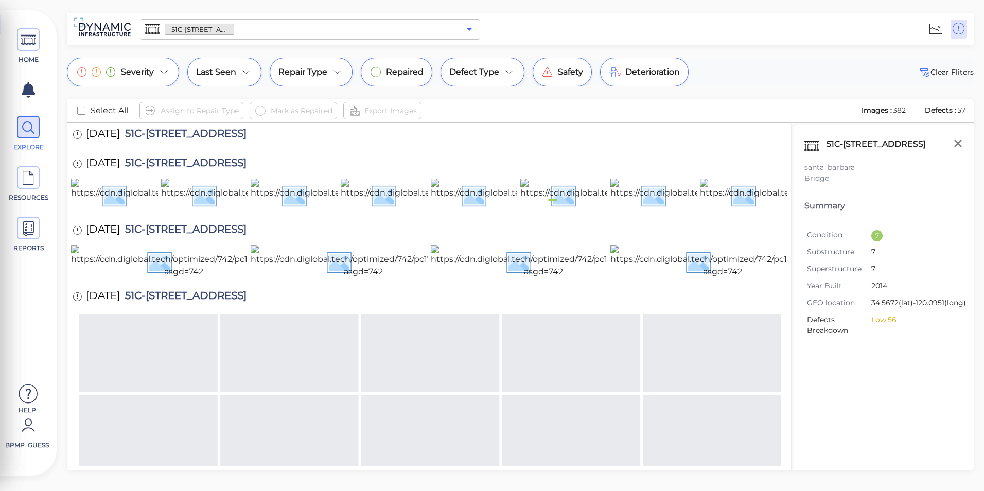
click at [468, 31] on icon "Open" at bounding box center [469, 29] width 12 height 12
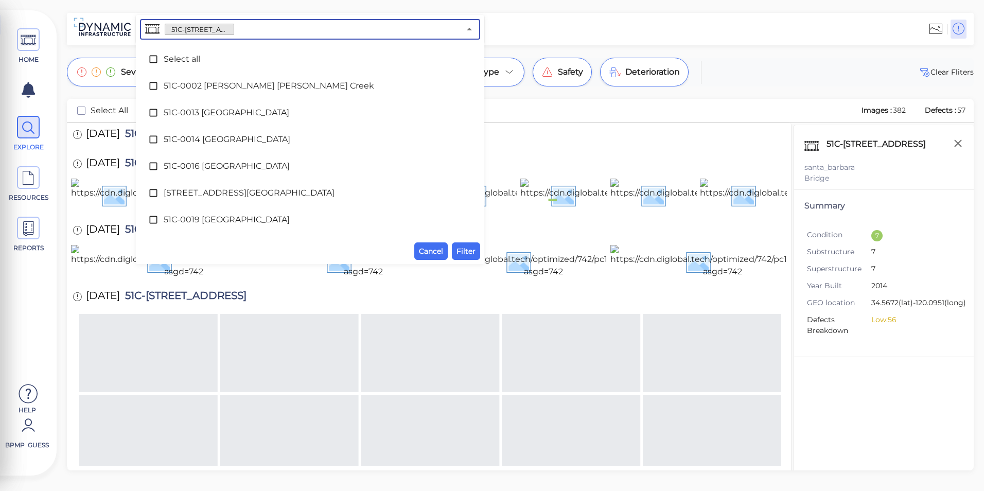
scroll to position [2806, 0]
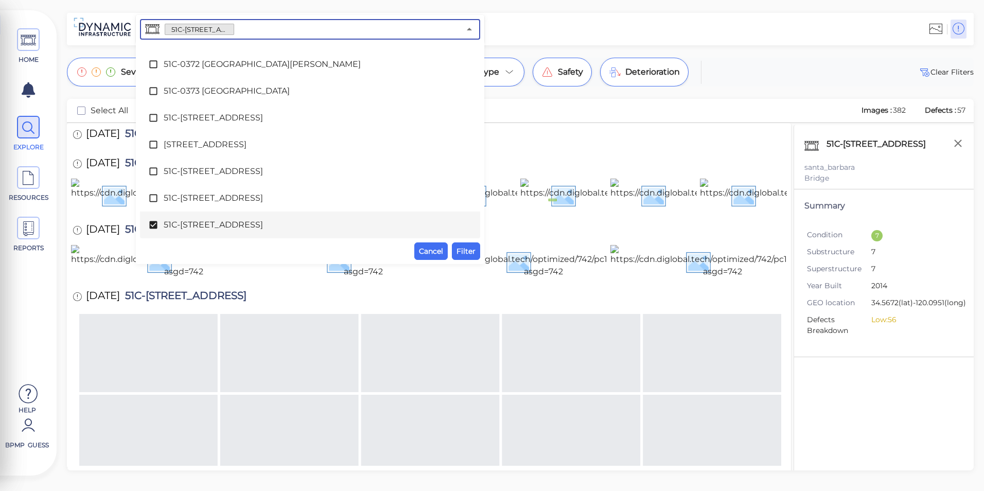
click at [303, 220] on span "51C-[STREET_ADDRESS]" at bounding box center [310, 225] width 293 height 12
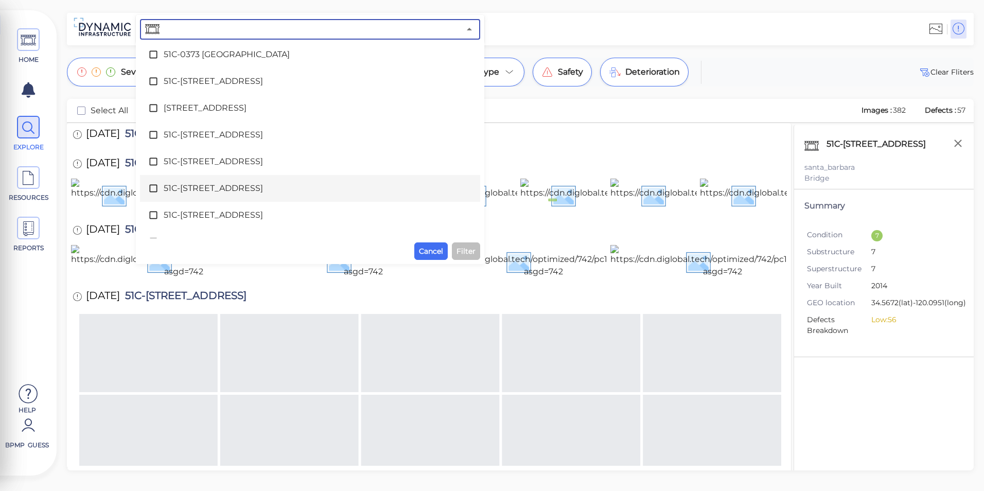
scroll to position [2858, 0]
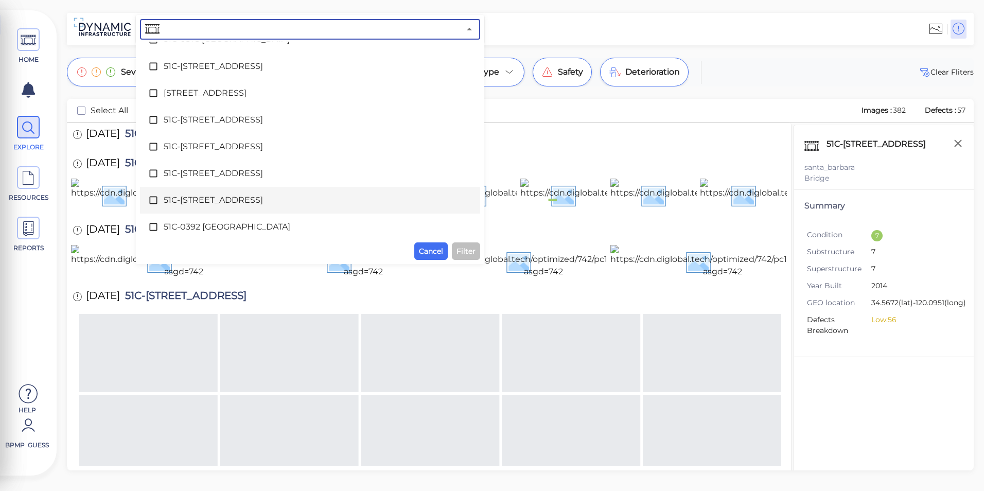
click at [303, 206] on div "51C-[STREET_ADDRESS]" at bounding box center [310, 200] width 324 height 21
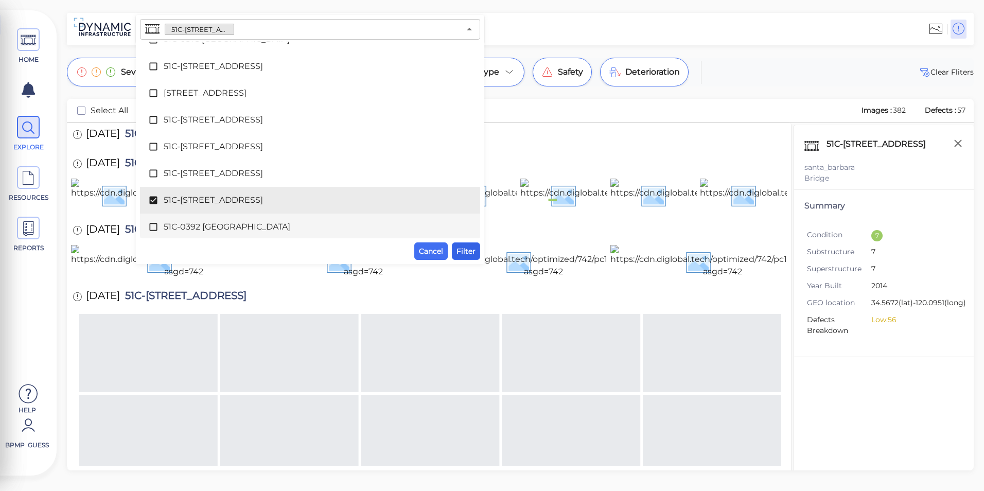
click at [479, 259] on button "Filter" at bounding box center [466, 252] width 28 height 18
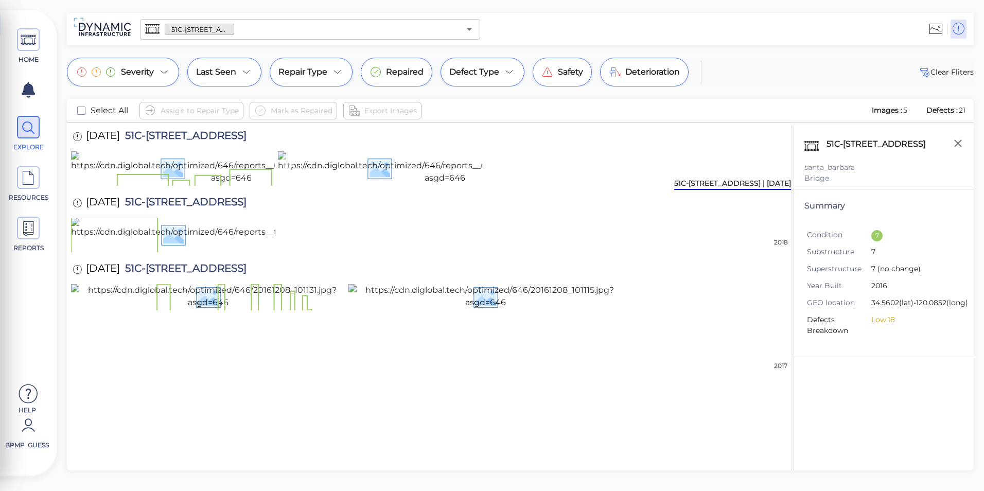
scroll to position [0, 0]
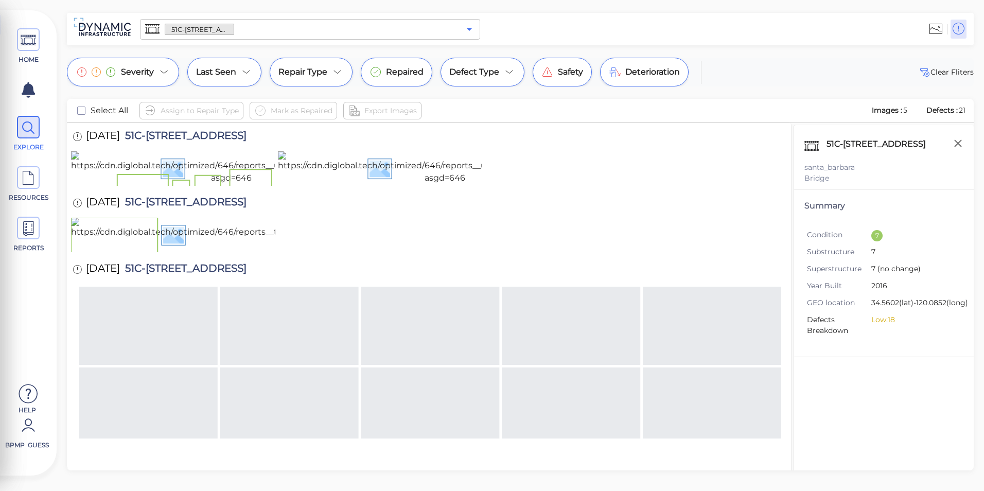
click at [471, 27] on icon "Open" at bounding box center [469, 29] width 12 height 12
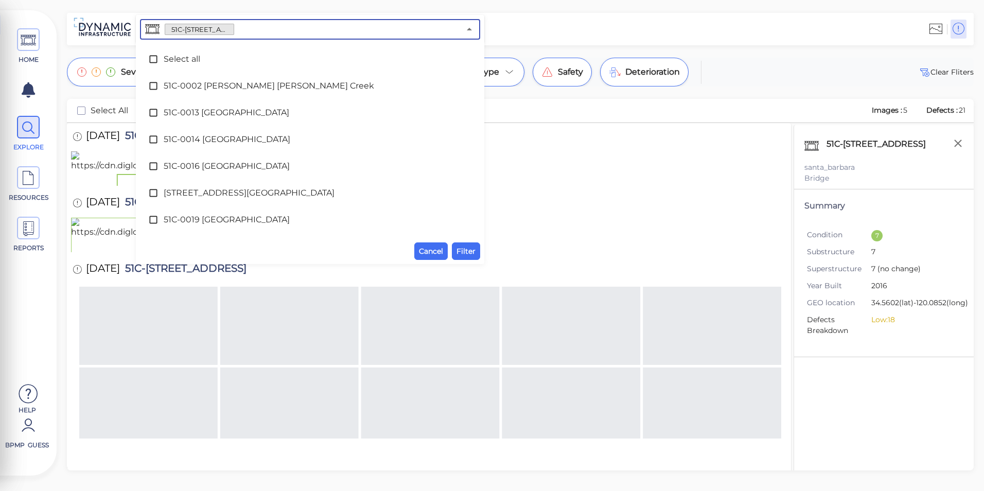
scroll to position [2833, 0]
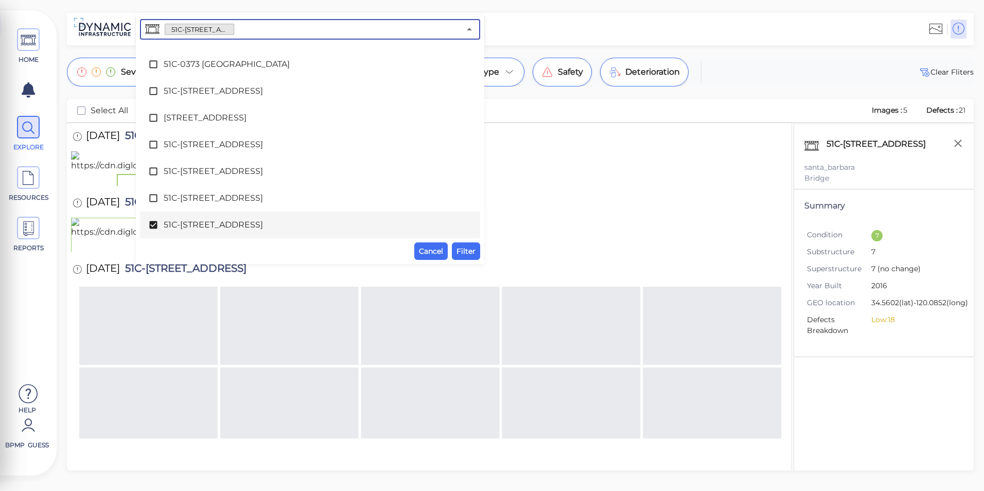
click at [263, 235] on li "51C-[STREET_ADDRESS]" at bounding box center [310, 225] width 340 height 27
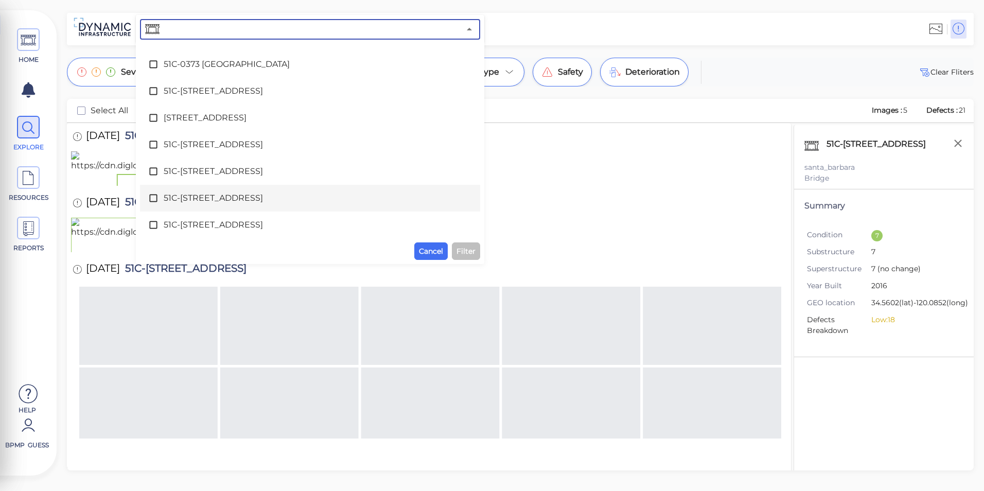
scroll to position [2884, 0]
click at [256, 192] on div "51C-0392 [GEOGRAPHIC_DATA]" at bounding box center [310, 200] width 324 height 21
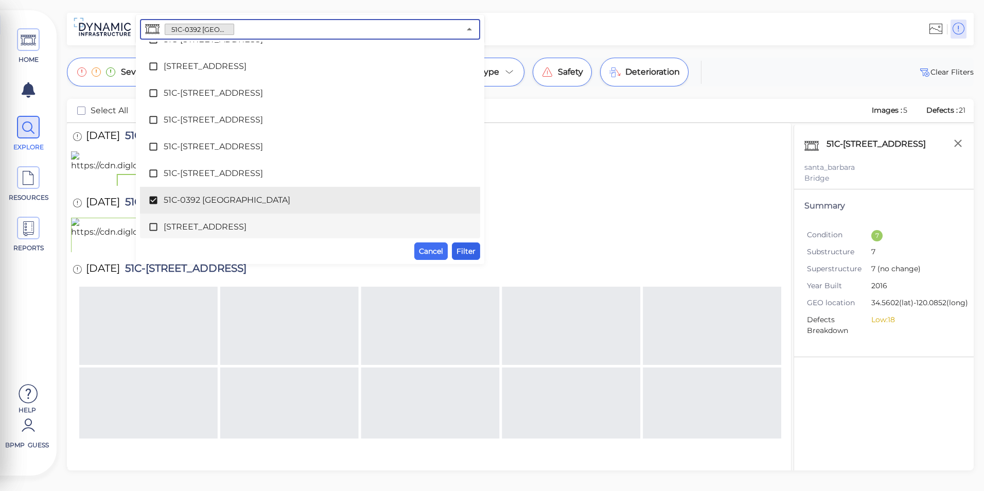
click at [458, 243] on button "Filter" at bounding box center [466, 252] width 28 height 18
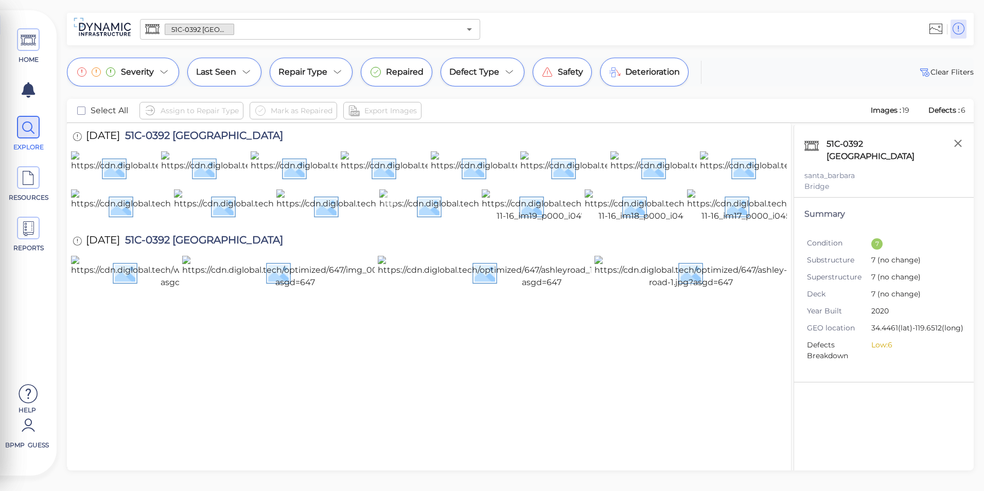
scroll to position [30, 0]
click at [471, 31] on icon "Open" at bounding box center [469, 29] width 12 height 12
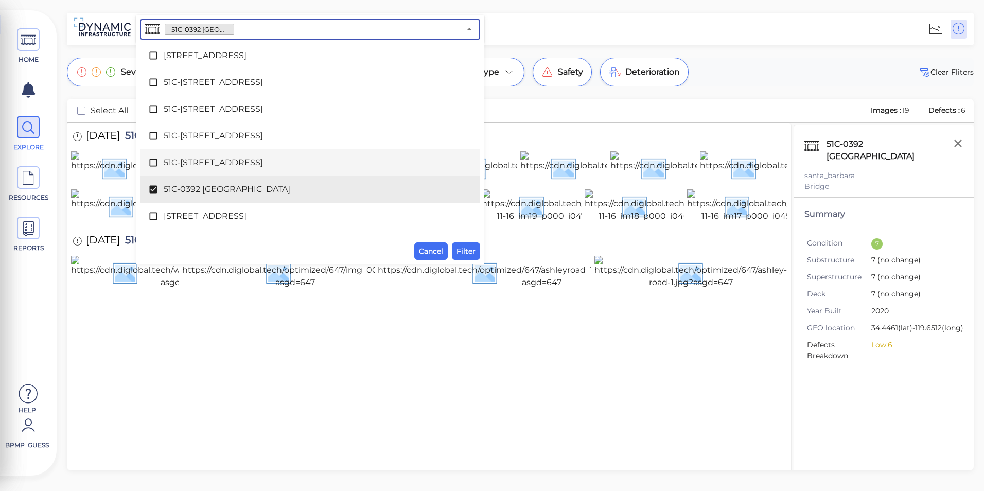
scroll to position [2944, 0]
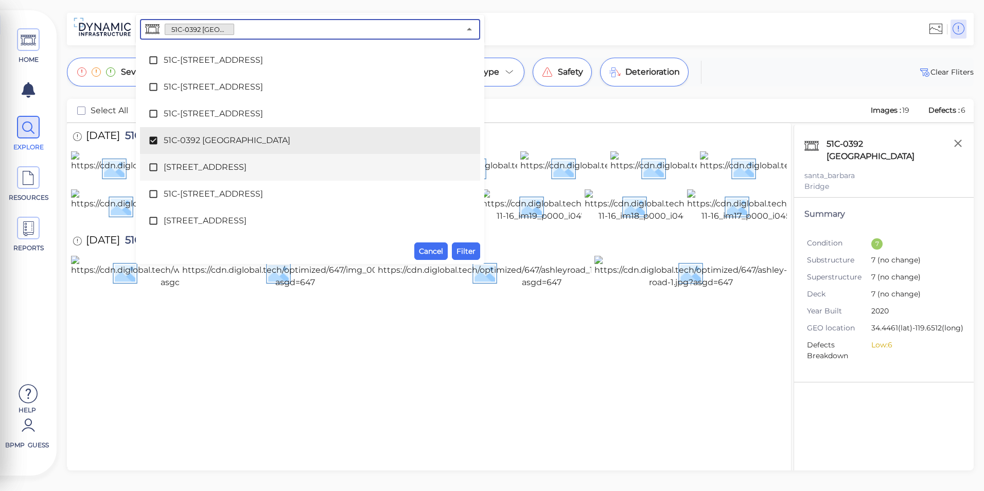
click at [294, 164] on span "[STREET_ADDRESS]" at bounding box center [310, 167] width 293 height 12
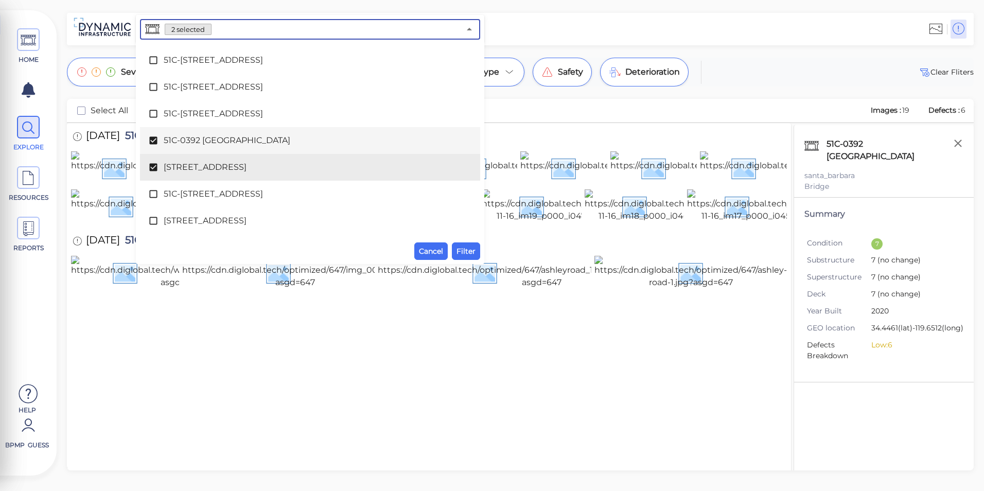
click at [292, 143] on span "51C-0392 [GEOGRAPHIC_DATA]" at bounding box center [310, 140] width 293 height 12
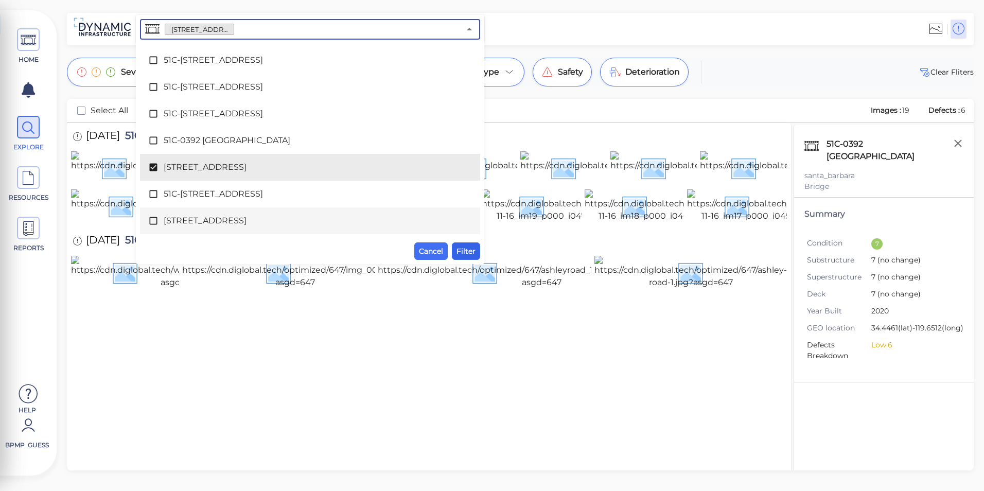
click at [463, 247] on span "Filter" at bounding box center [466, 251] width 19 height 12
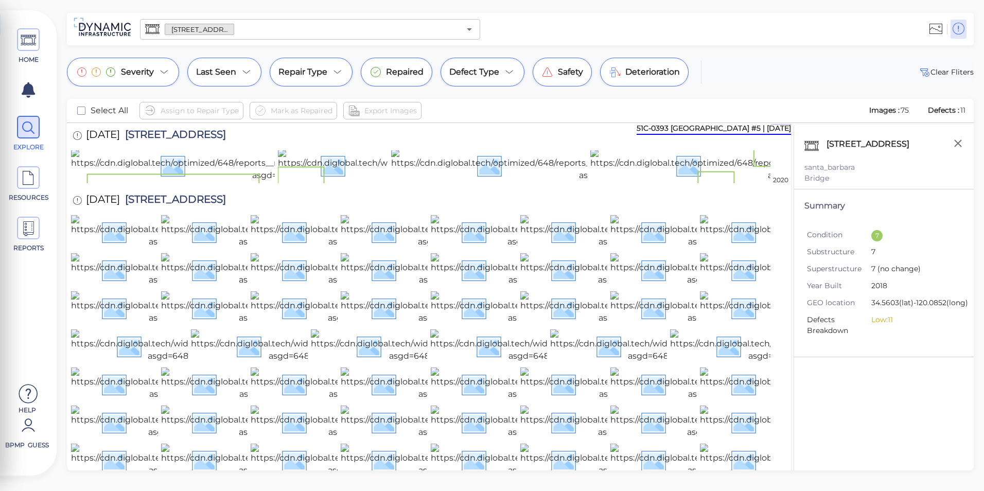
scroll to position [0, 0]
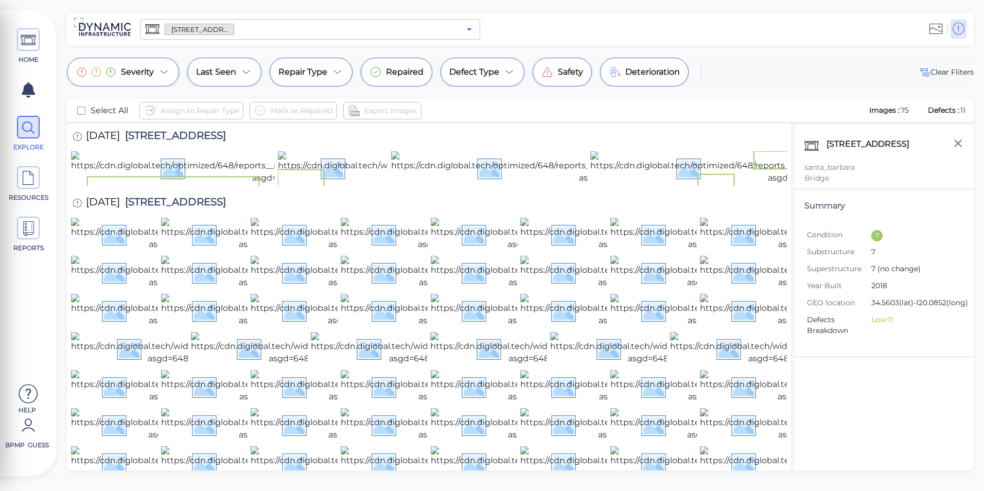
click at [470, 29] on icon "Open" at bounding box center [469, 29] width 5 height 3
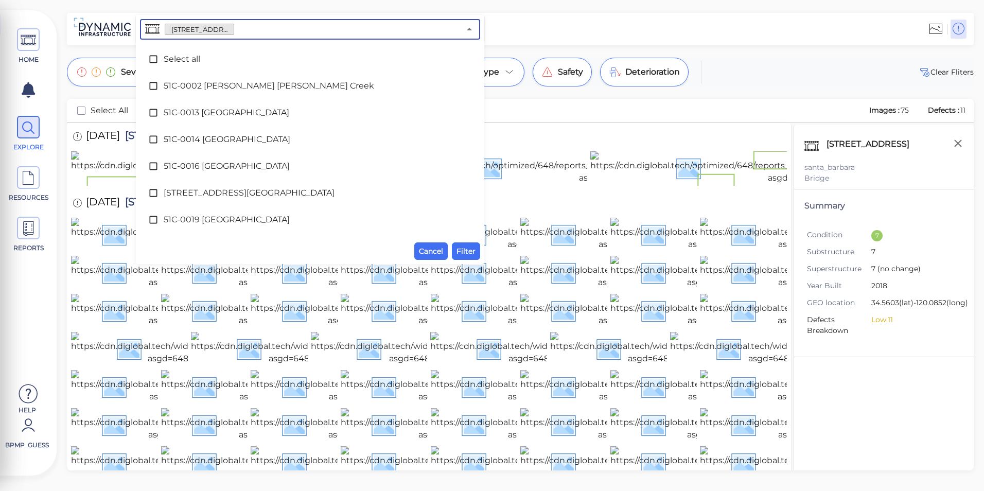
scroll to position [2886, 0]
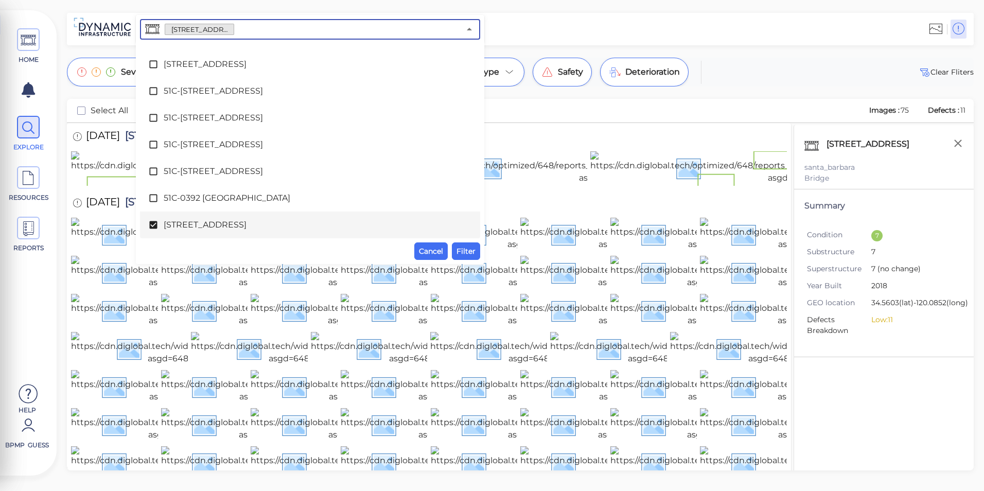
click at [257, 227] on span "[STREET_ADDRESS]" at bounding box center [310, 225] width 293 height 12
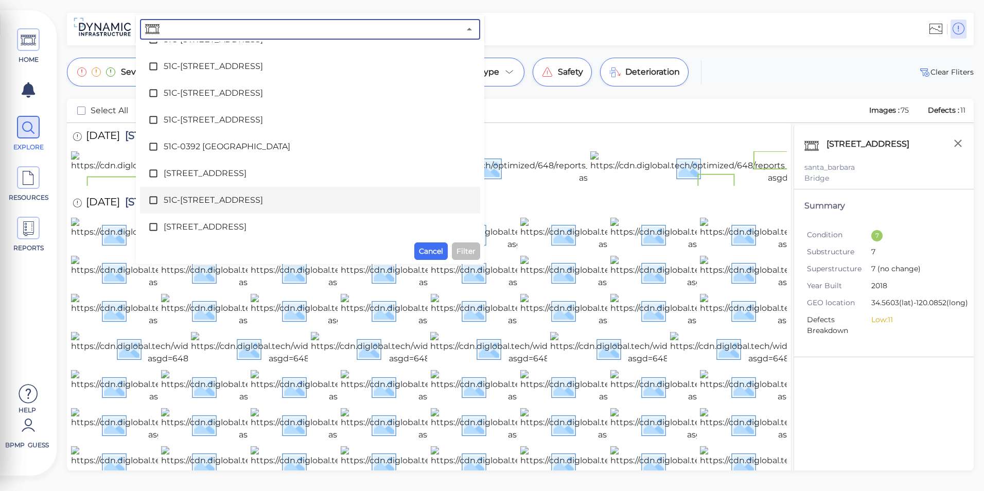
click at [246, 198] on span "51C-[STREET_ADDRESS]" at bounding box center [310, 200] width 293 height 12
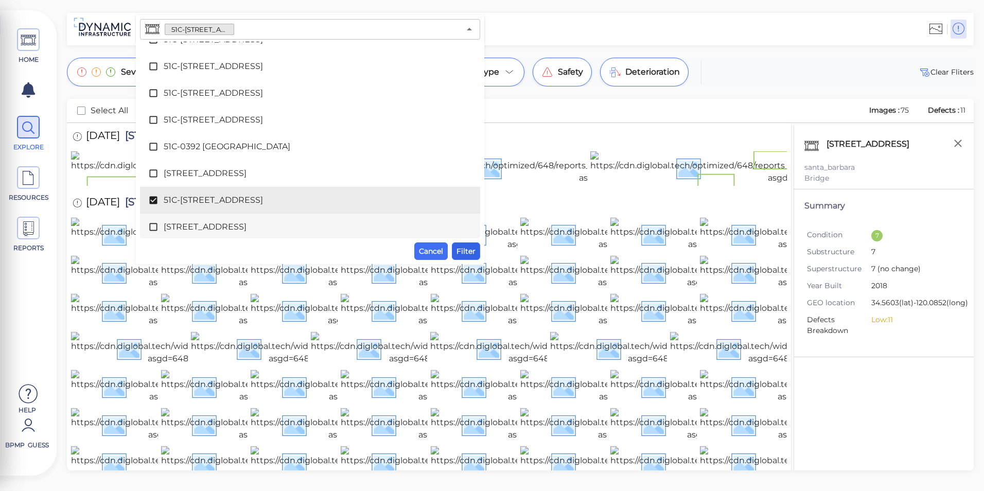
click at [470, 254] on span "Filter" at bounding box center [466, 251] width 19 height 12
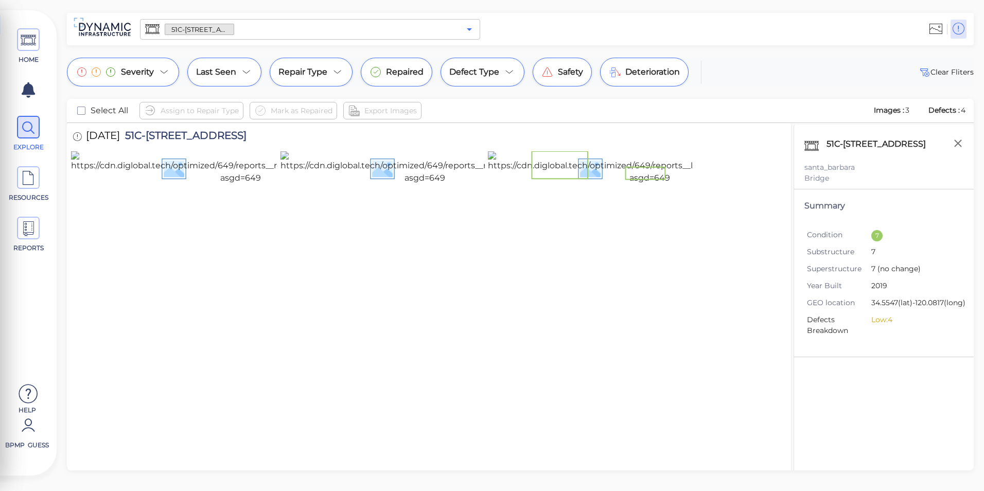
click at [464, 26] on icon "Open" at bounding box center [469, 29] width 12 height 12
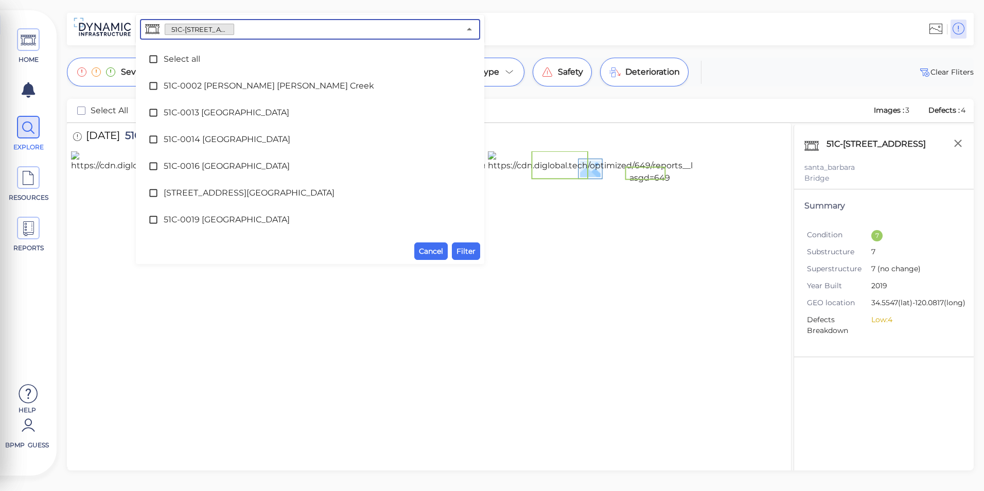
scroll to position [2913, 0]
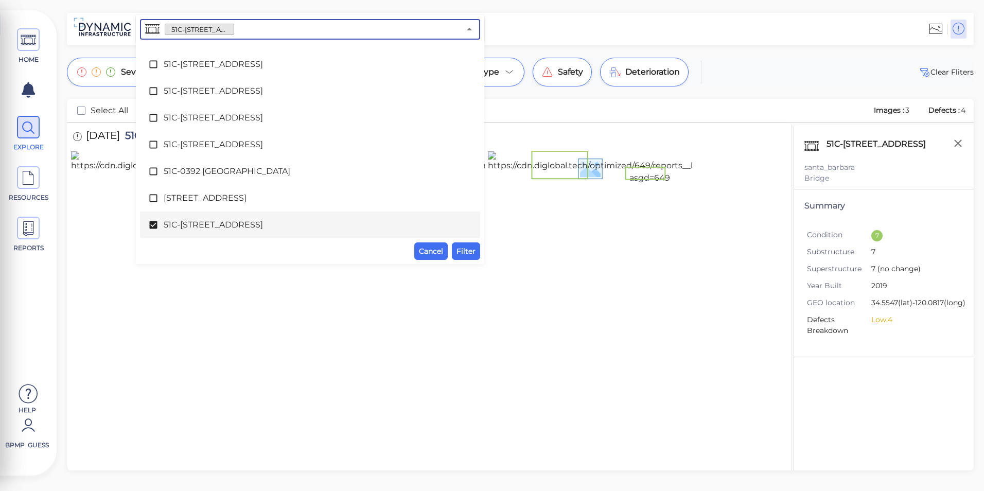
click at [283, 221] on span "51C-[STREET_ADDRESS]" at bounding box center [310, 225] width 293 height 12
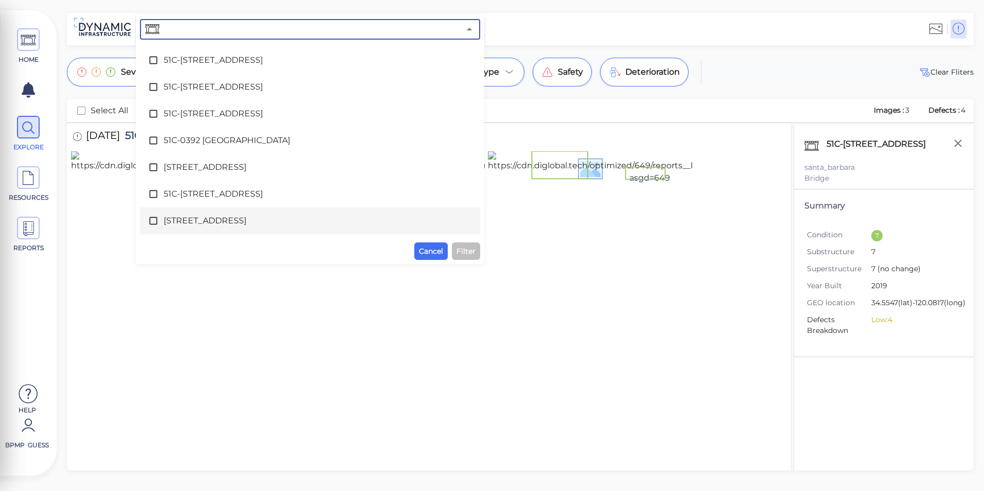
click at [273, 220] on span "[STREET_ADDRESS]" at bounding box center [310, 221] width 293 height 12
click at [472, 250] on span "Filter" at bounding box center [466, 251] width 19 height 12
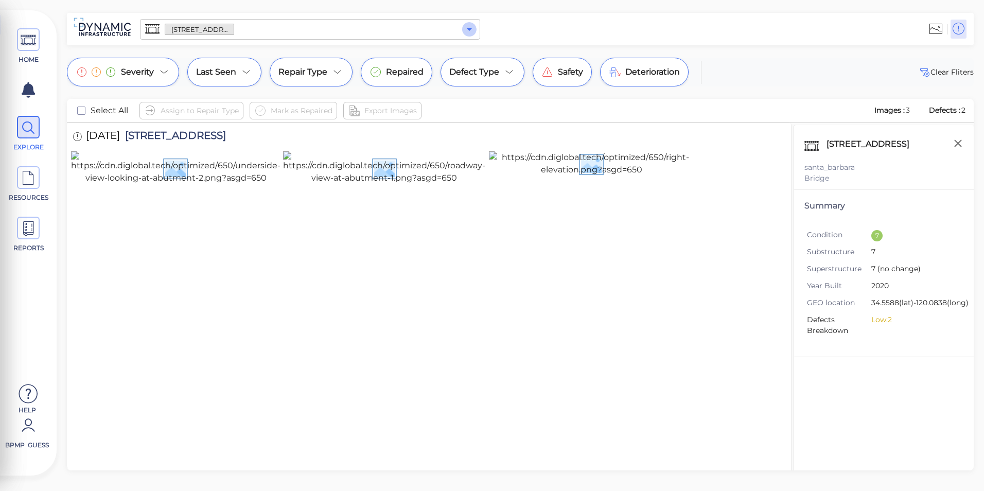
click at [471, 30] on icon "Open" at bounding box center [469, 29] width 12 height 12
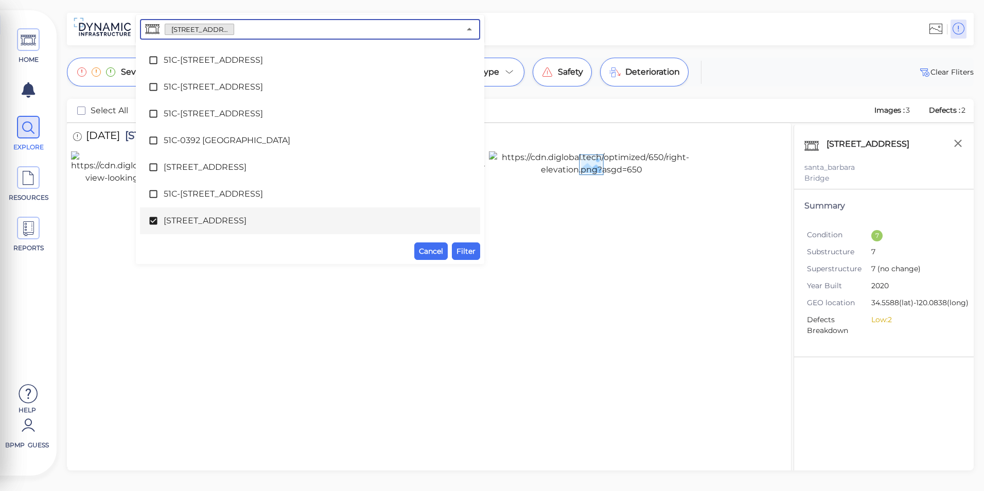
click at [232, 209] on li "[STREET_ADDRESS]" at bounding box center [310, 220] width 340 height 27
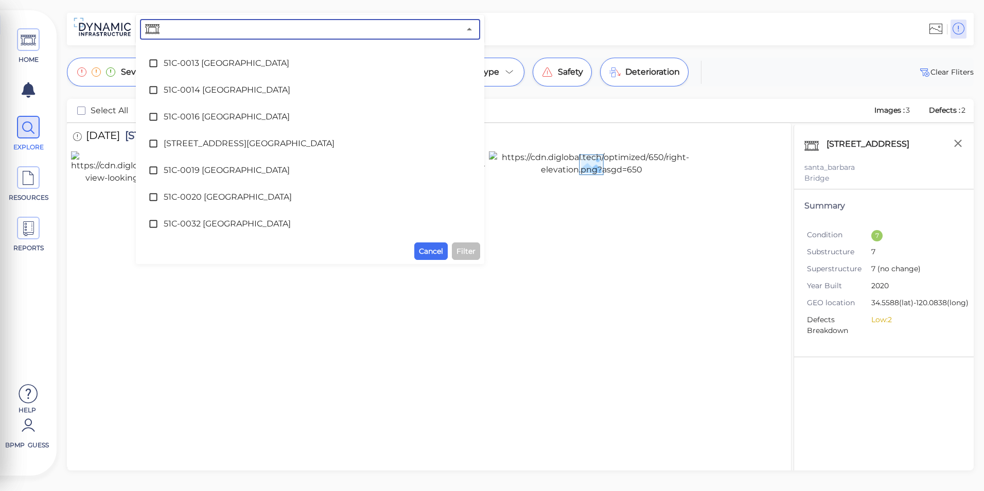
scroll to position [0, 0]
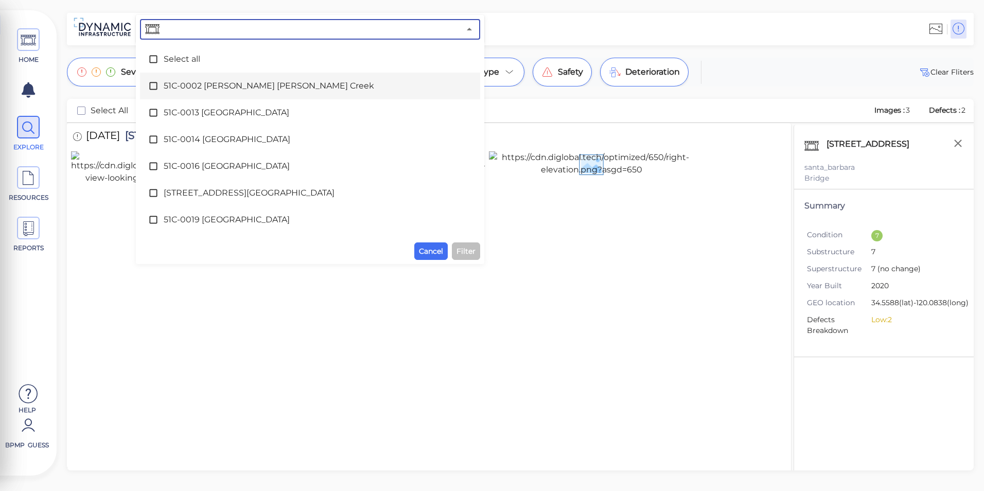
click at [314, 84] on span "51C-0002 [PERSON_NAME] [PERSON_NAME] Creek" at bounding box center [310, 86] width 293 height 12
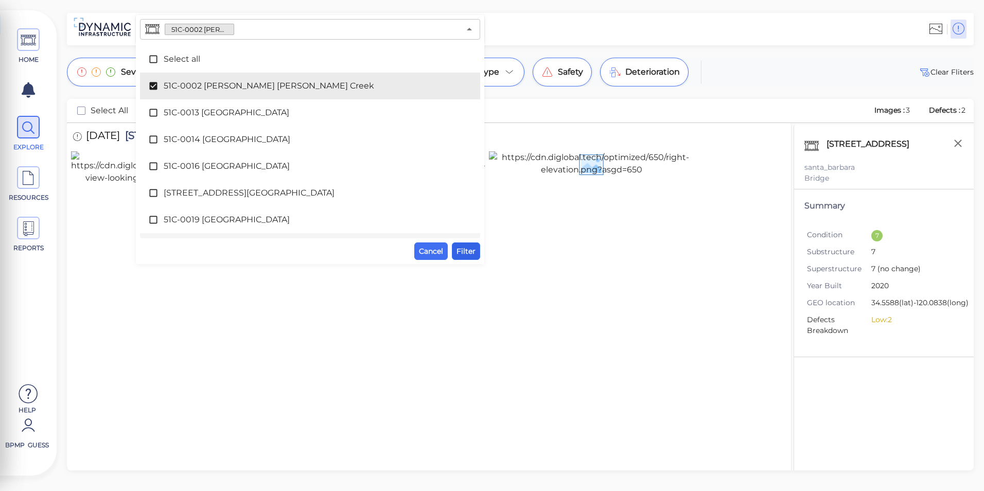
click at [457, 253] on span "Filter" at bounding box center [466, 251] width 19 height 12
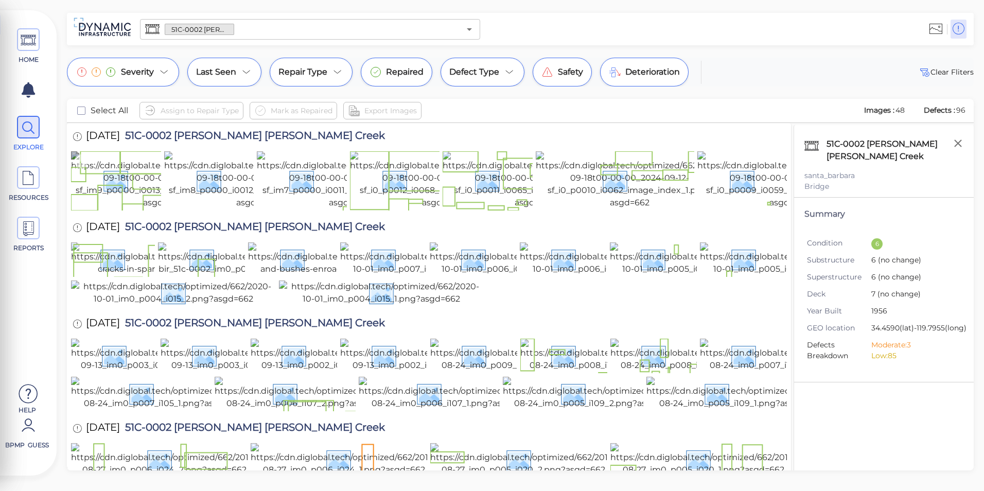
click at [101, 209] on img at bounding box center [163, 180] width 184 height 58
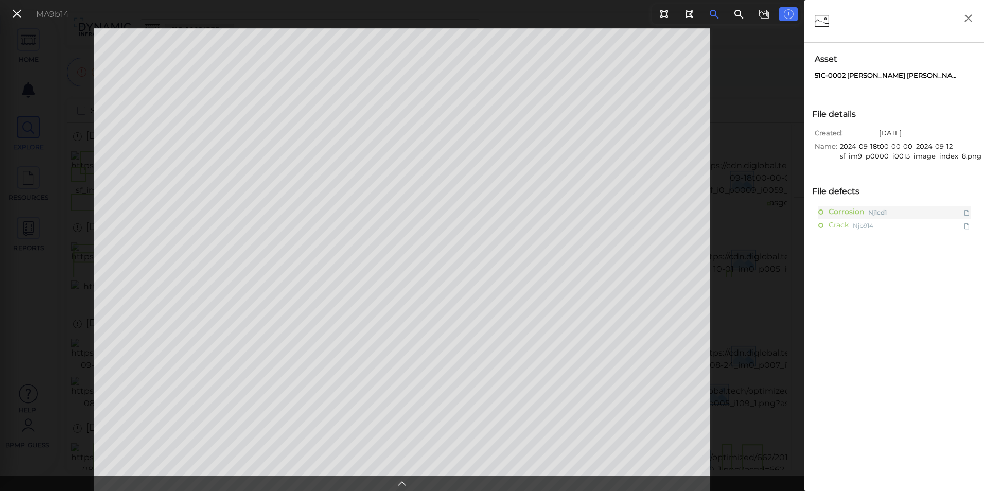
click at [716, 14] on icon at bounding box center [714, 14] width 9 height 9
click at [16, 14] on icon at bounding box center [16, 14] width 11 height 14
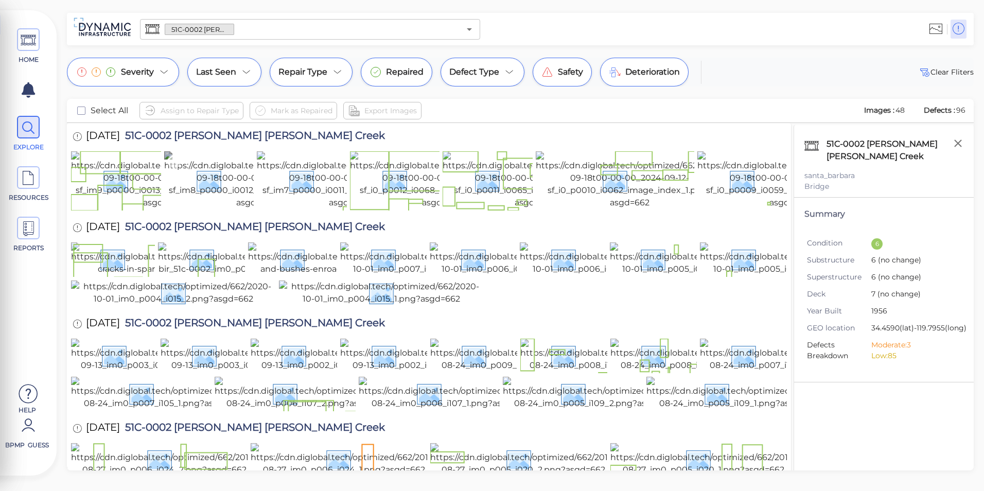
click at [234, 199] on img at bounding box center [256, 180] width 184 height 58
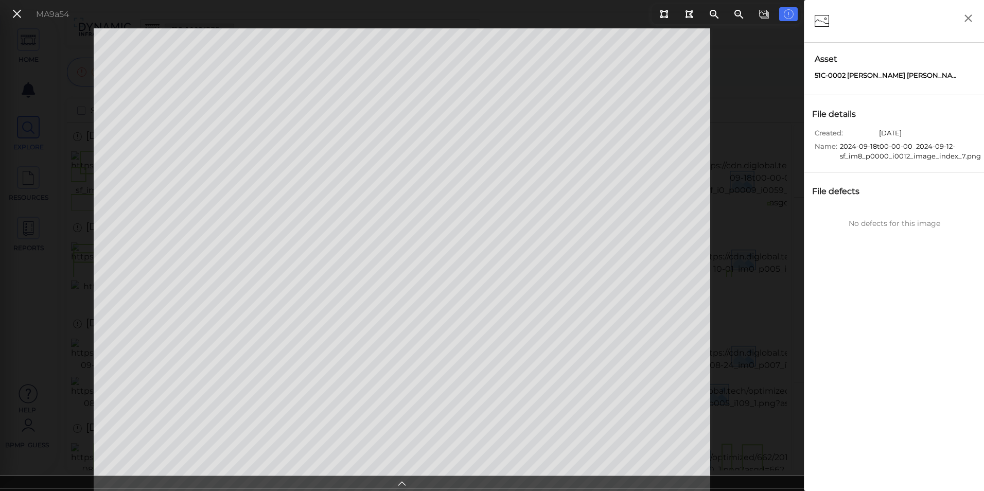
click at [15, 6] on div "MA9a54" at bounding box center [39, 14] width 72 height 22
click at [20, 14] on icon at bounding box center [16, 14] width 11 height 14
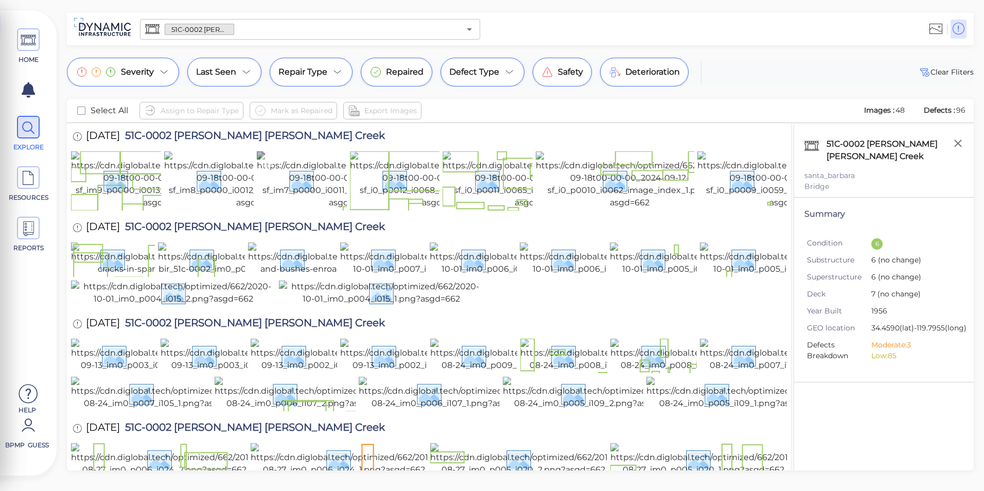
click at [298, 182] on img at bounding box center [349, 180] width 184 height 58
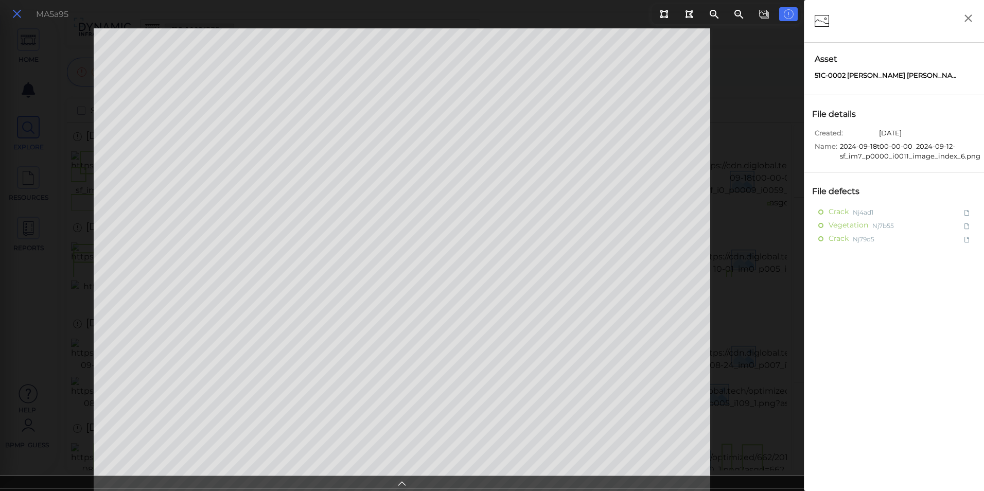
click at [18, 14] on icon at bounding box center [16, 14] width 11 height 14
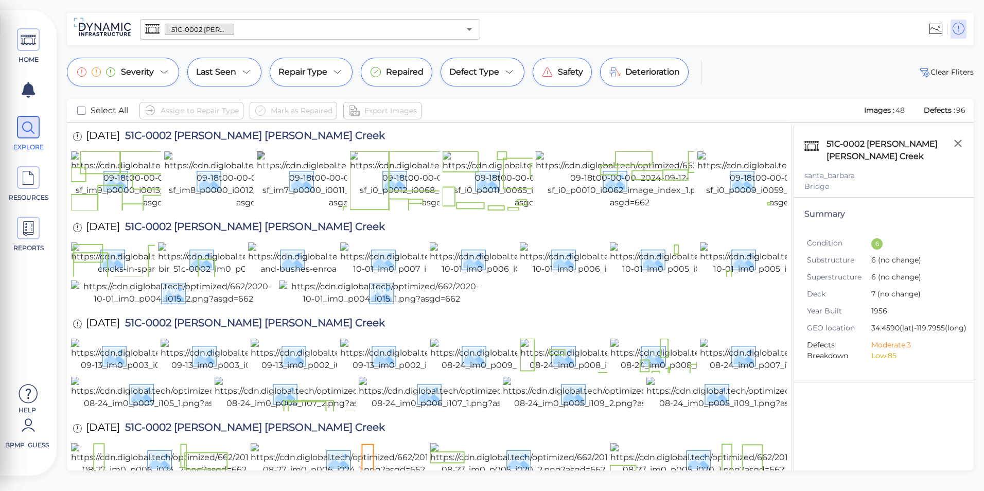
click at [302, 182] on img at bounding box center [349, 180] width 184 height 58
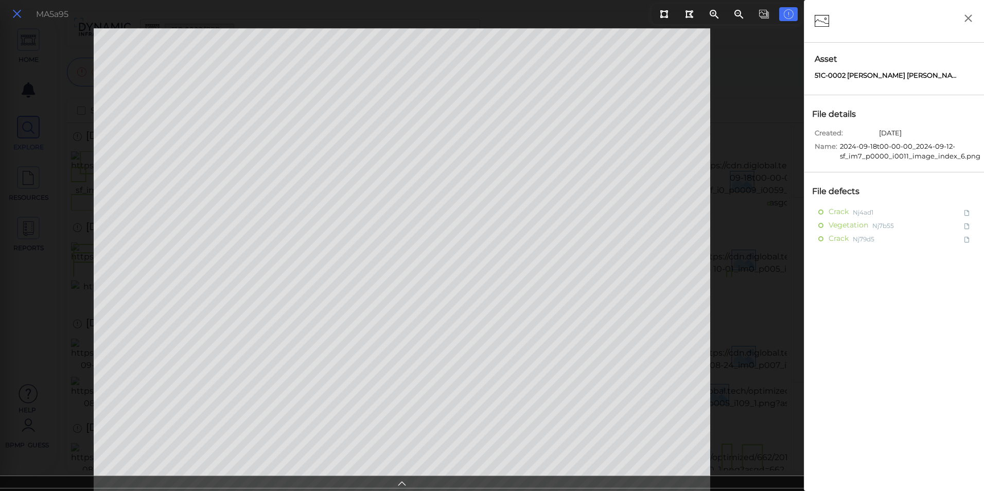
click at [18, 19] on icon at bounding box center [16, 14] width 11 height 14
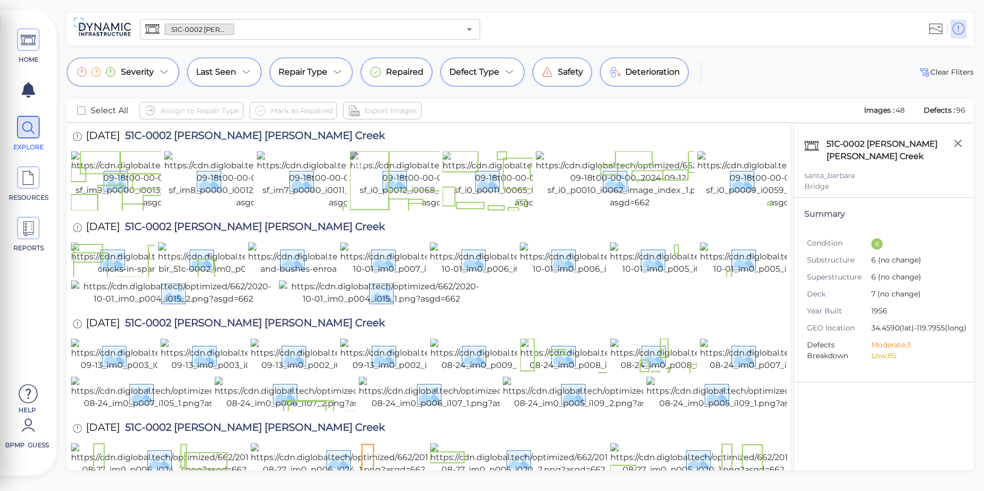
click at [412, 173] on img at bounding box center [442, 180] width 184 height 58
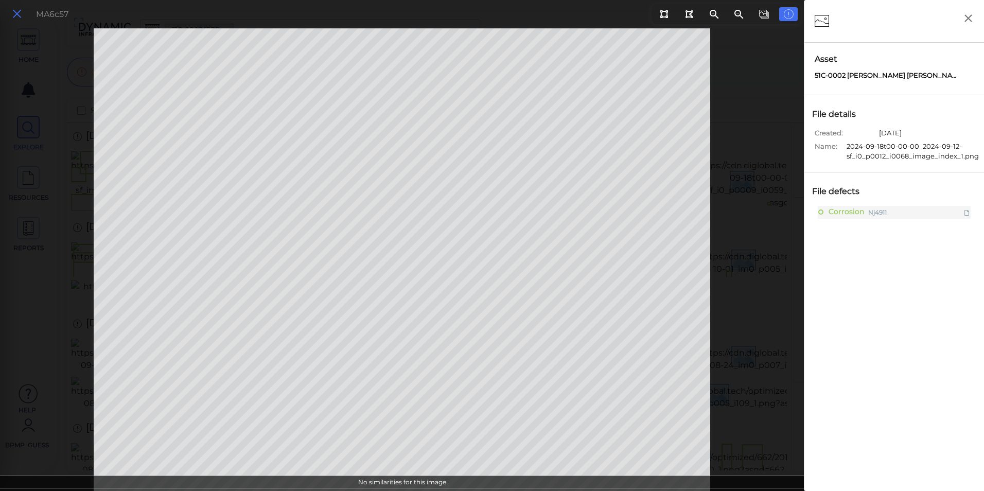
click at [13, 18] on icon at bounding box center [16, 14] width 11 height 14
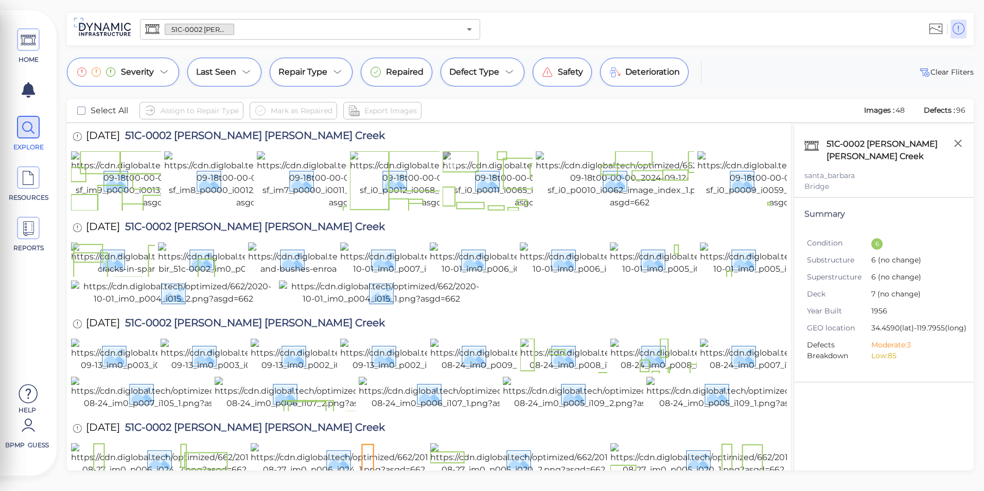
click at [510, 209] on img at bounding box center [535, 180] width 184 height 58
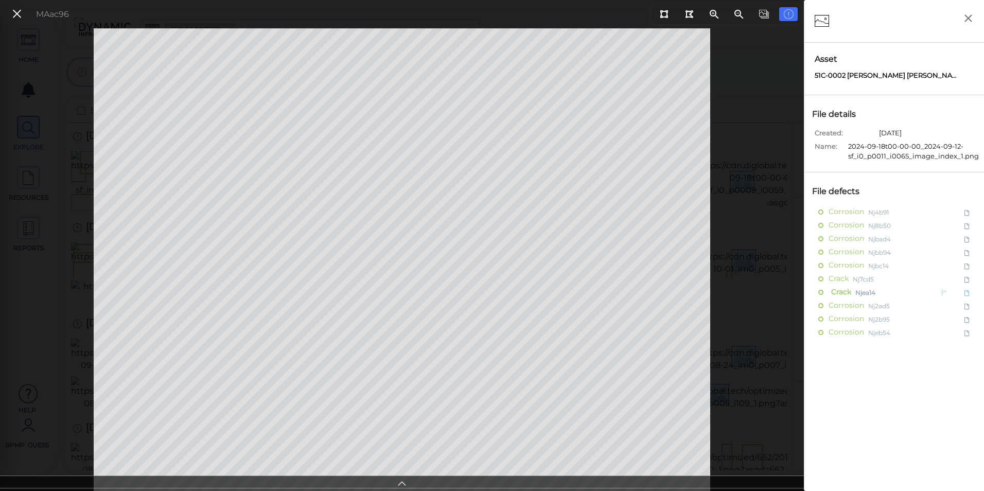
click at [832, 292] on div "HOME EXPLORE RESOURCES REPORTS Help BPMP Guess How to My Display Settings Hide …" at bounding box center [492, 245] width 984 height 491
click at [671, 12] on button at bounding box center [664, 14] width 19 height 14
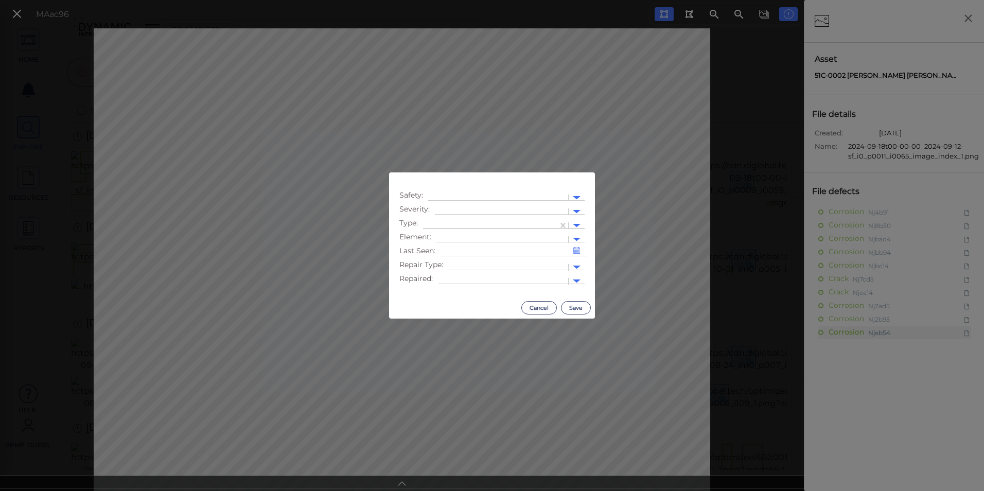
click at [570, 222] on div at bounding box center [577, 226] width 16 height 12
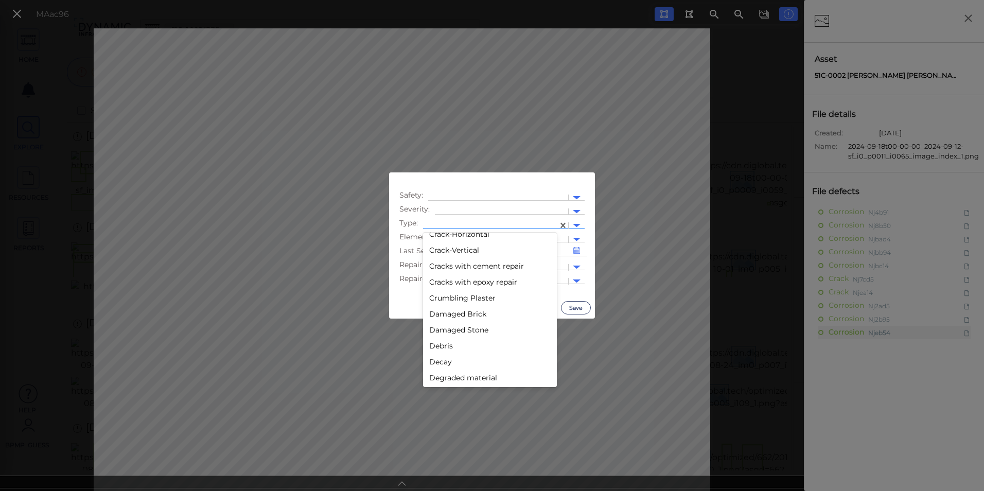
scroll to position [412, 0]
click at [470, 354] on div "Delamination" at bounding box center [490, 352] width 134 height 16
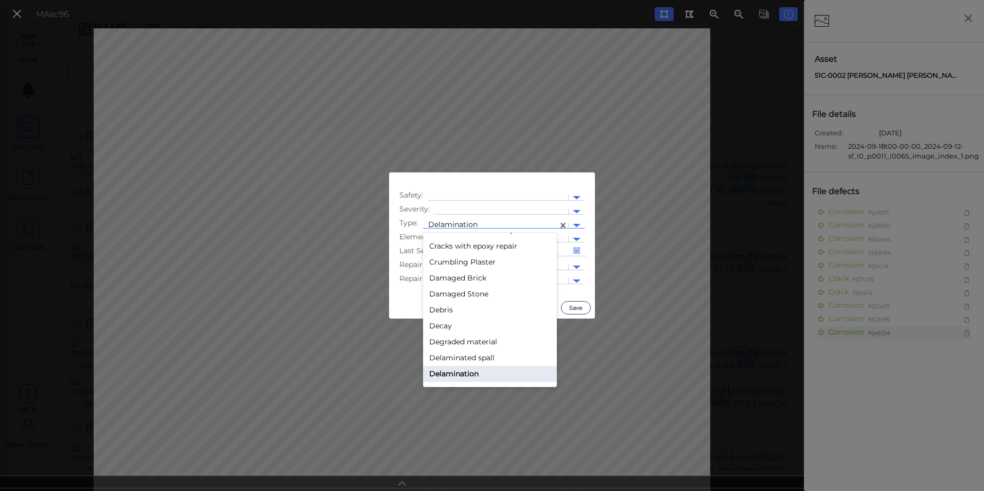
click at [572, 224] on div at bounding box center [577, 226] width 16 height 12
click at [475, 294] on div "Efflorescence" at bounding box center [490, 292] width 134 height 16
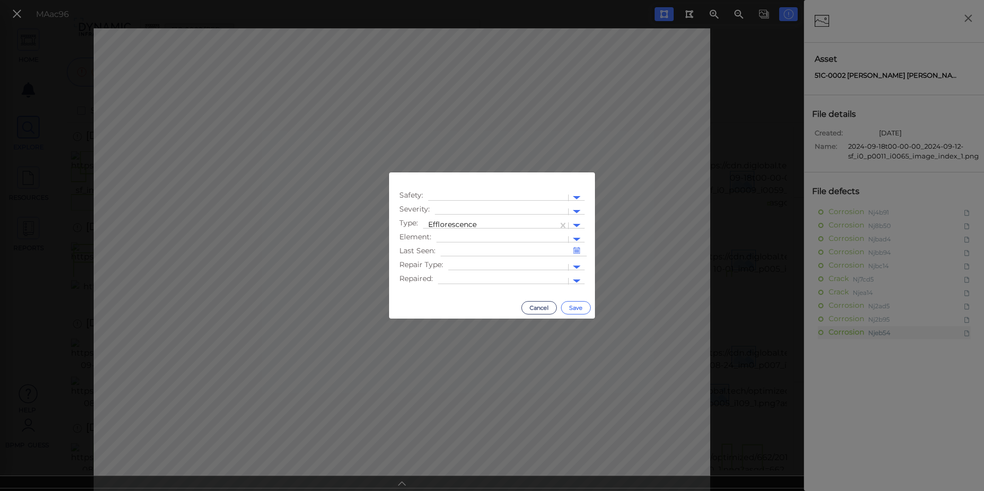
click at [571, 306] on button "Save" at bounding box center [576, 307] width 30 height 13
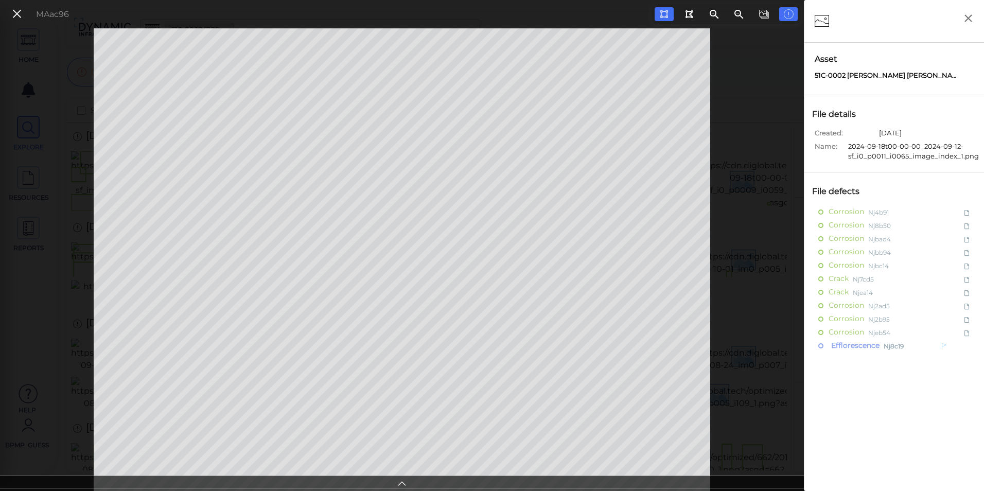
click at [870, 344] on span "Efflorescence" at bounding box center [854, 345] width 51 height 13
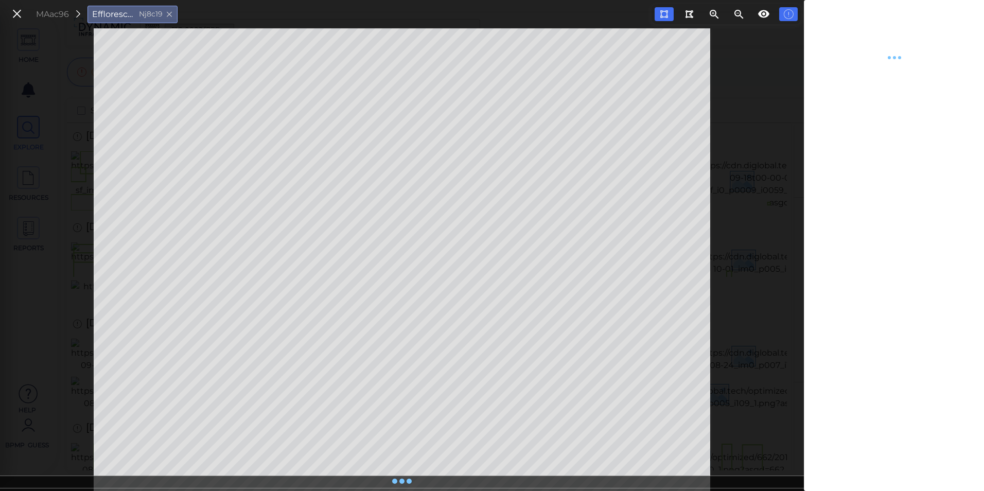
type textarea "x"
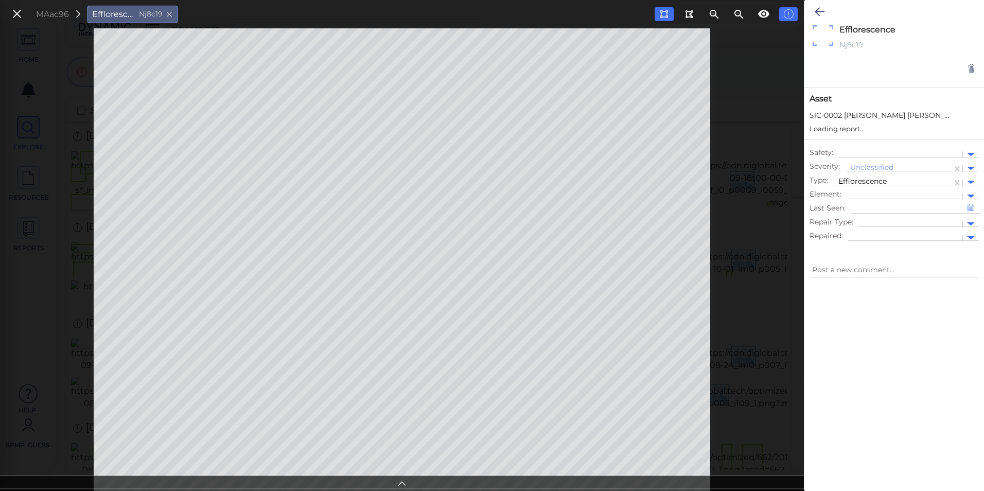
type textarea "x"
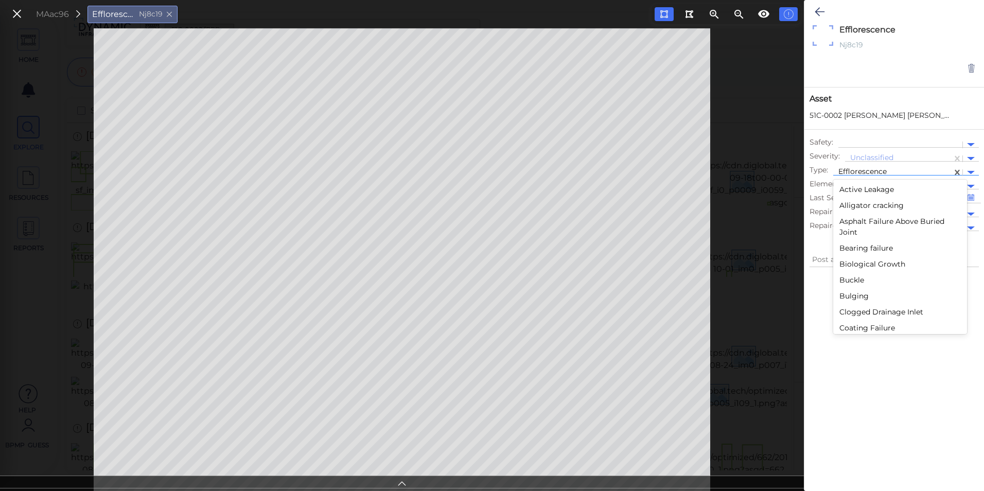
click at [968, 176] on div at bounding box center [971, 173] width 16 height 12
click at [971, 171] on div at bounding box center [971, 173] width 8 height 4
click at [855, 243] on div "Leakage" at bounding box center [901, 241] width 134 height 16
click at [970, 171] on div at bounding box center [971, 173] width 8 height 4
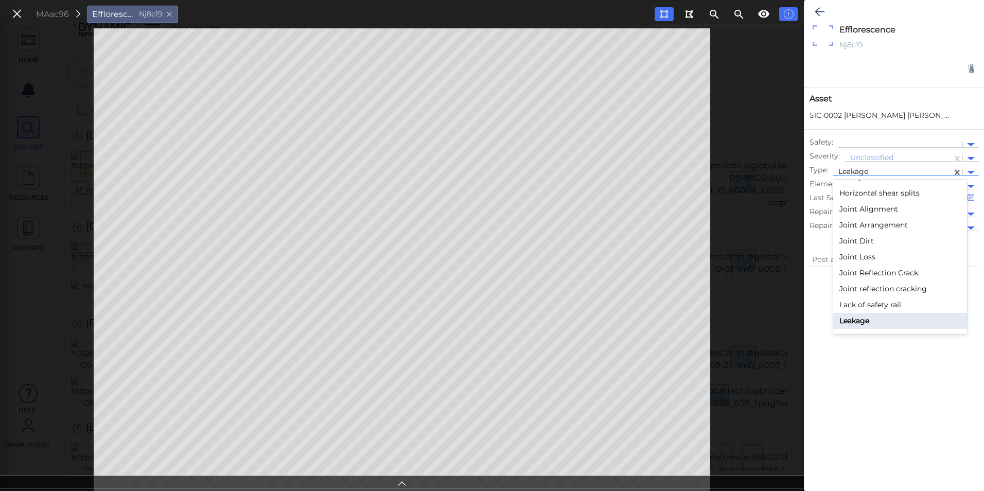
type textarea "x"
type textarea "Leakage"
type textarea "x"
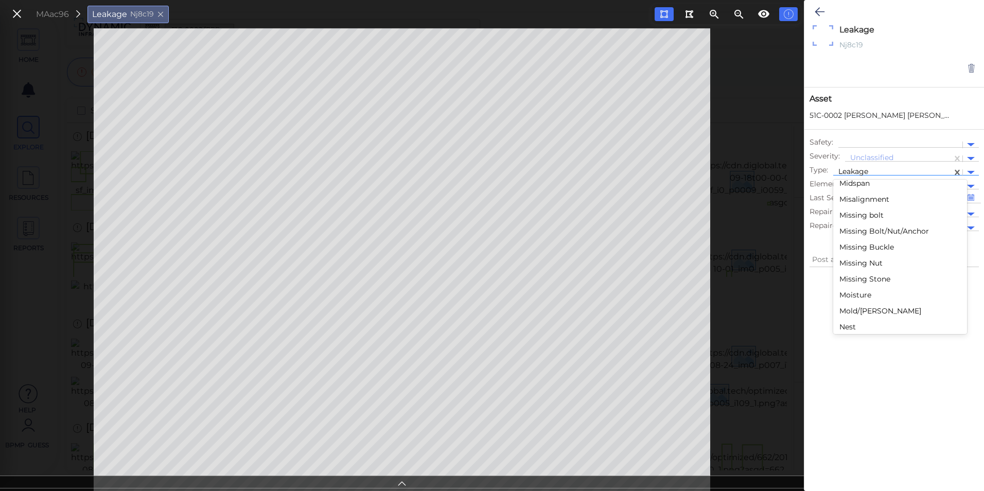
scroll to position [1258, 0]
click at [872, 277] on div "Moisture" at bounding box center [901, 278] width 134 height 16
type textarea "x"
type textarea "Moisture"
type textarea "x"
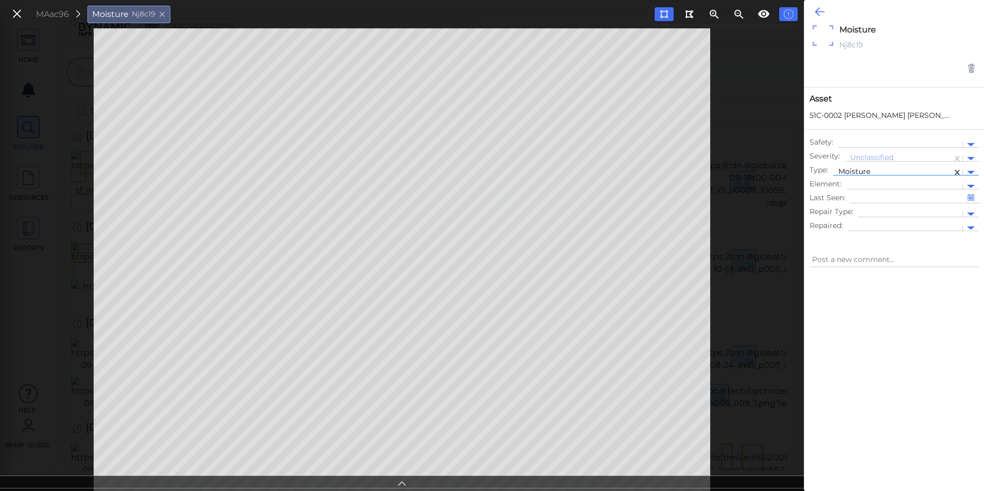
click at [819, 16] on icon at bounding box center [820, 12] width 10 height 12
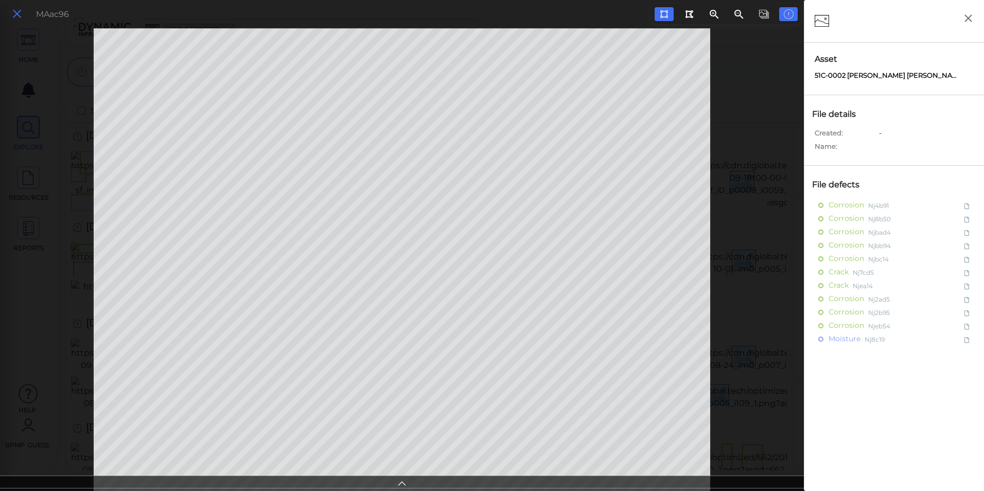
click at [21, 19] on icon at bounding box center [16, 14] width 11 height 14
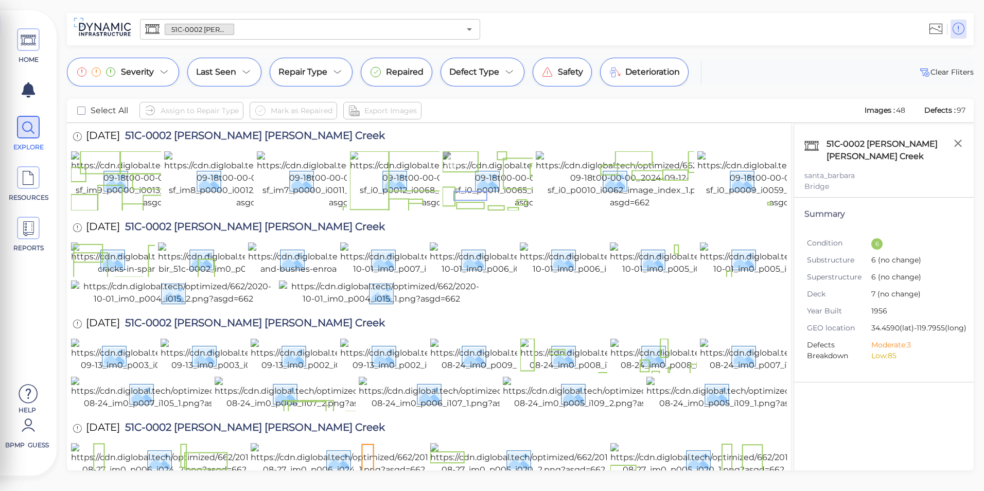
click at [499, 209] on img at bounding box center [535, 180] width 184 height 58
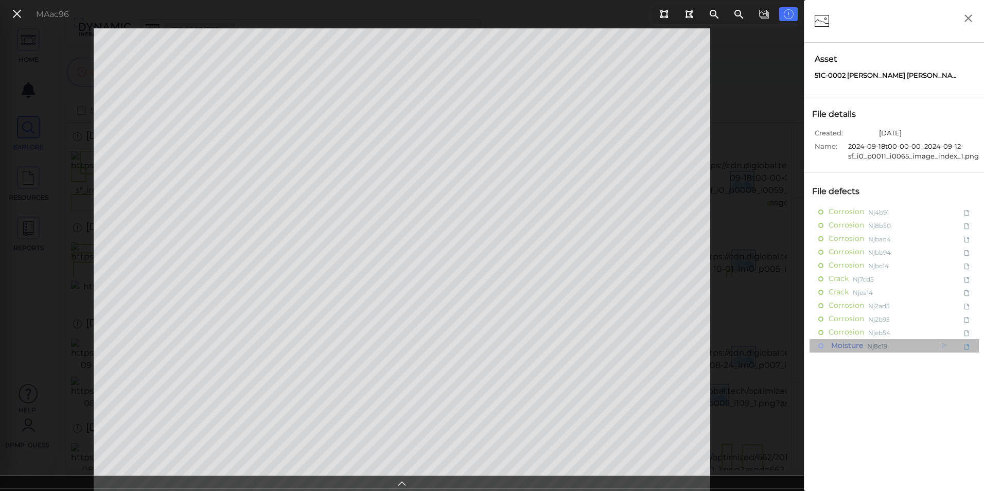
click at [862, 349] on span "Moisture" at bounding box center [846, 345] width 34 height 13
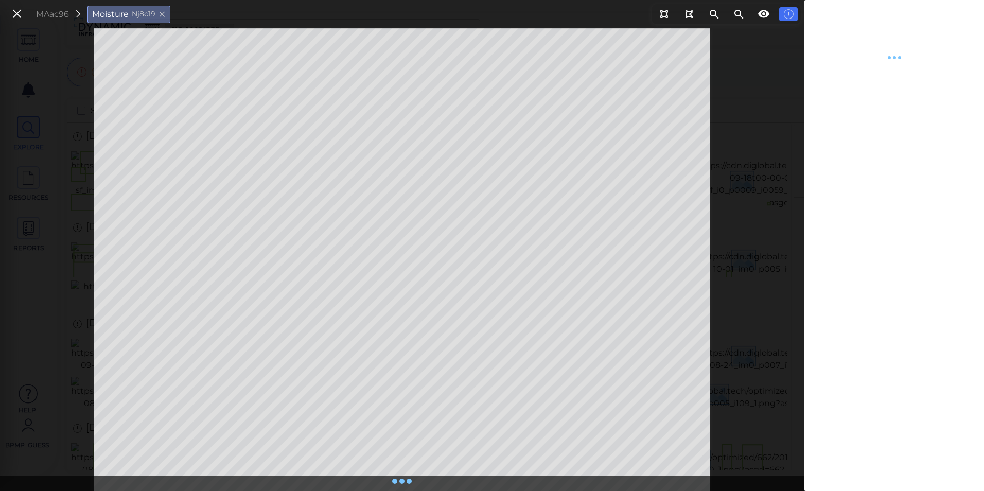
type textarea "x"
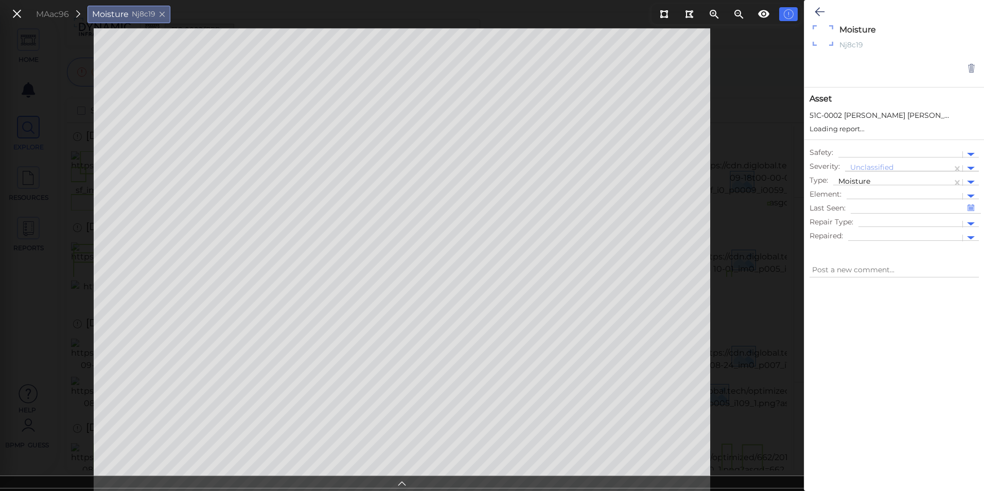
type textarea "x"
click at [973, 157] on div at bounding box center [971, 159] width 8 height 4
click at [878, 196] on div "Low" at bounding box center [873, 192] width 56 height 16
click at [823, 15] on icon at bounding box center [820, 12] width 10 height 12
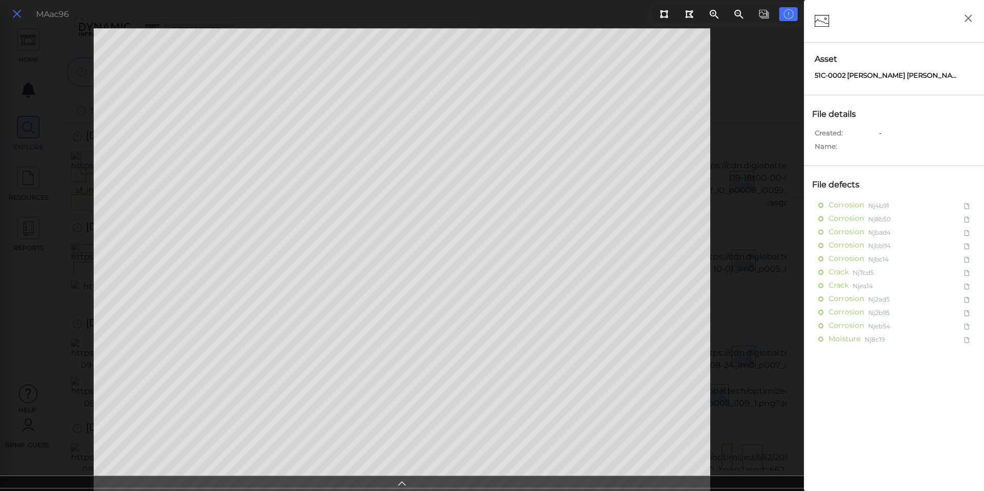
click at [13, 10] on icon at bounding box center [16, 14] width 11 height 14
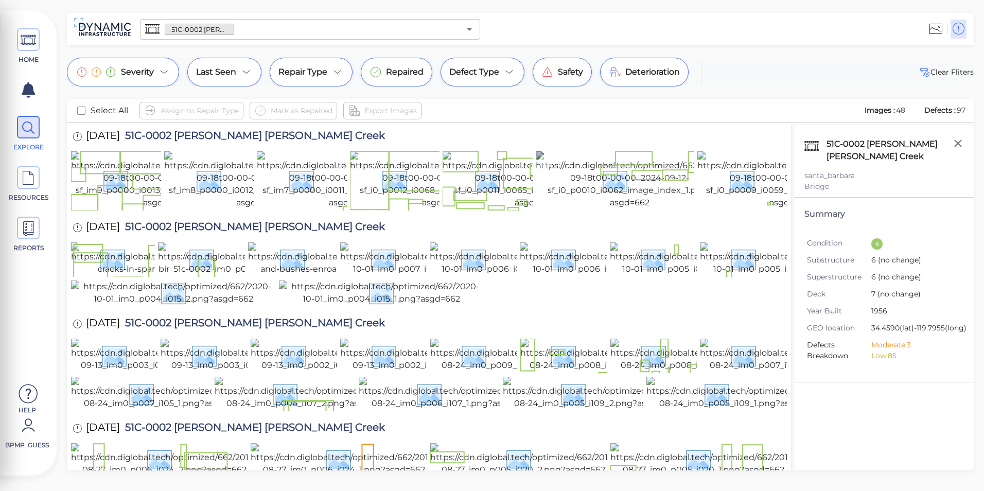
click at [591, 209] on img at bounding box center [630, 180] width 188 height 58
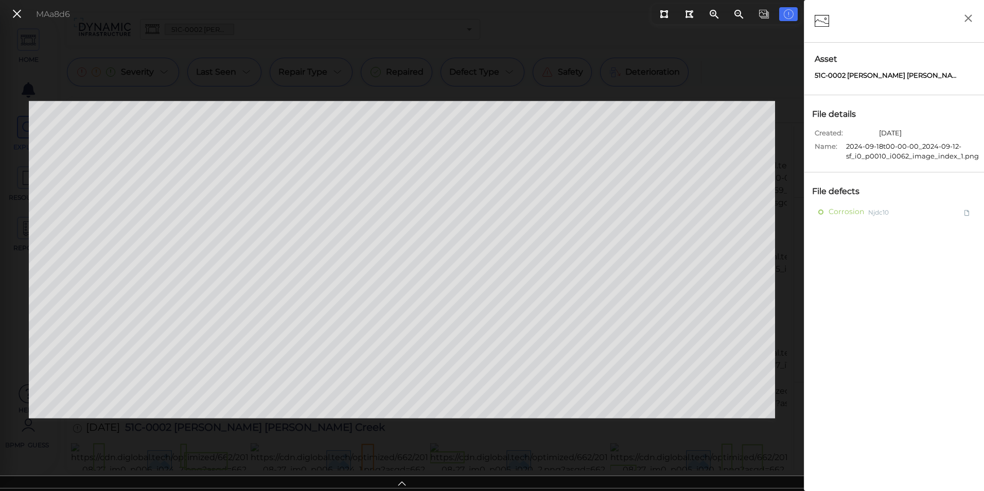
click at [268, 449] on div "MAa8d6" at bounding box center [402, 259] width 804 height 463
click at [714, 14] on icon at bounding box center [714, 14] width 12 height 12
click at [714, 15] on icon at bounding box center [714, 14] width 12 height 12
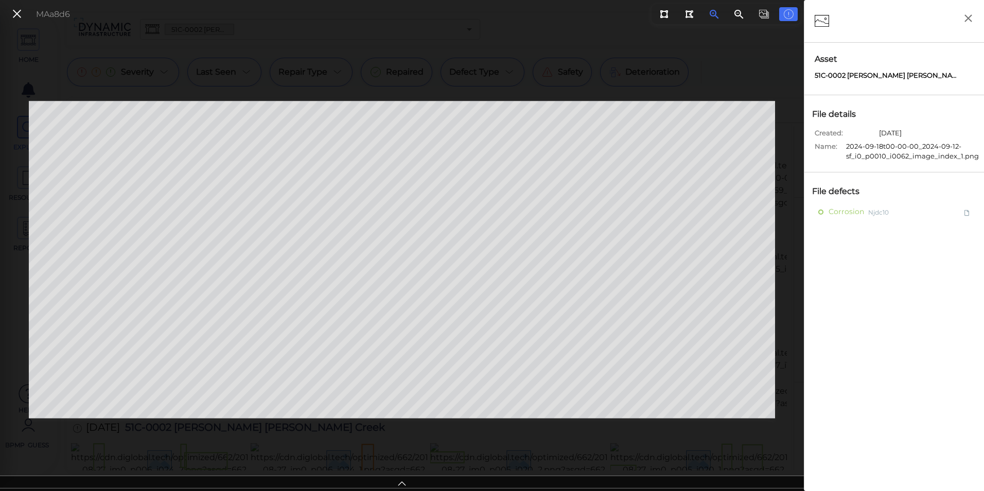
click at [714, 15] on icon at bounding box center [714, 14] width 12 height 12
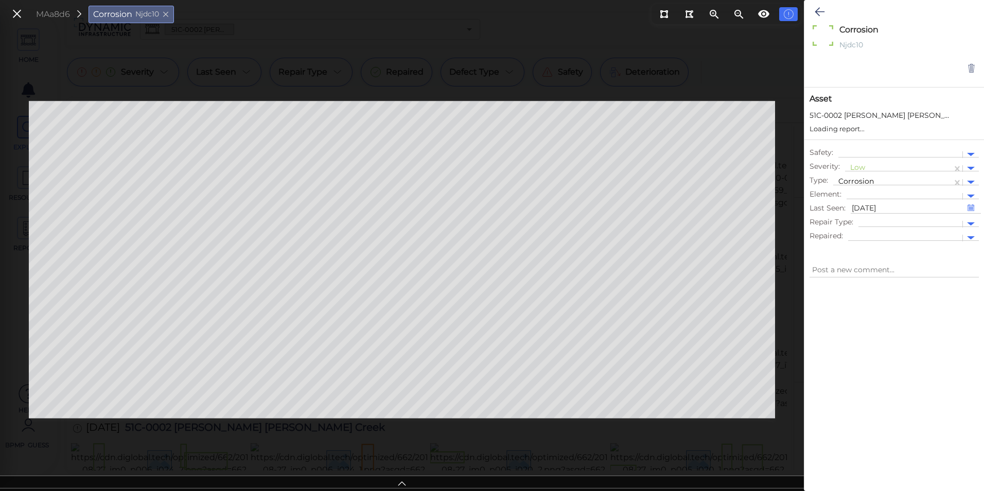
type textarea "x"
click at [478, 449] on div "MAa8d6 Corrosion Njdc10" at bounding box center [402, 259] width 804 height 463
click at [736, 14] on icon at bounding box center [739, 14] width 9 height 9
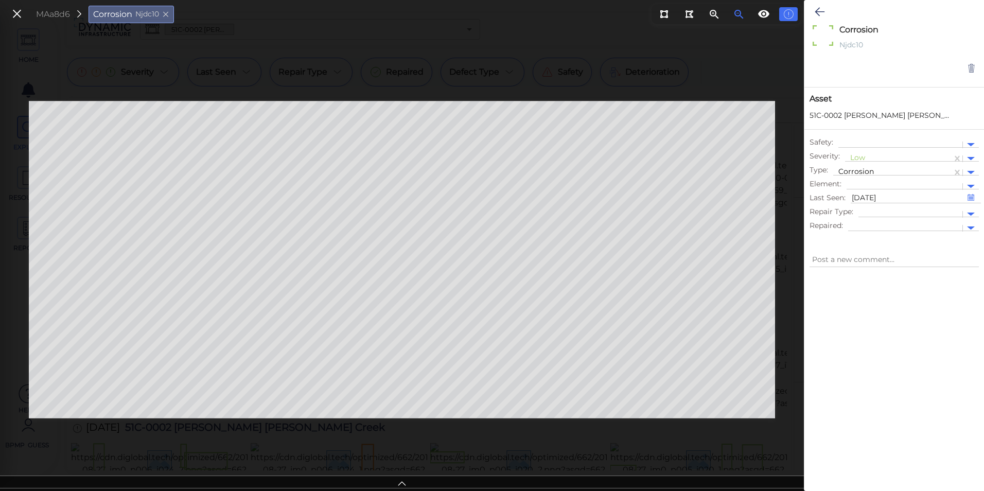
click at [736, 14] on icon at bounding box center [739, 14] width 9 height 9
click at [818, 15] on icon at bounding box center [820, 12] width 10 height 12
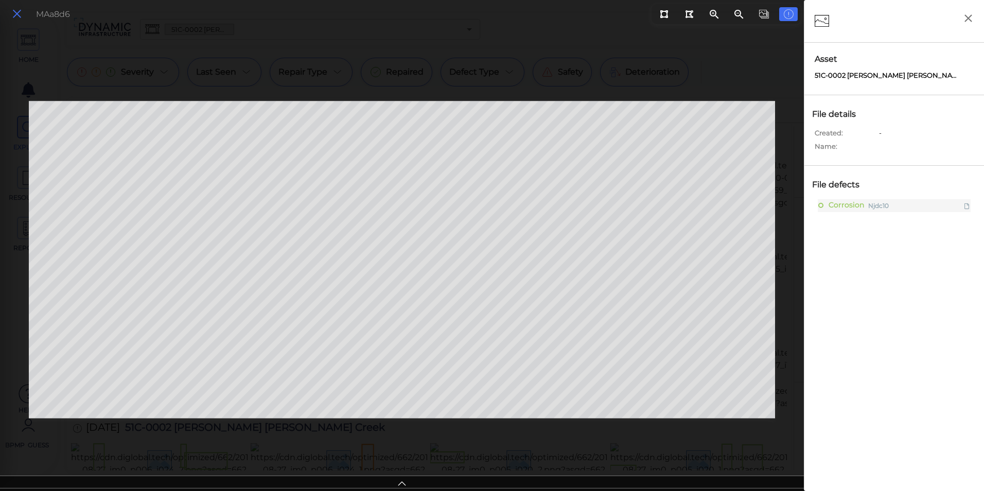
click at [15, 12] on icon at bounding box center [16, 14] width 11 height 14
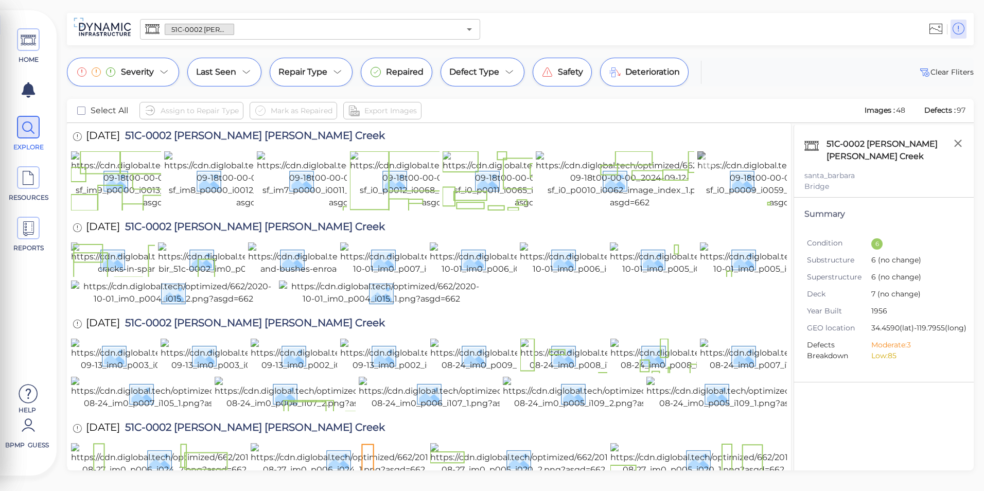
click at [754, 182] on img at bounding box center [790, 180] width 184 height 58
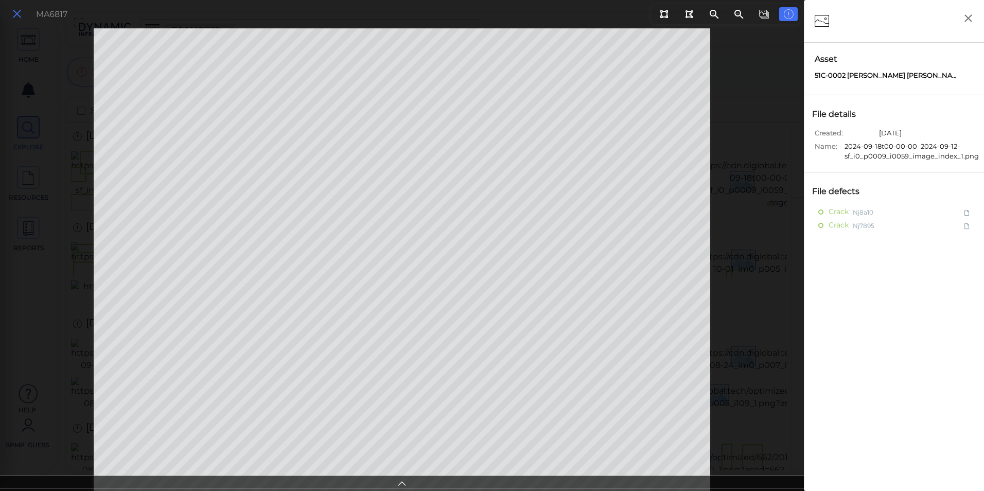
click at [16, 13] on icon at bounding box center [16, 14] width 11 height 14
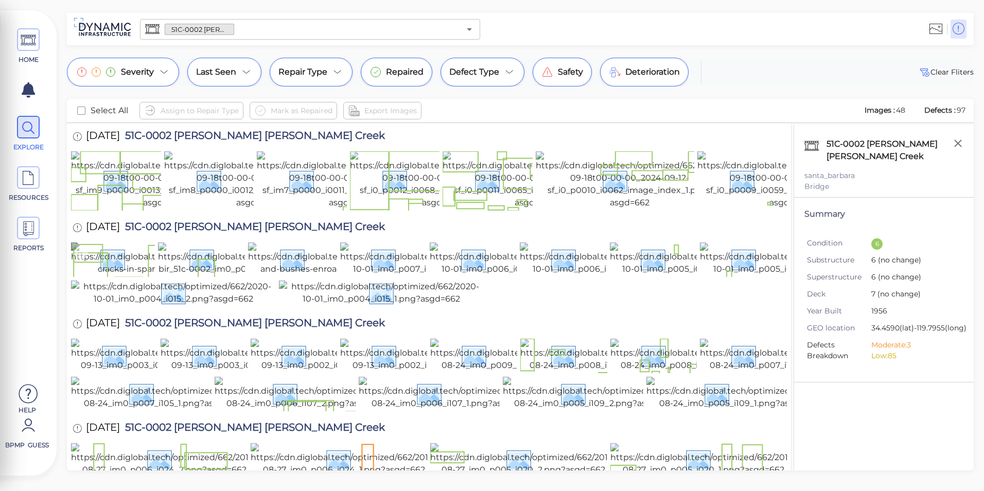
click at [118, 275] on img at bounding box center [162, 259] width 183 height 33
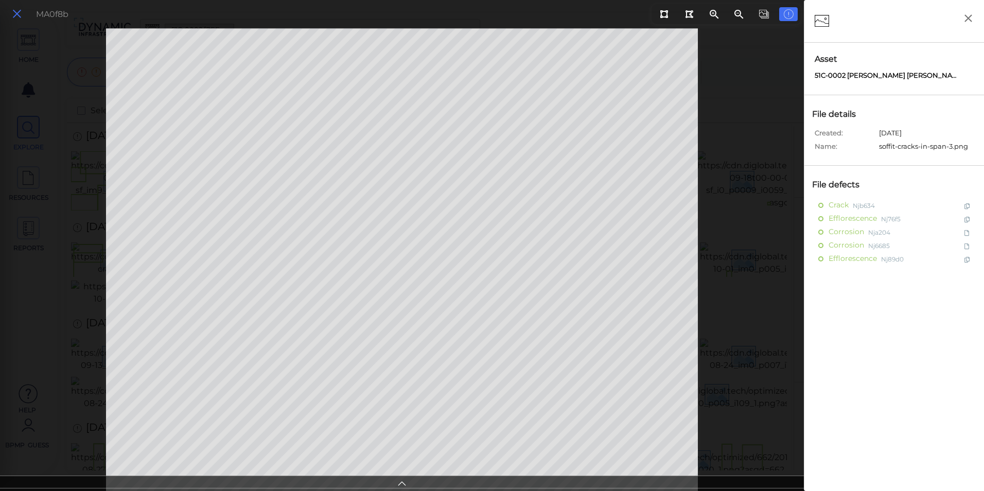
click at [14, 15] on icon at bounding box center [16, 14] width 11 height 14
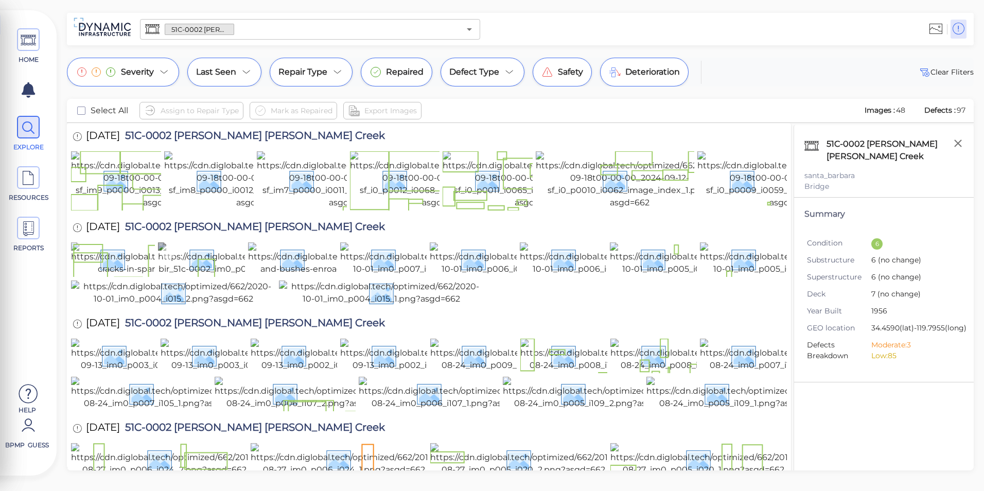
click at [230, 275] on img at bounding box center [255, 259] width 194 height 33
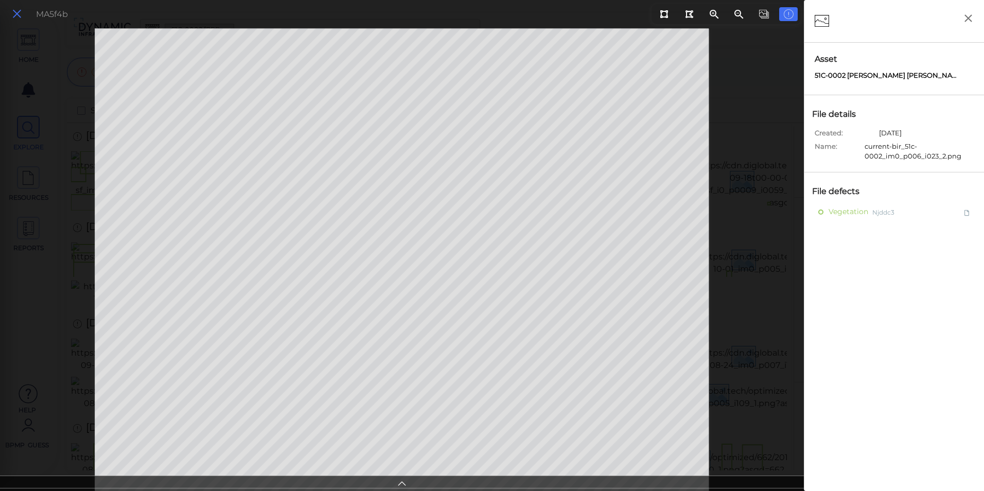
click at [18, 8] on icon at bounding box center [16, 14] width 11 height 14
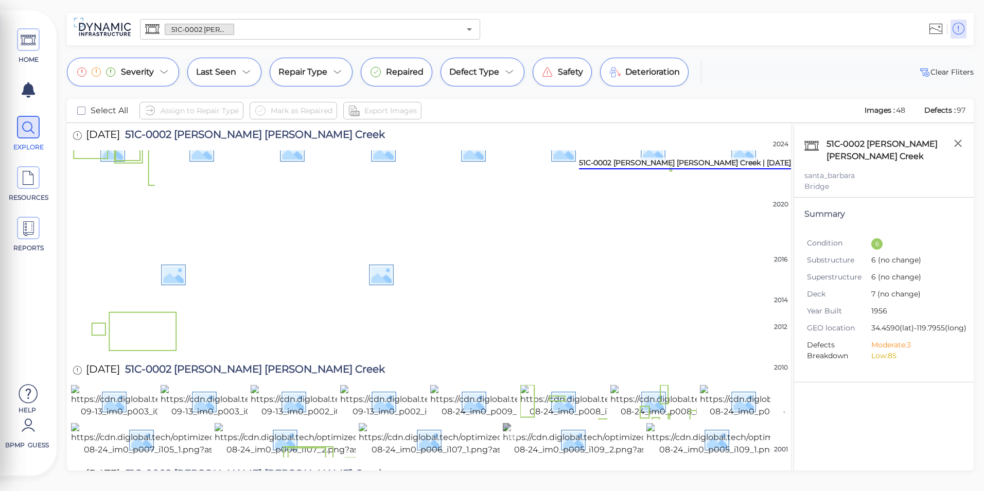
scroll to position [153, 0]
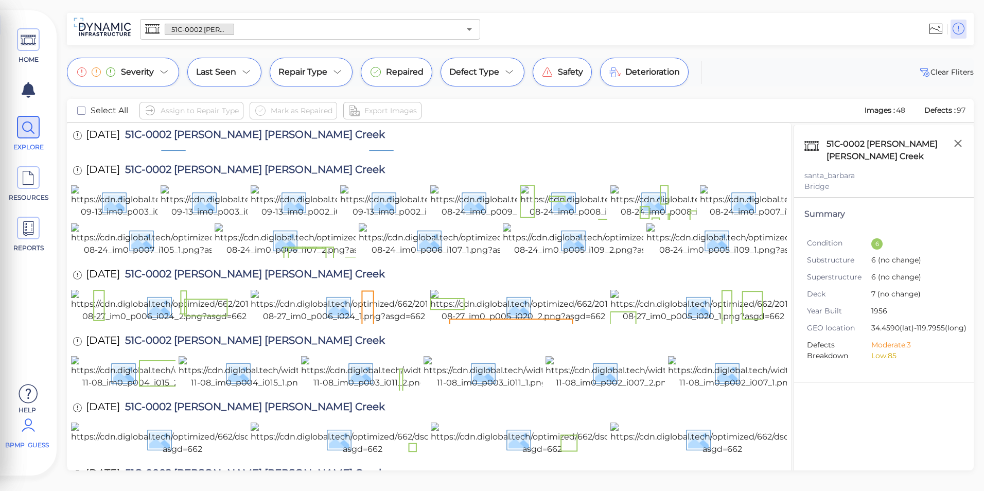
click at [27, 441] on span "BPMP Guess" at bounding box center [27, 445] width 44 height 9
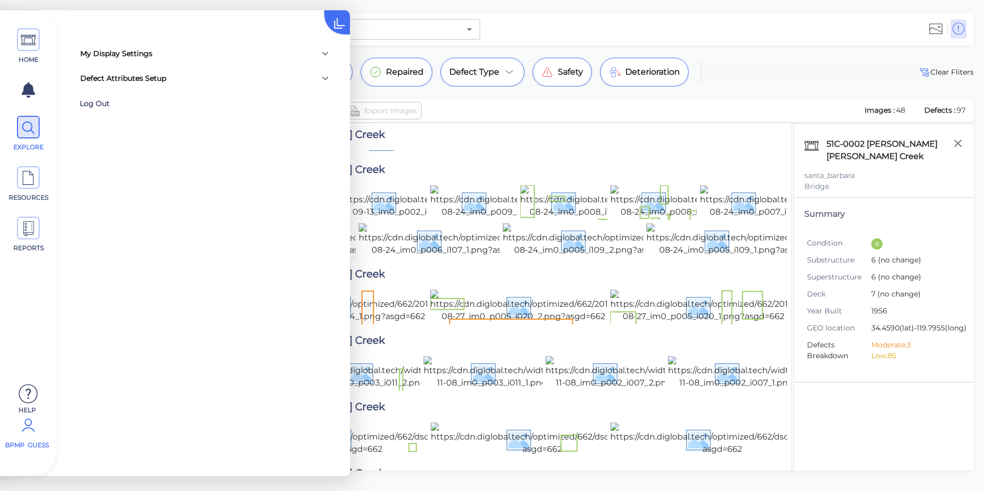
click at [96, 107] on div "Log Out" at bounding box center [147, 104] width 134 height 16
